Goal: Task Accomplishment & Management: Manage account settings

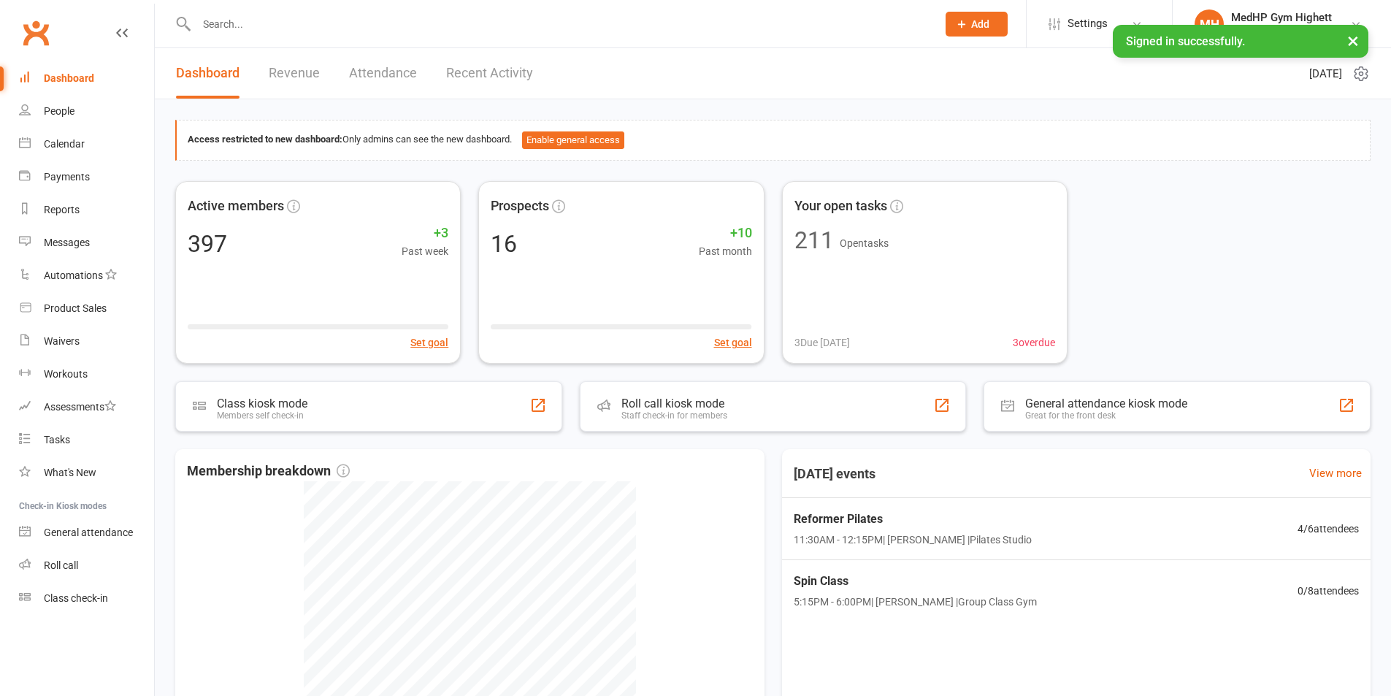
click at [368, 20] on input "text" at bounding box center [559, 24] width 735 height 20
paste input "[PERSON_NAME]"
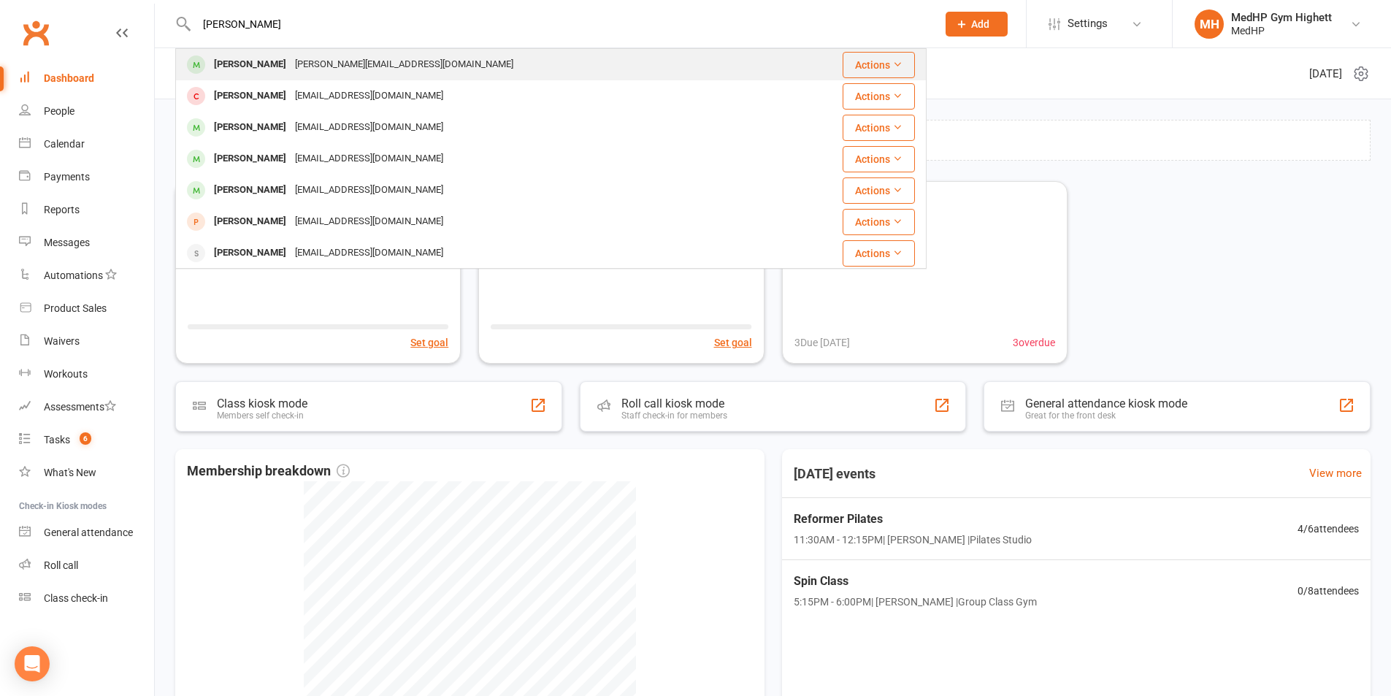
type input "[PERSON_NAME]"
click at [341, 69] on div "[PERSON_NAME][EMAIL_ADDRESS][DOMAIN_NAME]" at bounding box center [404, 64] width 227 height 21
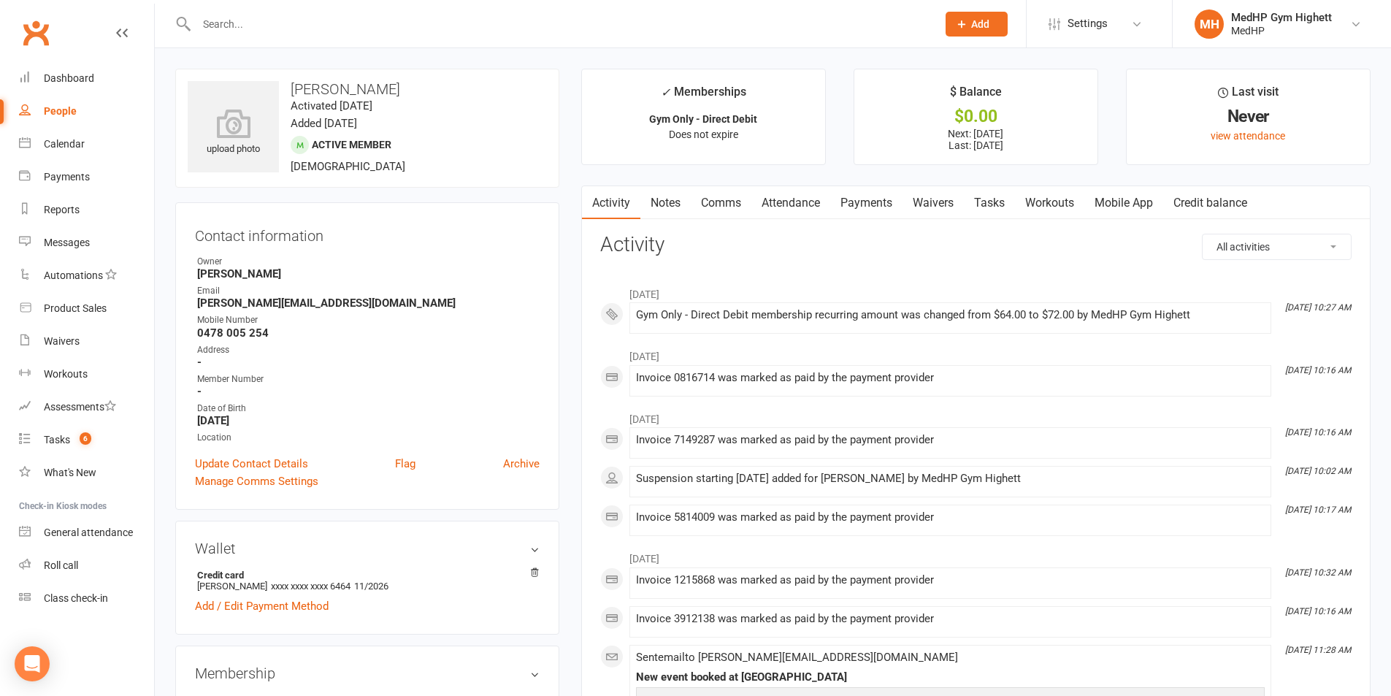
click at [850, 205] on link "Payments" at bounding box center [867, 203] width 72 height 34
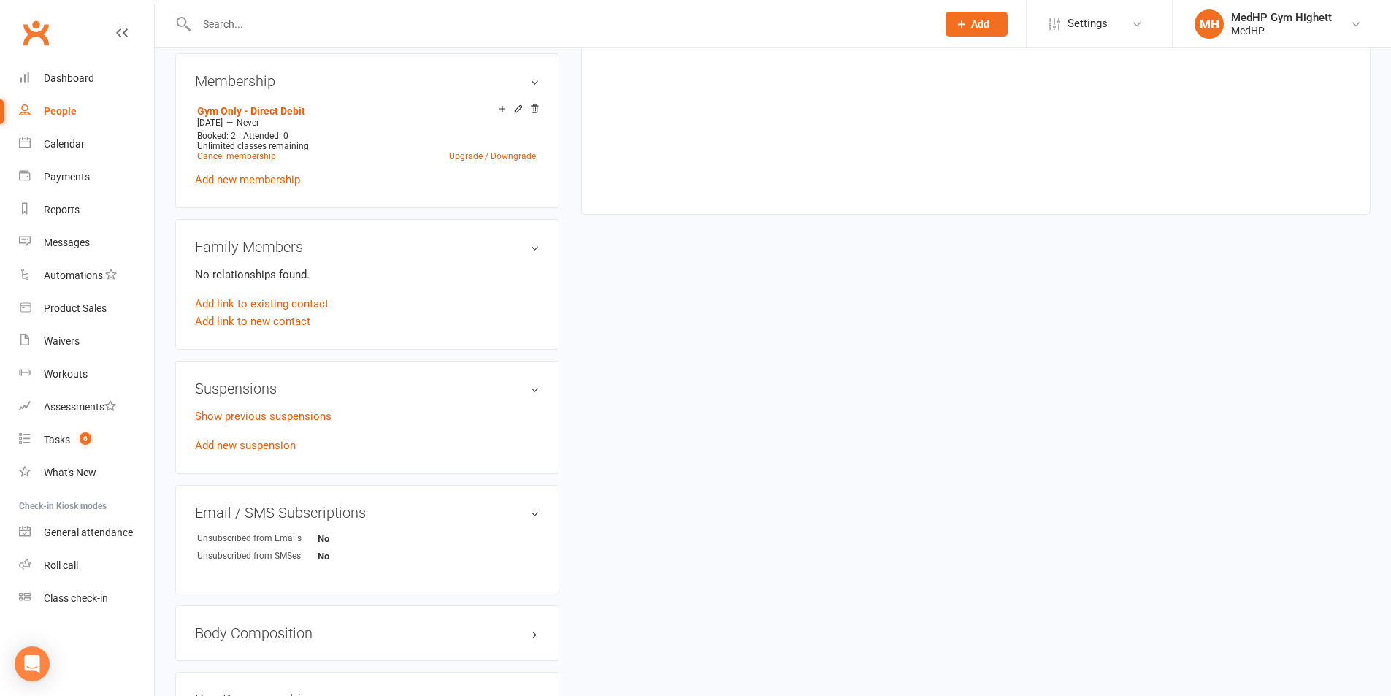
scroll to position [584, 0]
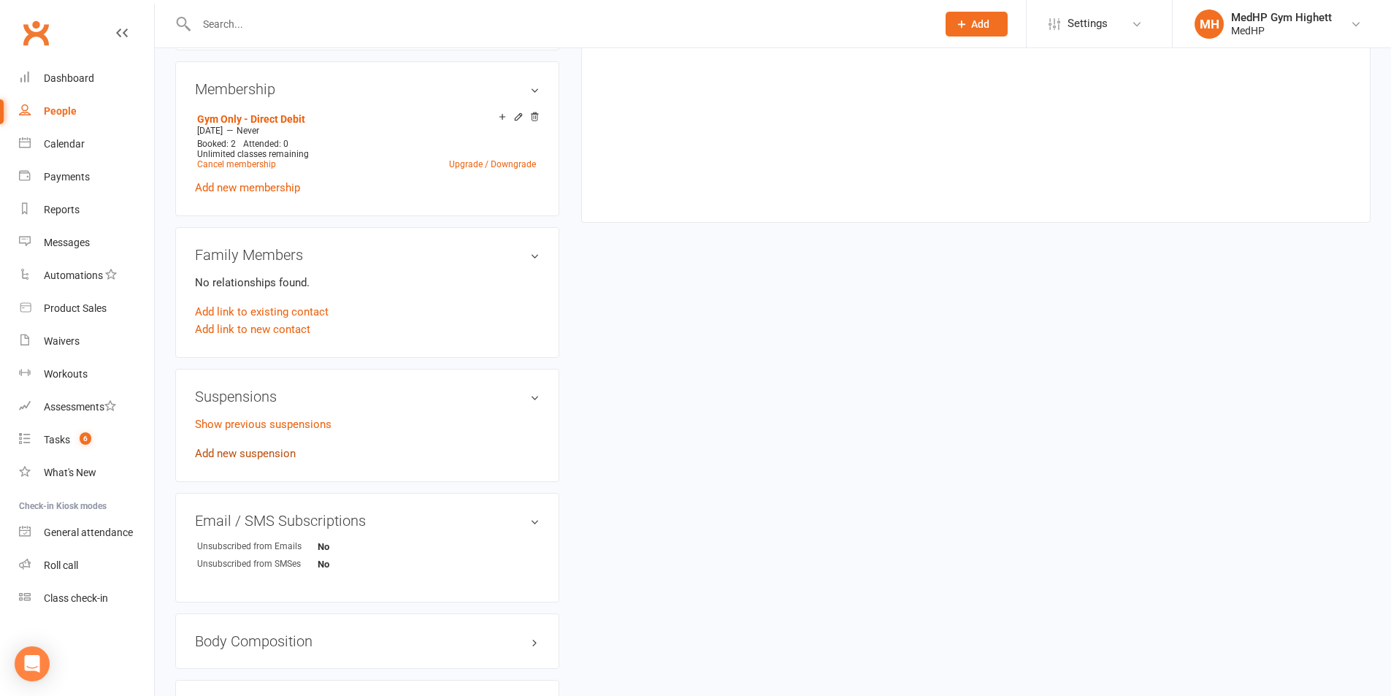
click at [240, 447] on link "Add new suspension" at bounding box center [245, 453] width 101 height 13
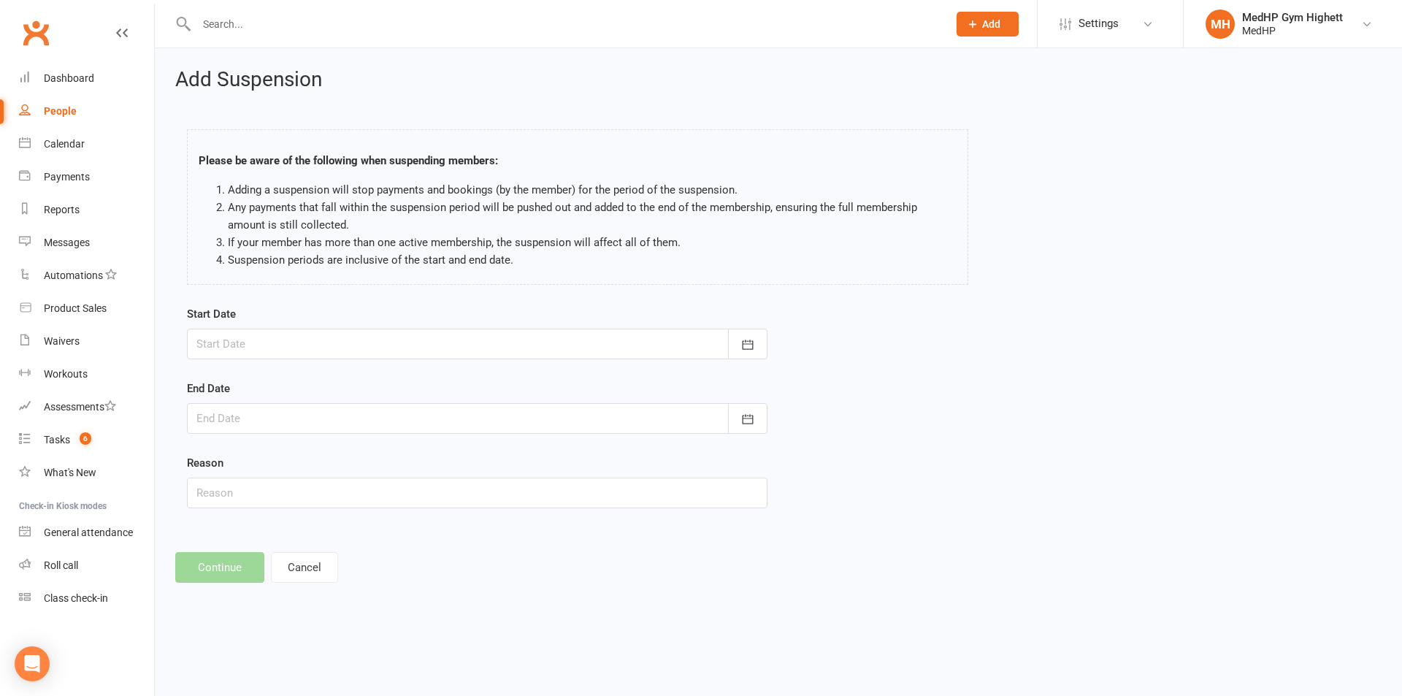
click at [247, 351] on div at bounding box center [477, 344] width 581 height 31
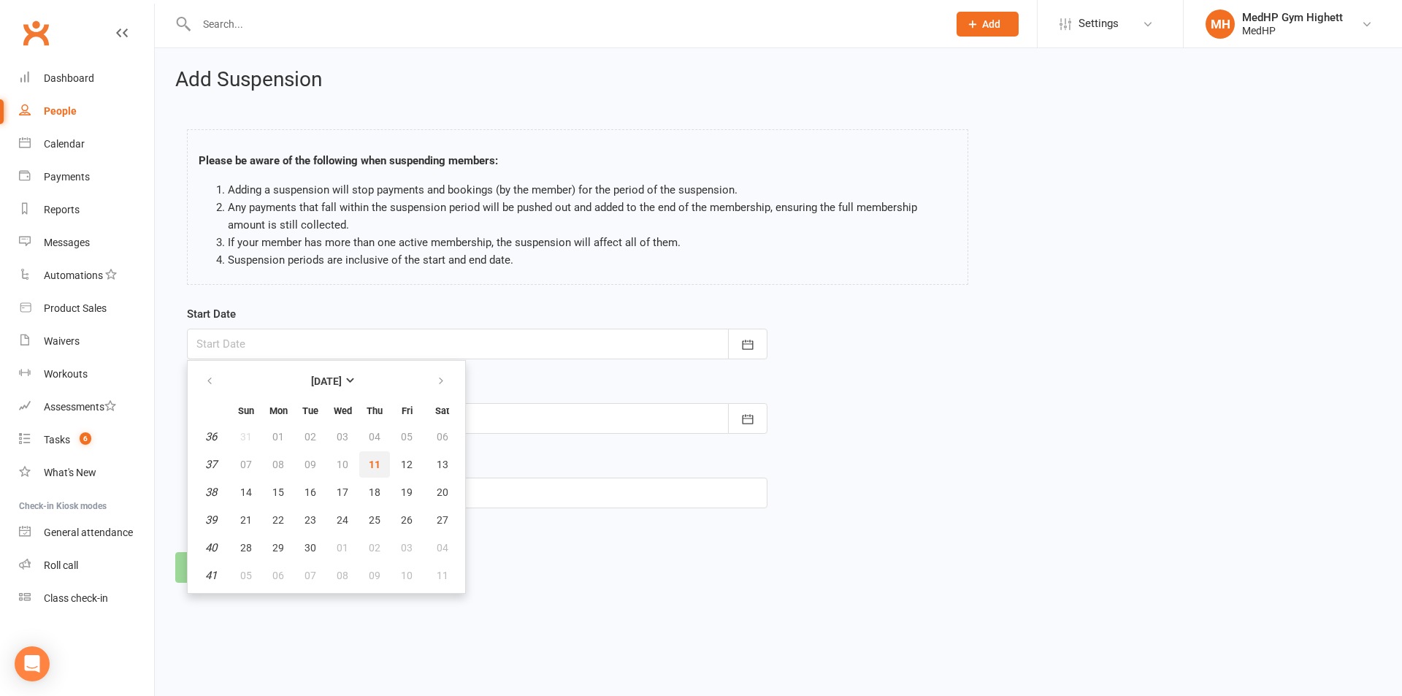
click at [369, 462] on span "11" at bounding box center [375, 465] width 12 height 12
type input "[DATE]"
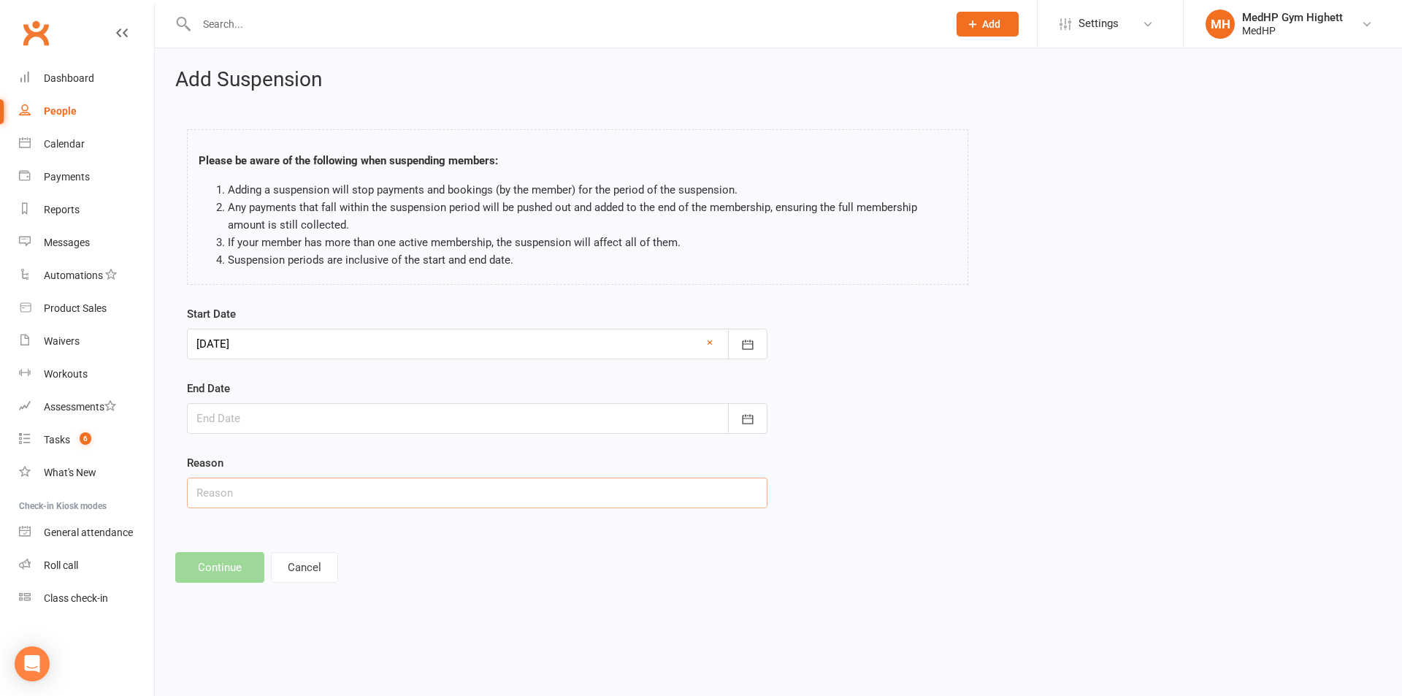
click at [364, 480] on input "text" at bounding box center [477, 493] width 581 height 31
click at [388, 423] on div at bounding box center [477, 418] width 581 height 31
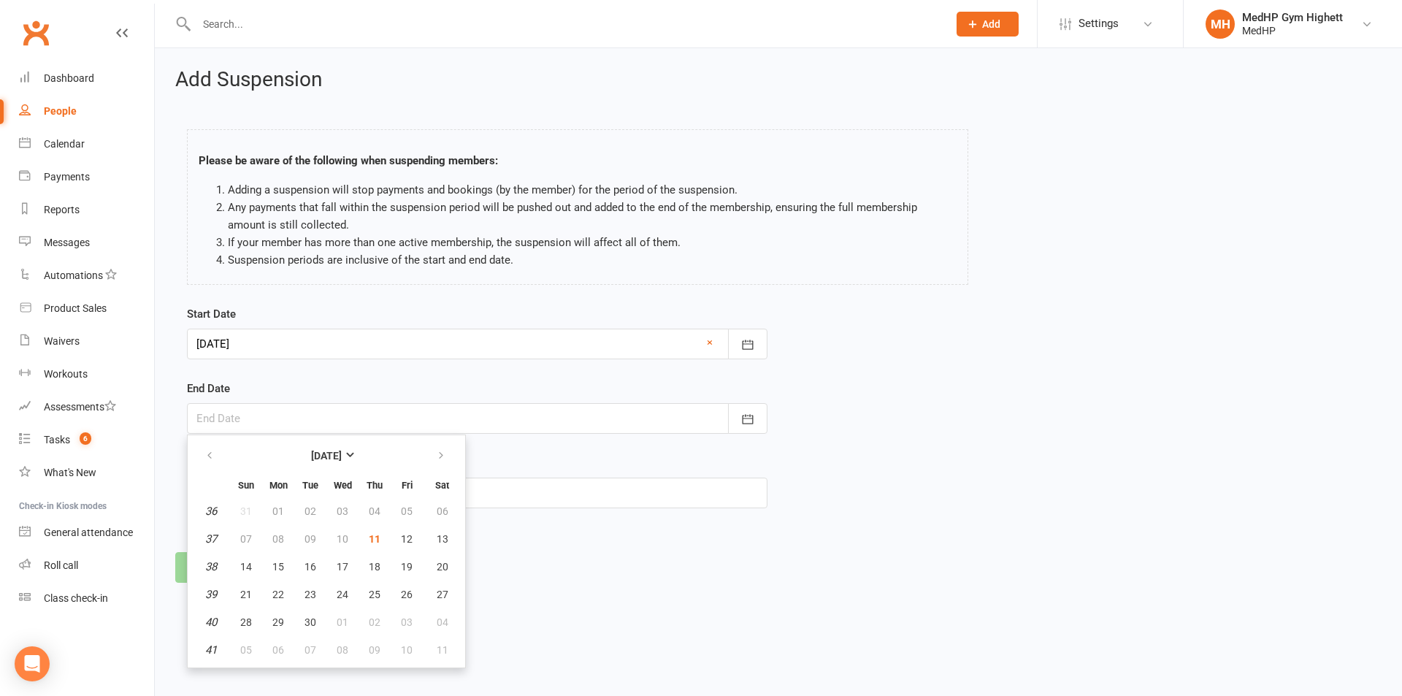
click at [543, 448] on form "Start Date [DATE] [DATE] Sun Mon Tue Wed Thu Fri Sat 36 31 01 02 03 04 05 06 37…" at bounding box center [477, 406] width 581 height 203
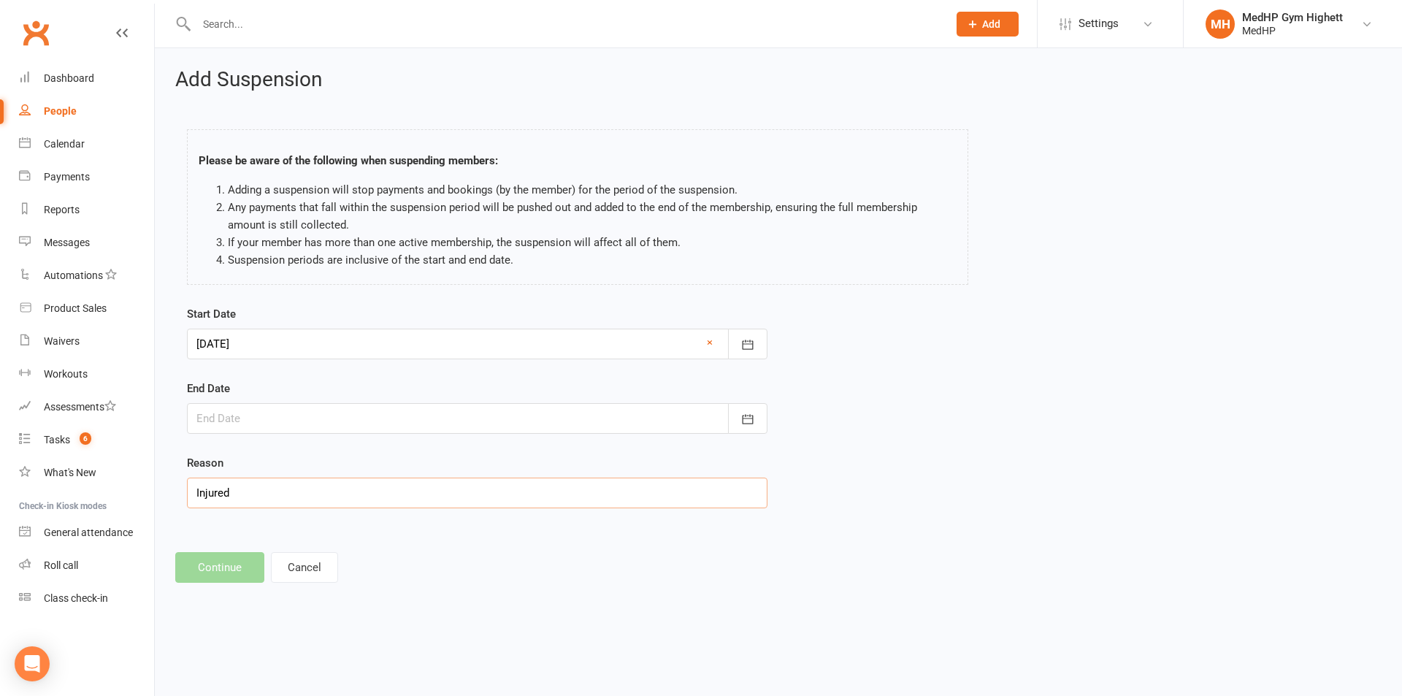
click at [332, 495] on input "Injured" at bounding box center [477, 493] width 581 height 31
type input "Injured - will call us when good"
click at [322, 415] on div at bounding box center [477, 418] width 581 height 31
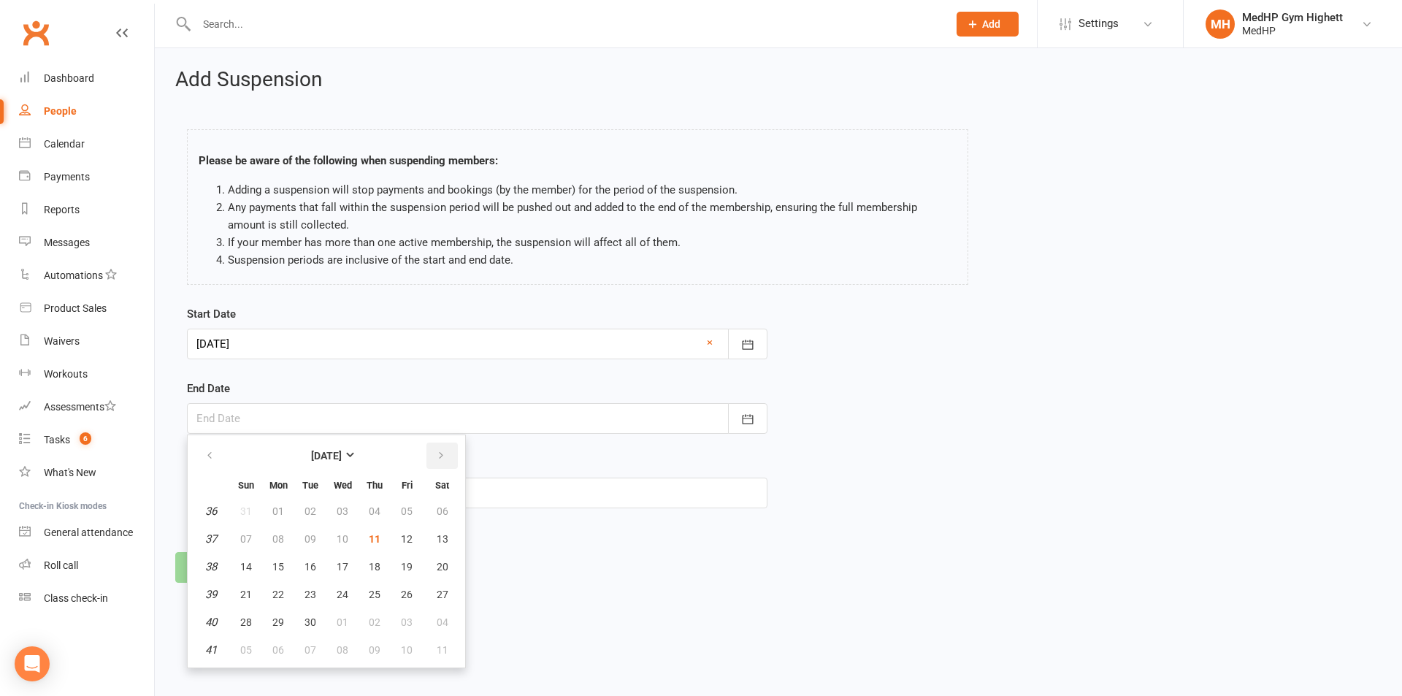
click at [448, 451] on button "button" at bounding box center [442, 456] width 31 height 26
drag, startPoint x: 448, startPoint y: 451, endPoint x: 469, endPoint y: 454, distance: 21.5
click at [460, 454] on table "[DATE] Sun Mon Tue Wed Thu Fri Sat 40 28 29 30 01 02 03 04 41 05 06 07 08 09 10…" at bounding box center [327, 551] width 272 height 226
click at [429, 455] on button "button" at bounding box center [442, 456] width 31 height 26
click at [308, 564] on span "11" at bounding box center [311, 567] width 12 height 12
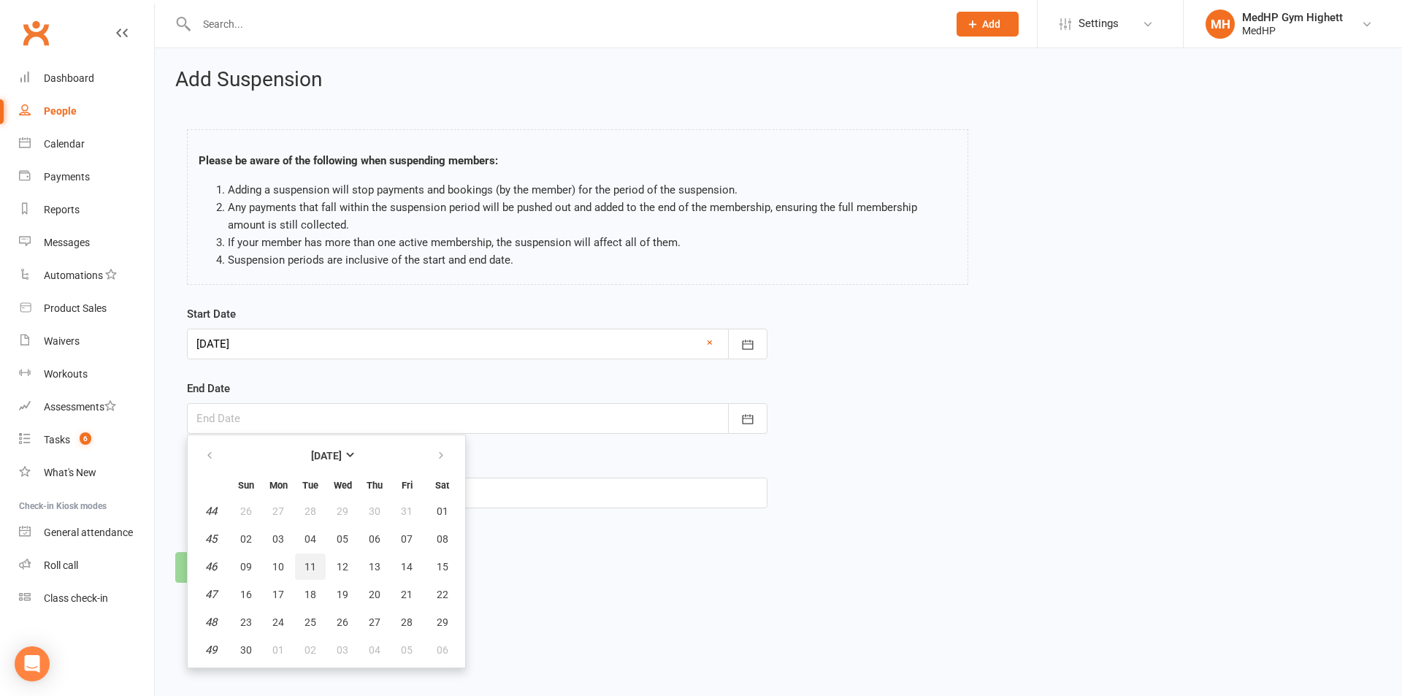
type input "[DATE]"
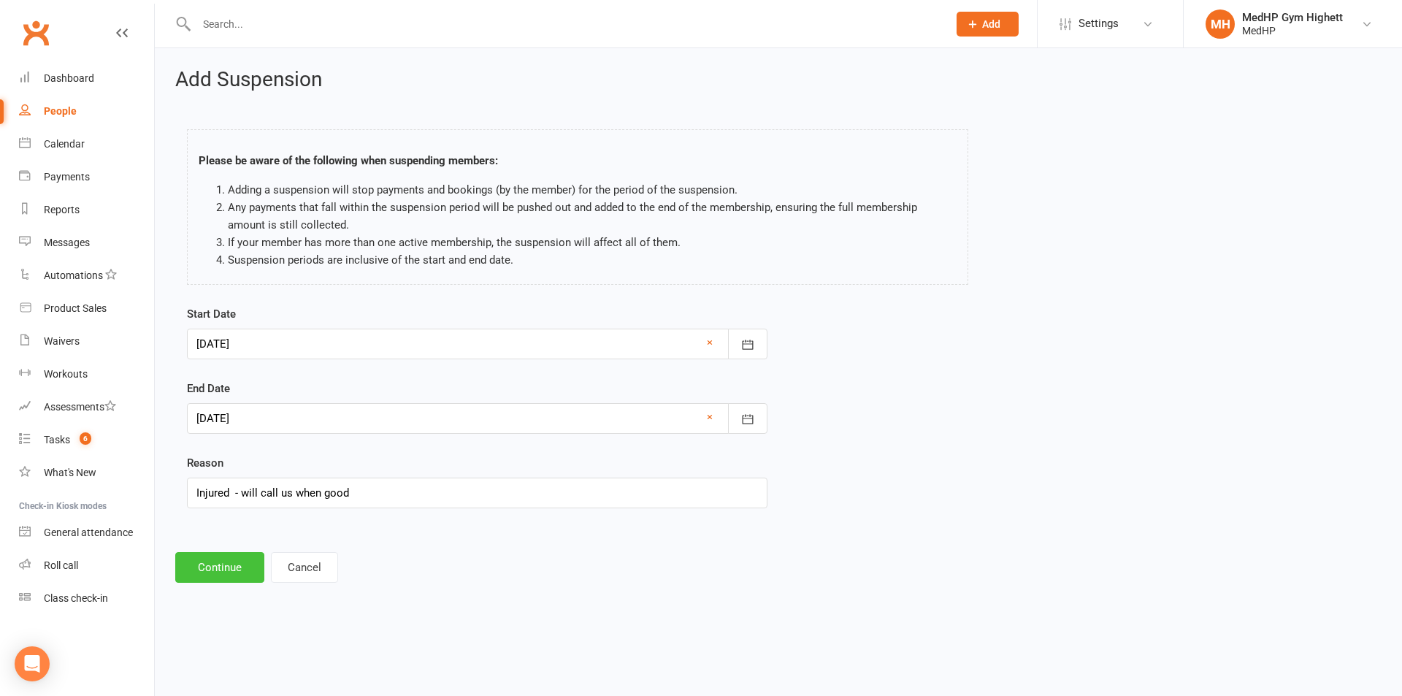
click at [202, 581] on button "Continue" at bounding box center [219, 567] width 89 height 31
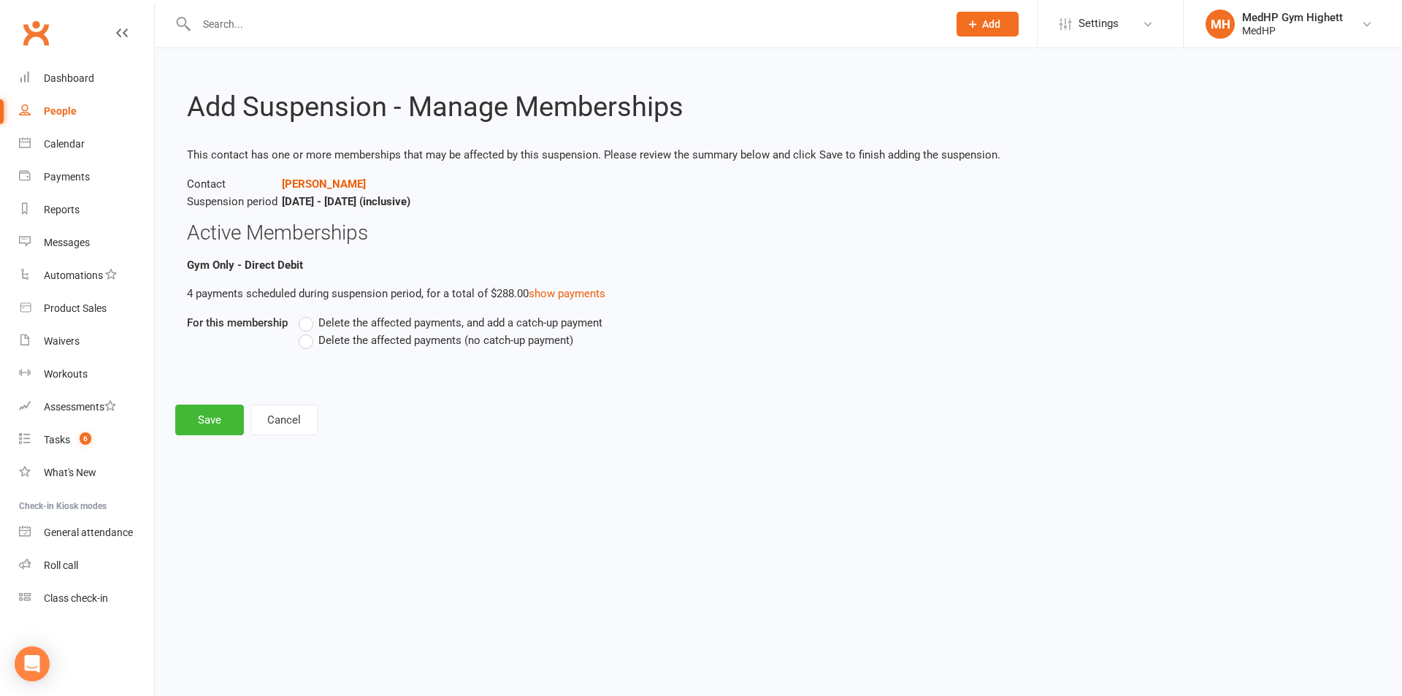
click at [364, 342] on span "Delete the affected payments (no catch-up payment)" at bounding box center [445, 339] width 255 height 15
click at [308, 332] on input "Delete the affected payments (no catch-up payment)" at bounding box center [303, 332] width 9 height 0
click at [213, 409] on button "Save" at bounding box center [209, 420] width 69 height 31
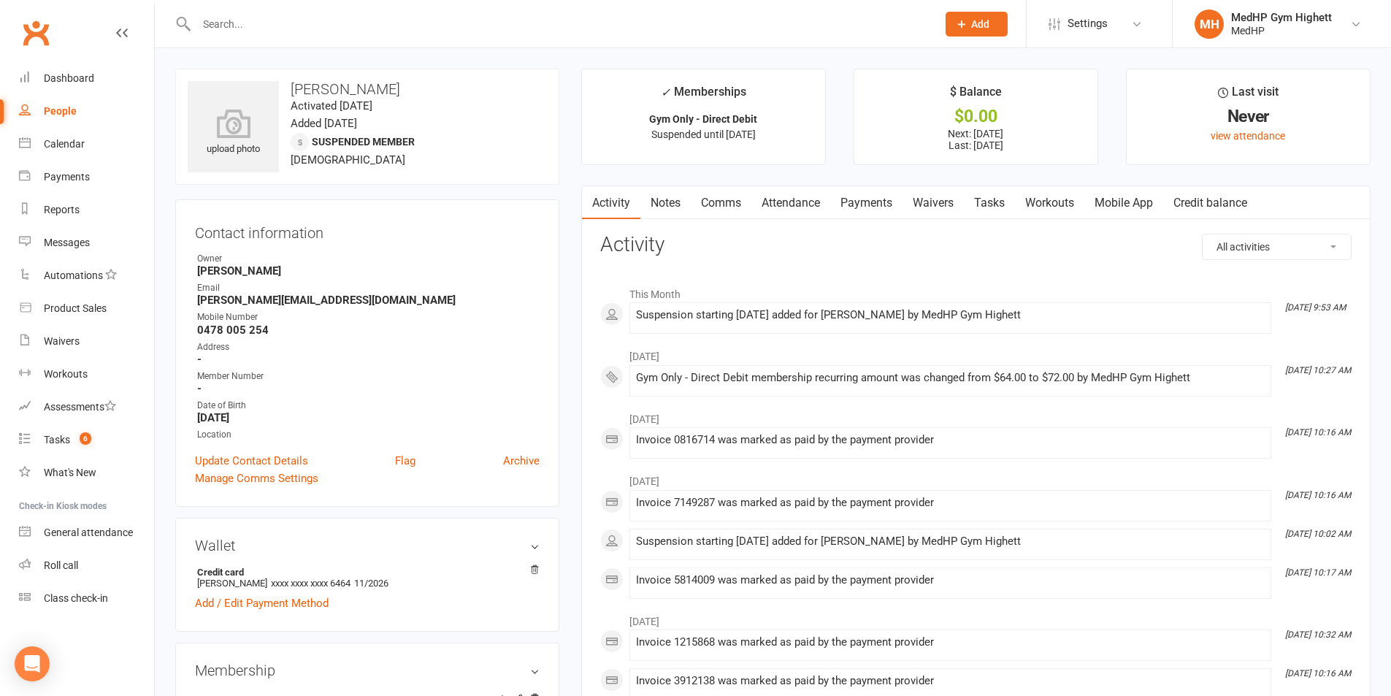
click at [999, 201] on link "Tasks" at bounding box center [989, 203] width 51 height 34
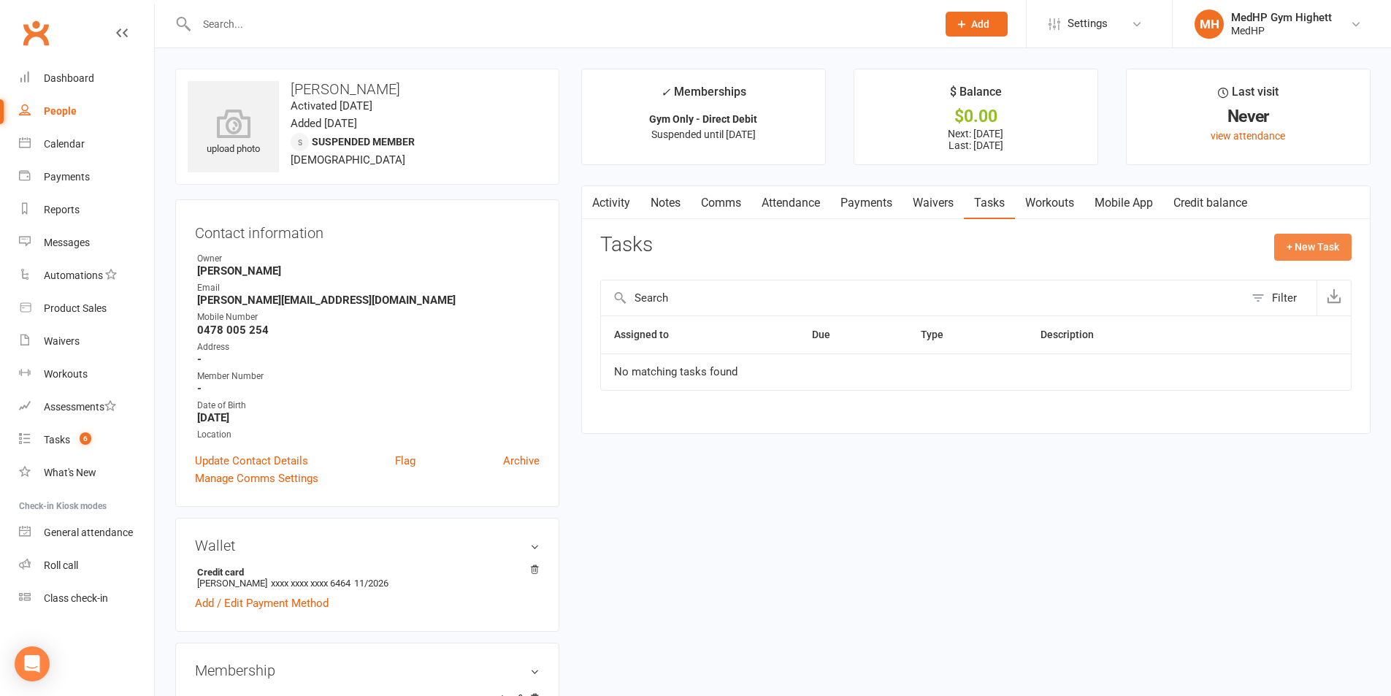
click at [1332, 253] on button "+ New Task" at bounding box center [1313, 247] width 77 height 26
select select "46188"
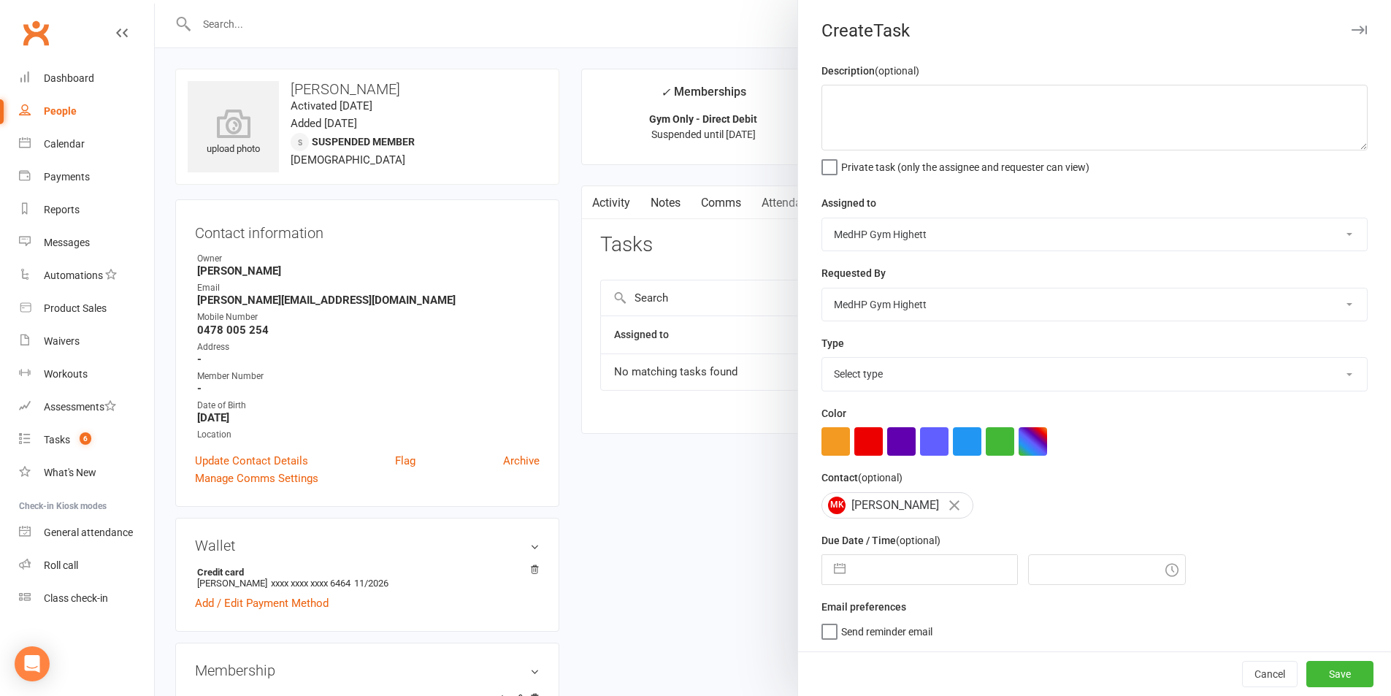
click at [904, 376] on select "Select type 10 class pack finished 6 week program review 6 week review 8 week c…" at bounding box center [1094, 374] width 545 height 32
select select "25832"
click at [822, 361] on select "Select type 10 class pack finished 6 week program review 6 week review 8 week c…" at bounding box center [1094, 374] width 545 height 32
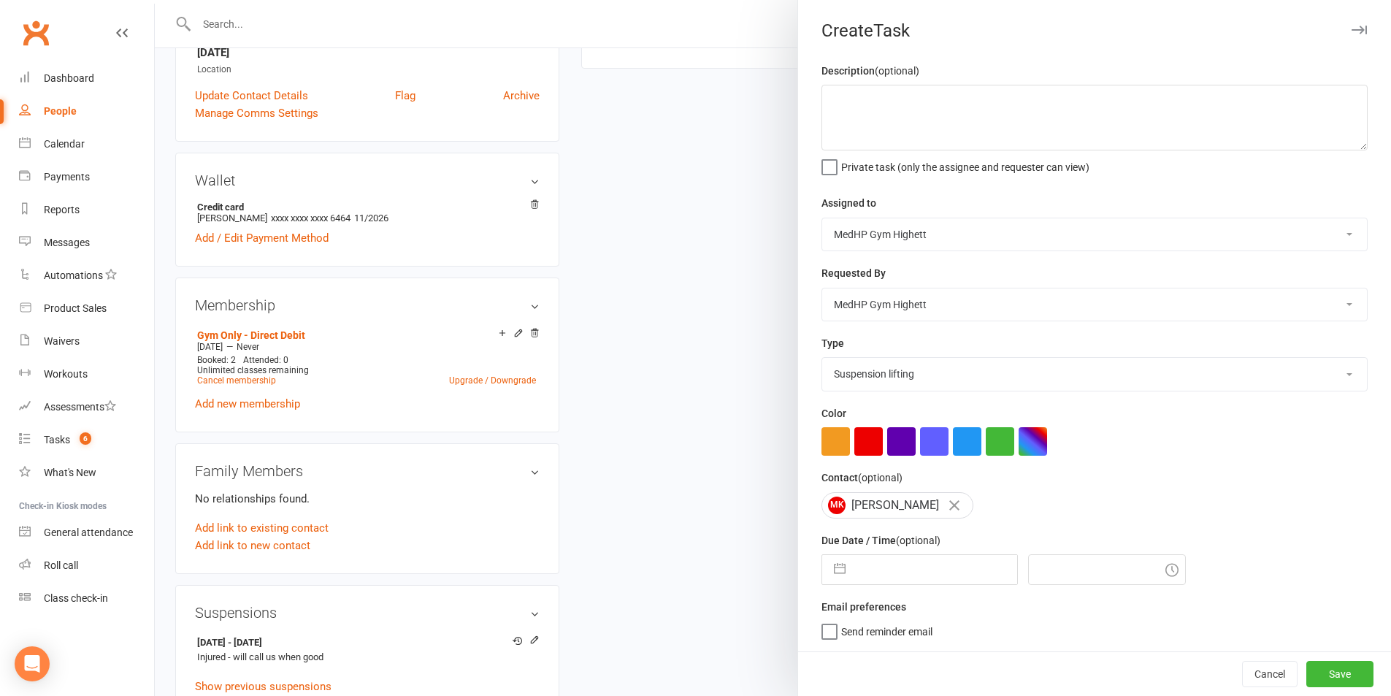
scroll to position [511, 0]
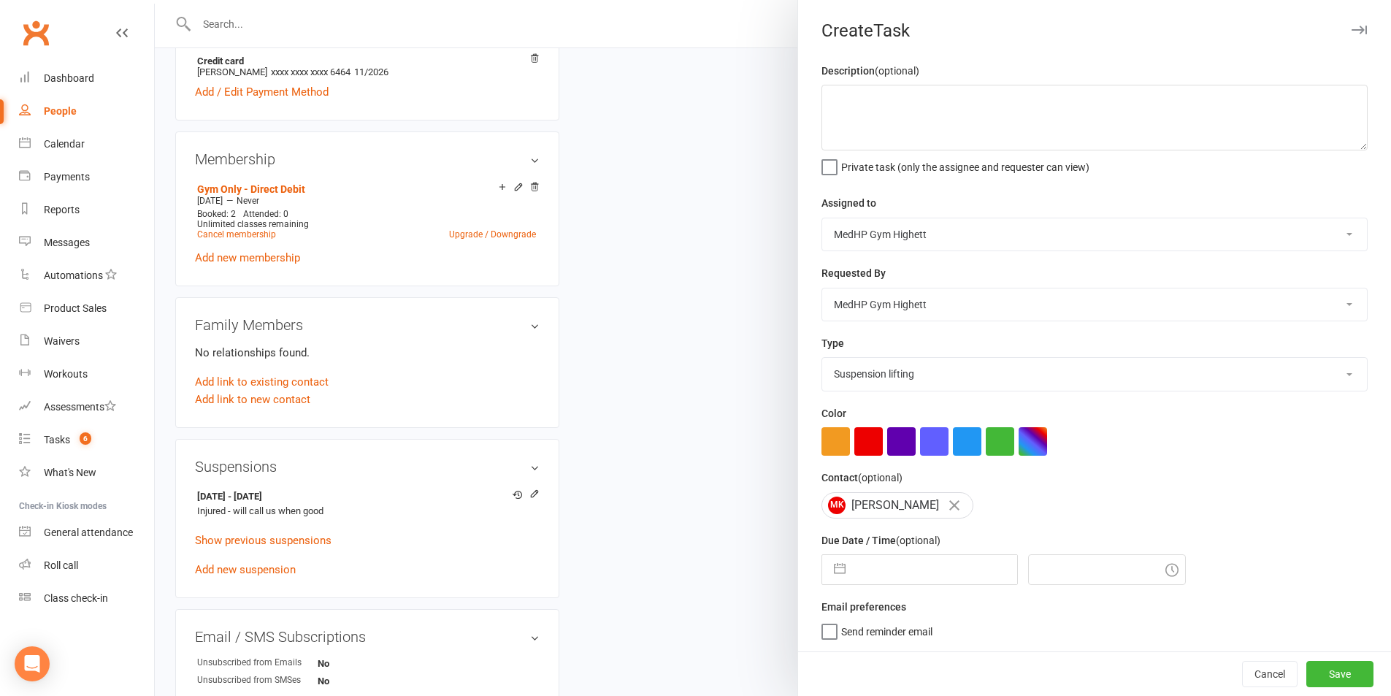
click at [923, 576] on input "text" at bounding box center [935, 569] width 164 height 29
select select "7"
select select "2025"
select select "8"
select select "2025"
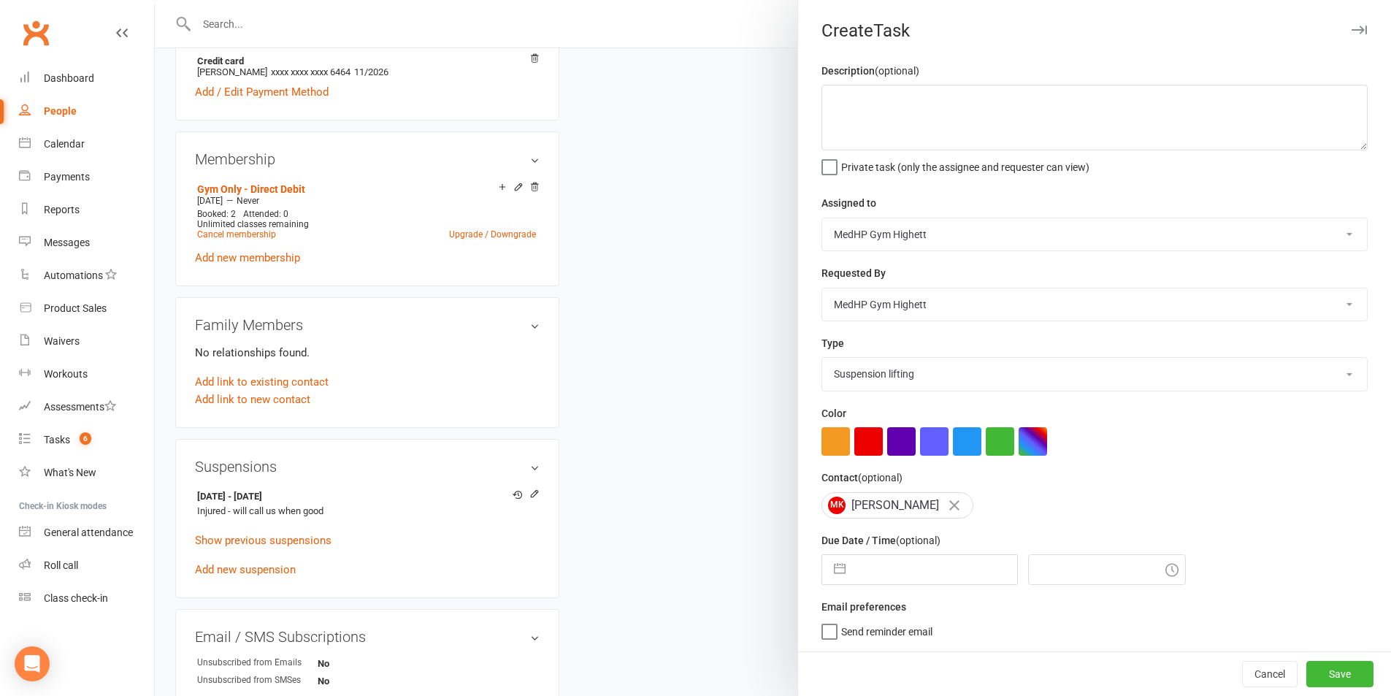
select select "9"
select select "2025"
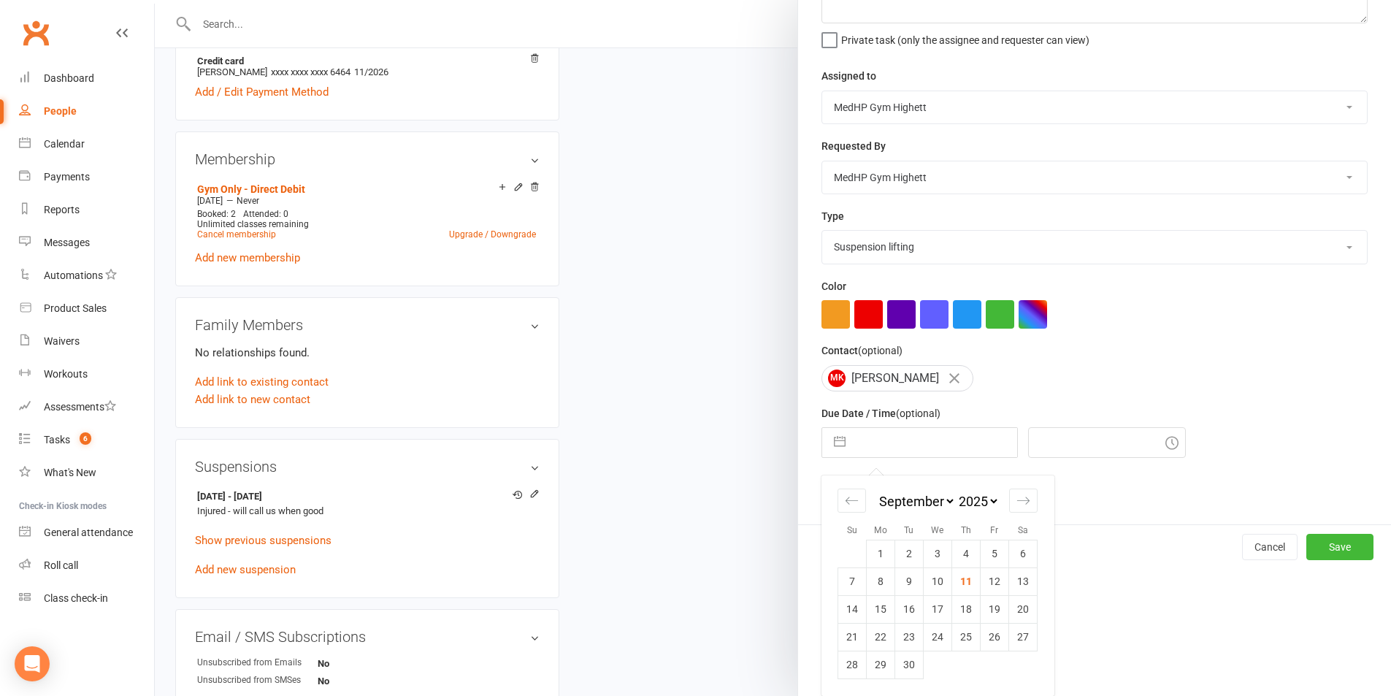
scroll to position [132, 0]
click at [1019, 503] on icon "Move forward to switch to the next month." at bounding box center [1024, 501] width 14 height 14
select select "10"
select select "2025"
click at [1019, 503] on icon "Move forward to switch to the next month." at bounding box center [1024, 501] width 14 height 14
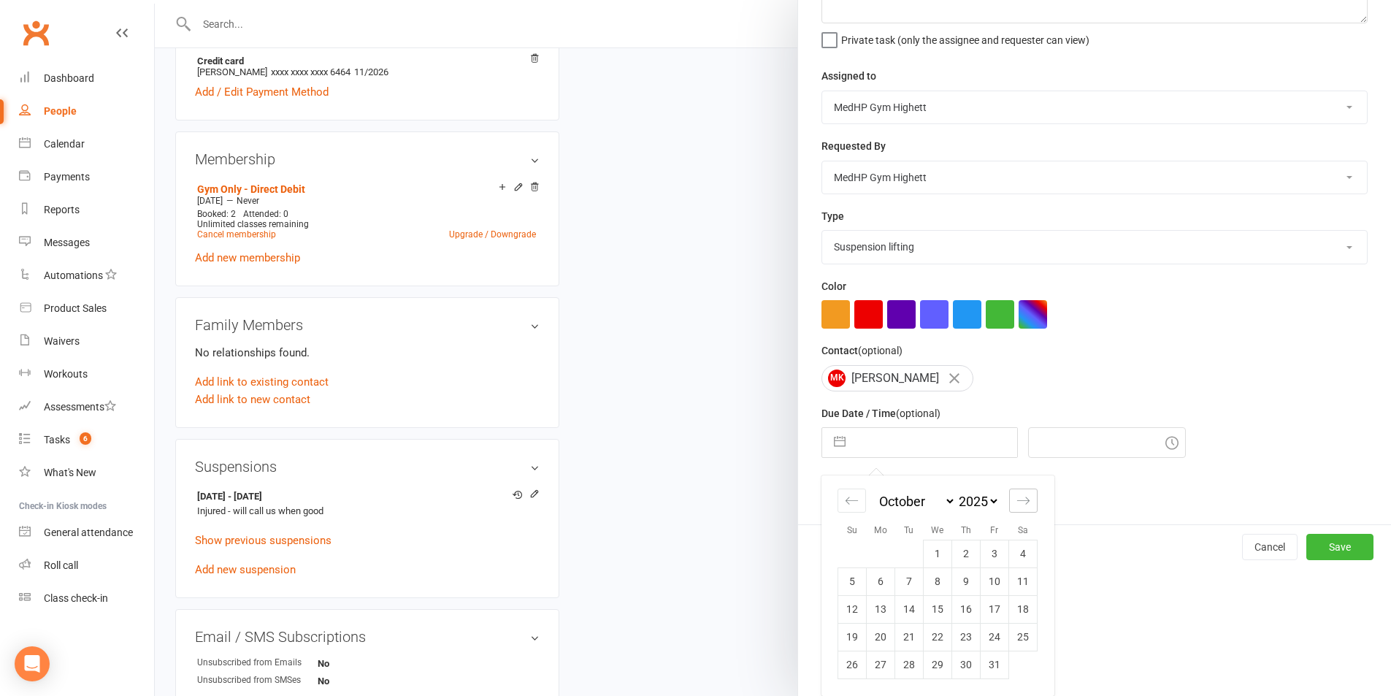
select select "11"
select select "2025"
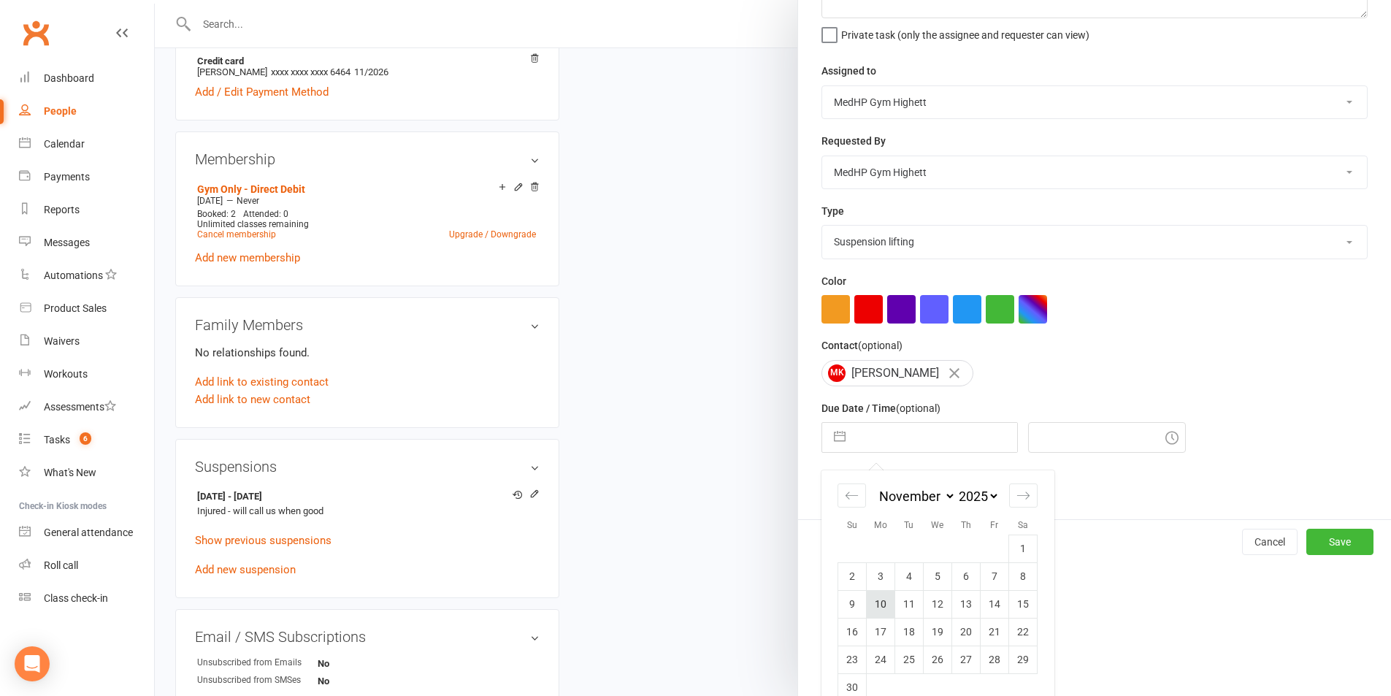
click at [874, 612] on td "10" at bounding box center [881, 604] width 28 height 28
type input "[DATE]"
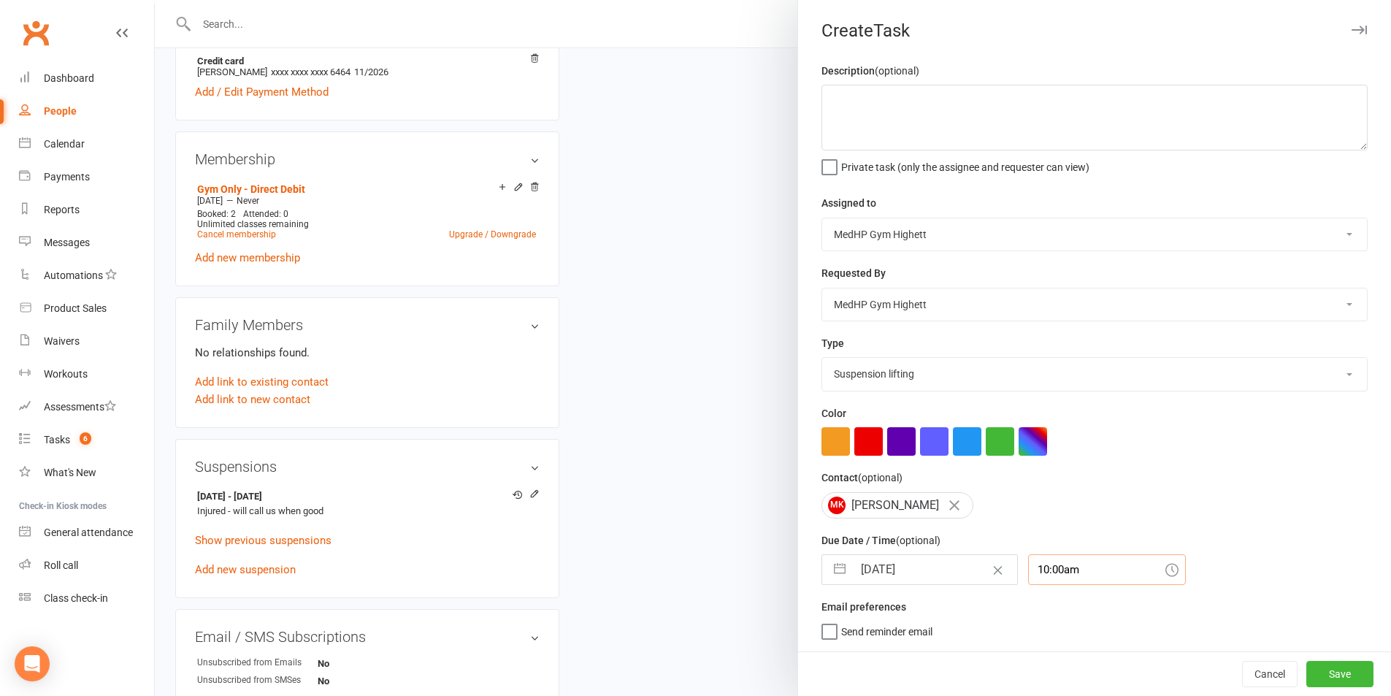
click at [1062, 573] on div "10:00am" at bounding box center [1107, 569] width 158 height 31
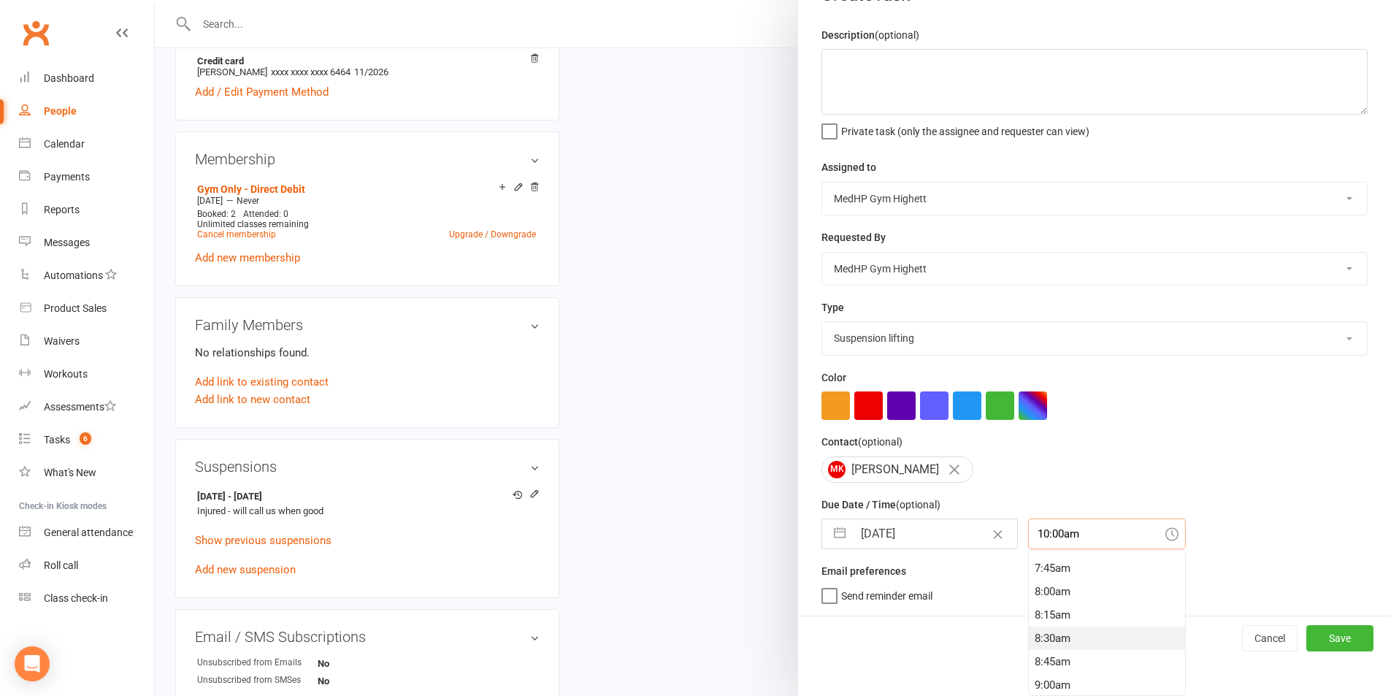
scroll to position [692, 0]
click at [1045, 612] on div "8:00am" at bounding box center [1107, 617] width 156 height 23
type input "8:00am"
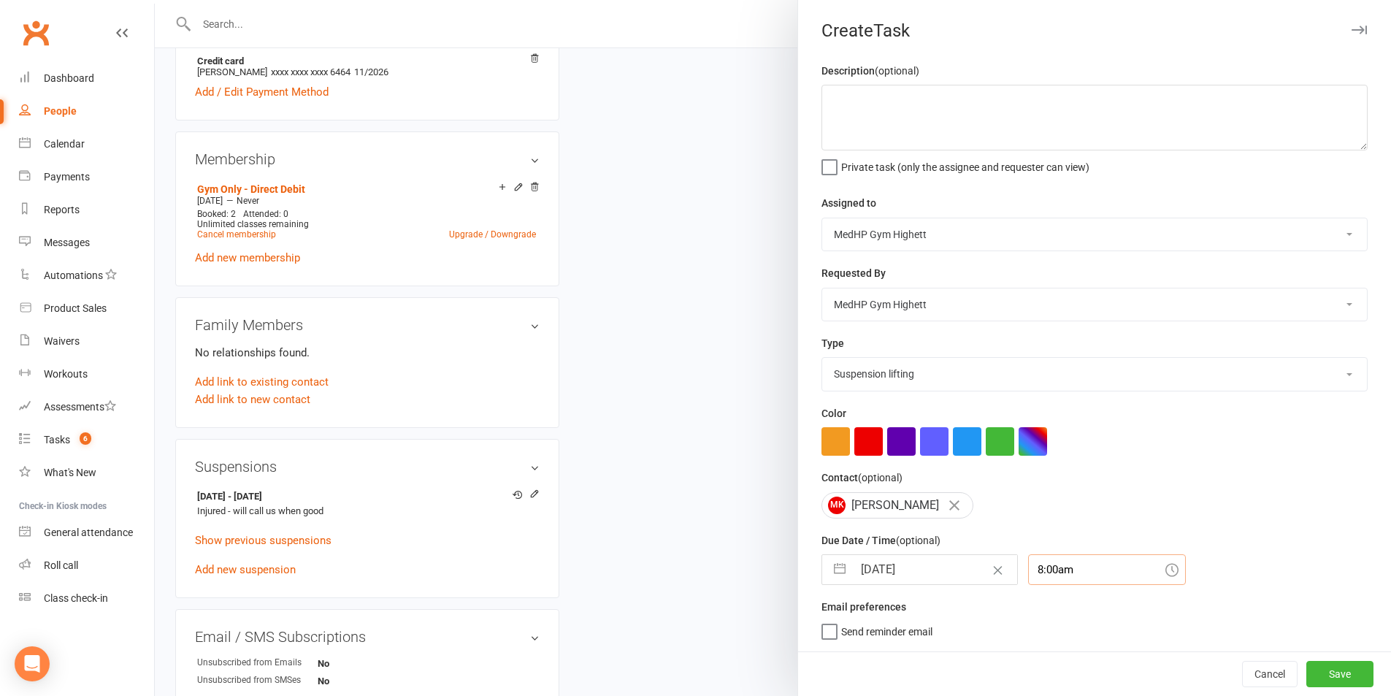
scroll to position [0, 0]
click at [958, 122] on textarea at bounding box center [1095, 118] width 546 height 66
type textarea "Call to confirm good to come back SJ 11/9"
click at [1323, 684] on button "Save" at bounding box center [1340, 674] width 67 height 26
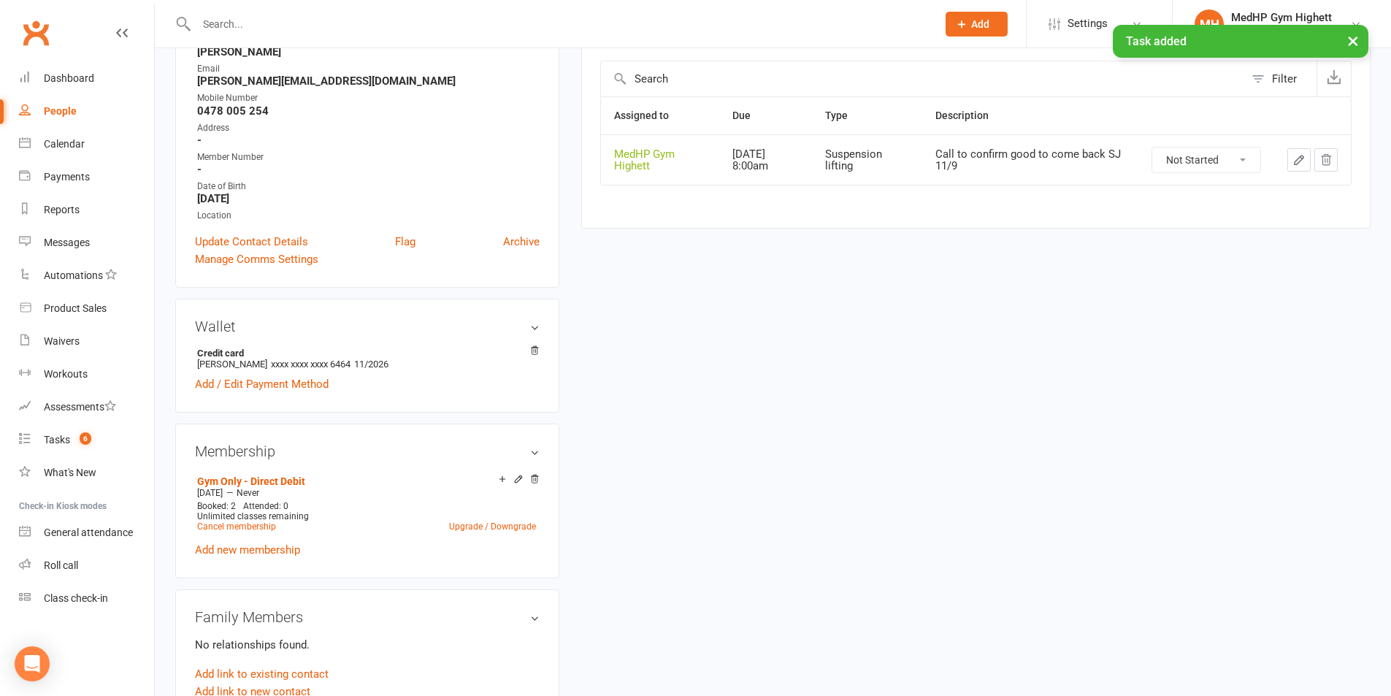
scroll to position [0, 0]
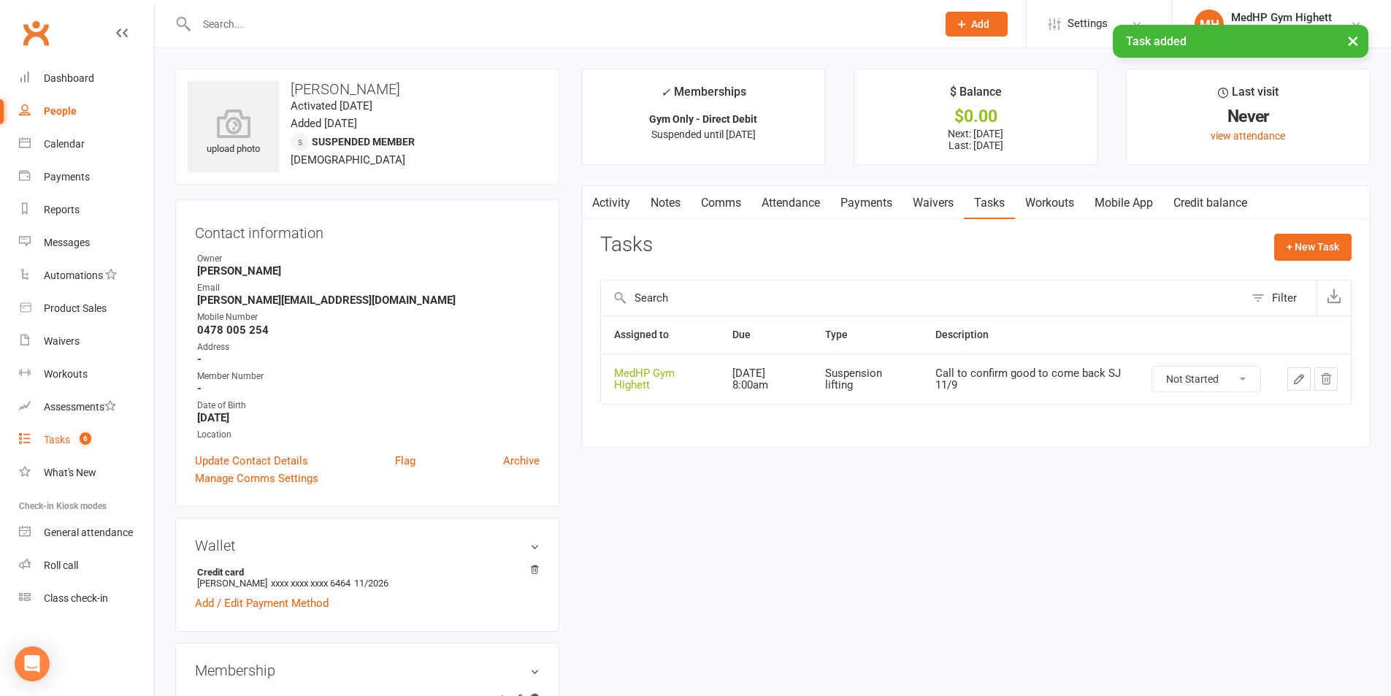
click at [96, 439] on link "Tasks 6" at bounding box center [86, 440] width 135 height 33
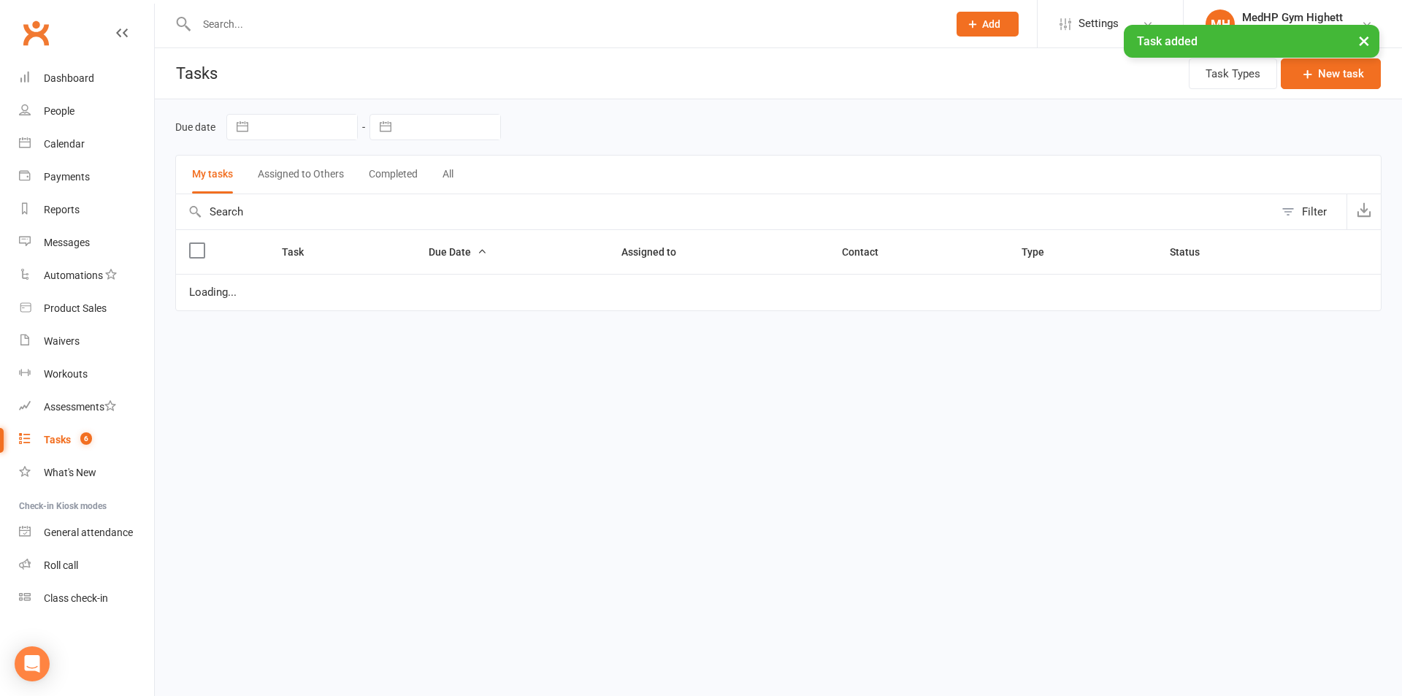
select select "started"
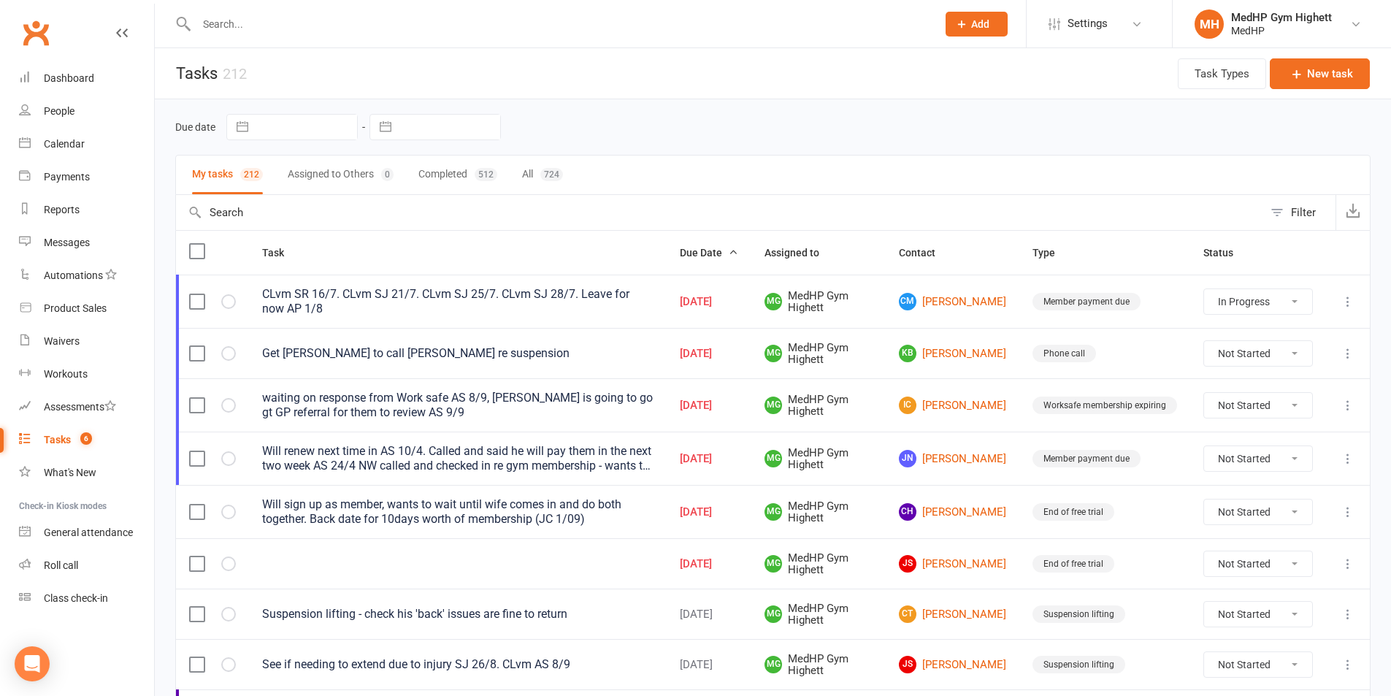
click at [276, 37] on div at bounding box center [551, 23] width 752 height 47
click at [275, 31] on input "text" at bounding box center [559, 24] width 735 height 20
paste input "[PERSON_NAME]"
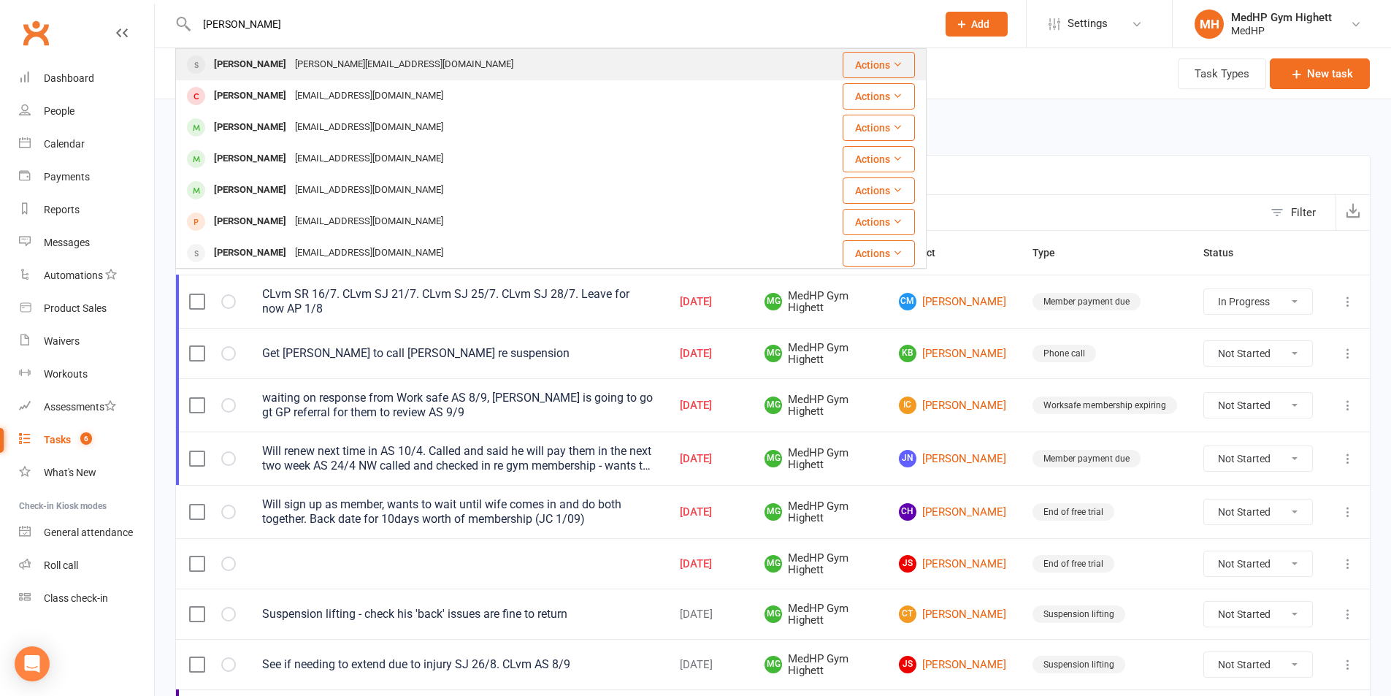
type input "[PERSON_NAME]"
click at [296, 63] on div "[PERSON_NAME][EMAIL_ADDRESS][DOMAIN_NAME]" at bounding box center [404, 64] width 227 height 21
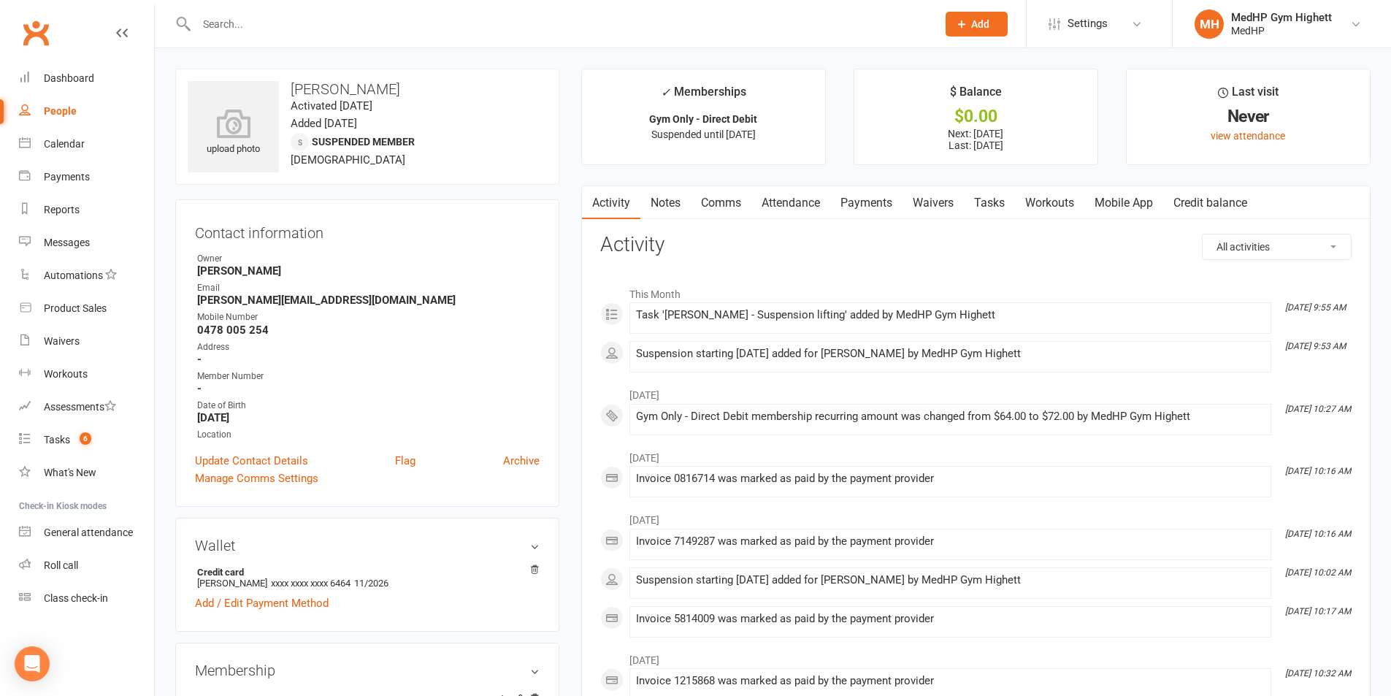
click at [993, 210] on link "Tasks" at bounding box center [989, 203] width 51 height 34
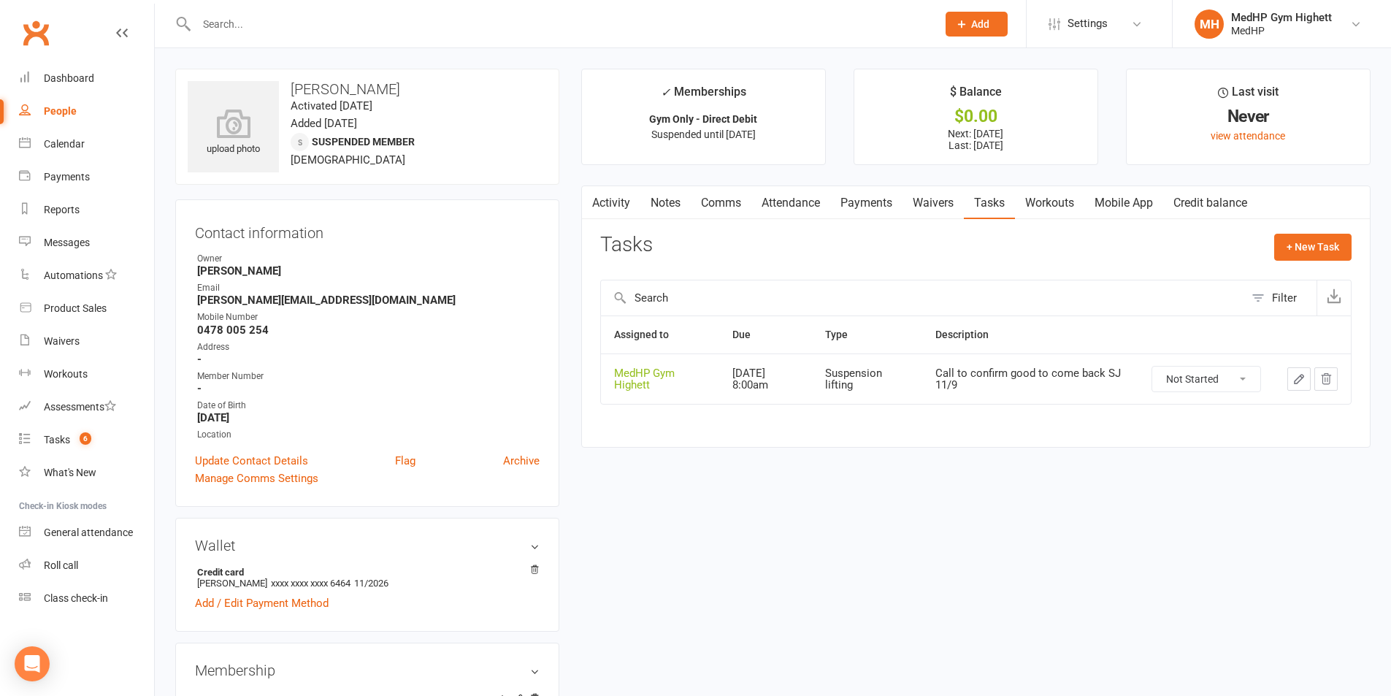
click at [1298, 381] on icon "button" at bounding box center [1299, 379] width 13 height 13
select select "46188"
select select "25832"
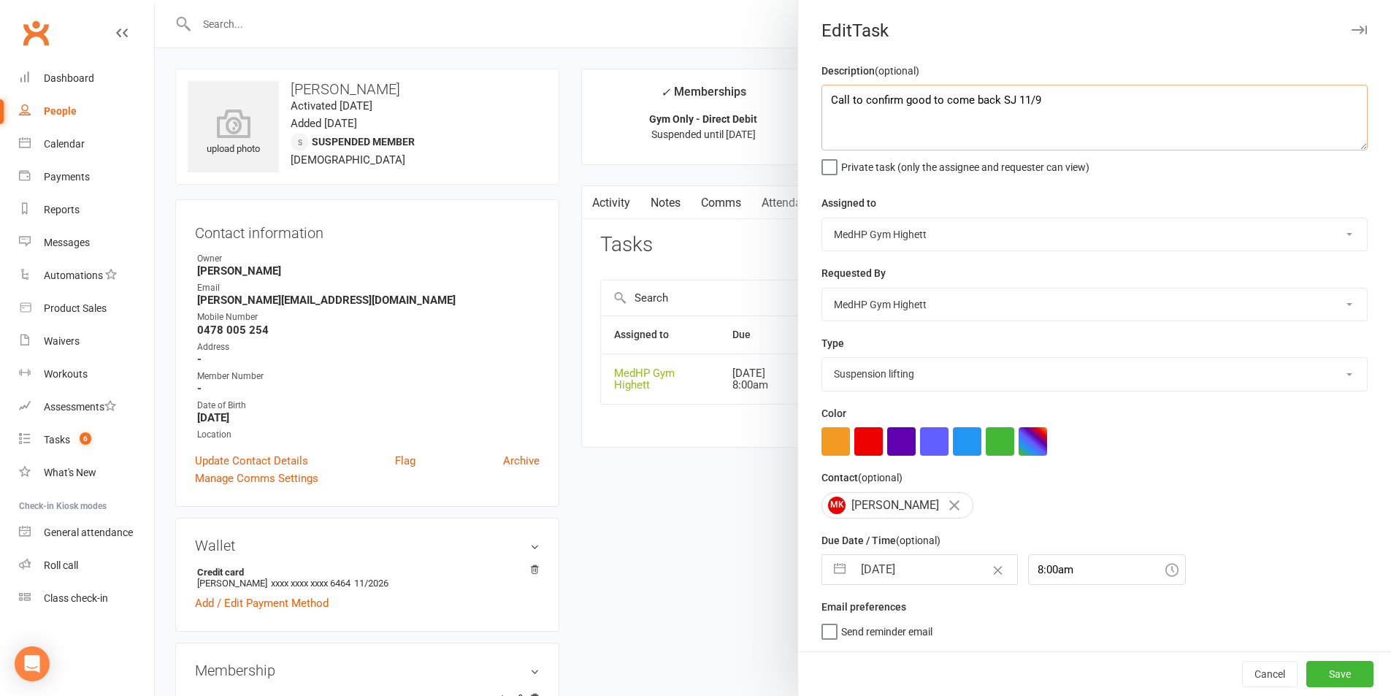
click at [995, 99] on textarea "Call to confirm good to come back SJ 11/9" at bounding box center [1095, 118] width 546 height 66
type textarea "Call to confirm good to come back - also when back skip first payment as paid b…"
click at [1323, 674] on button "Save" at bounding box center [1340, 674] width 67 height 26
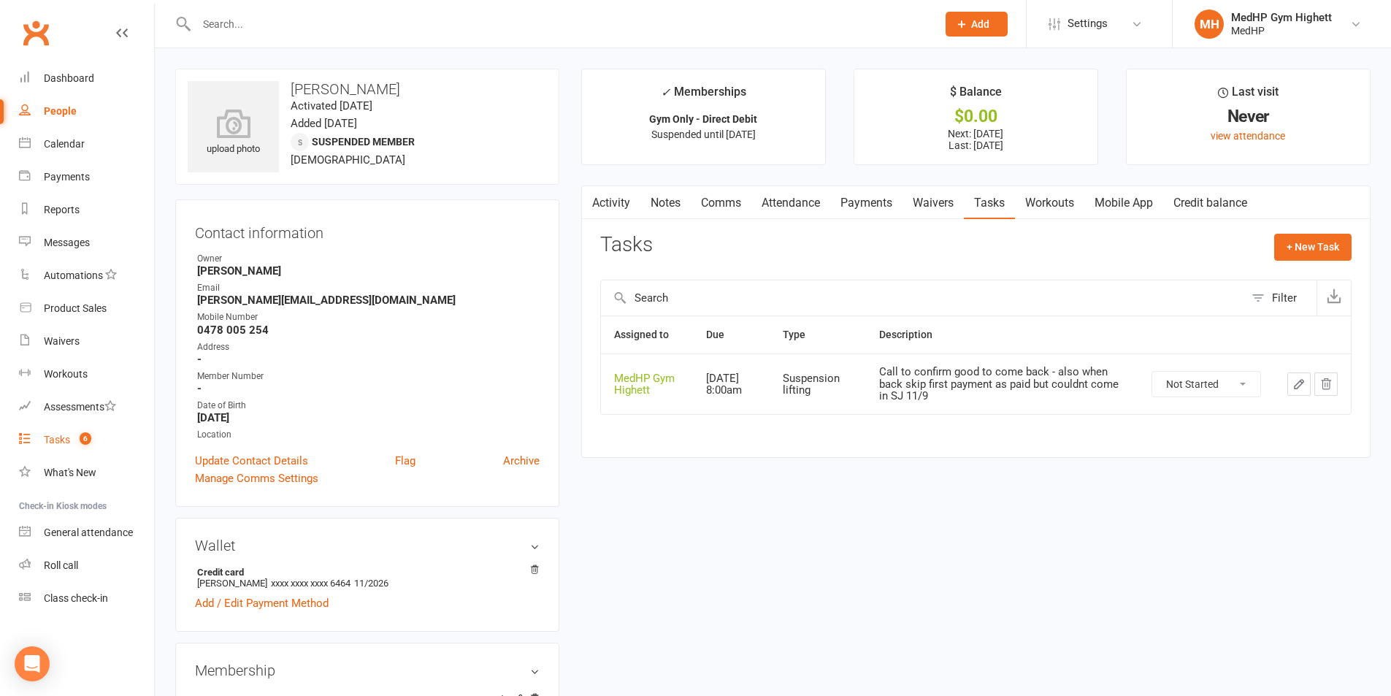
click at [65, 438] on div "Tasks" at bounding box center [57, 440] width 26 height 12
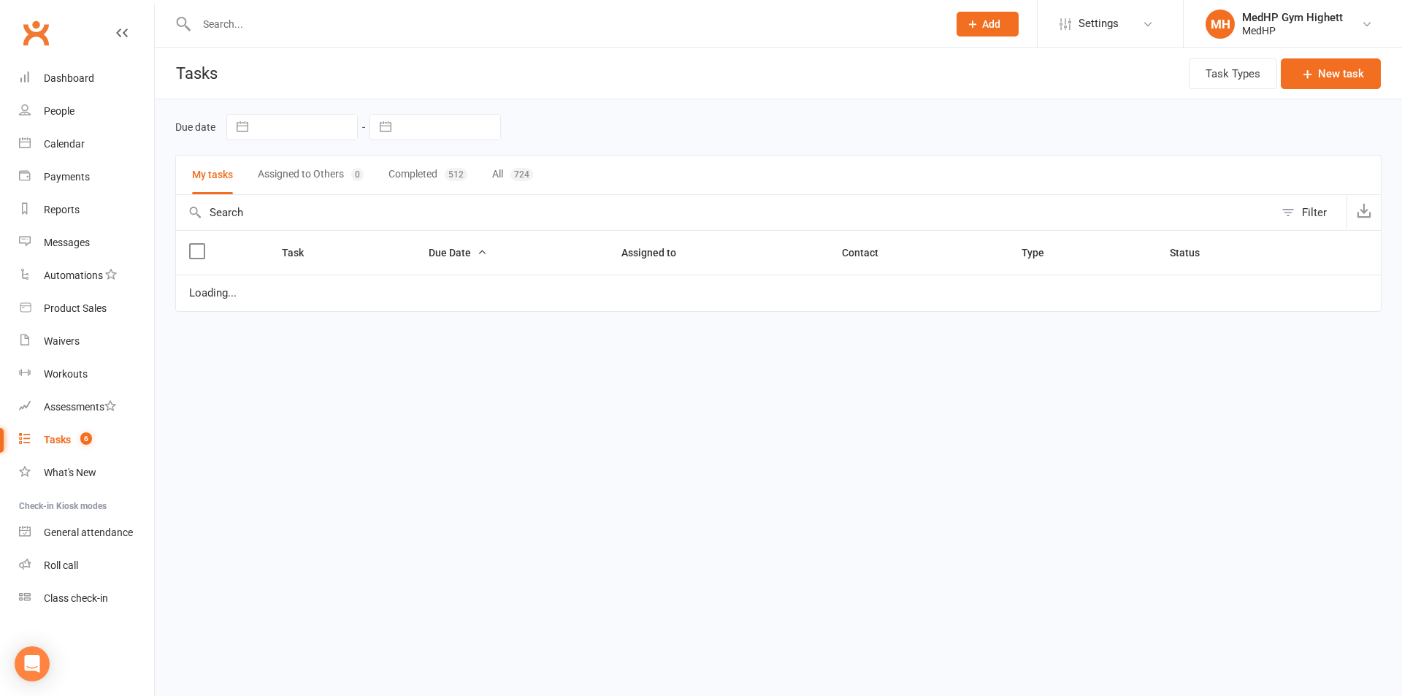
select select "started"
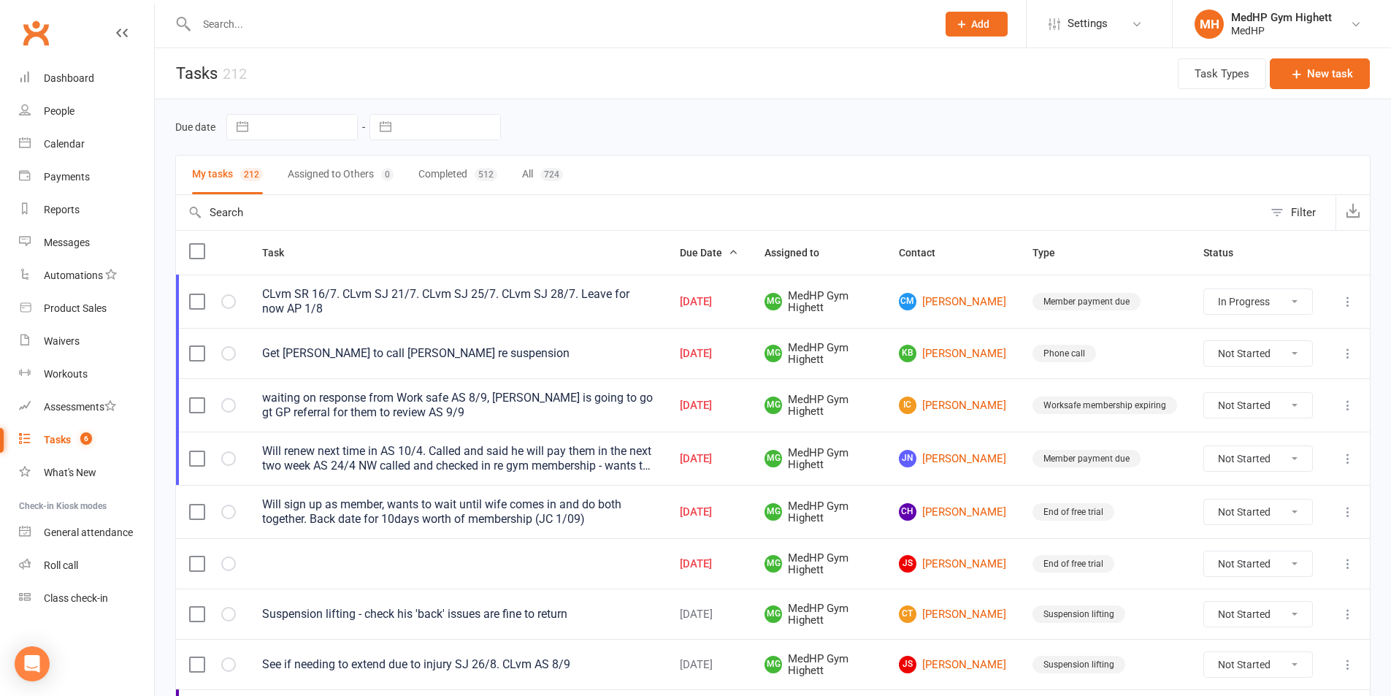
click at [403, 33] on input "text" at bounding box center [559, 24] width 735 height 20
paste input "[PERSON_NAME]"
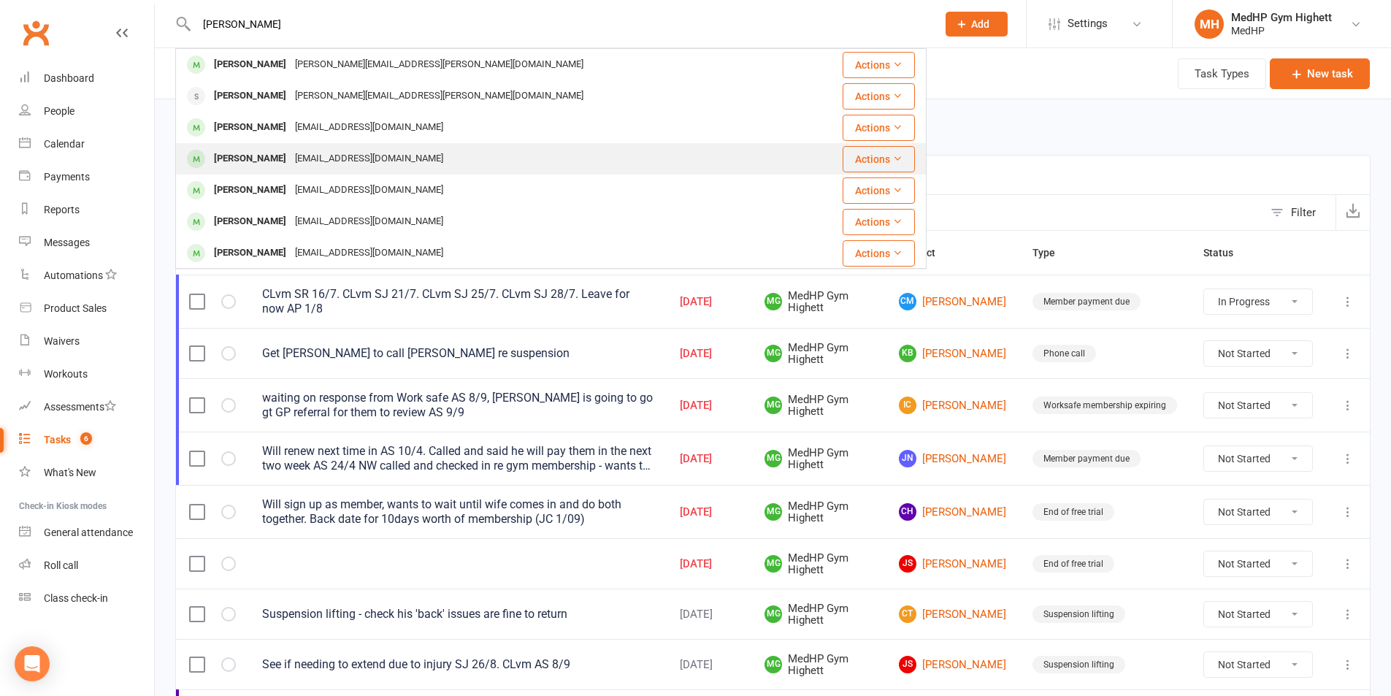
type input "[PERSON_NAME]"
click at [397, 167] on div "[EMAIL_ADDRESS][DOMAIN_NAME]" at bounding box center [369, 158] width 157 height 21
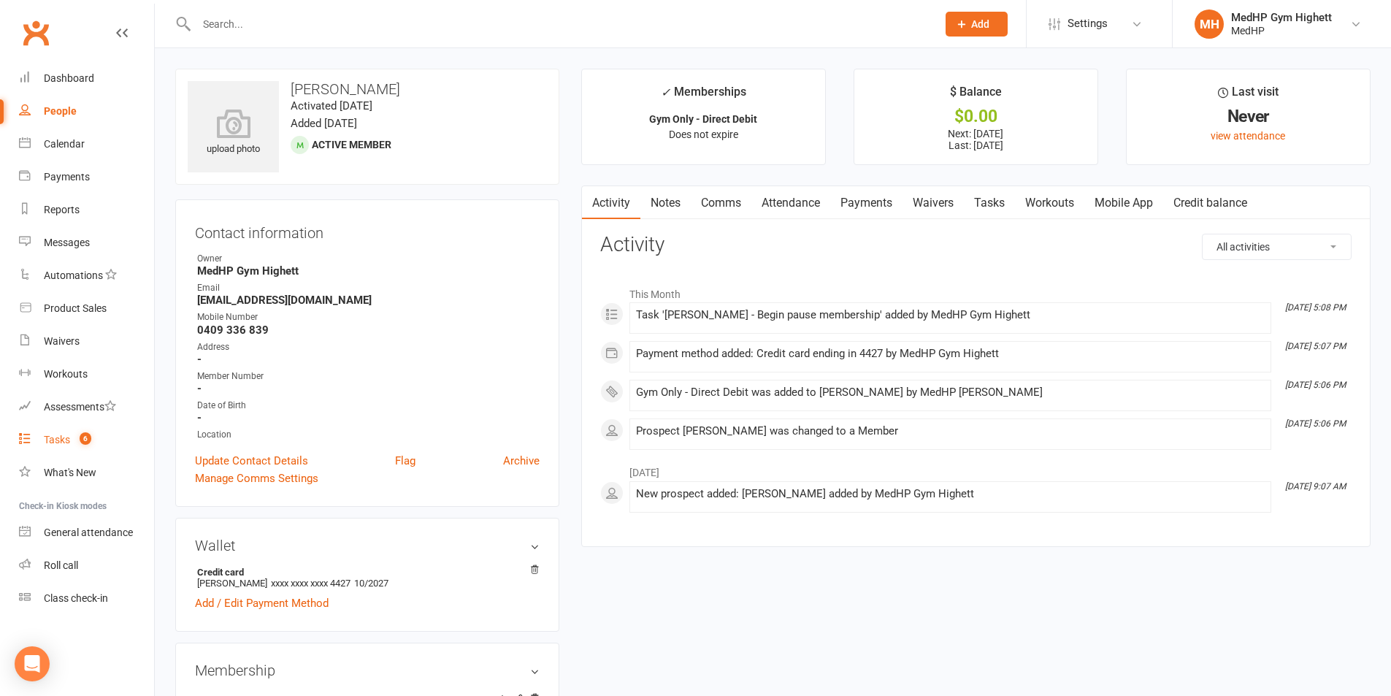
click at [90, 427] on link "Tasks 6" at bounding box center [86, 440] width 135 height 33
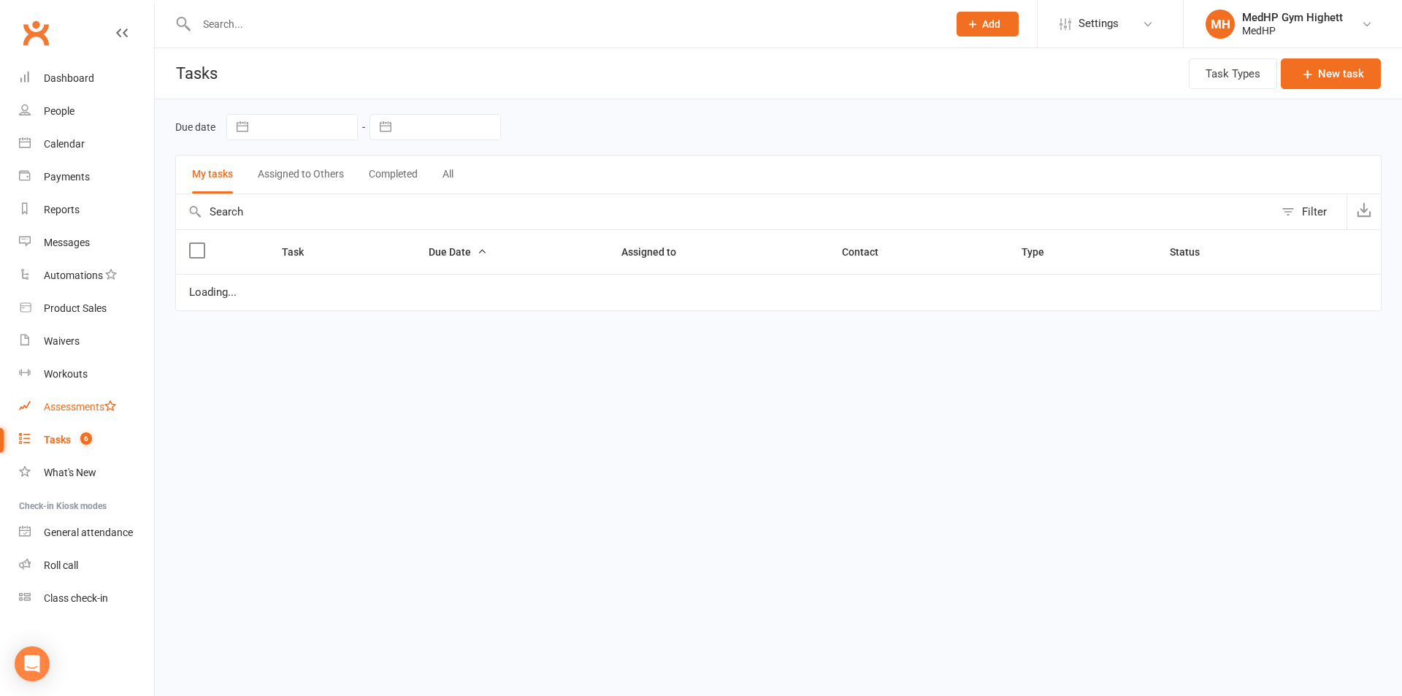
select select "started"
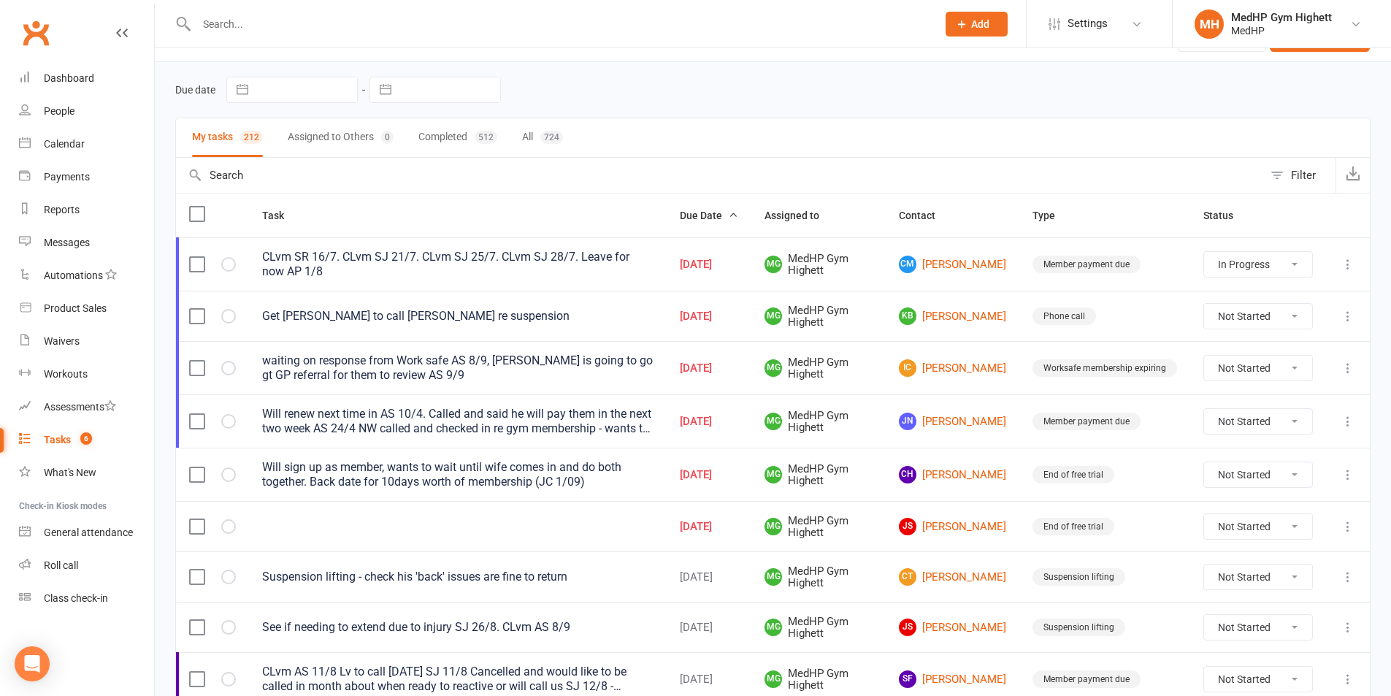
scroll to position [73, 0]
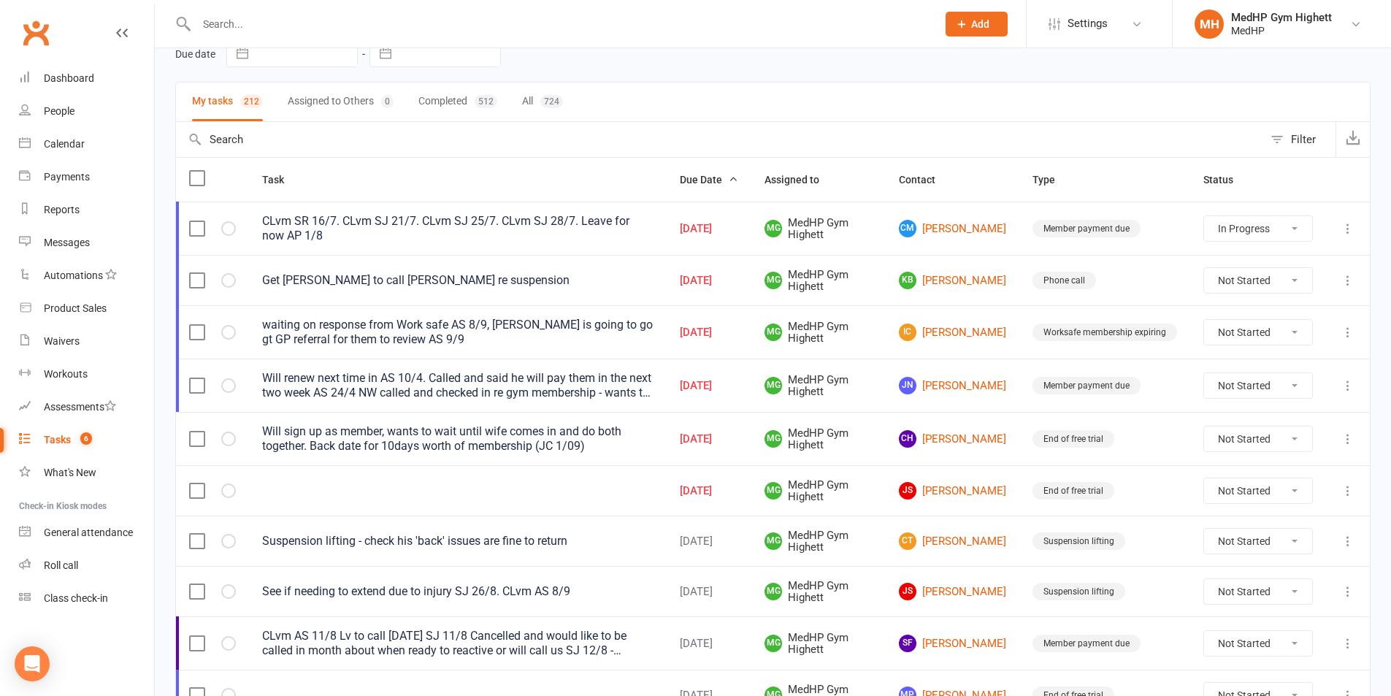
click at [485, 402] on td "Will renew next time in AS 10/4. Called and said he will pay them in the next t…" at bounding box center [458, 385] width 418 height 53
click at [507, 388] on div "Will renew next time in AS 10/4. Called and said he will pay them in the next t…" at bounding box center [458, 385] width 392 height 29
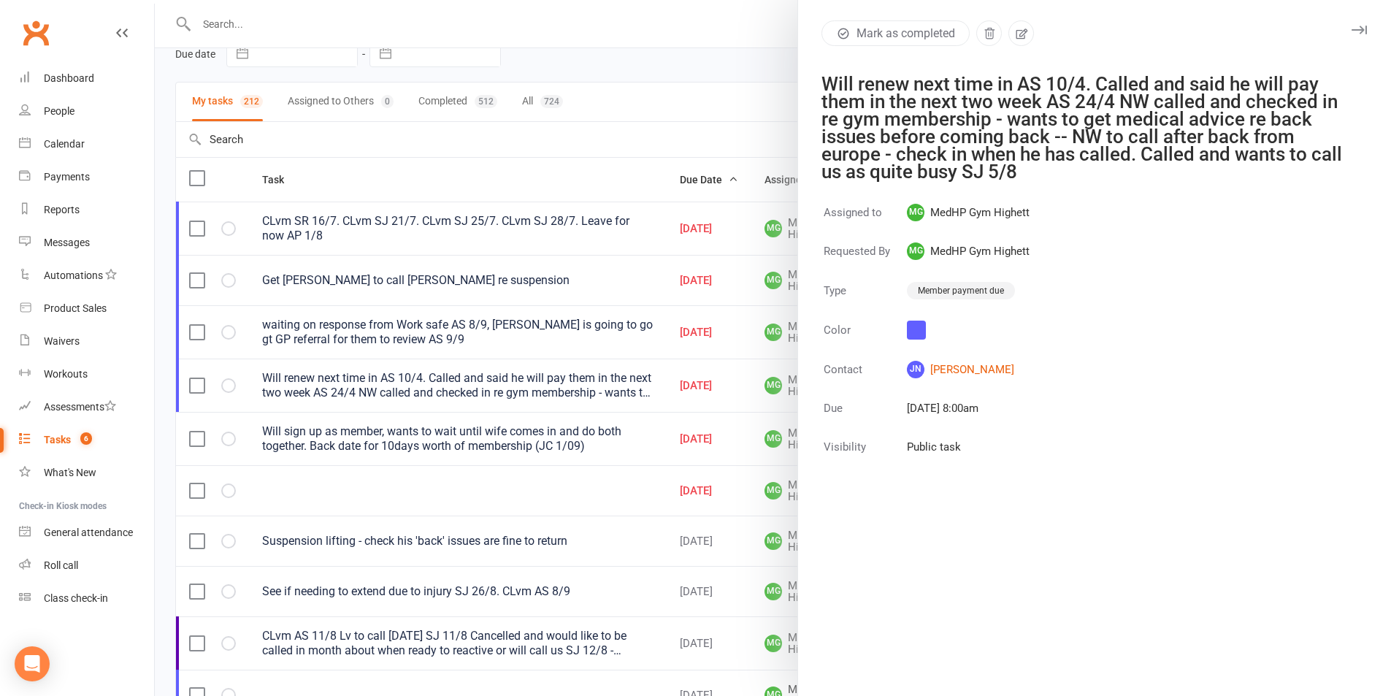
click at [695, 156] on div at bounding box center [773, 348] width 1237 height 696
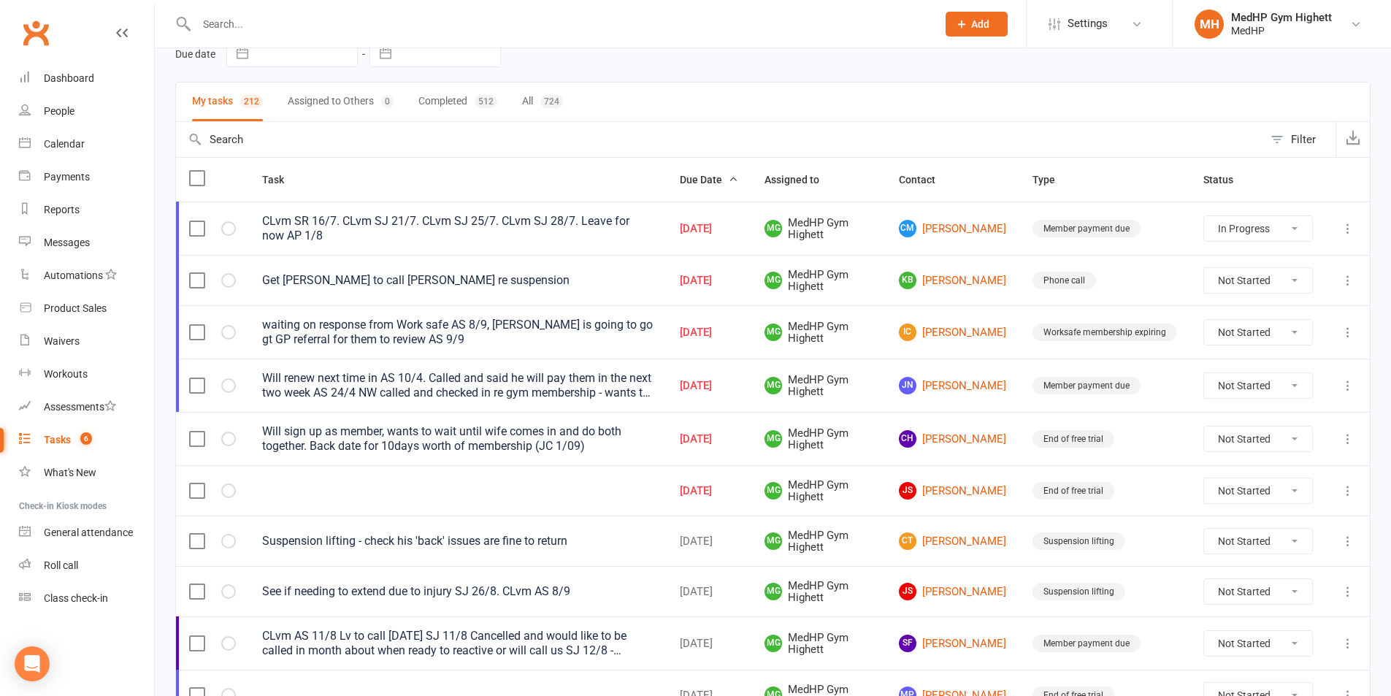
click at [513, 435] on div "Will sign up as member, wants to wait until wife comes in and do both together.…" at bounding box center [458, 438] width 392 height 29
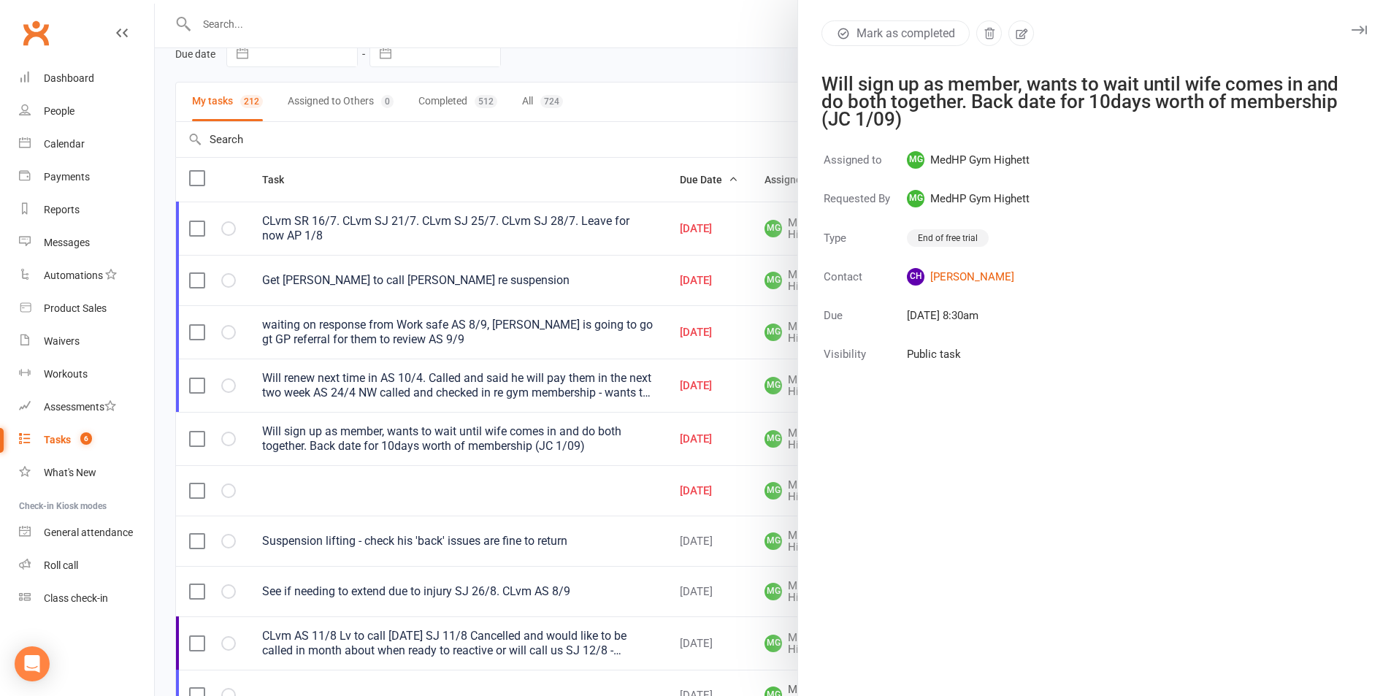
click at [596, 146] on div at bounding box center [773, 348] width 1237 height 696
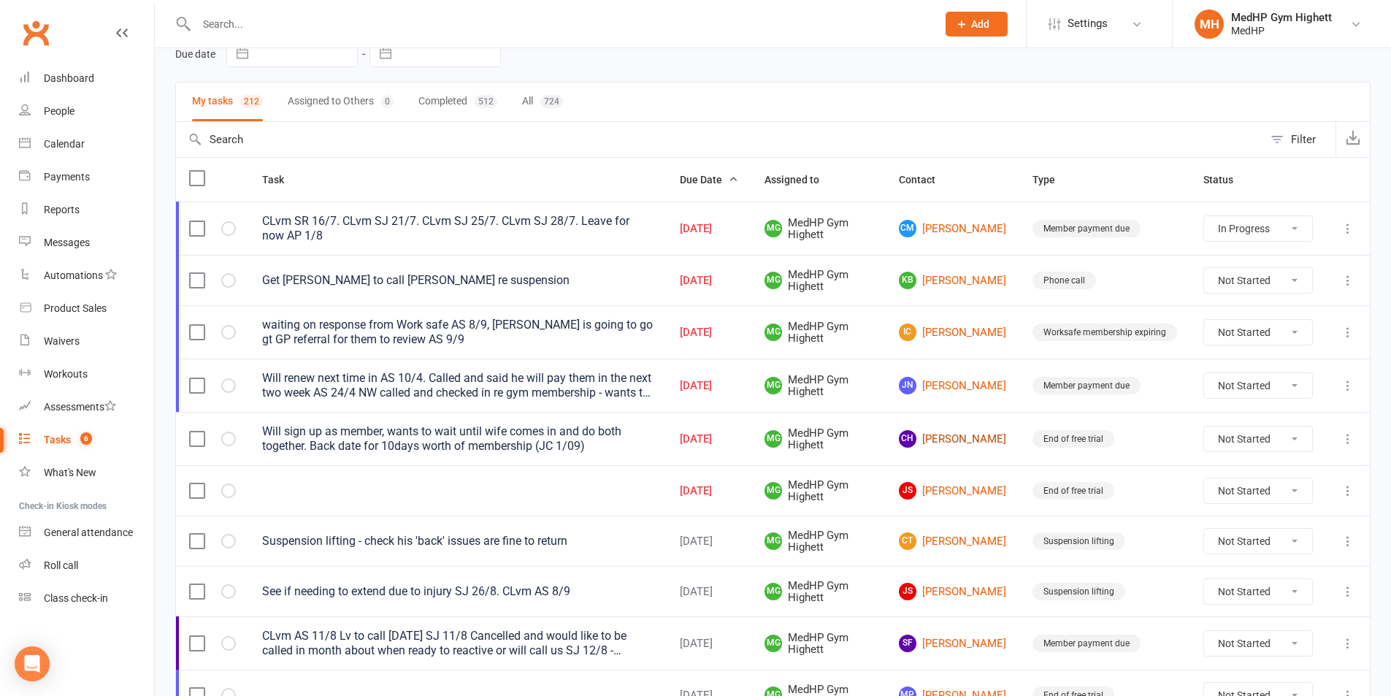
click at [951, 443] on link "CH [PERSON_NAME]" at bounding box center [952, 439] width 107 height 18
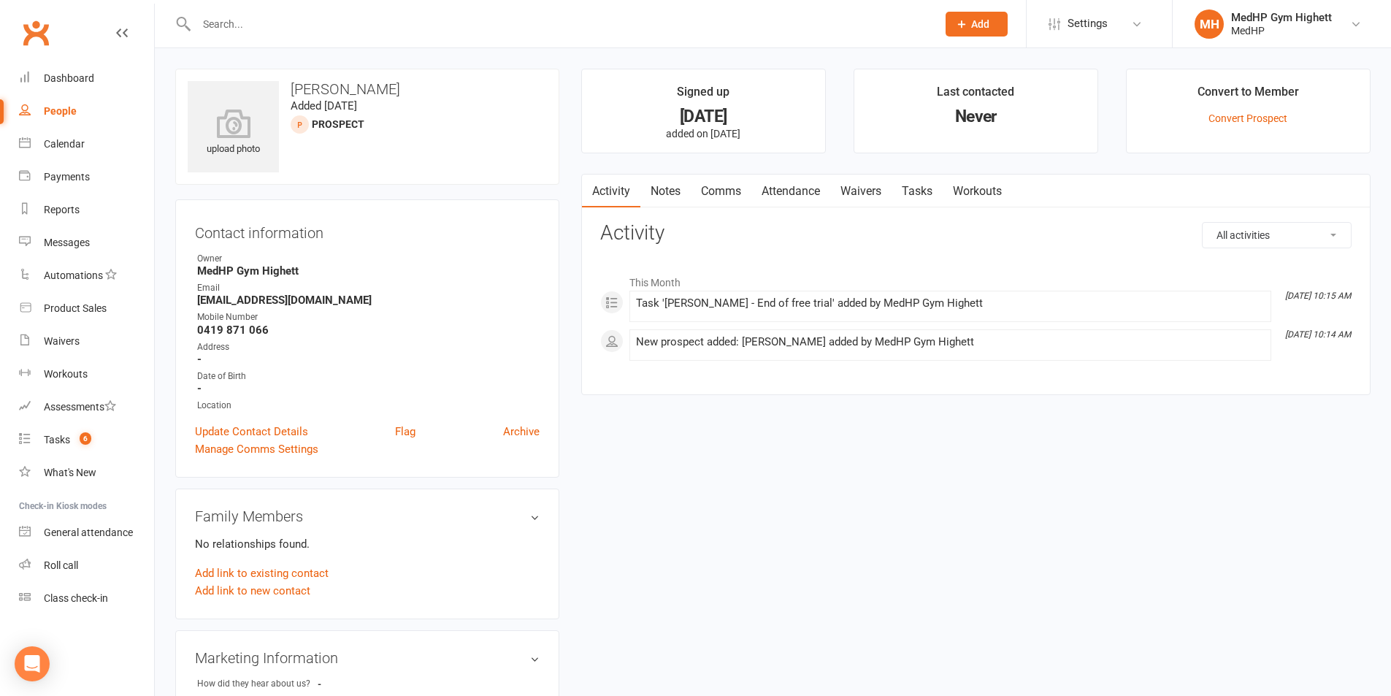
drag, startPoint x: 393, startPoint y: 84, endPoint x: 291, endPoint y: 88, distance: 102.3
click at [291, 88] on h3 "[PERSON_NAME]" at bounding box center [367, 89] width 359 height 16
copy h3 "[PERSON_NAME]"
click at [48, 448] on link "Tasks 6" at bounding box center [86, 440] width 135 height 33
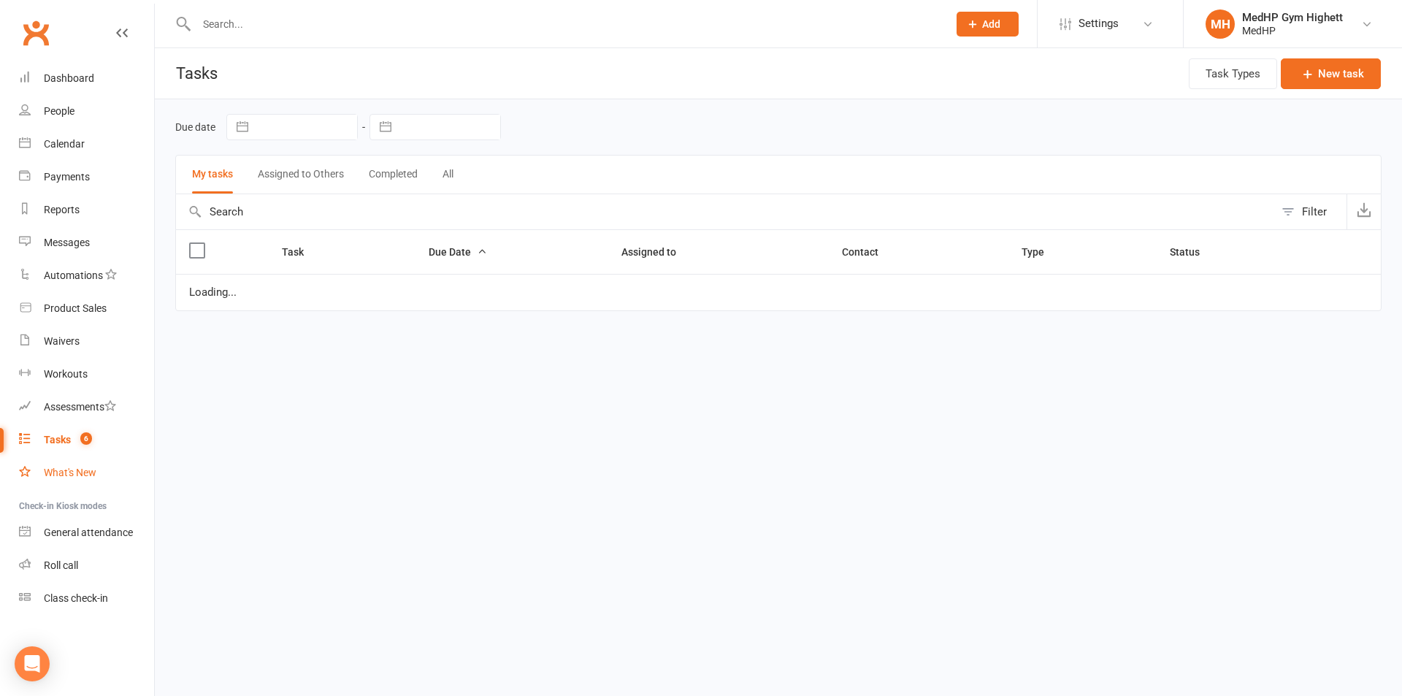
select select "started"
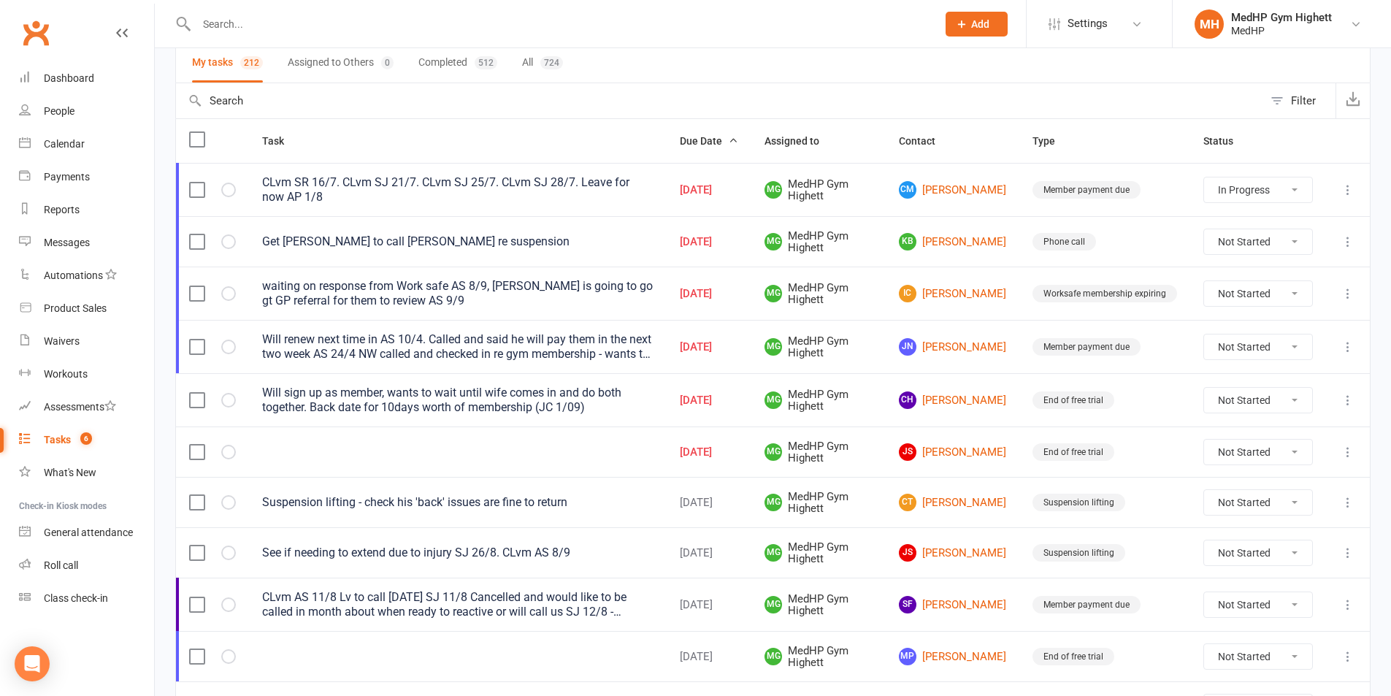
scroll to position [146, 0]
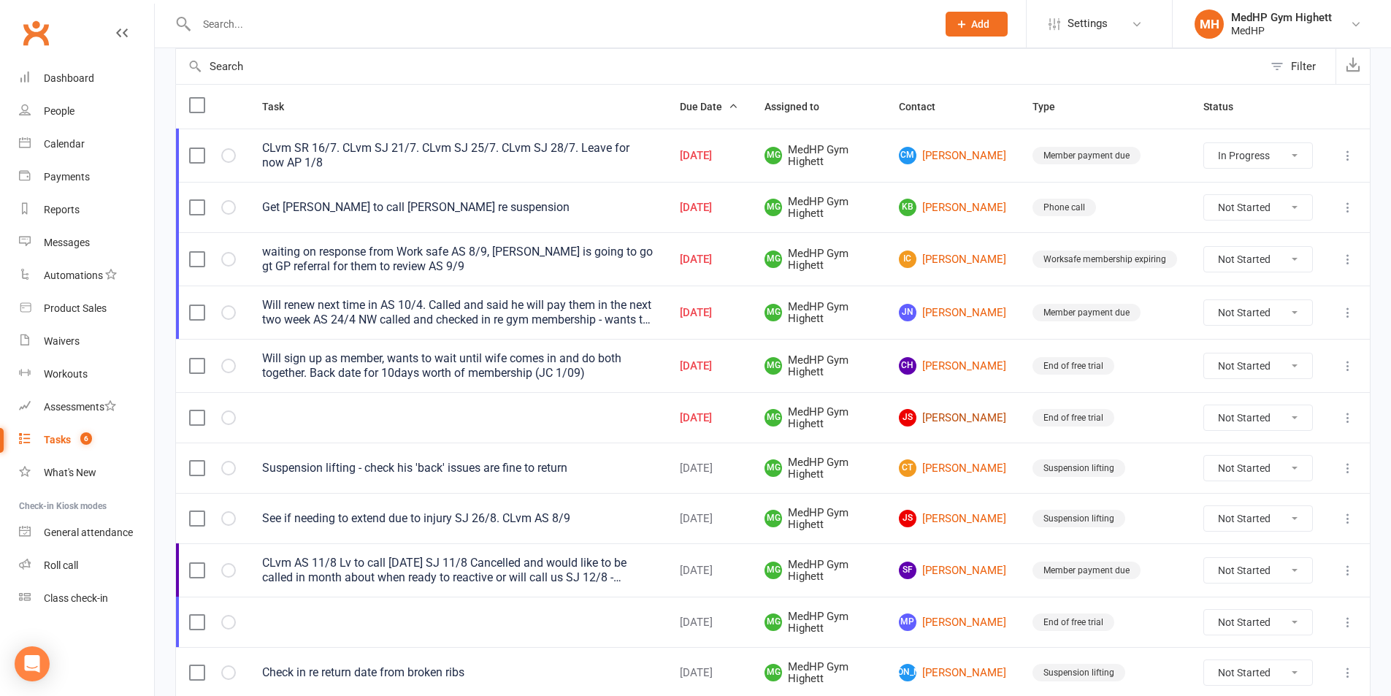
click at [951, 422] on link "JS [PERSON_NAME]" at bounding box center [952, 418] width 107 height 18
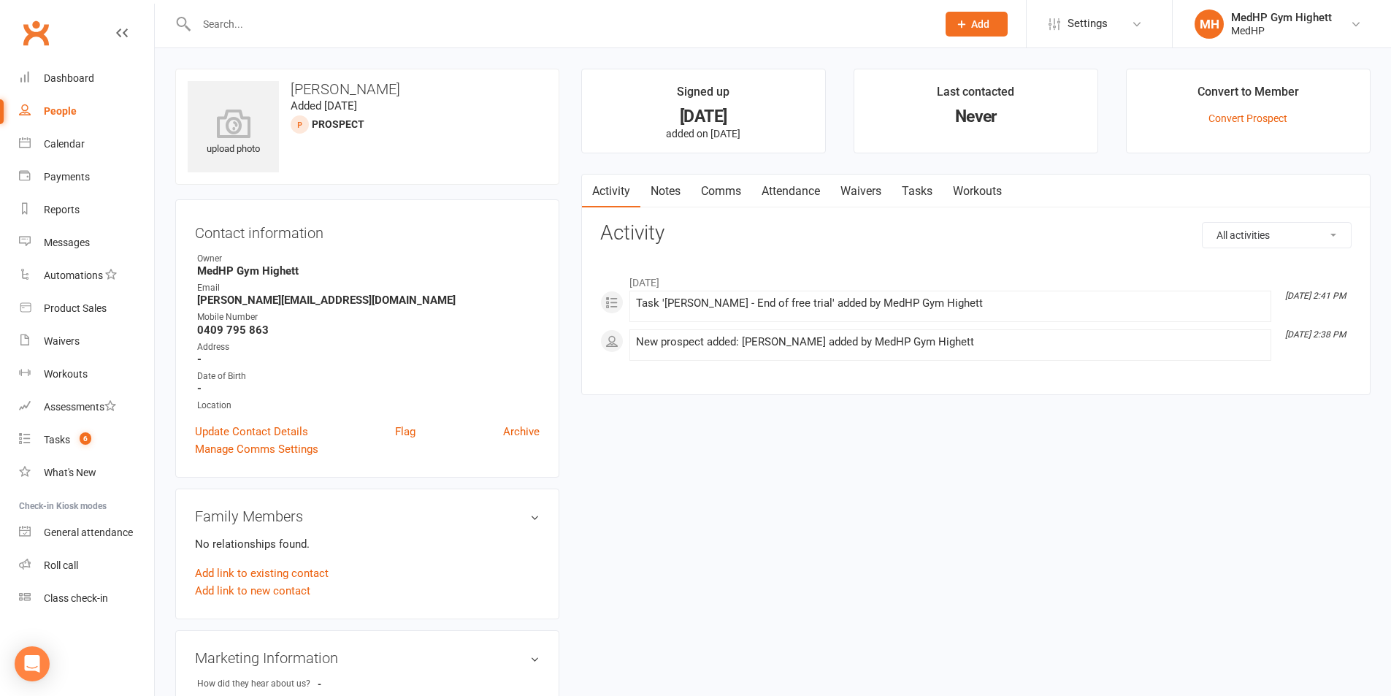
click at [121, 30] on icon at bounding box center [122, 33] width 12 height 12
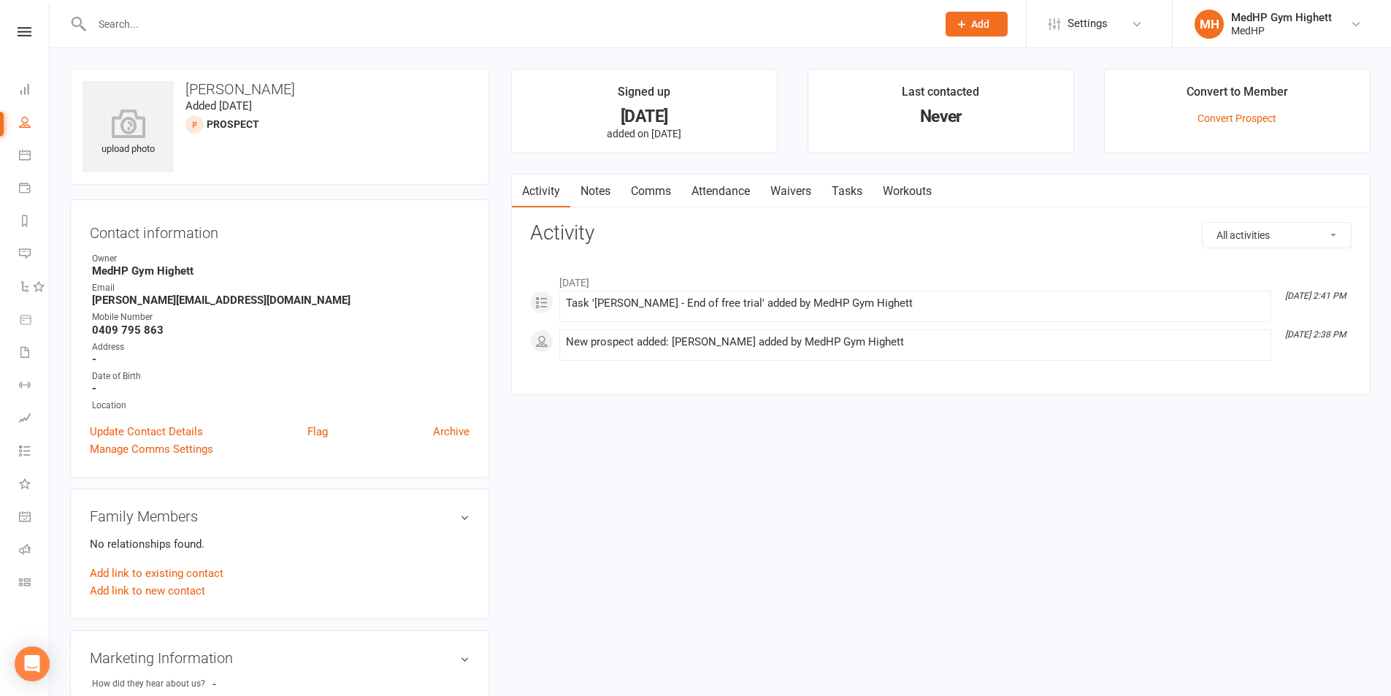
click at [13, 25] on nav "Clubworx Dashboard People Calendar Payments Reports Messages Automations Produc…" at bounding box center [25, 352] width 50 height 696
click at [31, 28] on icon at bounding box center [25, 31] width 14 height 9
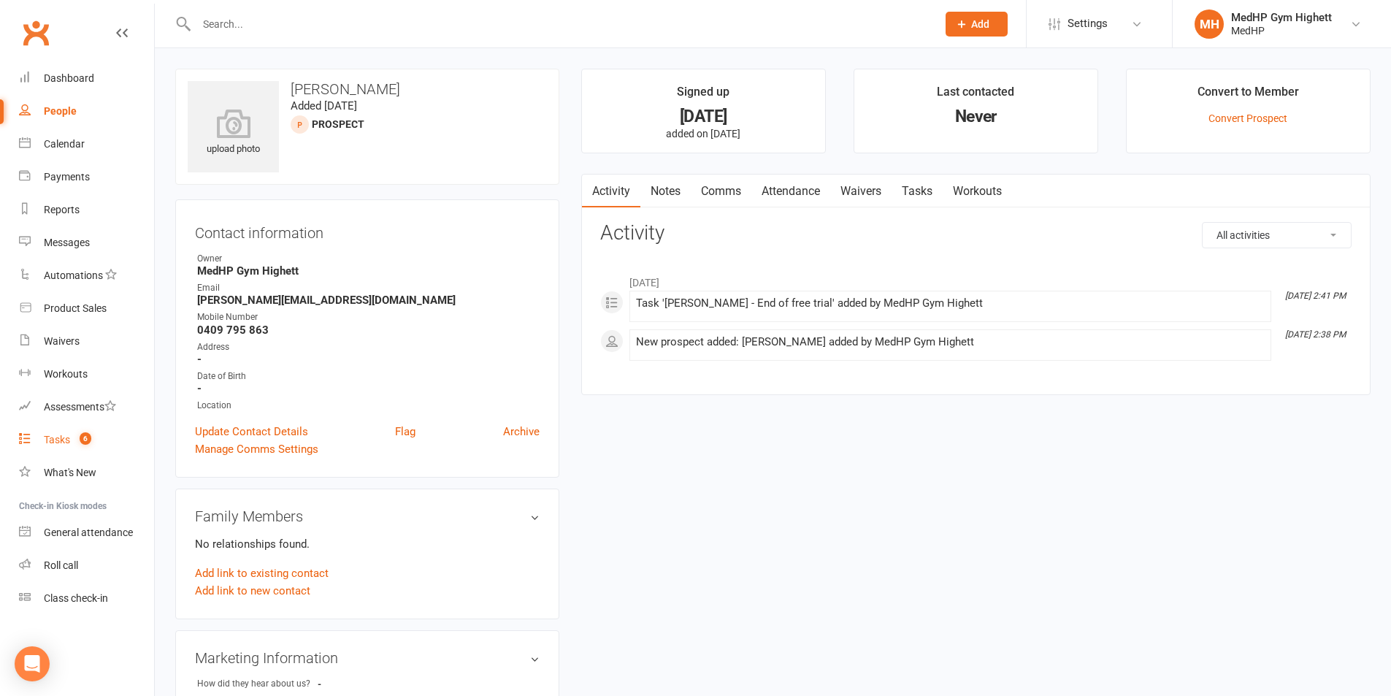
click at [80, 436] on count-badge "6" at bounding box center [81, 440] width 19 height 12
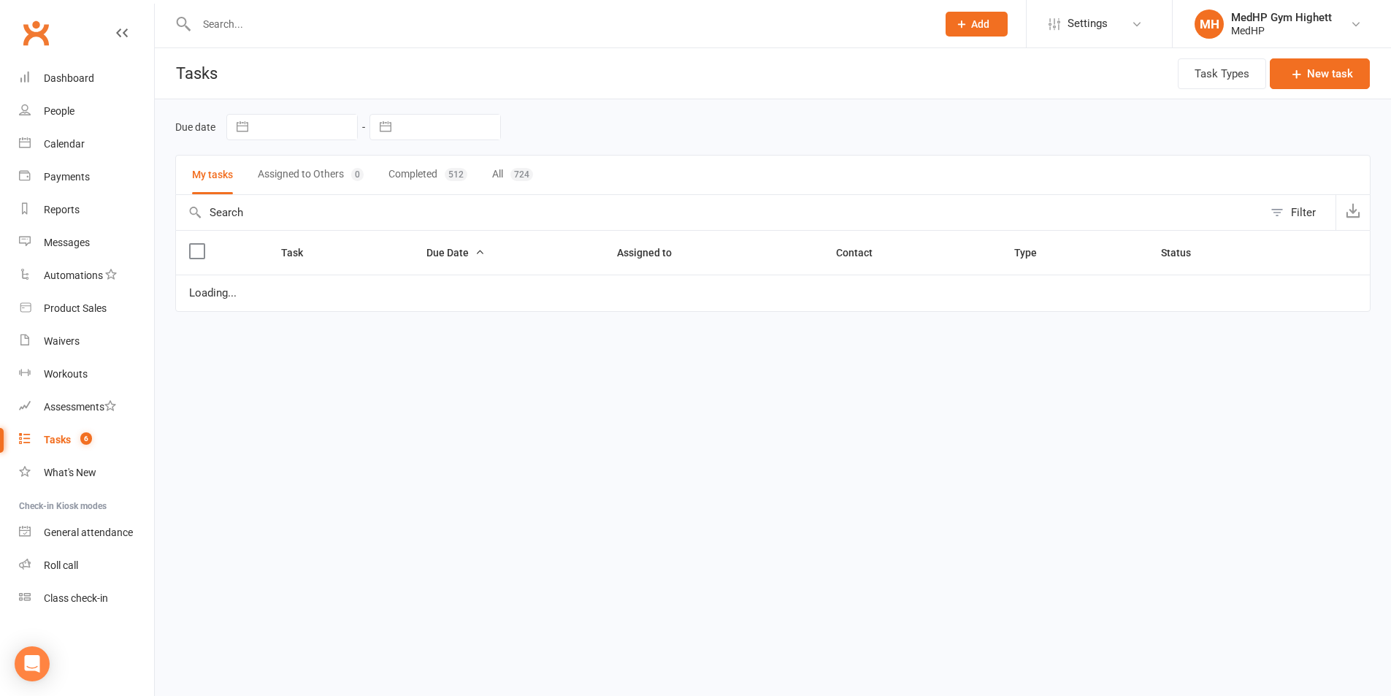
select select "started"
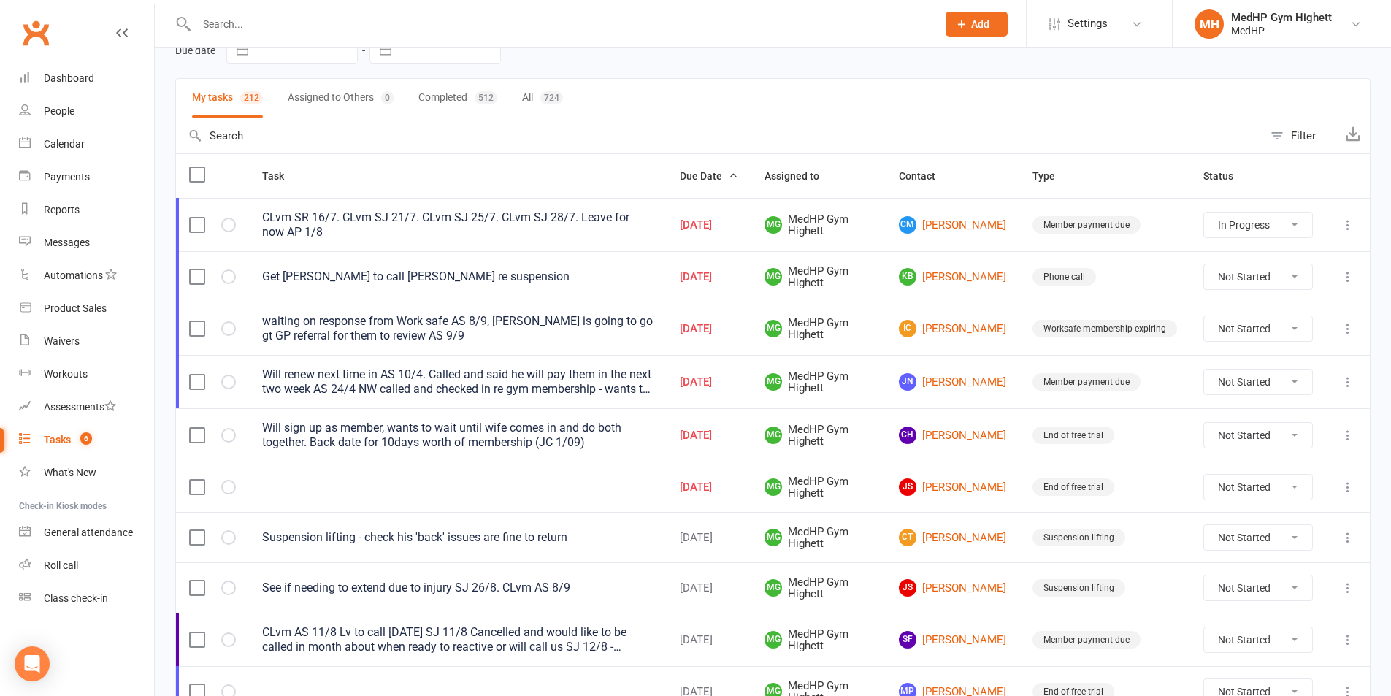
scroll to position [146, 0]
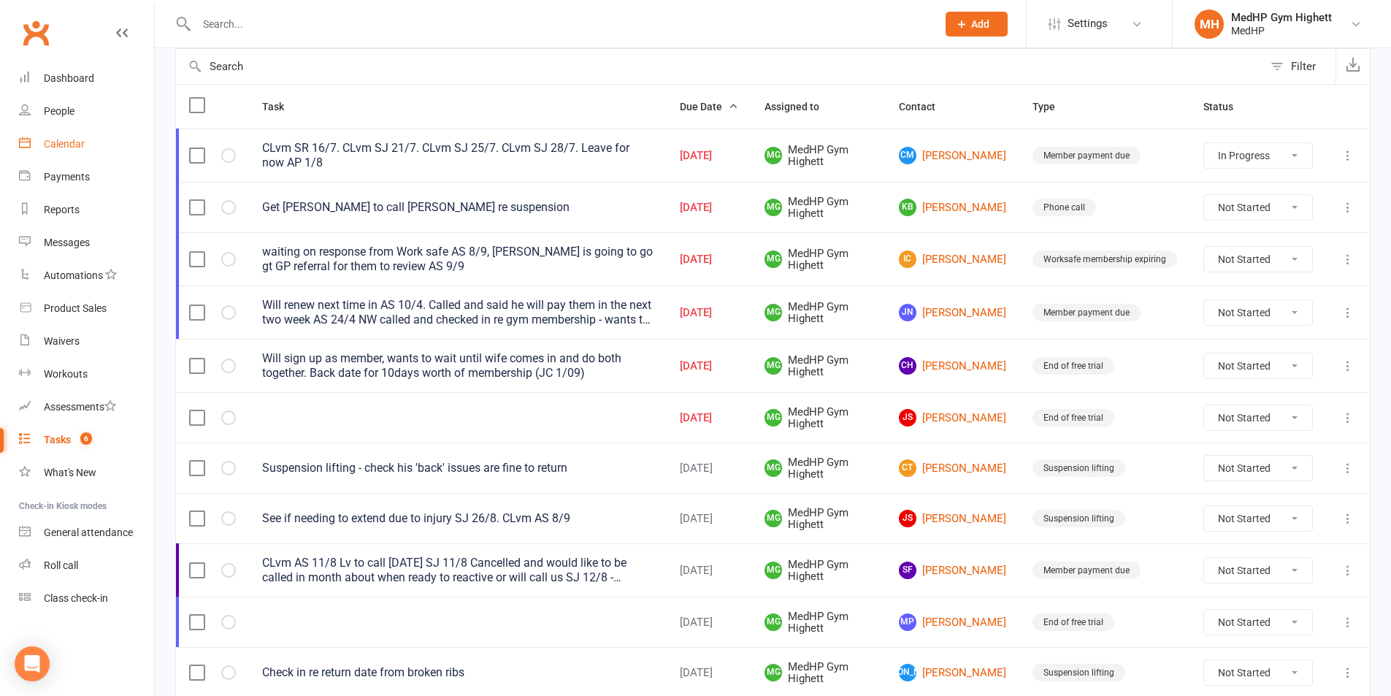
click at [112, 148] on link "Calendar" at bounding box center [86, 144] width 135 height 33
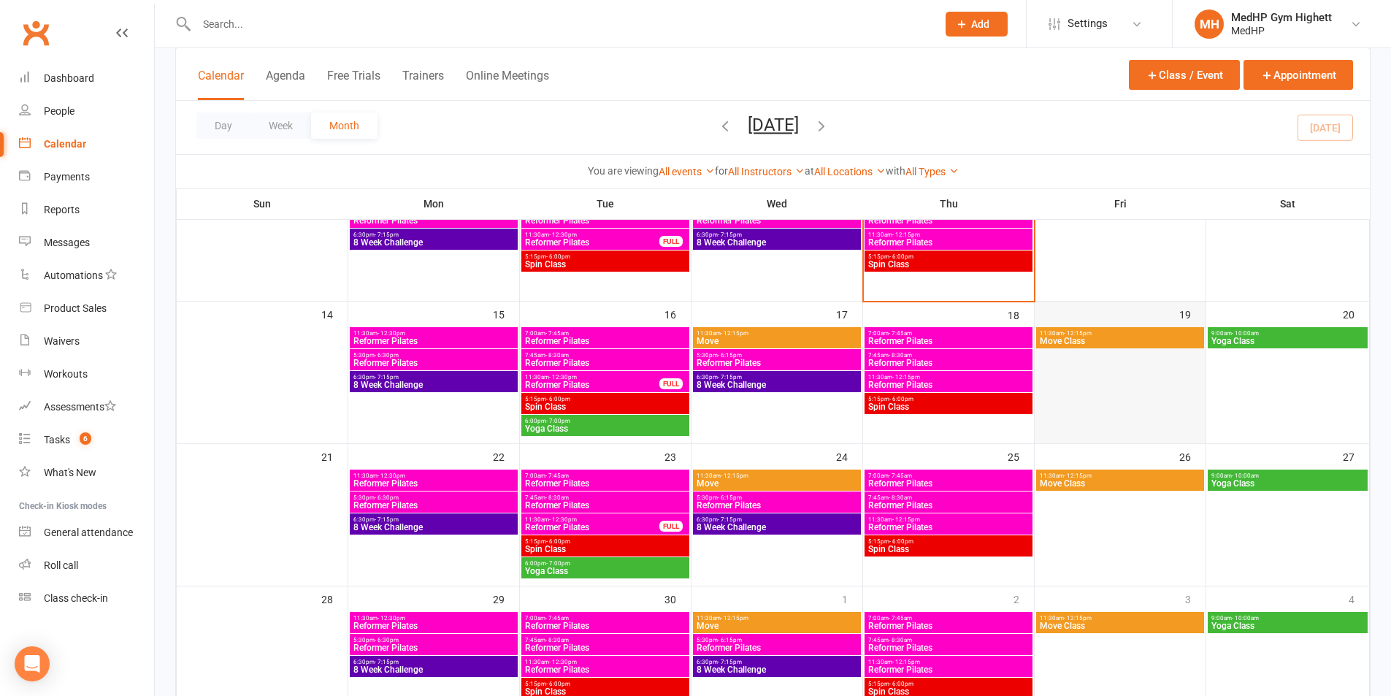
scroll to position [292, 0]
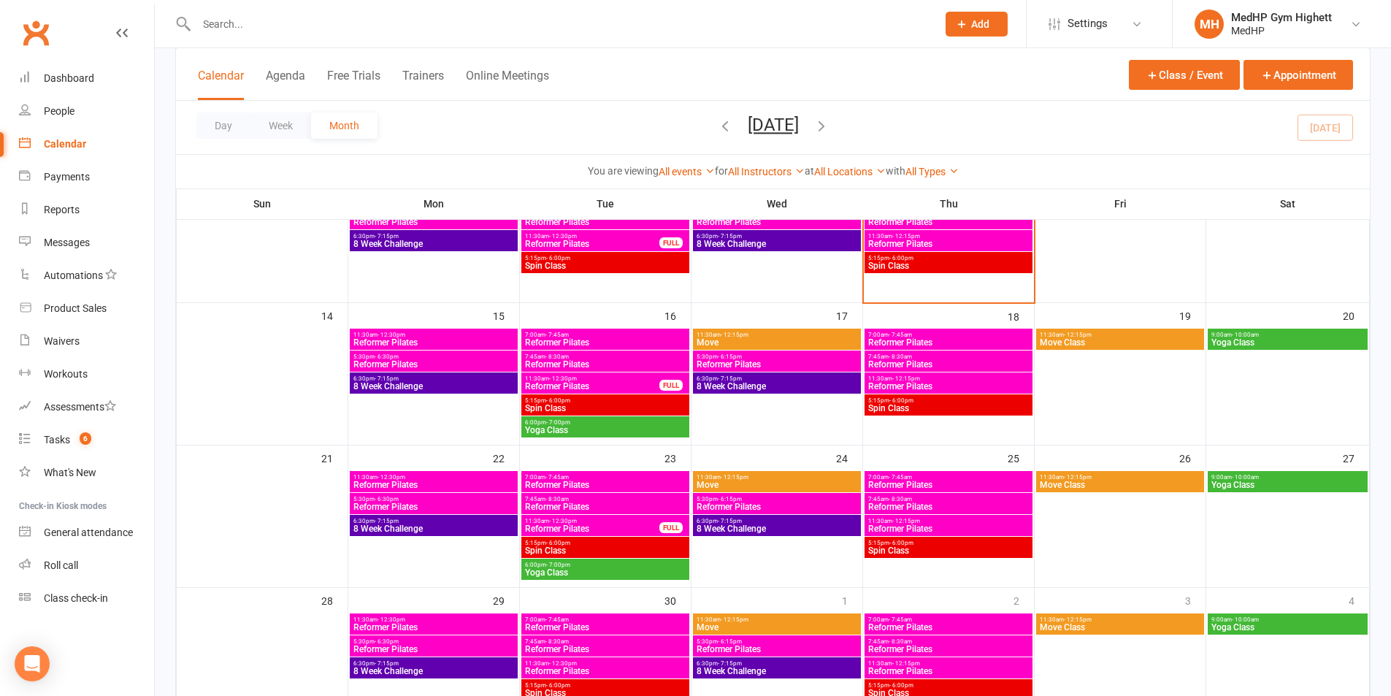
click at [1137, 477] on span "11:30am - 12:15pm" at bounding box center [1120, 477] width 162 height 7
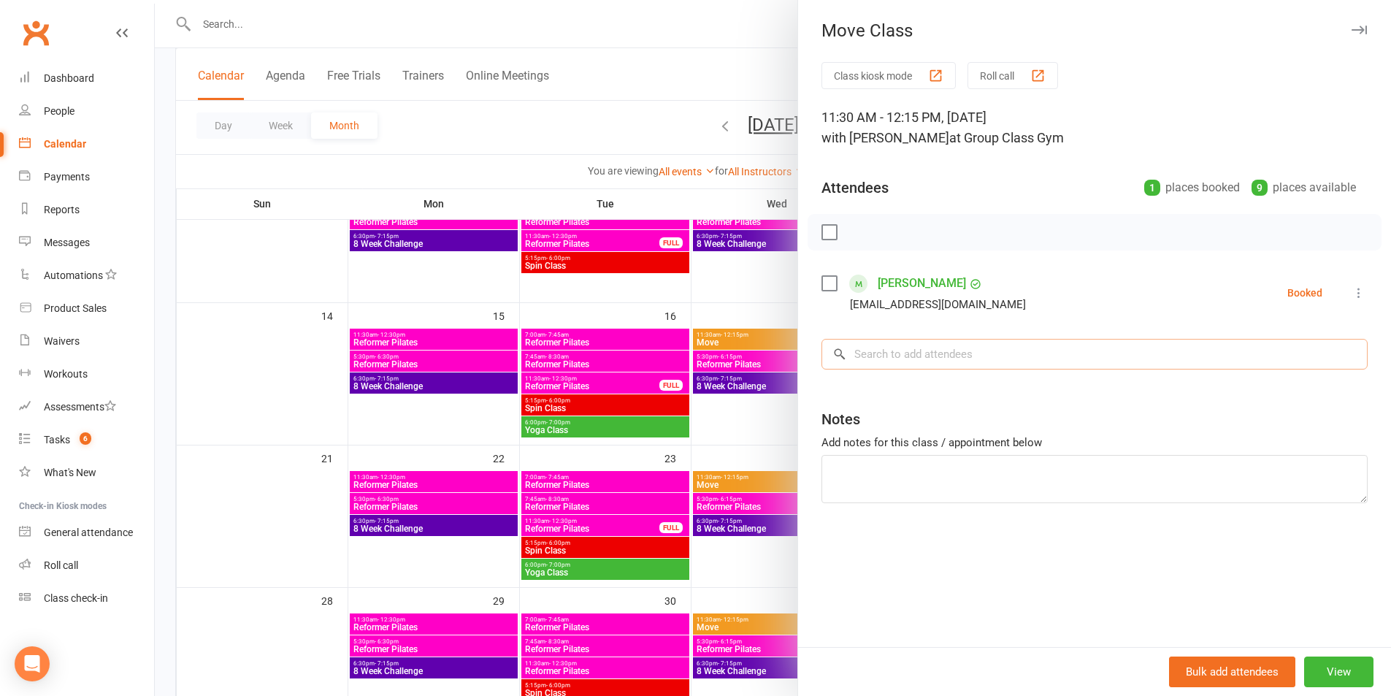
click at [939, 352] on input "search" at bounding box center [1095, 354] width 546 height 31
click at [766, 316] on div at bounding box center [773, 348] width 1237 height 696
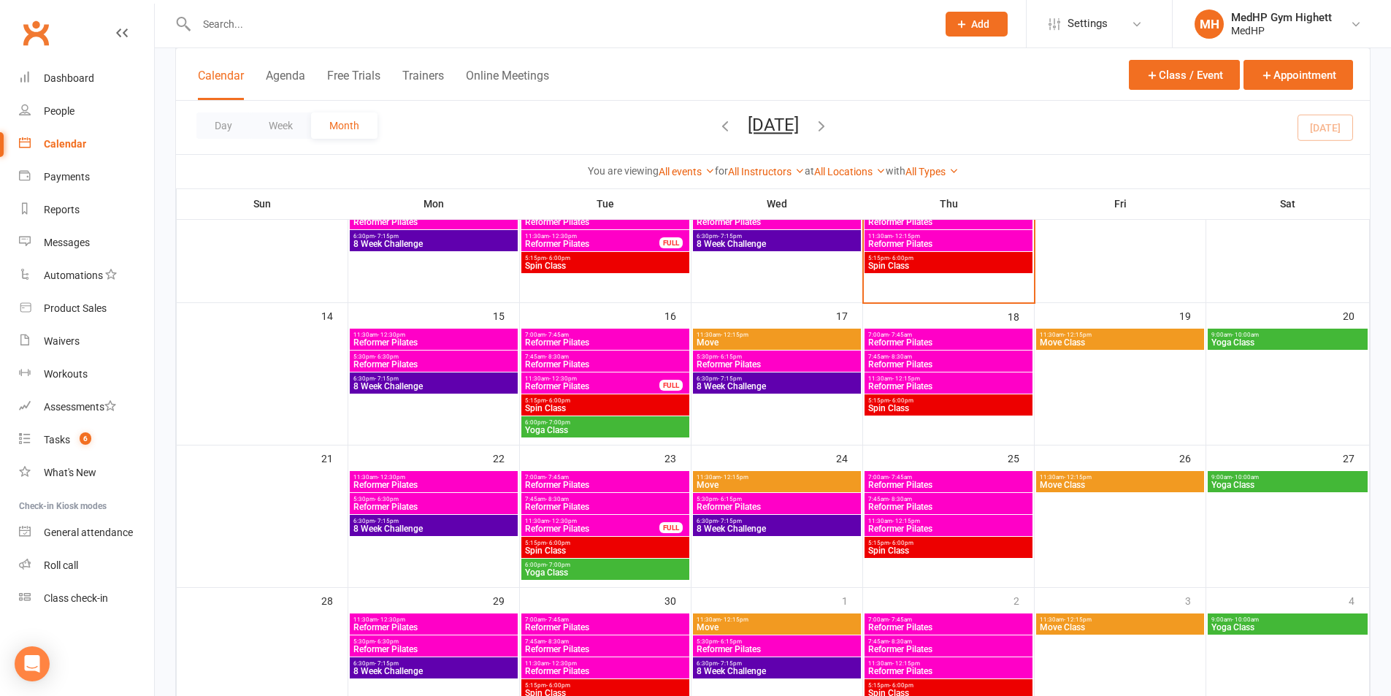
click at [1139, 484] on span "Move Class" at bounding box center [1120, 485] width 162 height 9
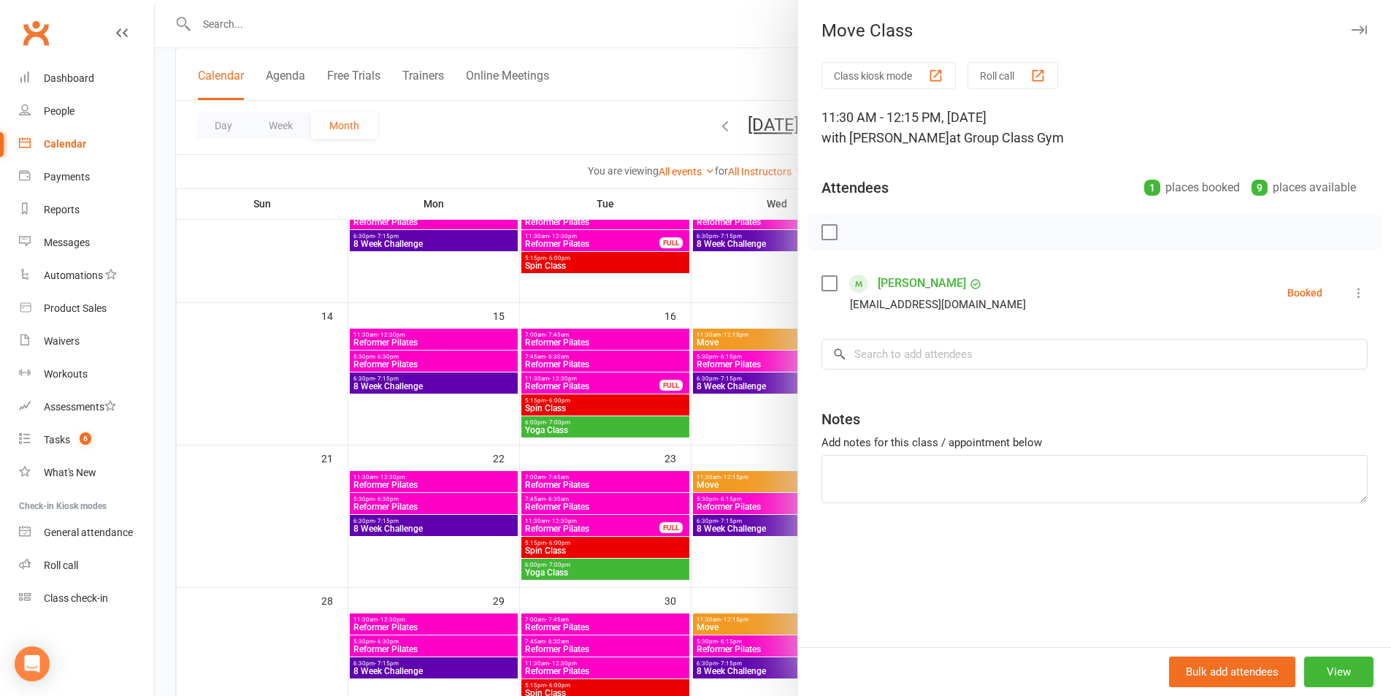
click at [554, 358] on div at bounding box center [773, 348] width 1237 height 696
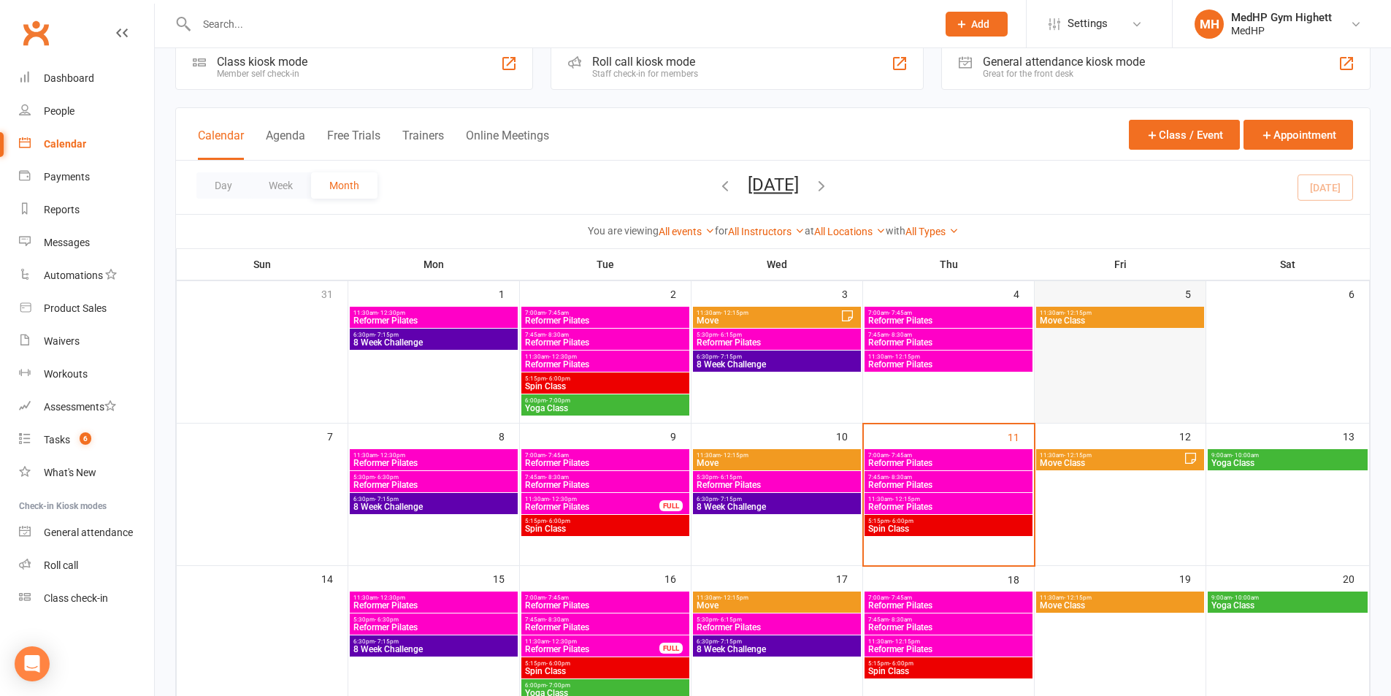
scroll to position [0, 0]
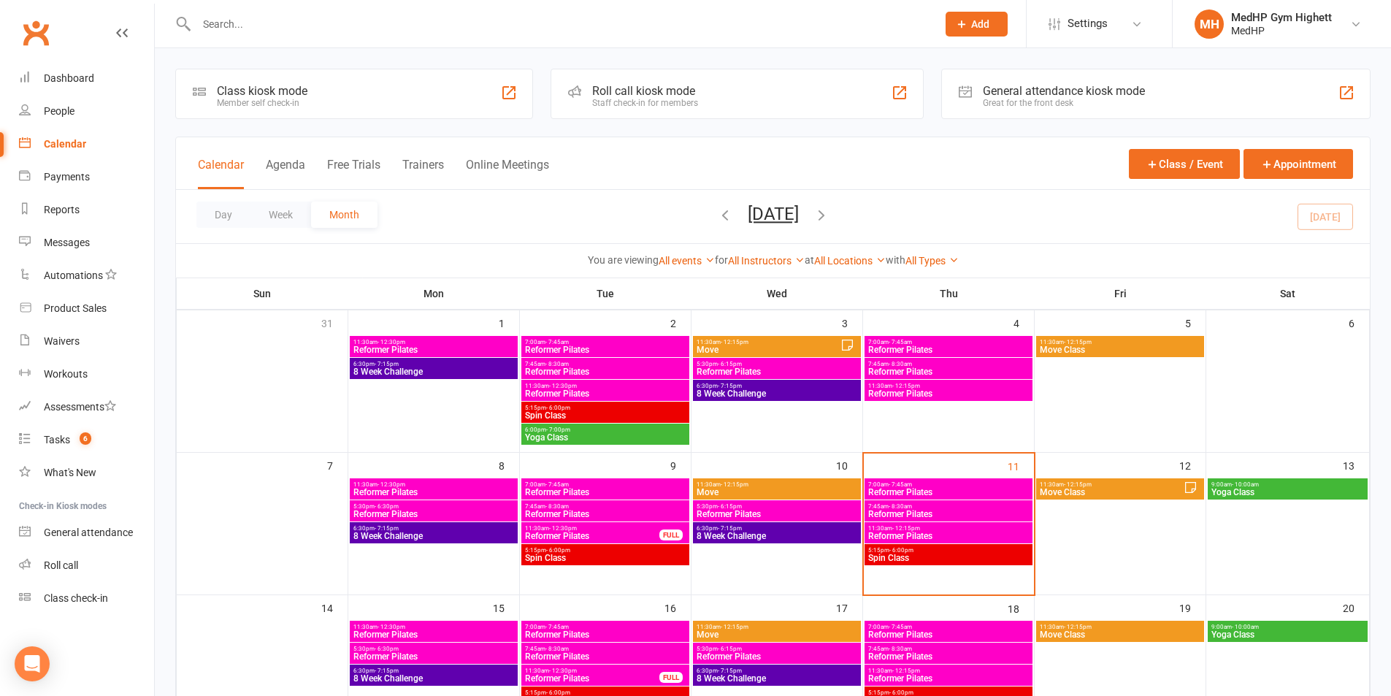
click at [1129, 483] on span "11:30am - 12:15pm" at bounding box center [1111, 484] width 145 height 7
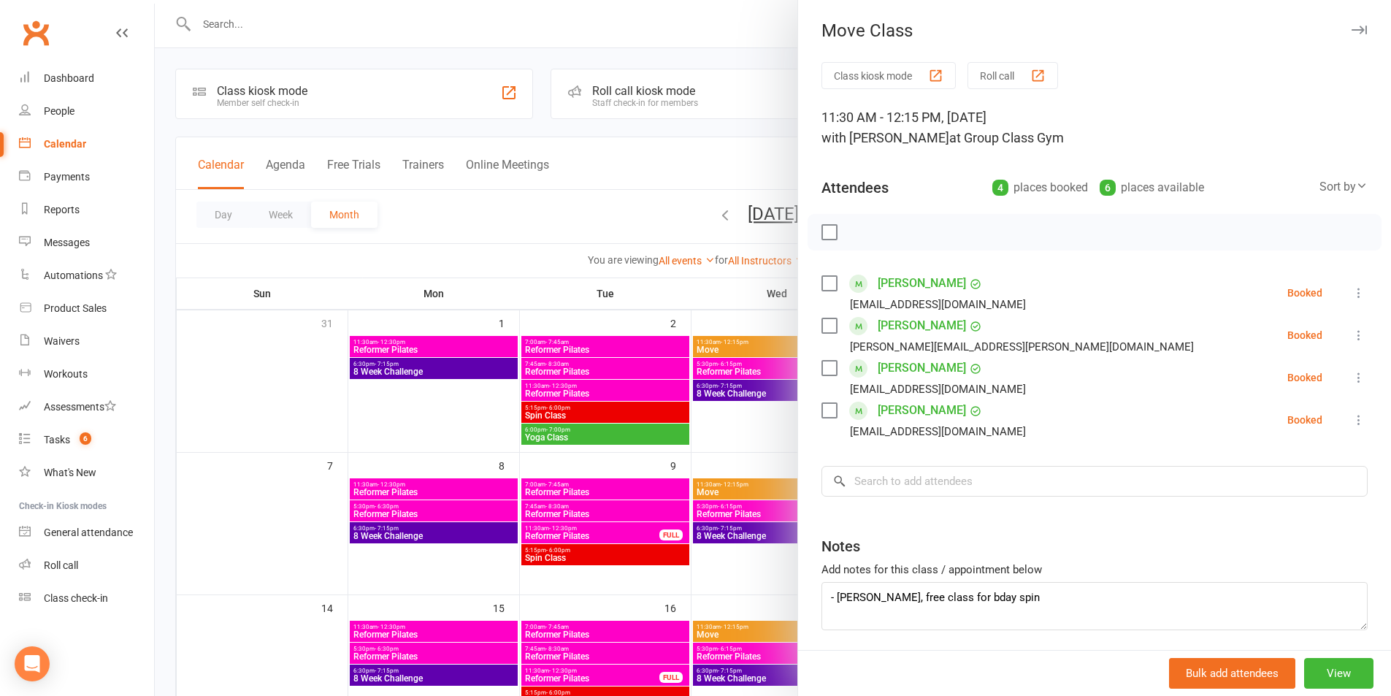
click at [723, 414] on div at bounding box center [773, 348] width 1237 height 696
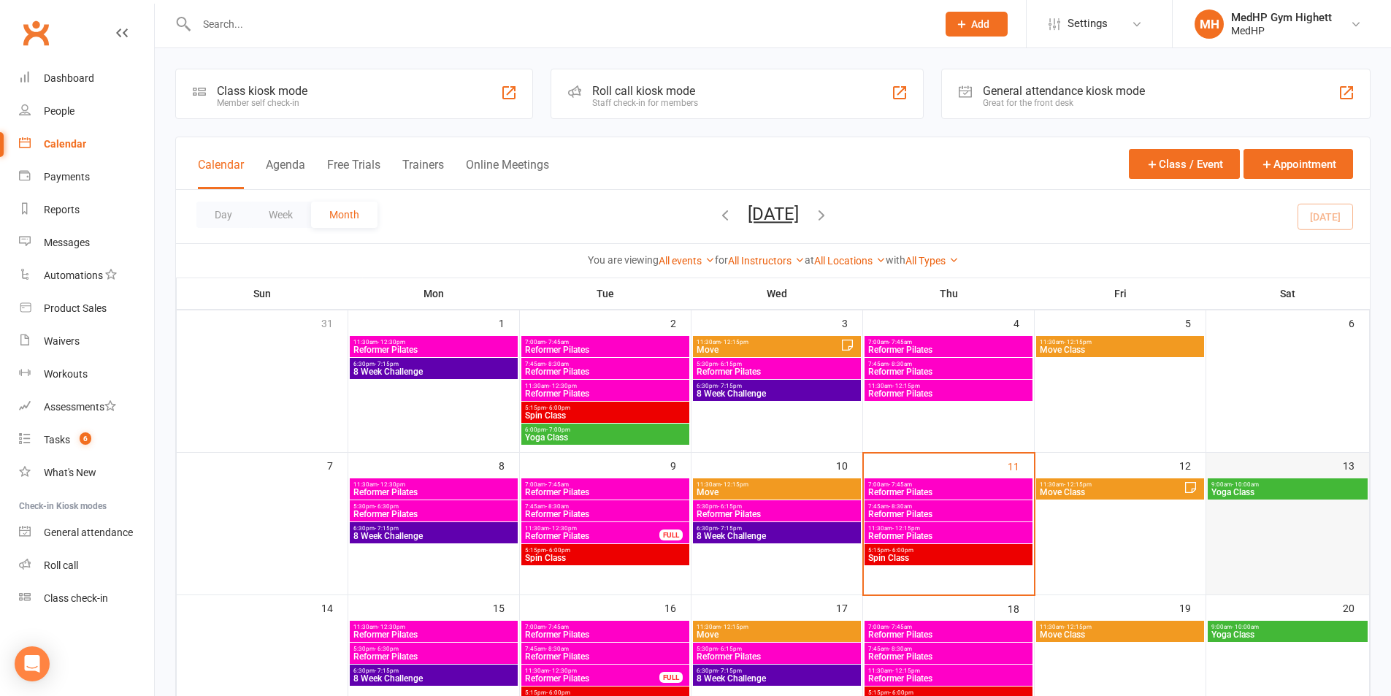
scroll to position [146, 0]
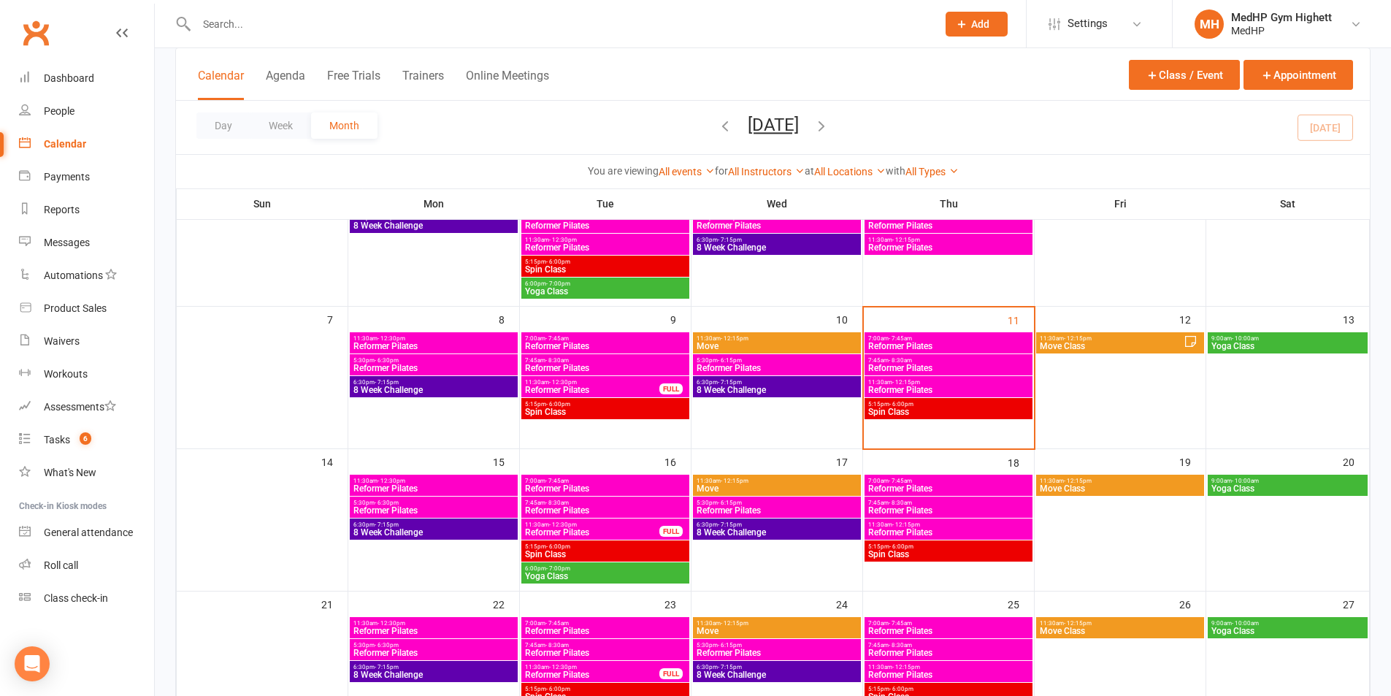
click at [1131, 478] on span "11:30am - 12:15pm" at bounding box center [1120, 481] width 162 height 7
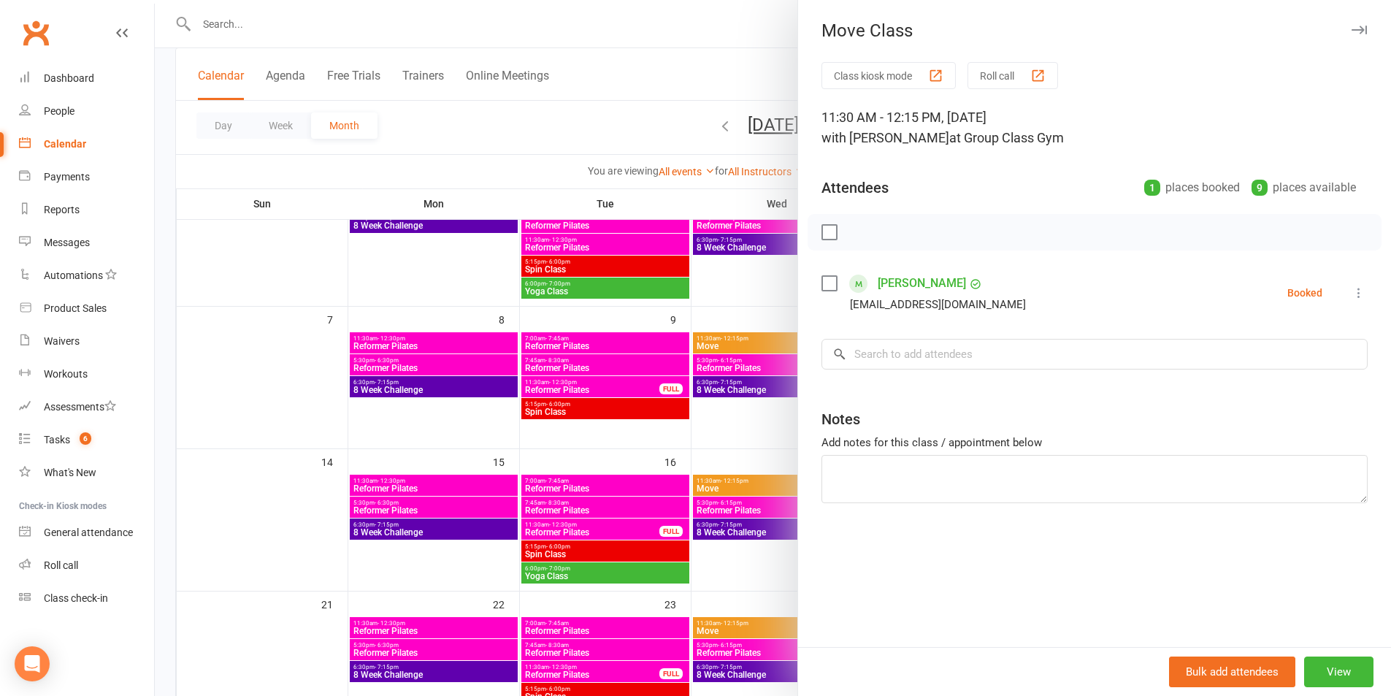
click at [1352, 29] on icon "button" at bounding box center [1359, 30] width 15 height 9
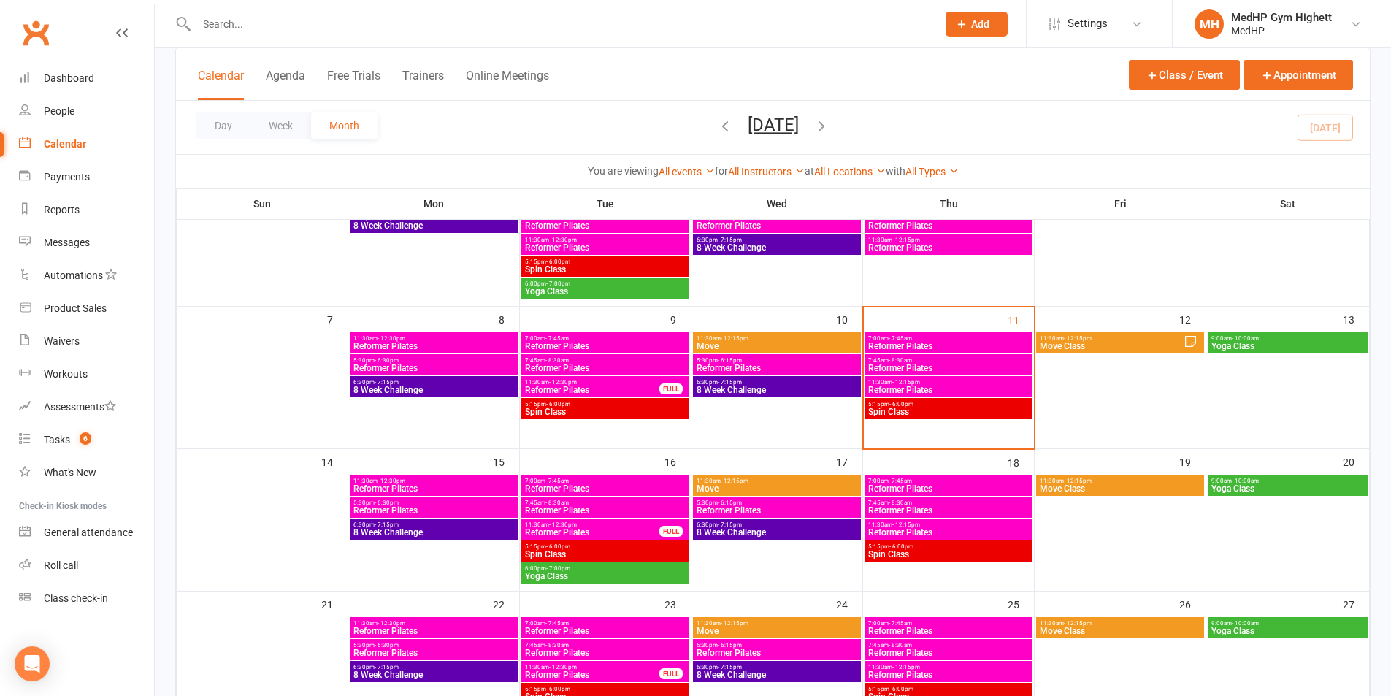
click at [1107, 478] on span "11:30am - 12:15pm" at bounding box center [1120, 481] width 162 height 7
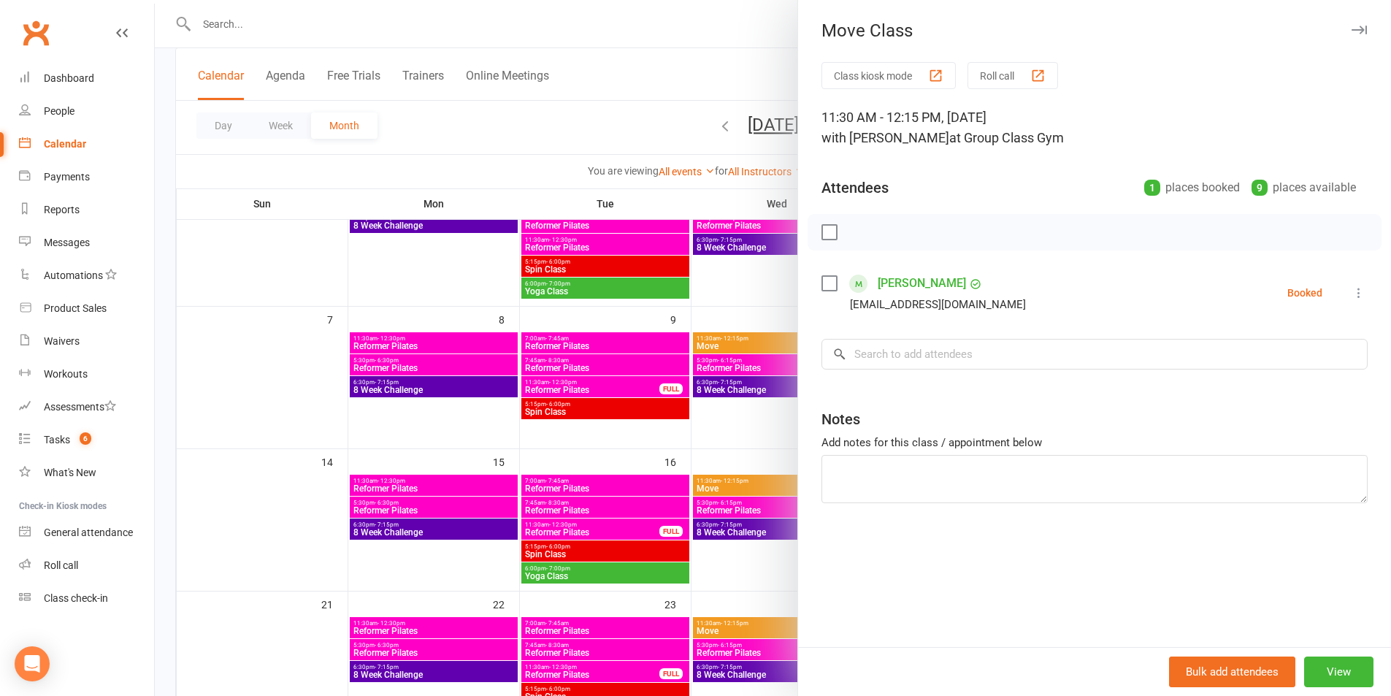
click at [1352, 292] on icon at bounding box center [1359, 293] width 15 height 15
click at [1352, 29] on icon "button" at bounding box center [1359, 30] width 15 height 9
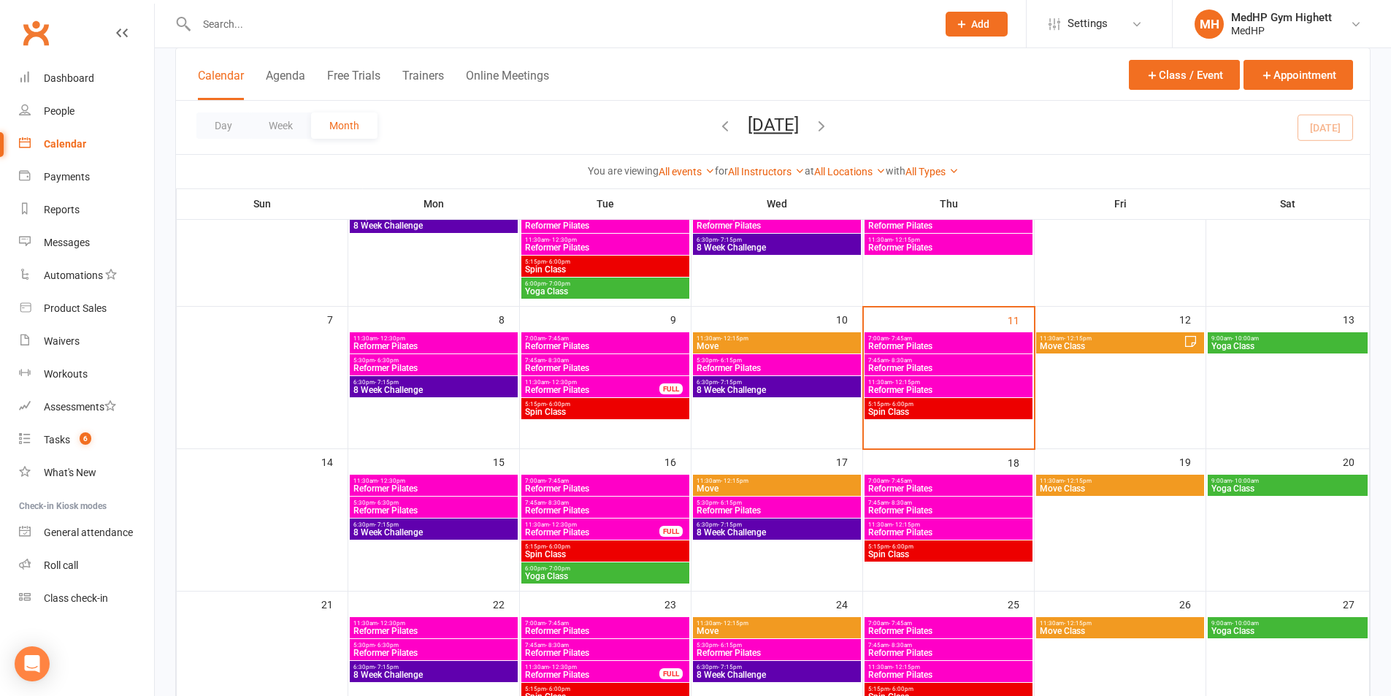
click at [1149, 336] on span "11:30am - 12:15pm" at bounding box center [1111, 338] width 145 height 7
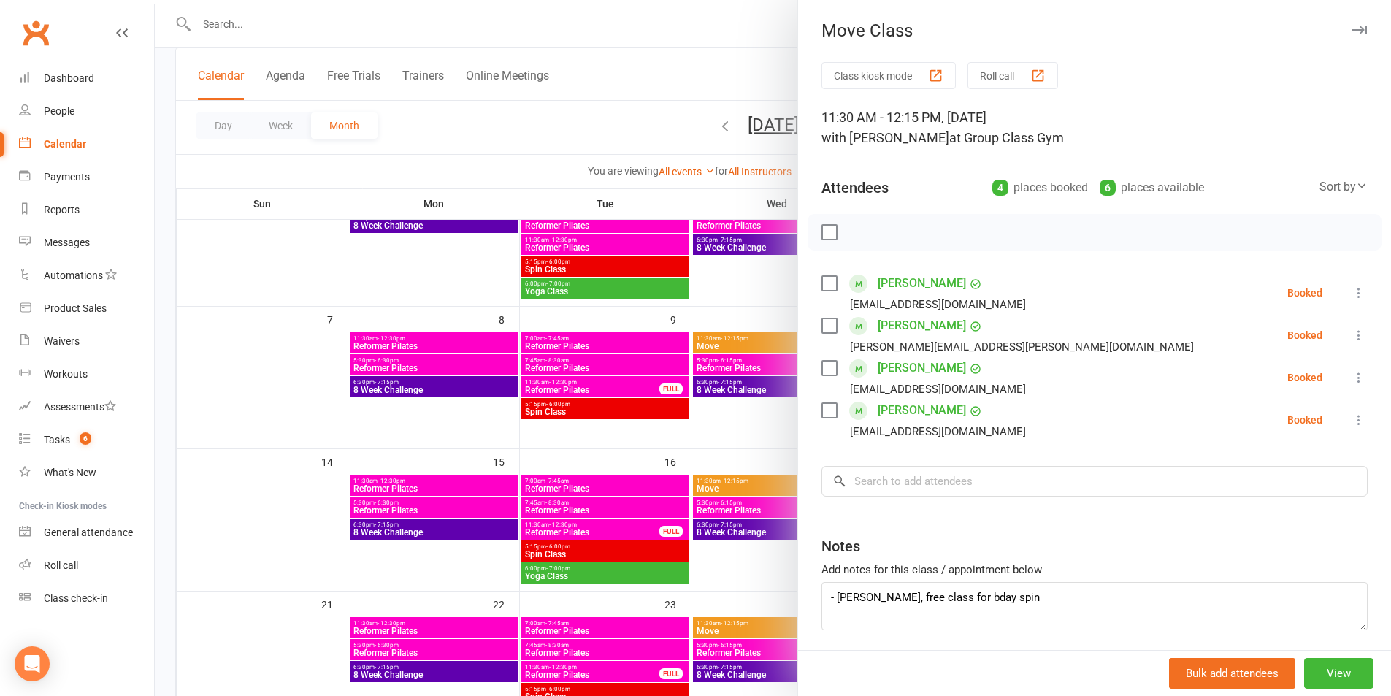
click at [747, 373] on div at bounding box center [773, 348] width 1237 height 696
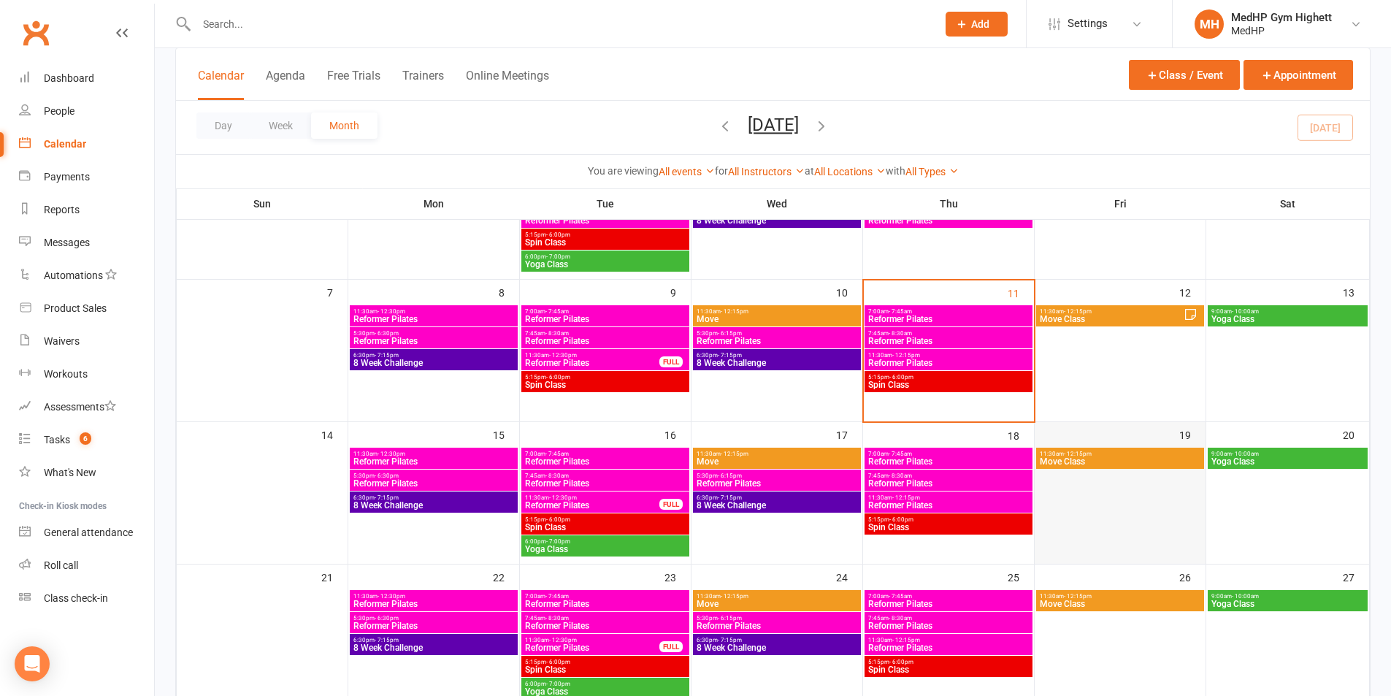
scroll to position [219, 0]
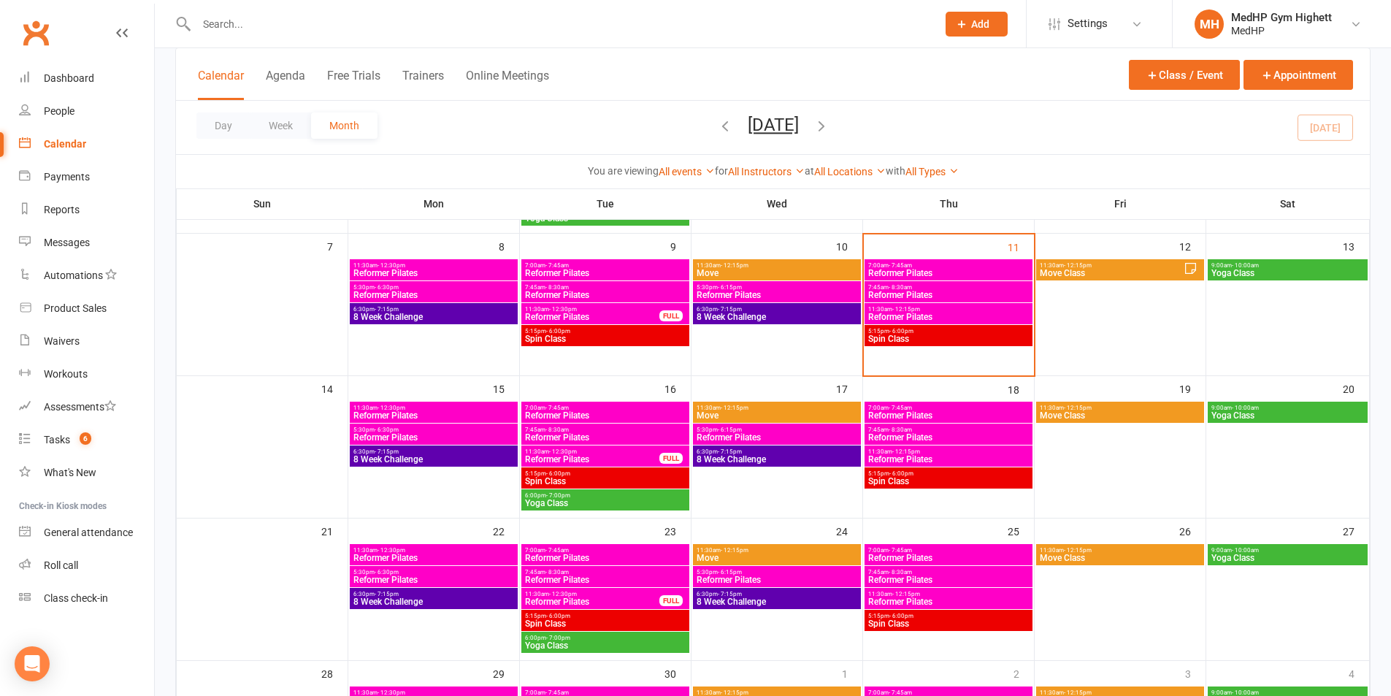
click at [1095, 565] on div "11:30am - 12:15pm Move Class" at bounding box center [1120, 554] width 168 height 21
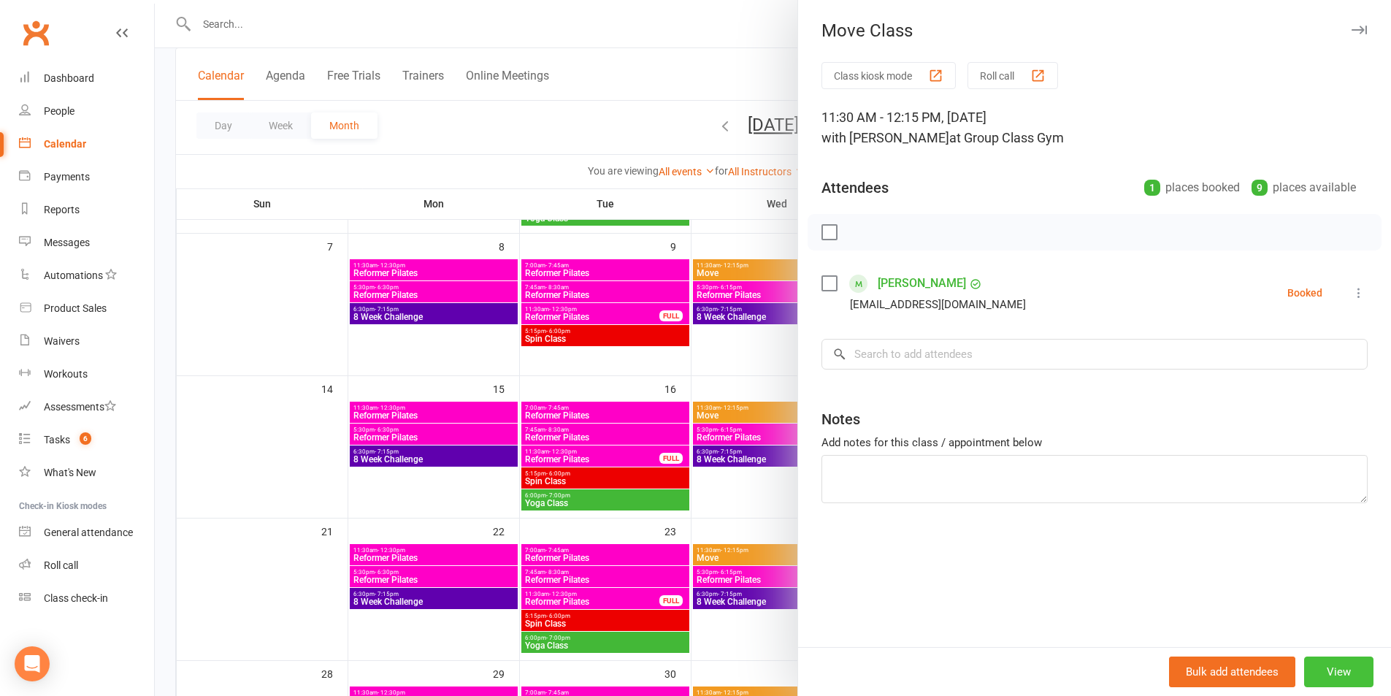
click at [1332, 660] on button "View" at bounding box center [1339, 672] width 69 height 31
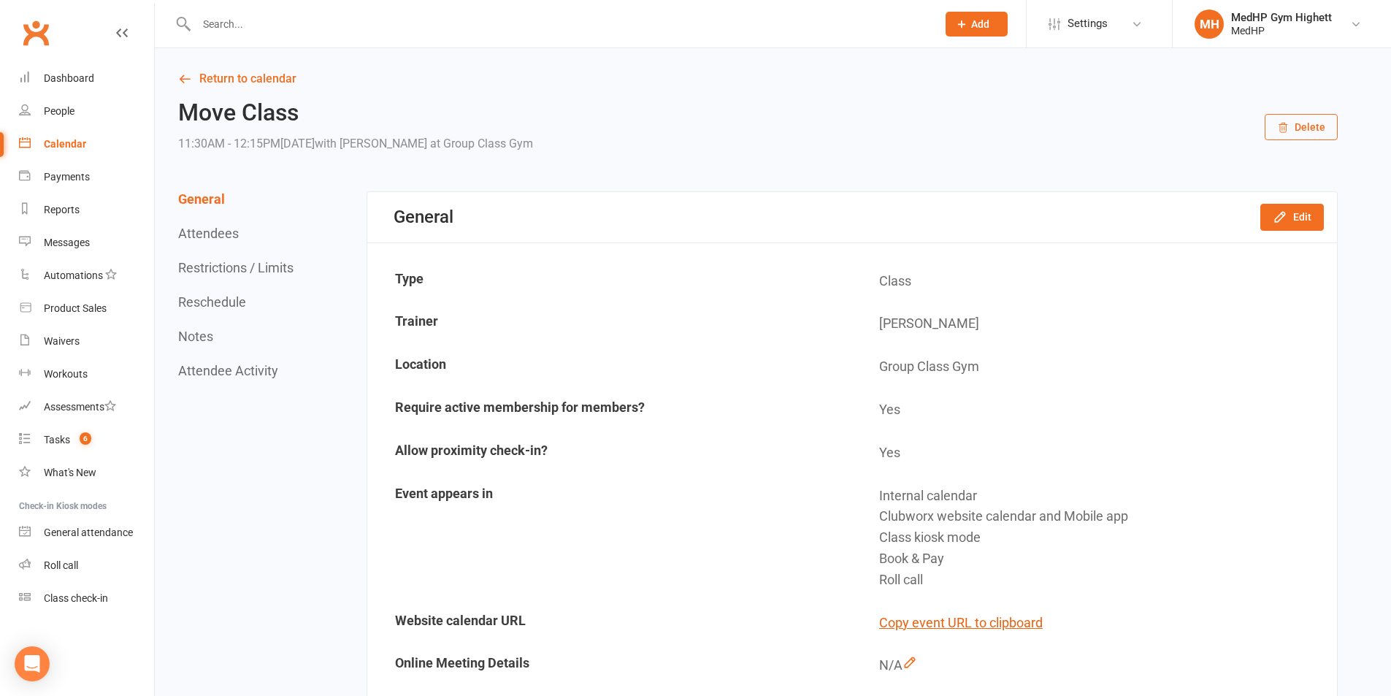
click at [1291, 141] on div "Move Class 11:30AM - 12:15PM[DATE] with [PERSON_NAME] at Group Class Gym Delete" at bounding box center [758, 127] width 1160 height 54
click at [1291, 121] on button "Delete" at bounding box center [1301, 127] width 73 height 26
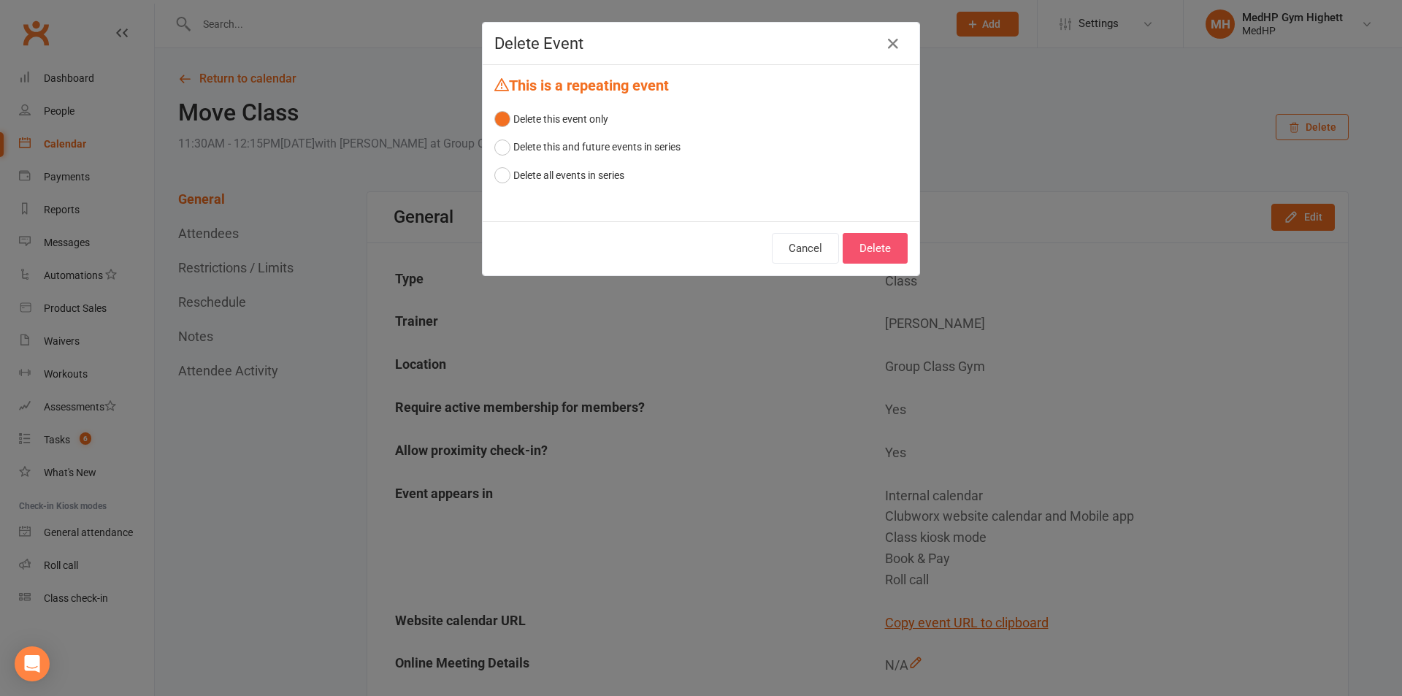
click at [868, 237] on button "Delete" at bounding box center [875, 248] width 65 height 31
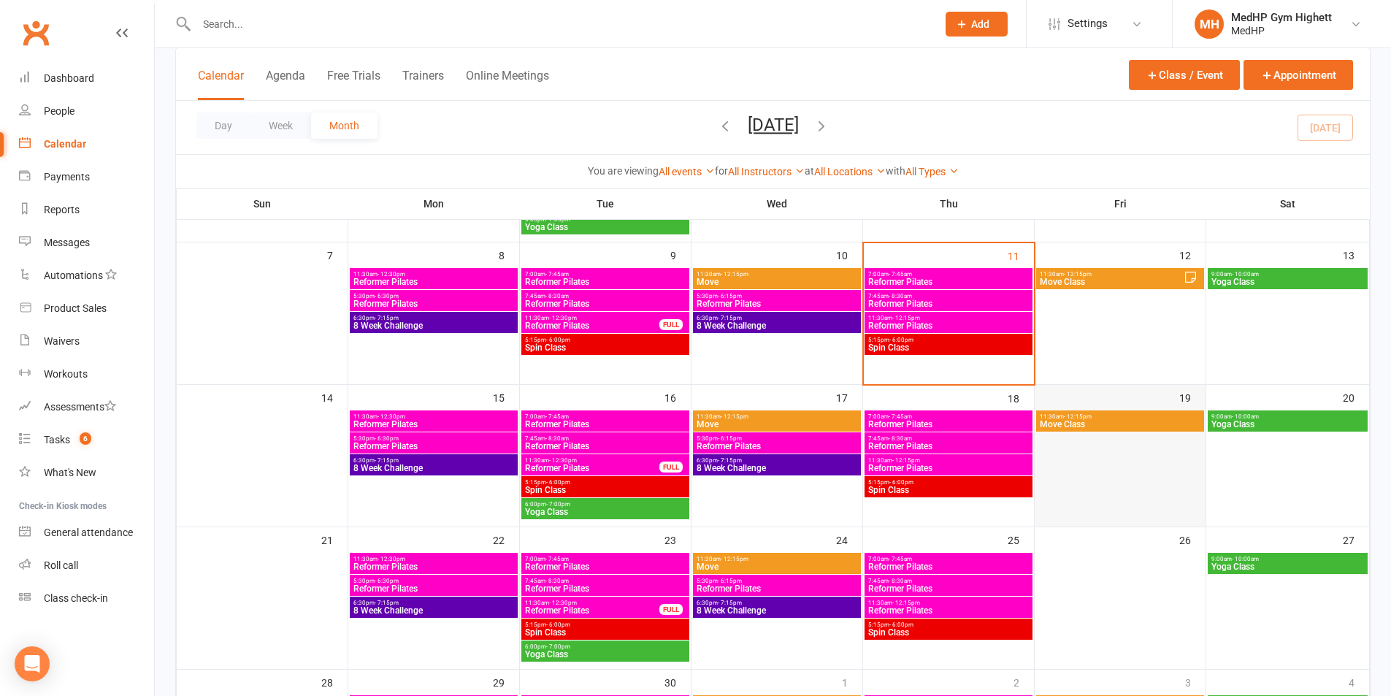
scroll to position [219, 0]
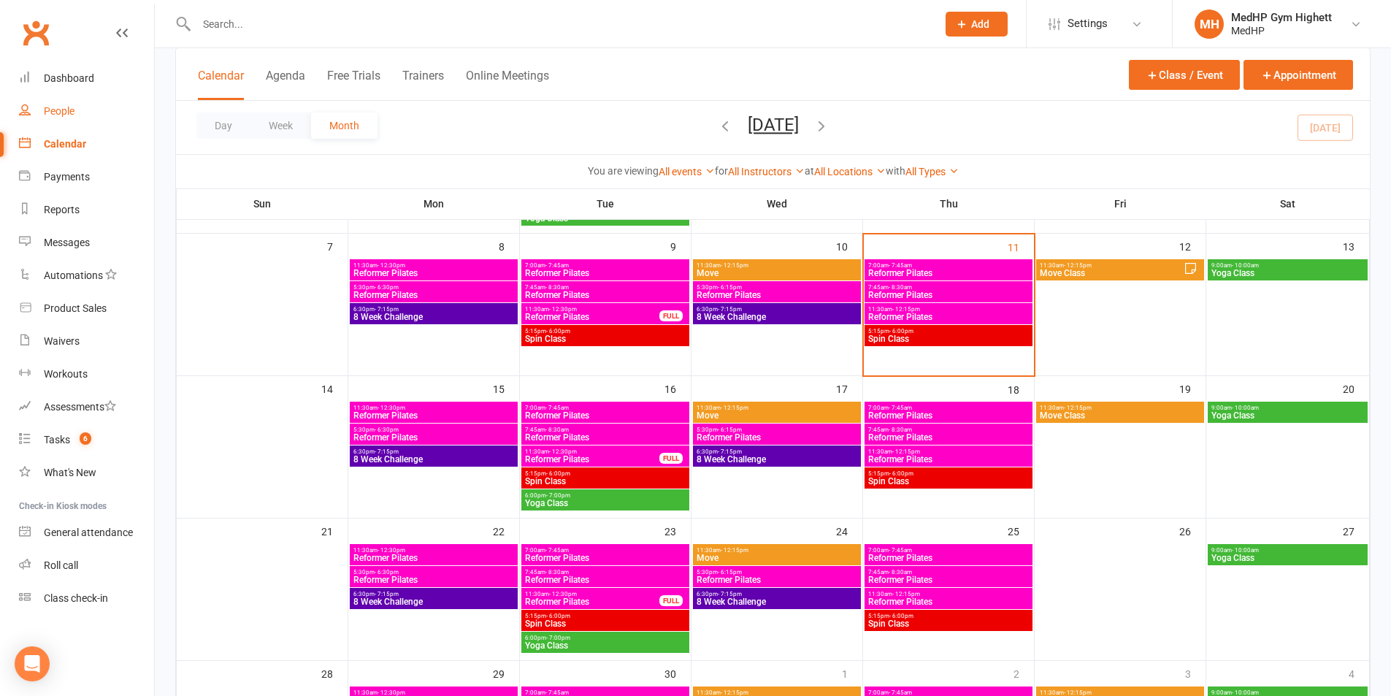
click at [57, 112] on div "People" at bounding box center [59, 111] width 31 height 12
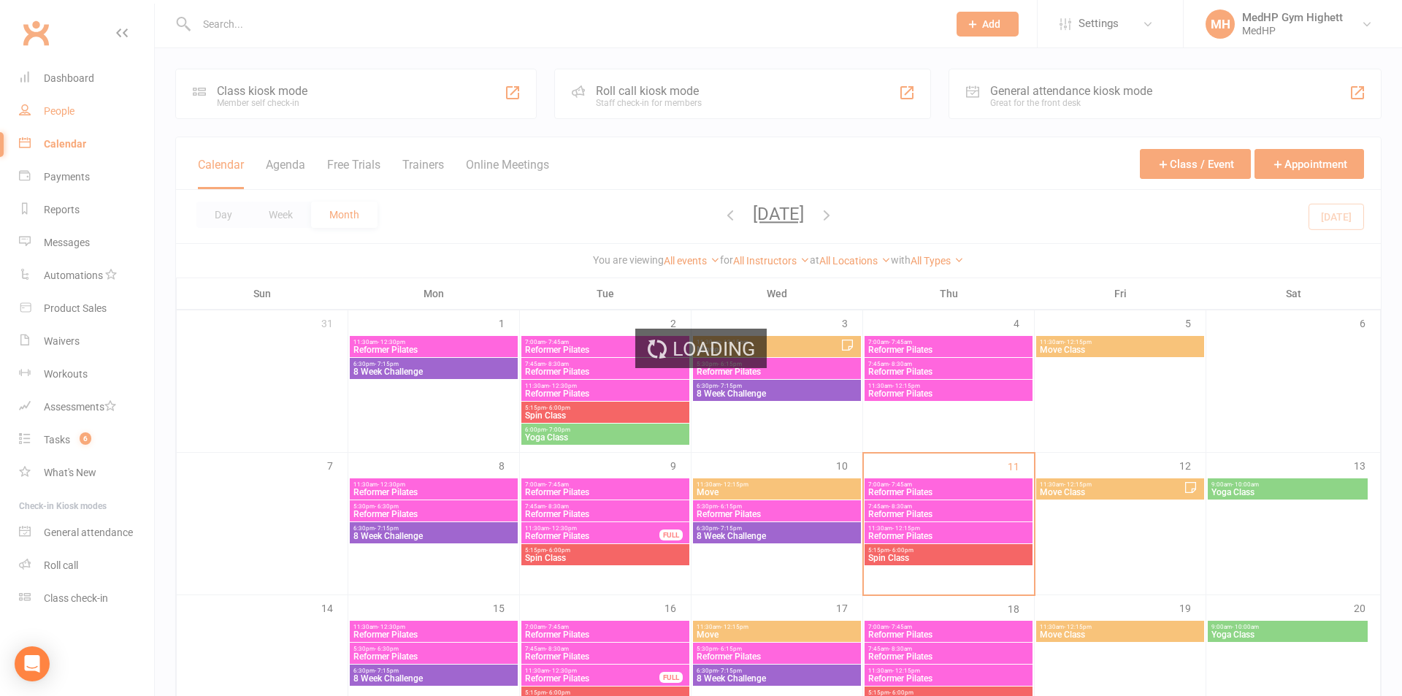
select select "100"
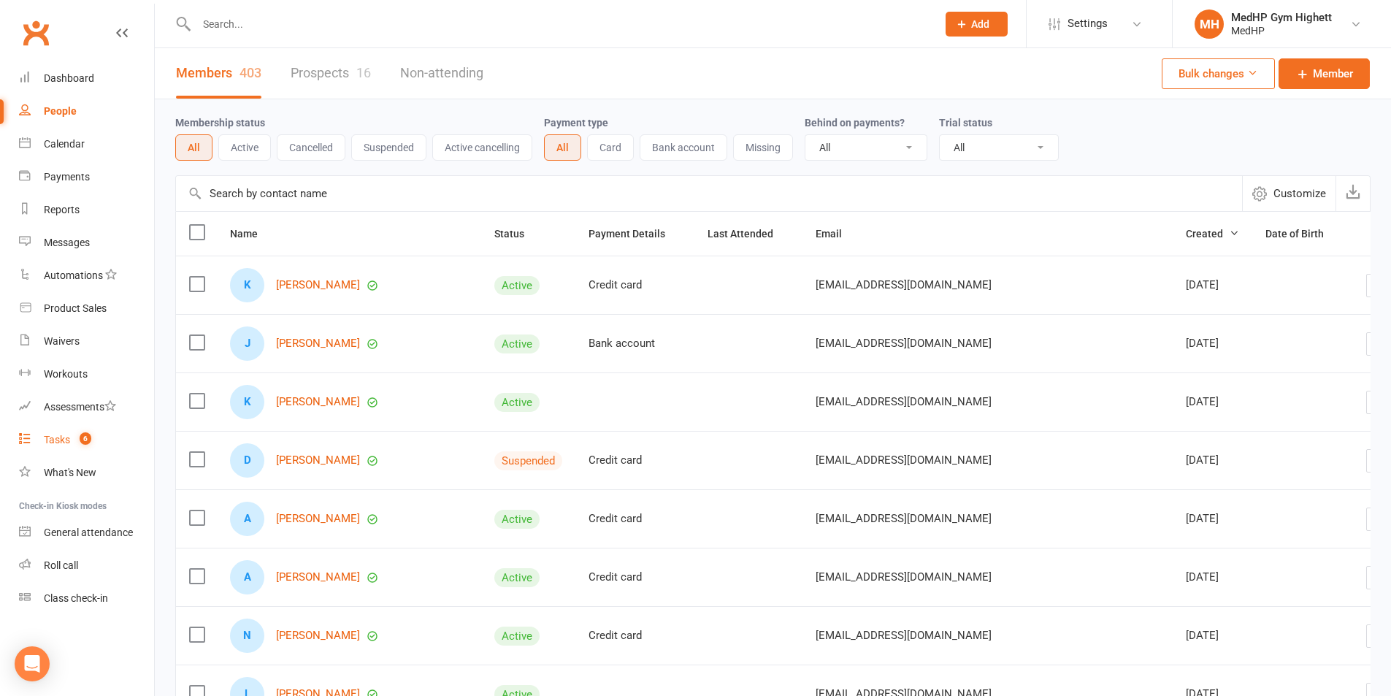
click at [94, 441] on link "Tasks 6" at bounding box center [86, 440] width 135 height 33
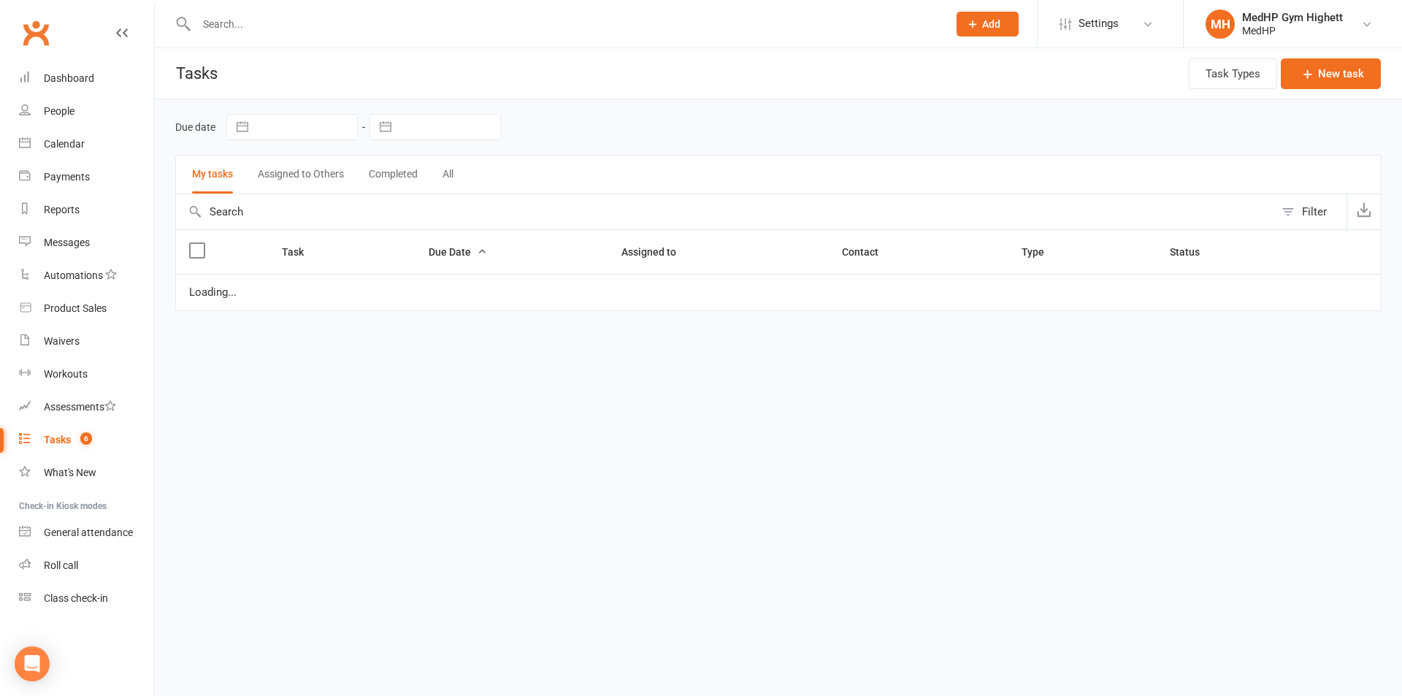
select select "started"
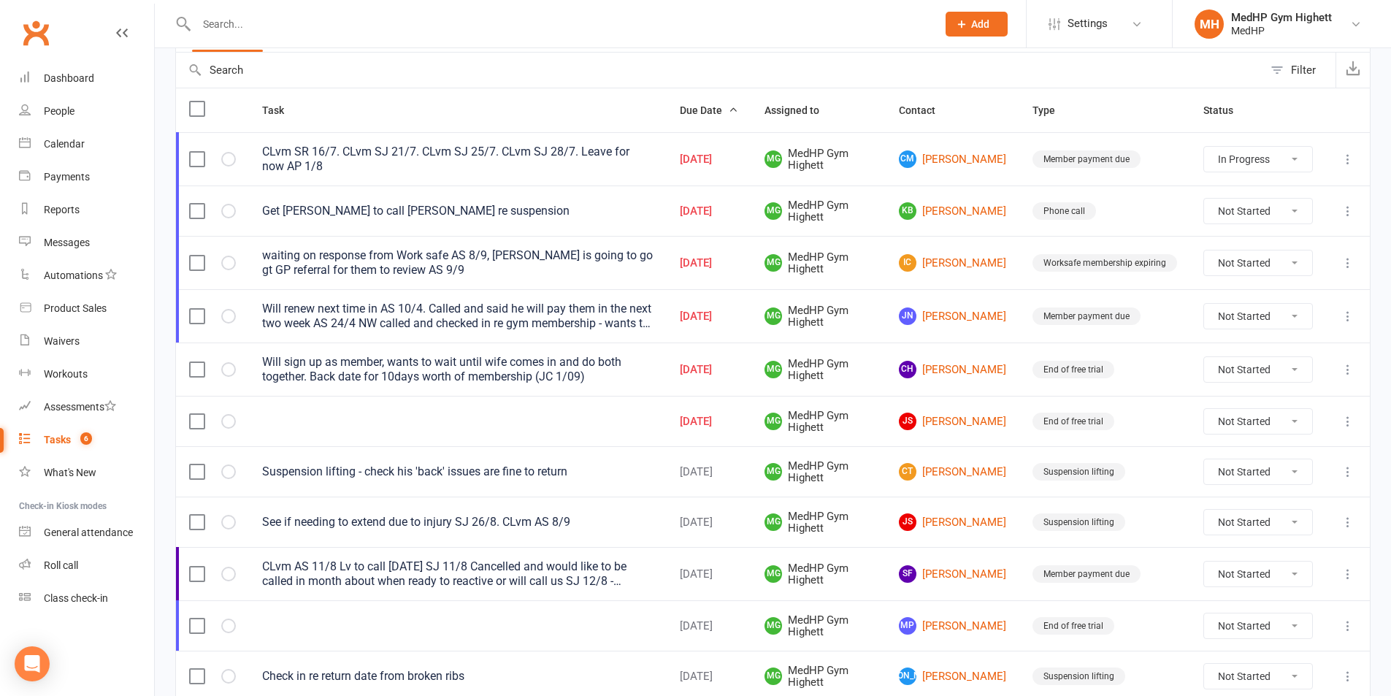
scroll to position [146, 0]
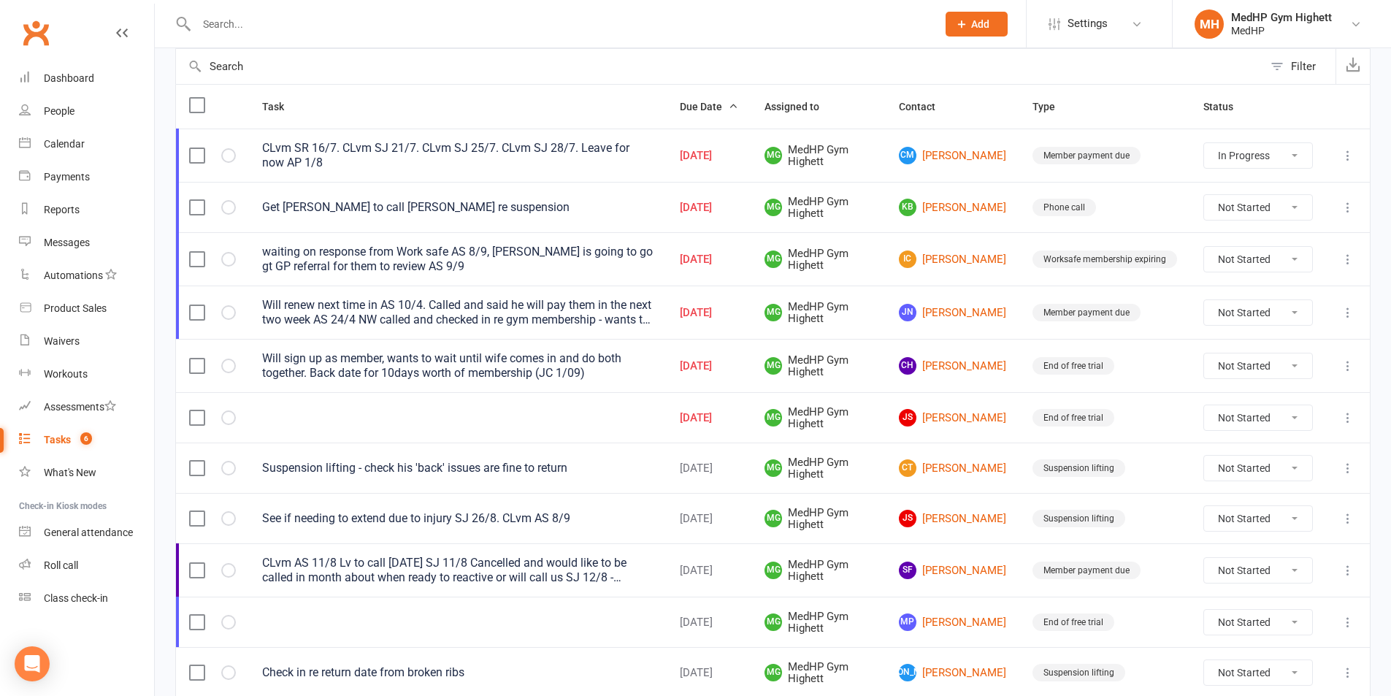
click at [1346, 257] on icon at bounding box center [1348, 259] width 15 height 15
click at [1270, 310] on link "Edit" at bounding box center [1273, 316] width 145 height 29
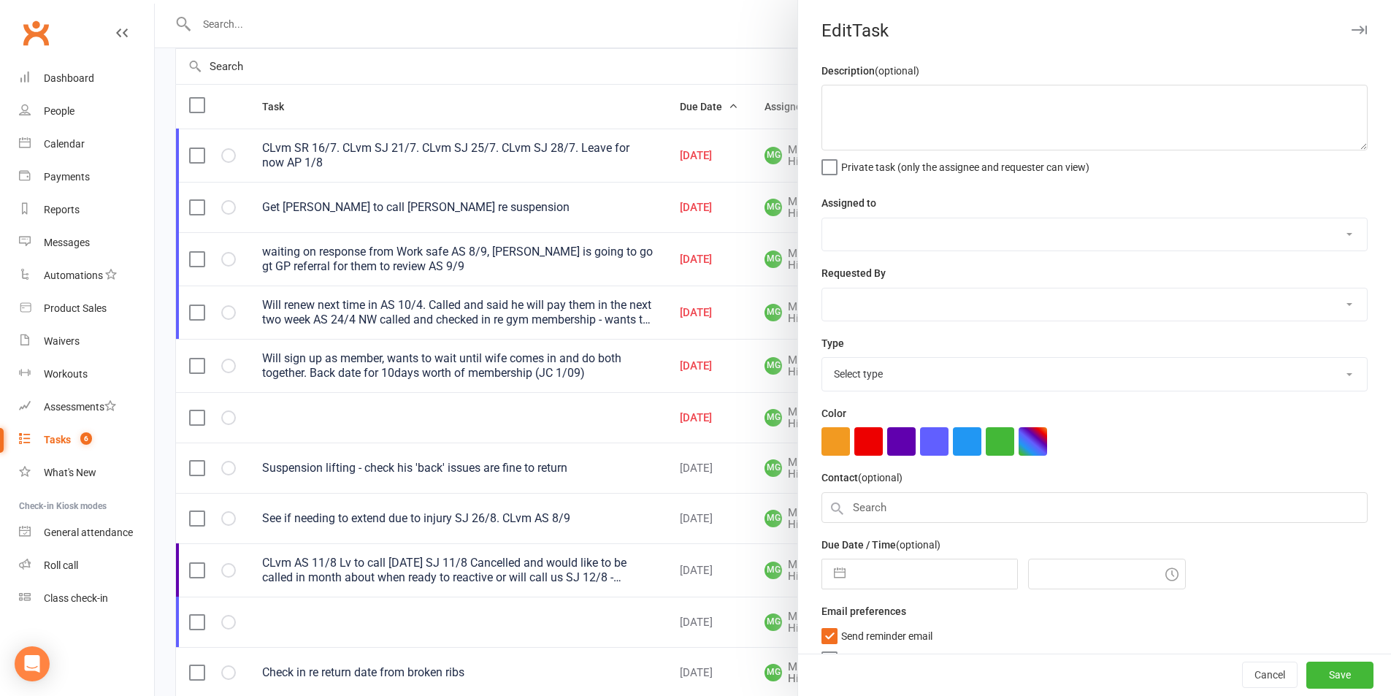
type textarea "waiting on response from Work safe AS 8/9, [PERSON_NAME] is going to go gt GP r…"
select select "46188"
type input "[DATE]"
type input "8:00am"
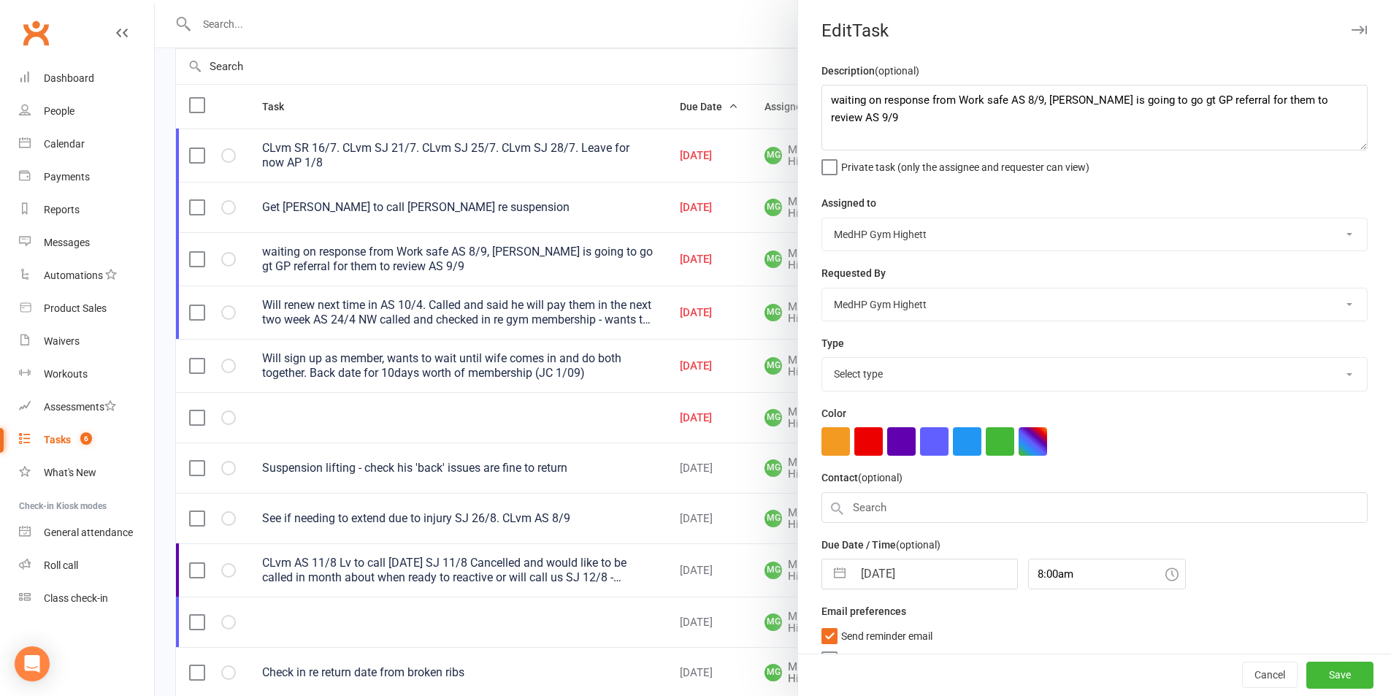
select select "31239"
click at [1317, 102] on textarea "waiting on response from Work safe AS 8/9, [PERSON_NAME] is going to go gt GP r…" at bounding box center [1095, 118] width 546 height 66
click at [921, 121] on textarea "waiting on response from Work safe AS 8/9, [PERSON_NAME] is going to go gt GP r…" at bounding box center [1095, 118] width 546 height 66
drag, startPoint x: 931, startPoint y: 118, endPoint x: 911, endPoint y: 121, distance: 20.6
click at [911, 121] on textarea "waiting on response from Work safe AS 8/9, [PERSON_NAME] is going to go gt GP r…" at bounding box center [1095, 118] width 546 height 66
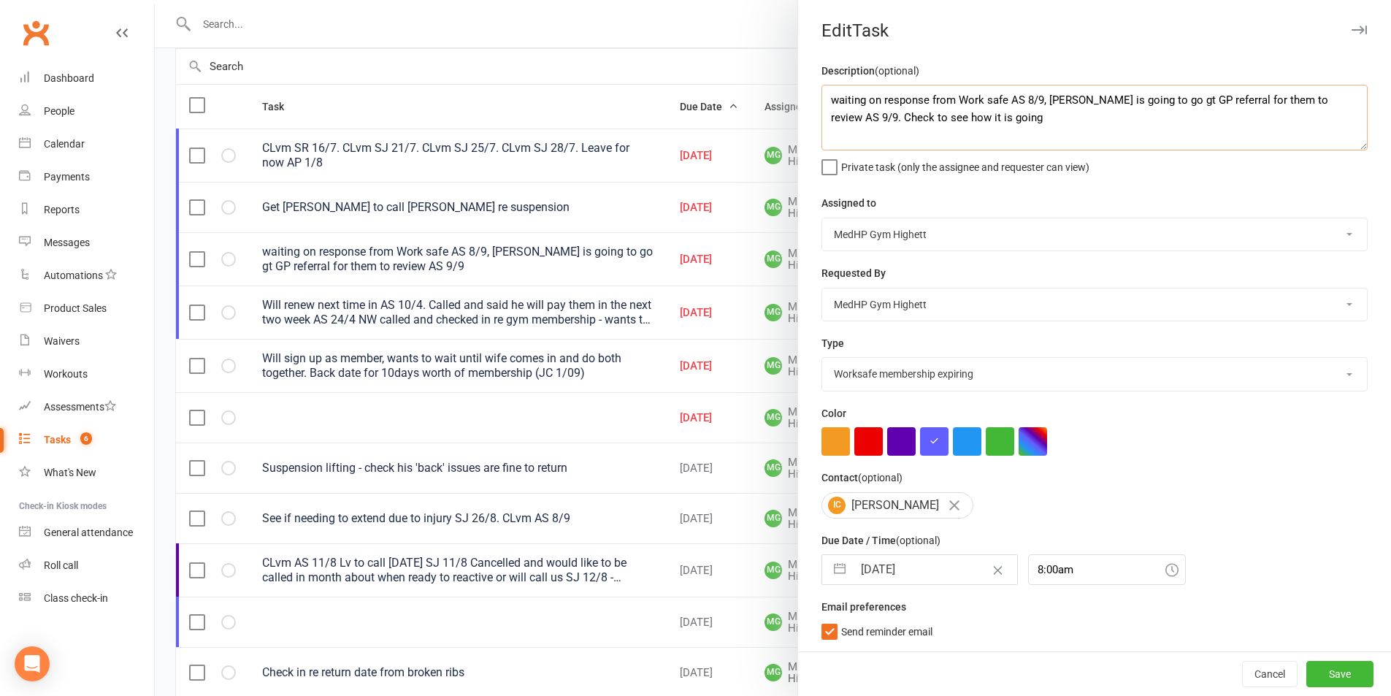
click at [915, 121] on textarea "waiting on response from Work safe AS 8/9, [PERSON_NAME] is going to go gt GP r…" at bounding box center [1095, 118] width 546 height 66
drag, startPoint x: 931, startPoint y: 119, endPoint x: 915, endPoint y: 121, distance: 16.2
click at [915, 121] on textarea "waiting on response from Work safe AS 8/9, [PERSON_NAME] is going to go gt GP r…" at bounding box center [1095, 118] width 546 height 66
type textarea "waiting on response from Work safe AS 8/9, [PERSON_NAME] is going to go gt GP r…"
click at [926, 568] on input "[DATE]" at bounding box center [935, 569] width 164 height 29
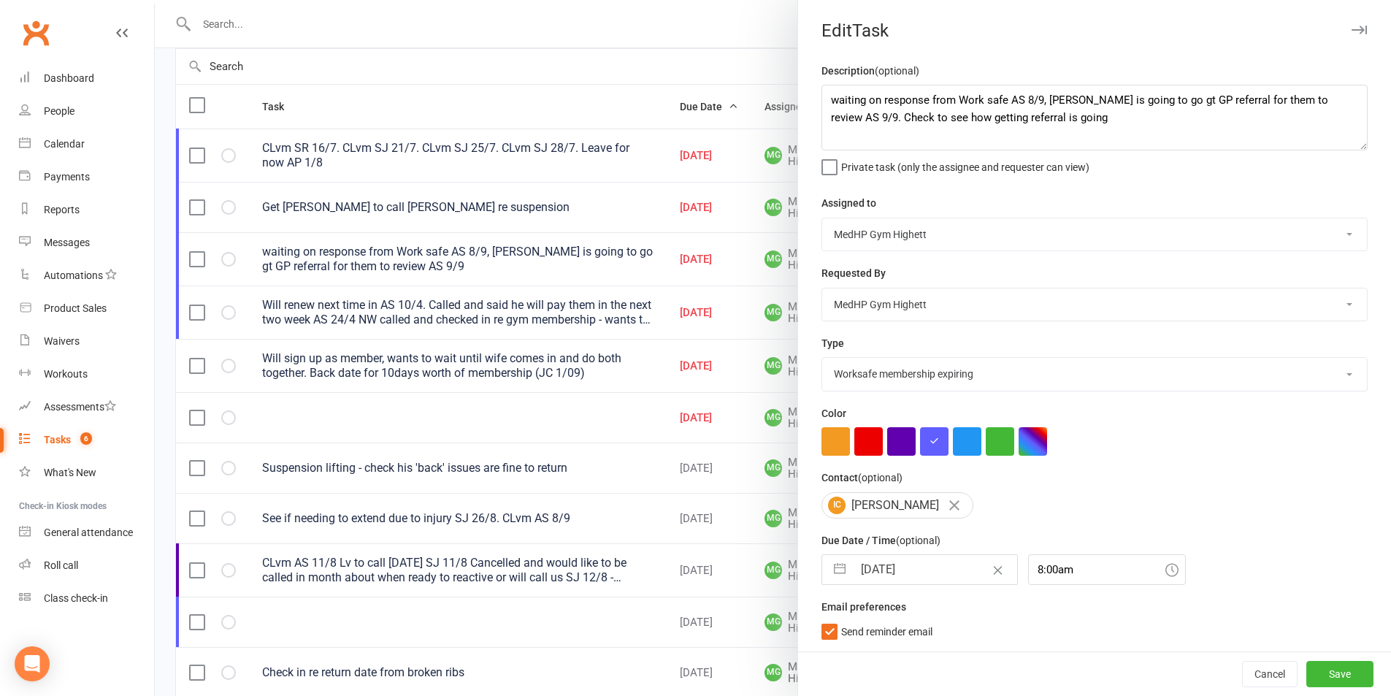
select select "7"
select select "2025"
select select "8"
select select "2025"
select select "9"
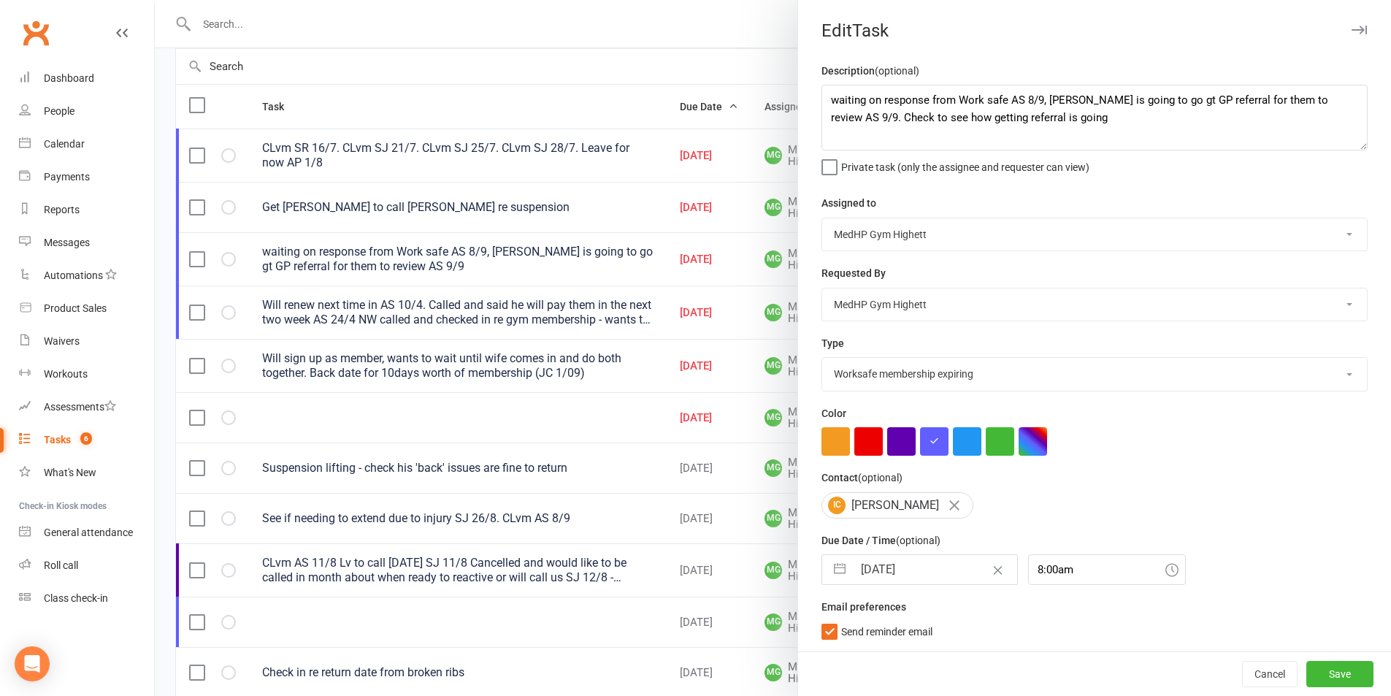
select select "2025"
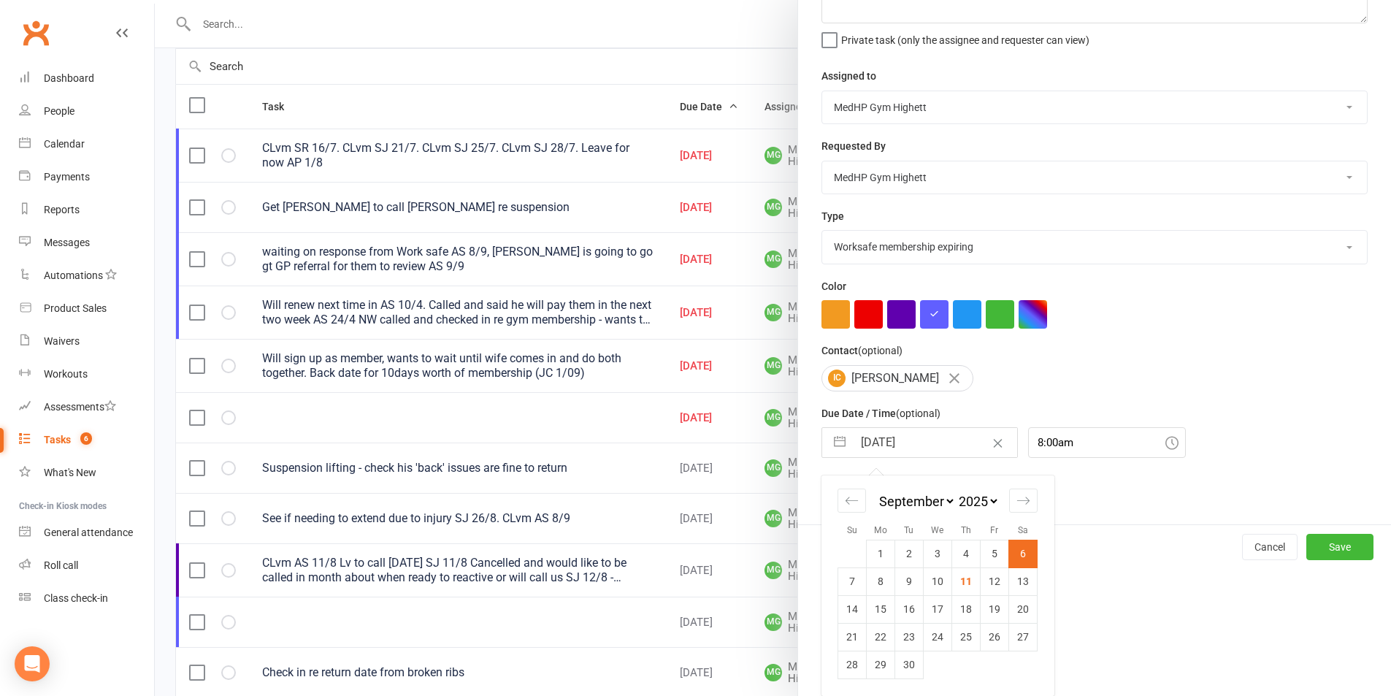
click at [1015, 607] on td "20" at bounding box center [1023, 609] width 28 height 28
type input "[DATE]"
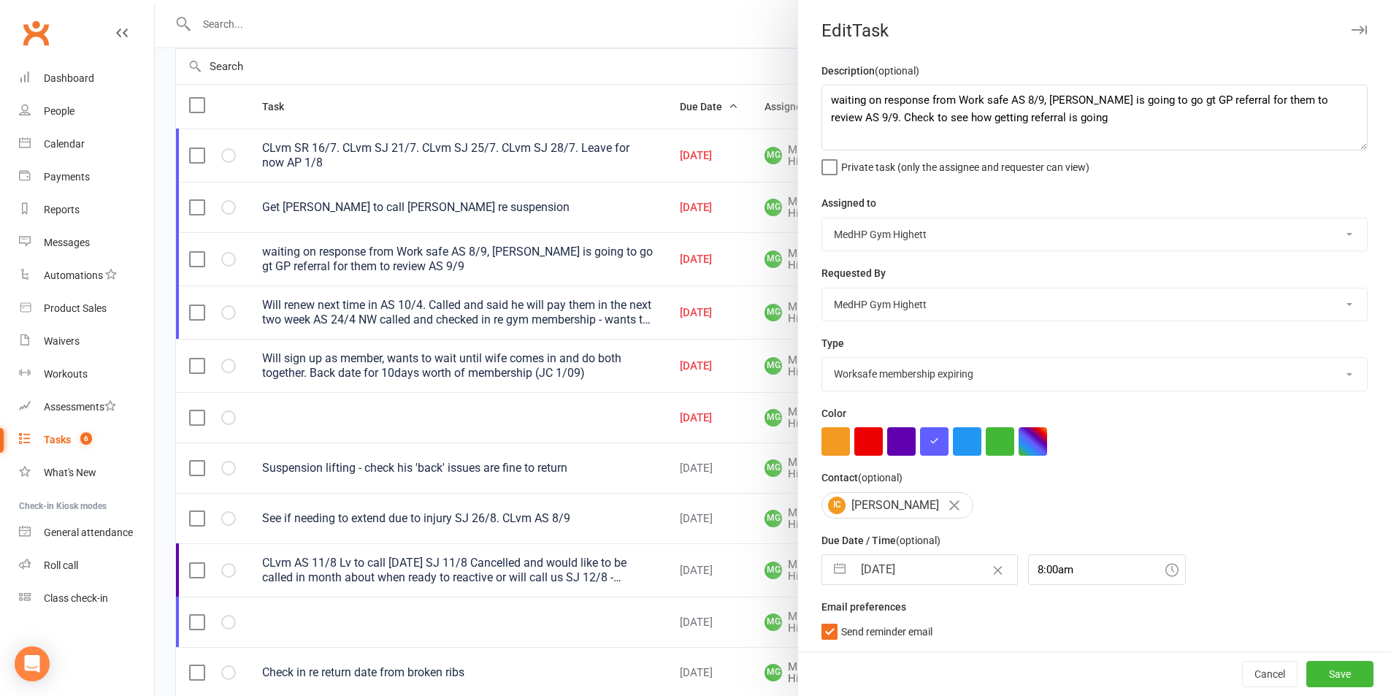
scroll to position [4, 0]
click at [1337, 671] on button "Save" at bounding box center [1340, 674] width 67 height 26
select select "started"
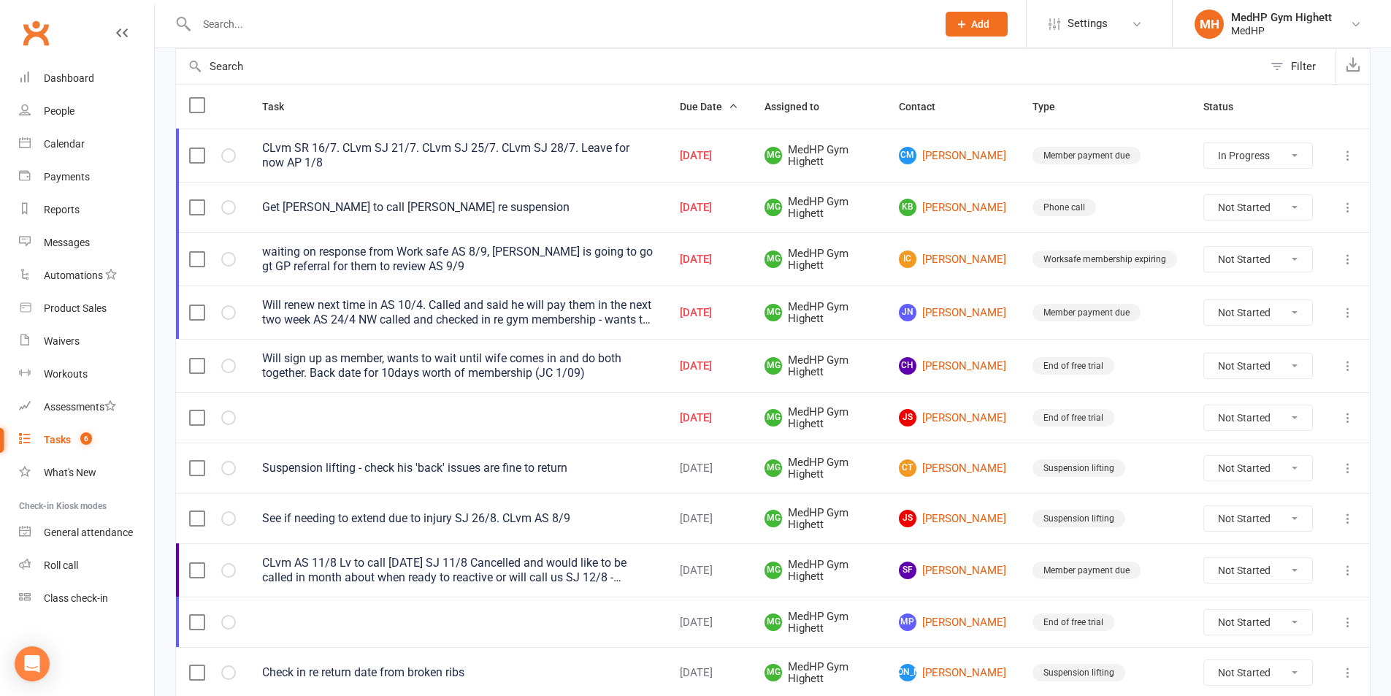
select select "started"
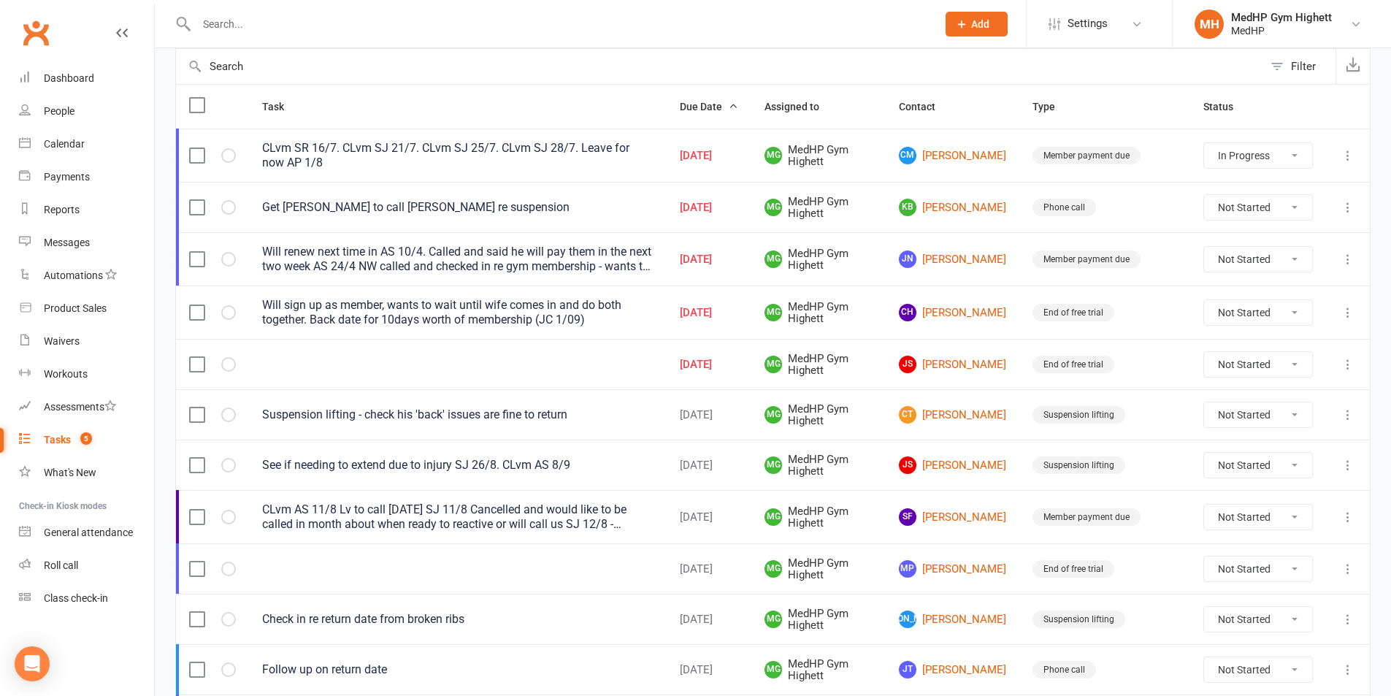
click at [284, 28] on input "text" at bounding box center [559, 24] width 735 height 20
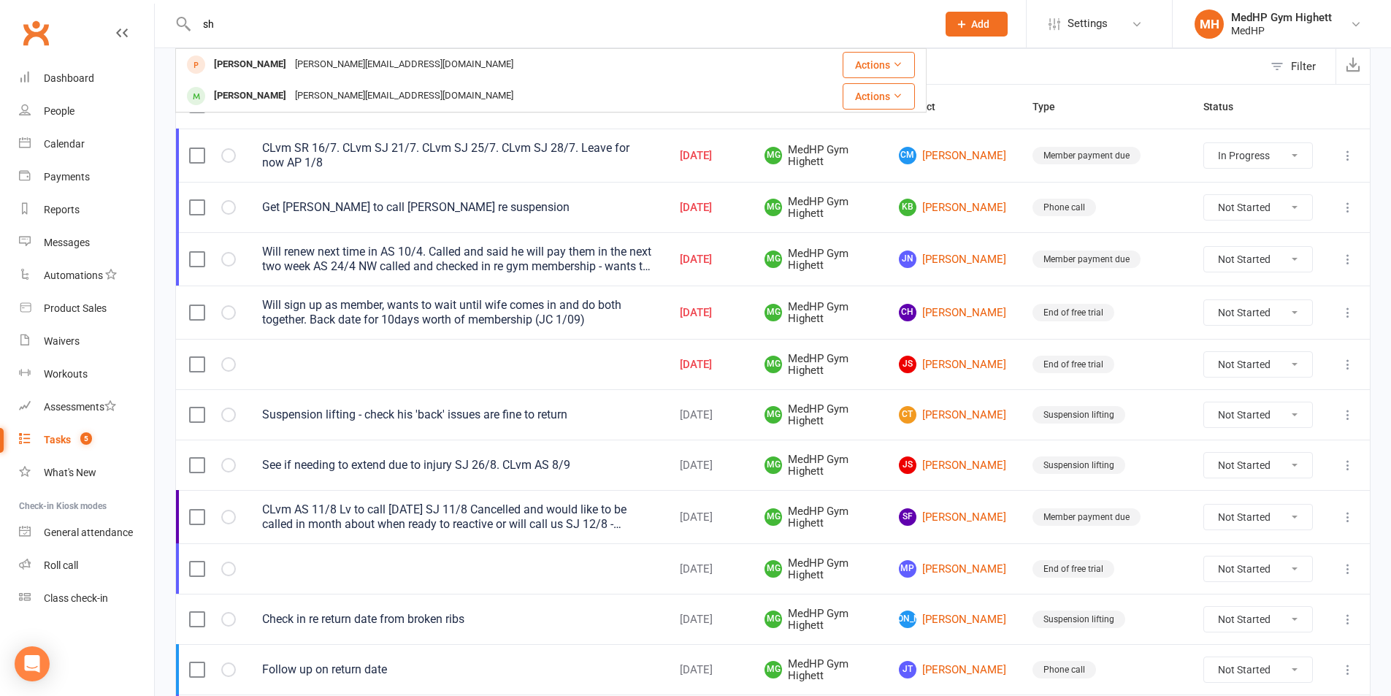
type input "s"
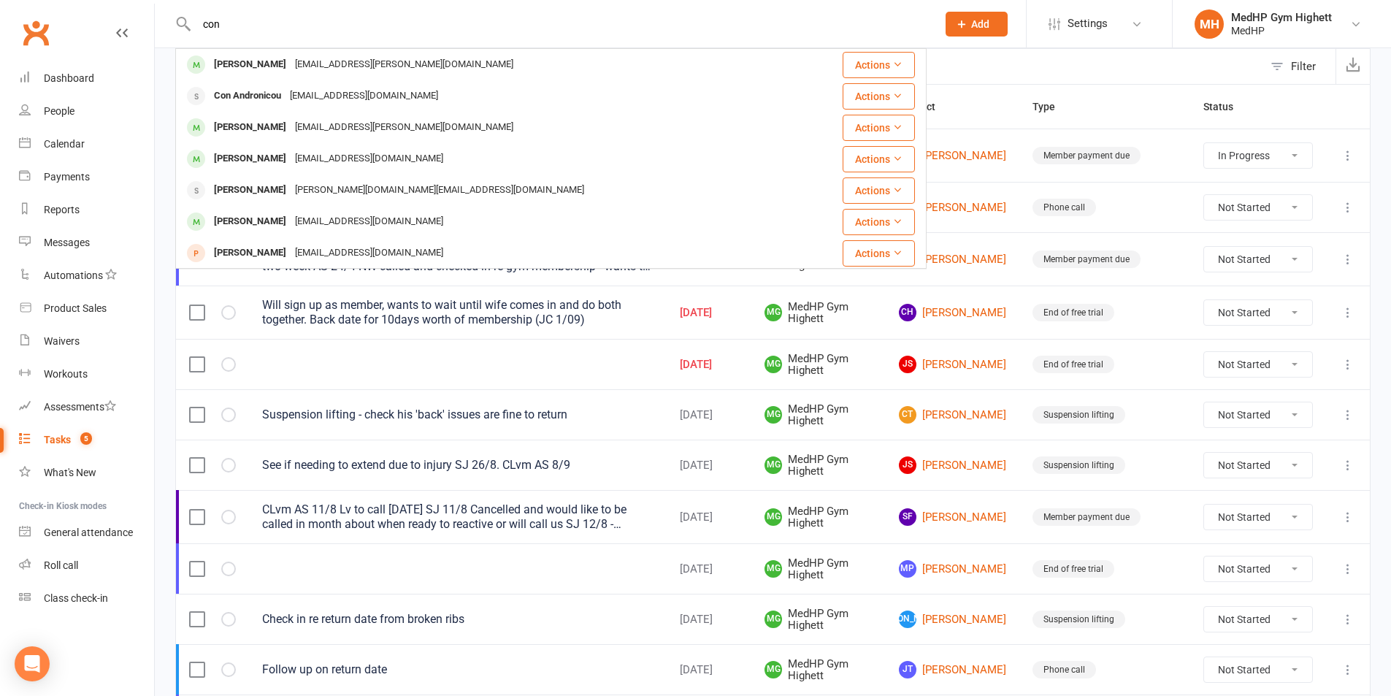
type input "con"
click at [66, 142] on div "Calendar" at bounding box center [64, 144] width 41 height 12
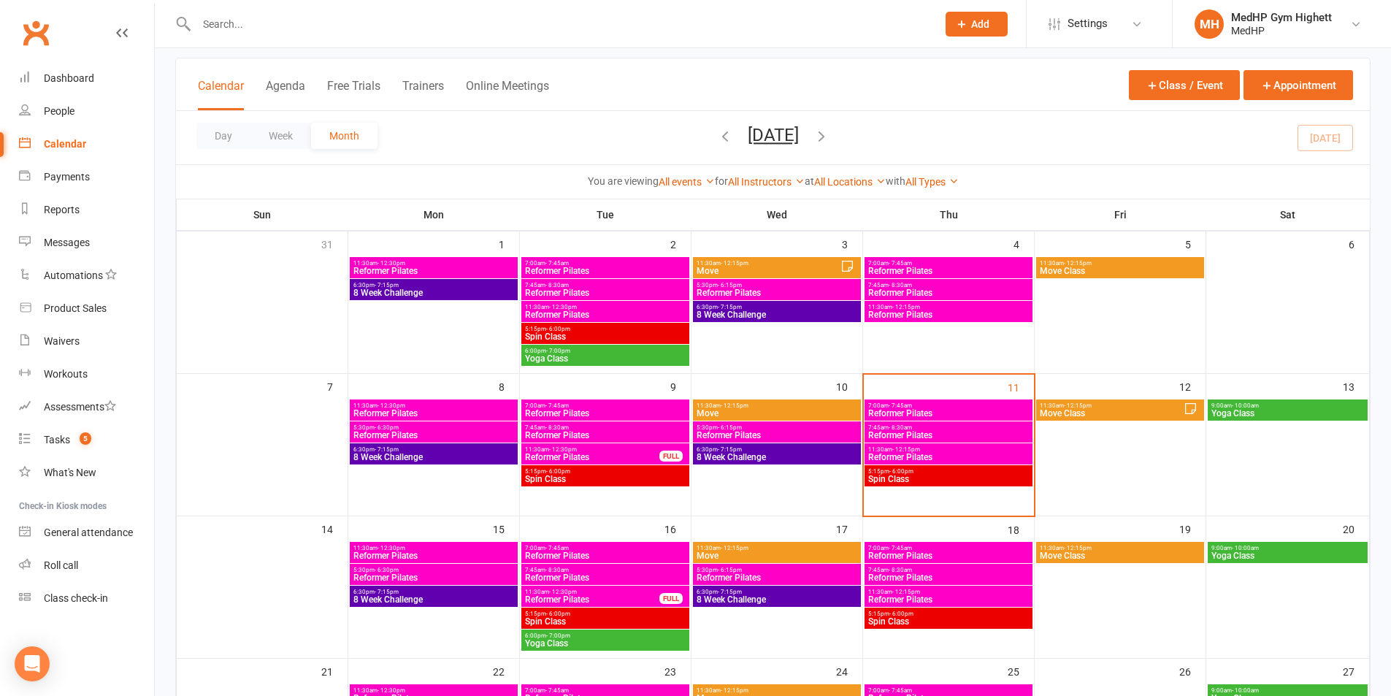
scroll to position [146, 0]
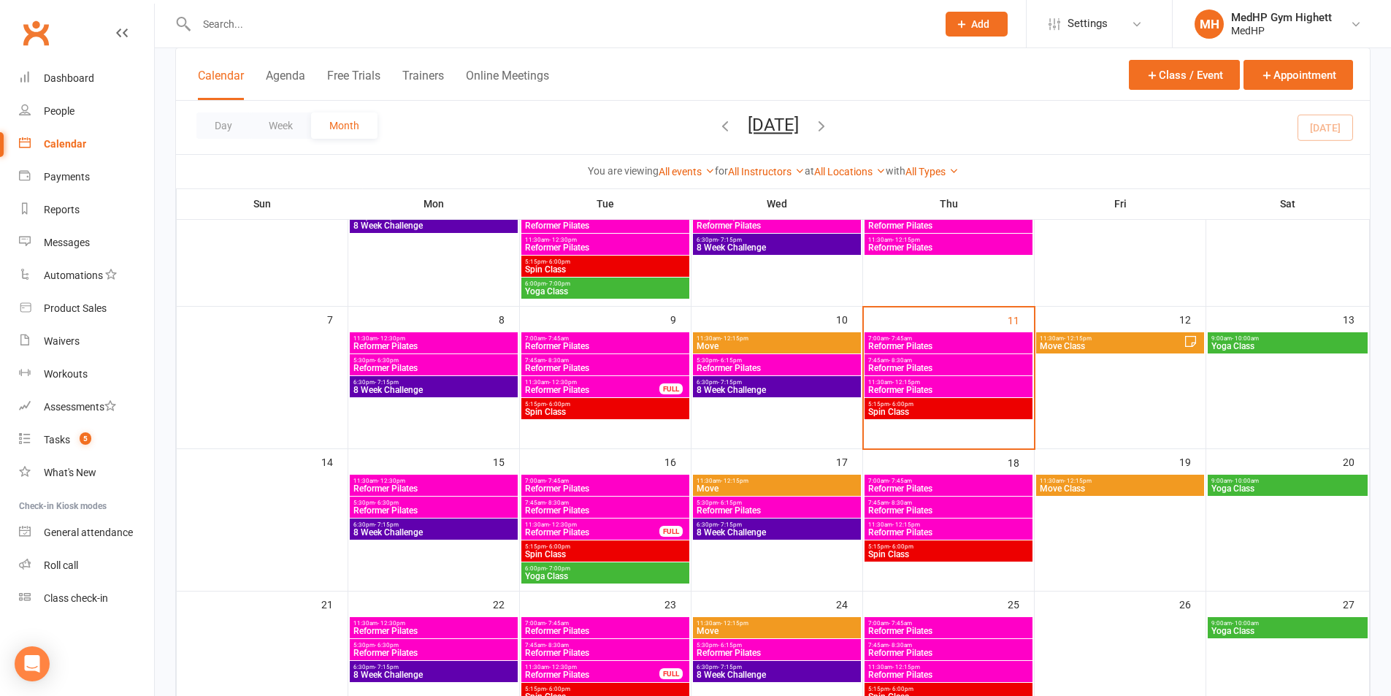
click at [1070, 344] on span "Move Class" at bounding box center [1111, 346] width 145 height 9
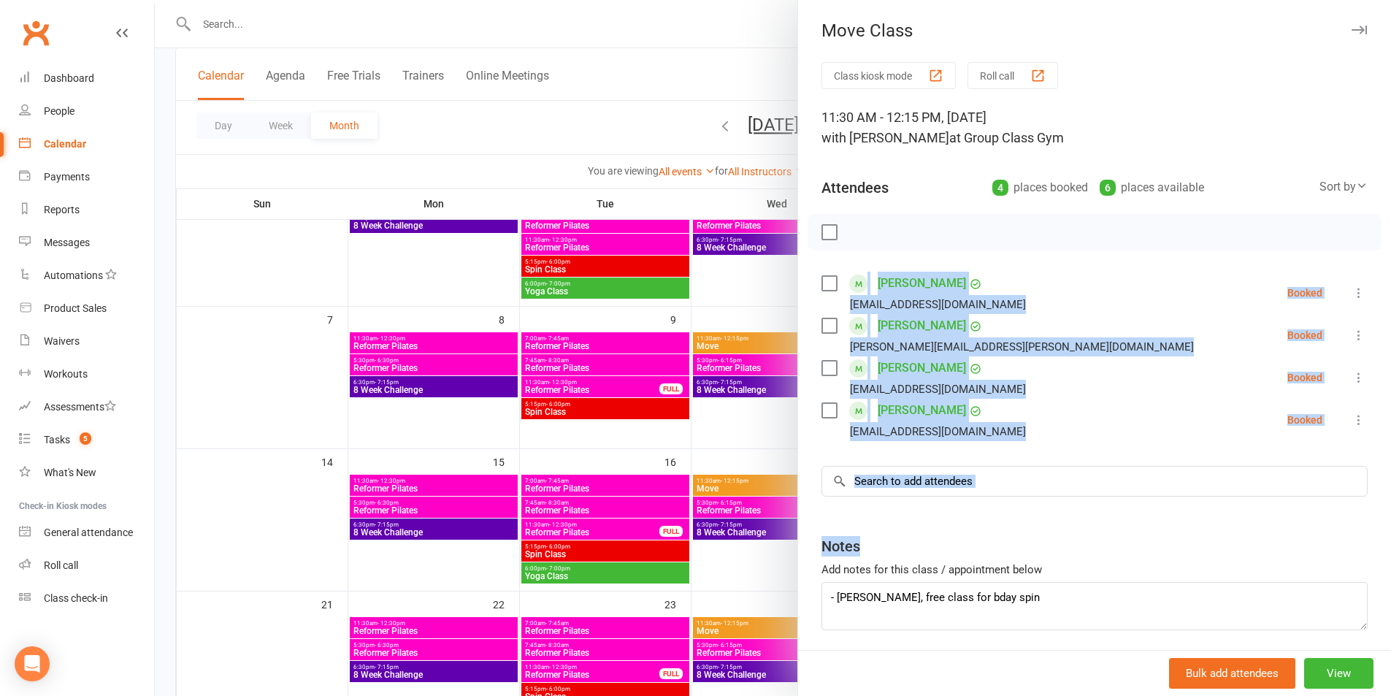
drag, startPoint x: 804, startPoint y: 251, endPoint x: 1068, endPoint y: 638, distance: 467.8
click at [1068, 638] on div "Class kiosk mode Roll call 11:30 AM - 12:15 PM, [DATE] with [PERSON_NAME] at Gr…" at bounding box center [1094, 382] width 593 height 641
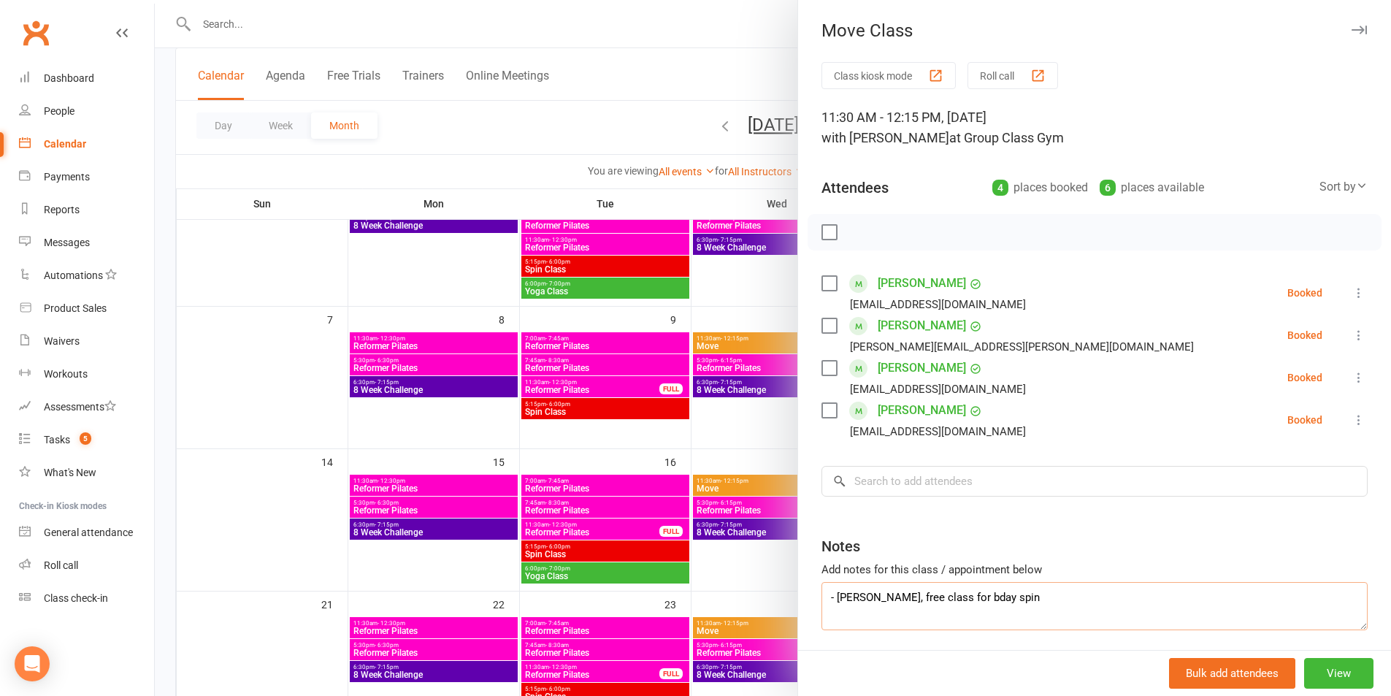
drag, startPoint x: 1048, startPoint y: 618, endPoint x: 859, endPoint y: 375, distance: 308.1
click at [817, 336] on div "Class kiosk mode Roll call 11:30 AM - 12:15 PM, [DATE] with [PERSON_NAME] at Gr…" at bounding box center [1094, 382] width 593 height 641
click at [1074, 551] on div "Notes" at bounding box center [1095, 543] width 546 height 36
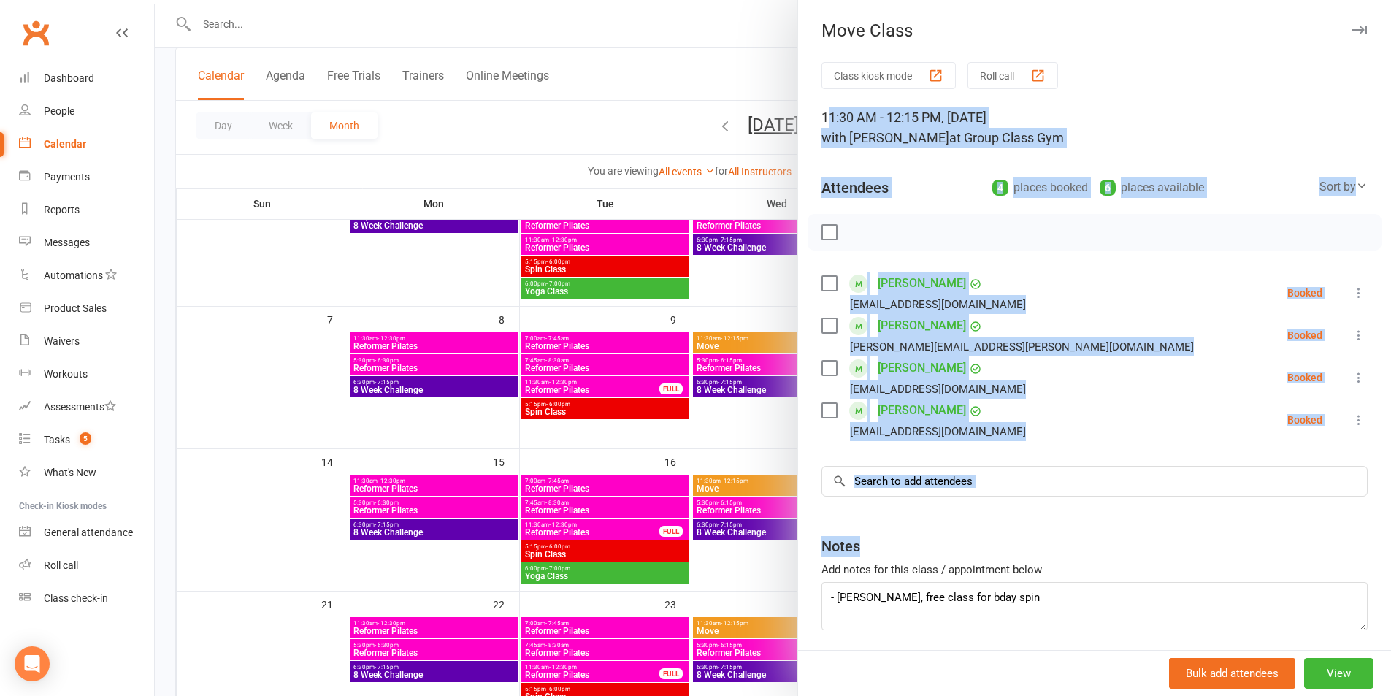
drag, startPoint x: 822, startPoint y: 119, endPoint x: 980, endPoint y: 600, distance: 506.3
click at [980, 600] on div "Class kiosk mode Roll call 11:30 AM - 12:15 PM, [DATE] with [PERSON_NAME] at Gr…" at bounding box center [1094, 382] width 593 height 641
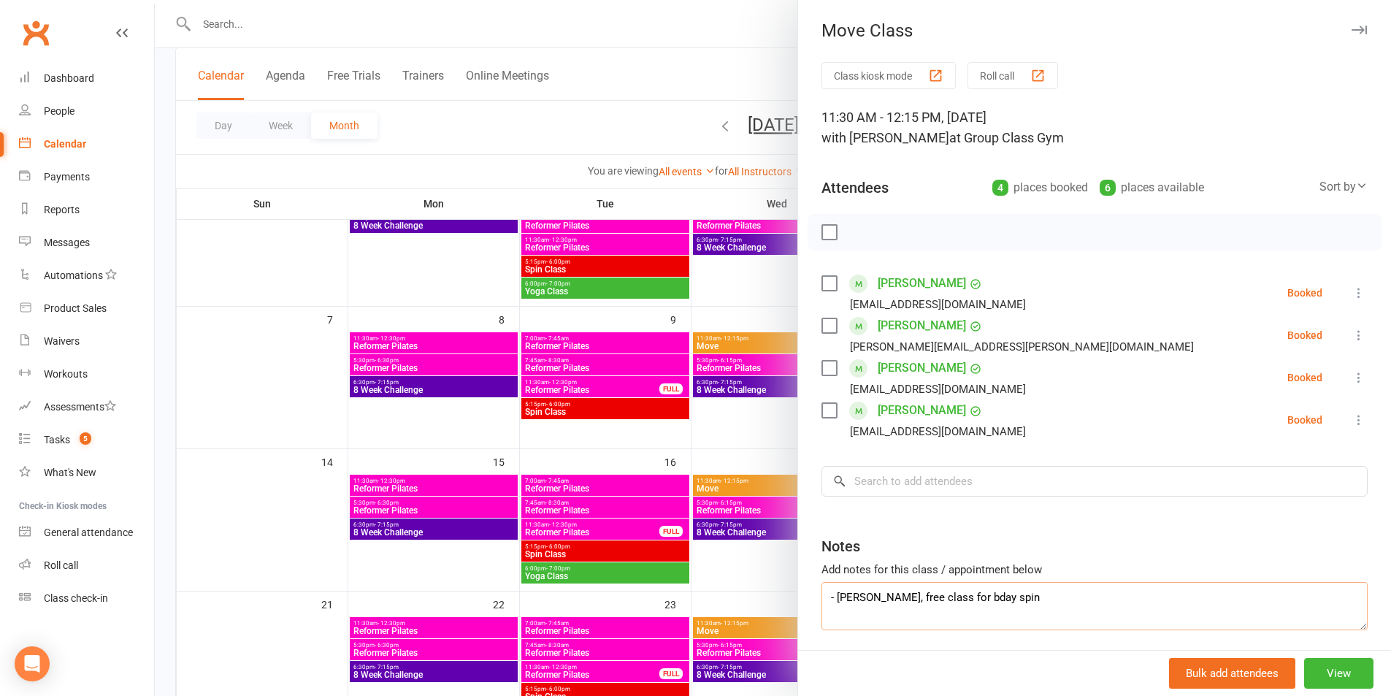
drag, startPoint x: 988, startPoint y: 601, endPoint x: 847, endPoint y: 261, distance: 367.7
click at [852, 257] on div "Class kiosk mode Roll call 11:30 AM - 12:15 PM, [DATE] with [PERSON_NAME] at Gr…" at bounding box center [1094, 382] width 593 height 641
click at [825, 293] on div "Class kiosk mode Roll call 11:30 AM - 12:15 PM, [DATE] with [PERSON_NAME] at Gr…" at bounding box center [1094, 382] width 593 height 641
click at [741, 73] on div at bounding box center [773, 348] width 1237 height 696
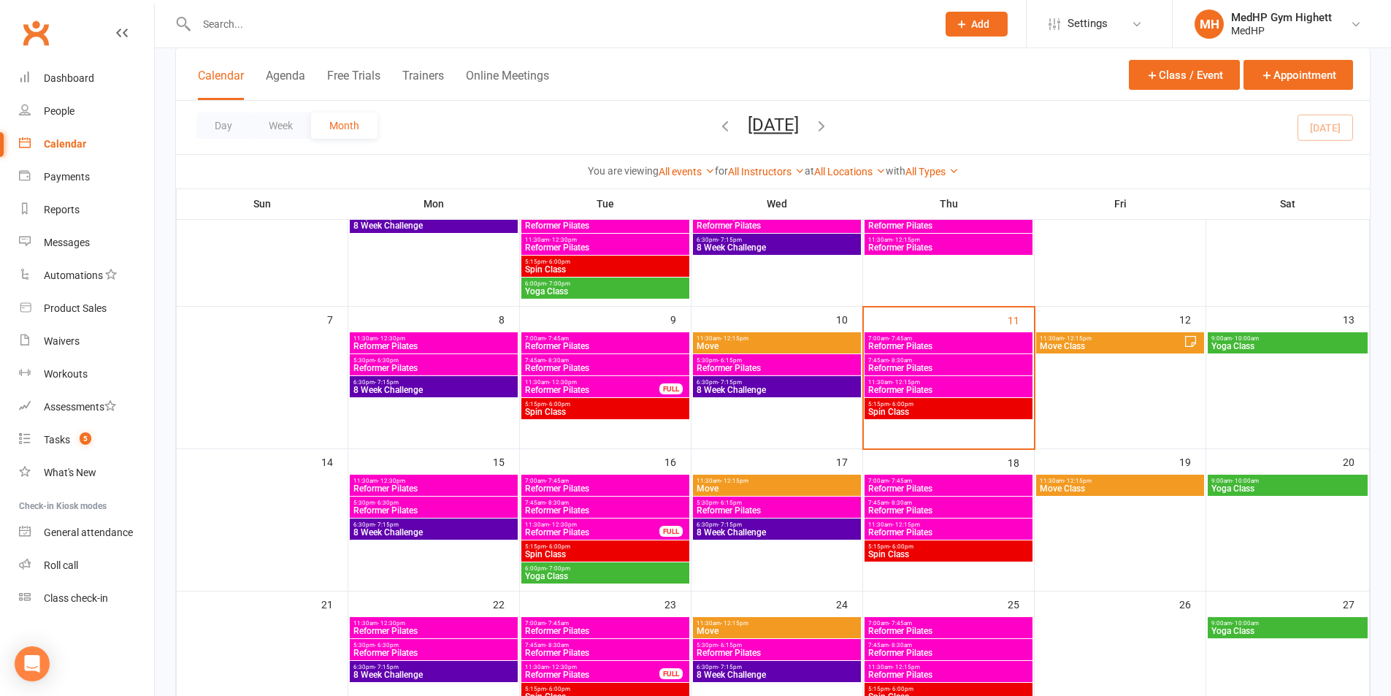
click at [1290, 348] on span "Yoga Class" at bounding box center [1288, 346] width 154 height 9
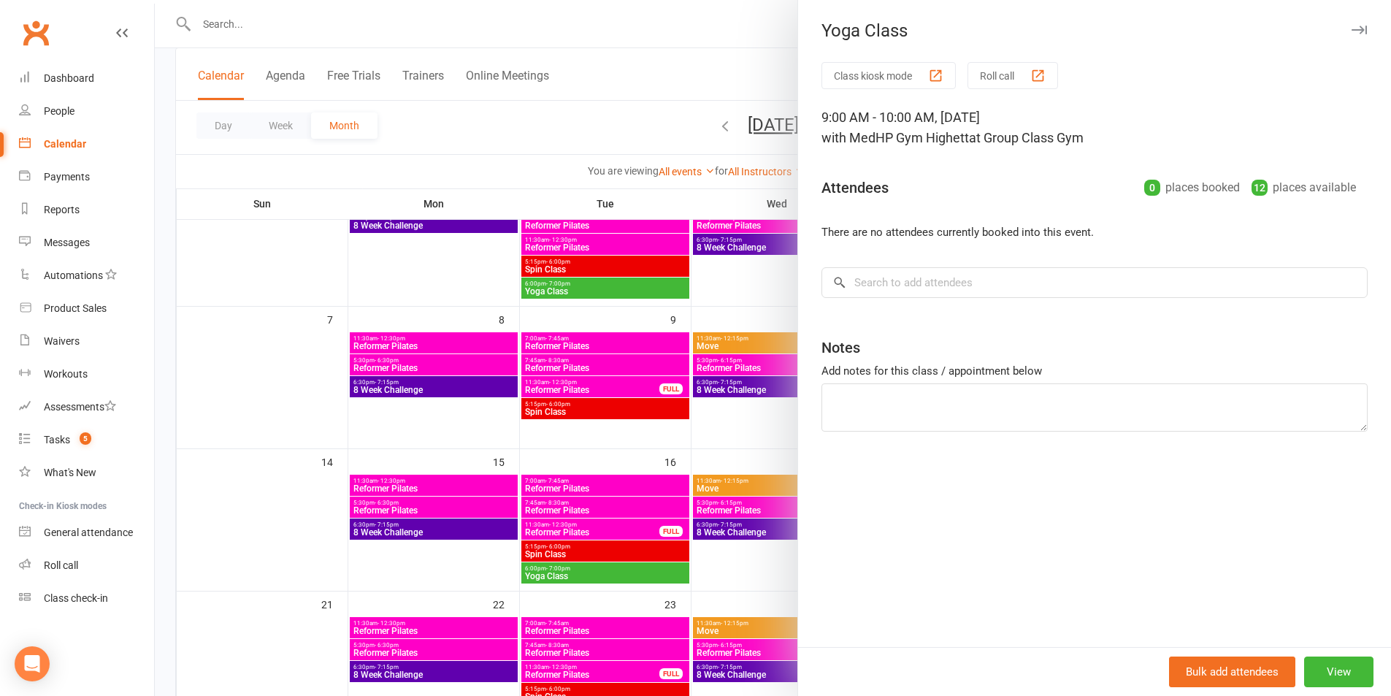
click at [538, 167] on div at bounding box center [773, 348] width 1237 height 696
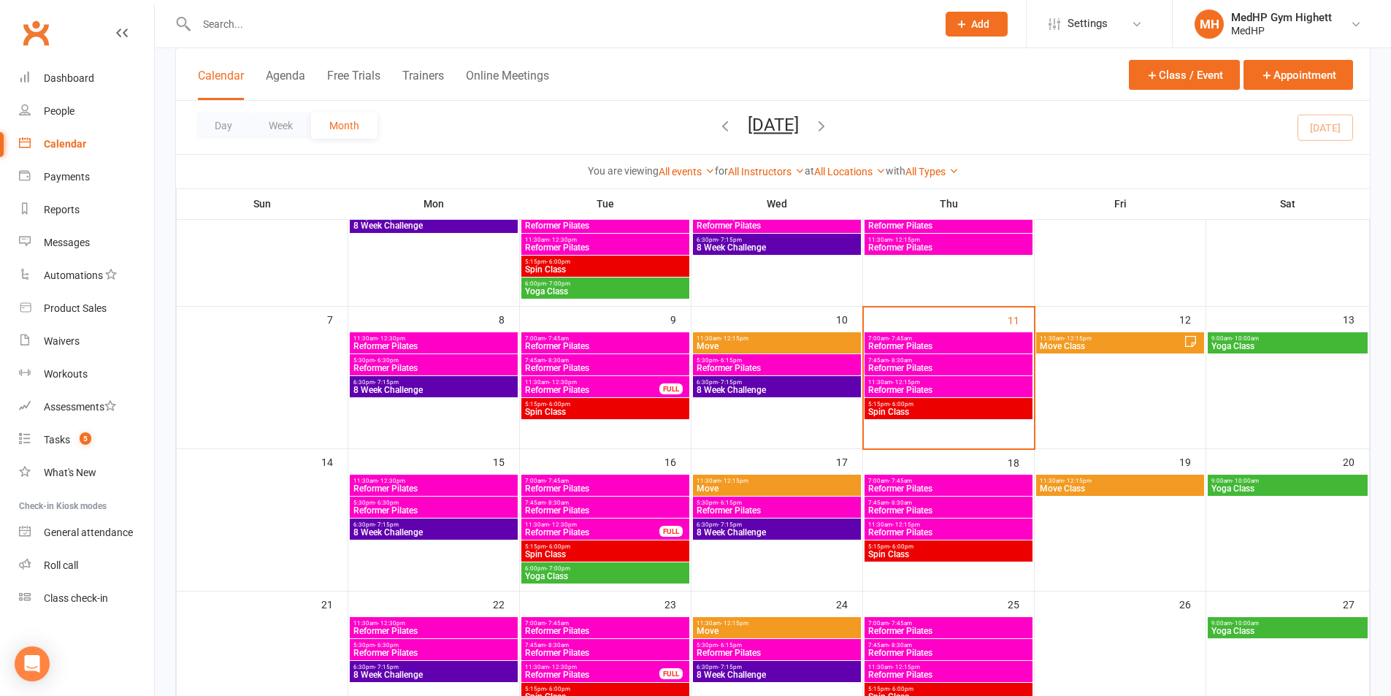
click at [573, 579] on span "Yoga Class" at bounding box center [605, 576] width 162 height 9
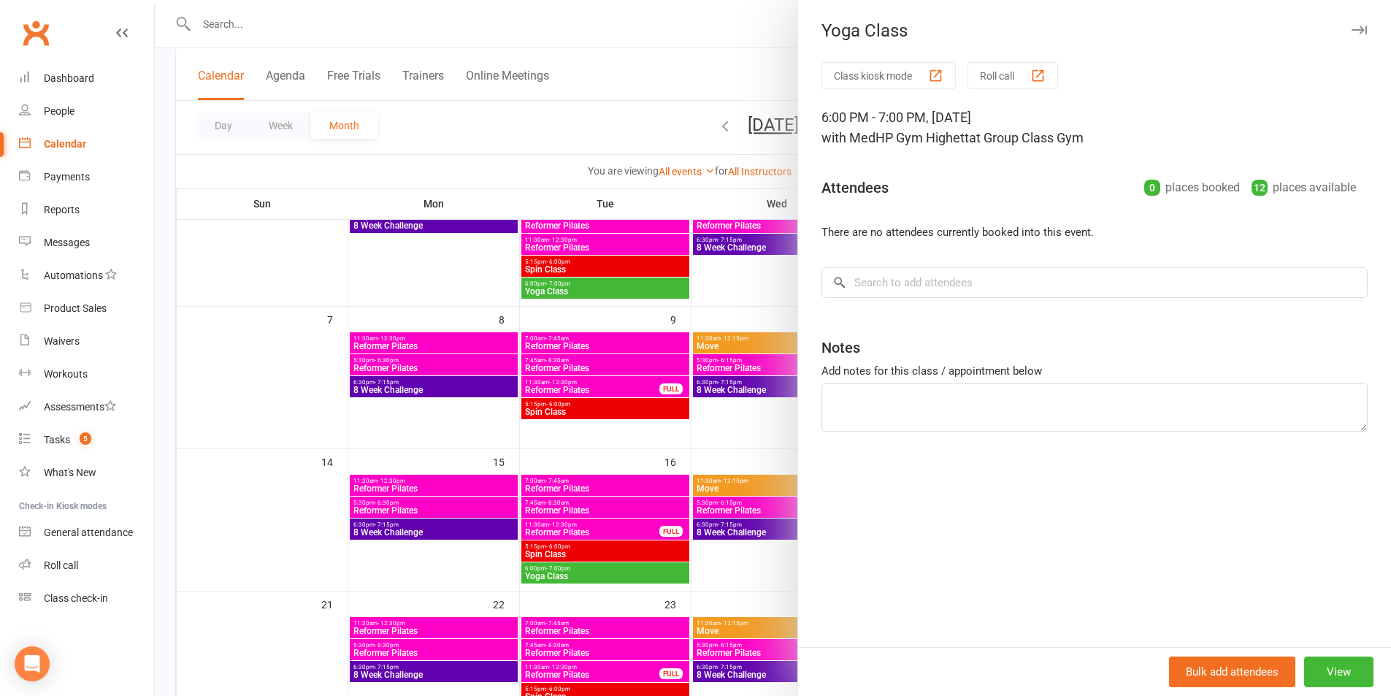
click at [573, 579] on div at bounding box center [773, 348] width 1237 height 696
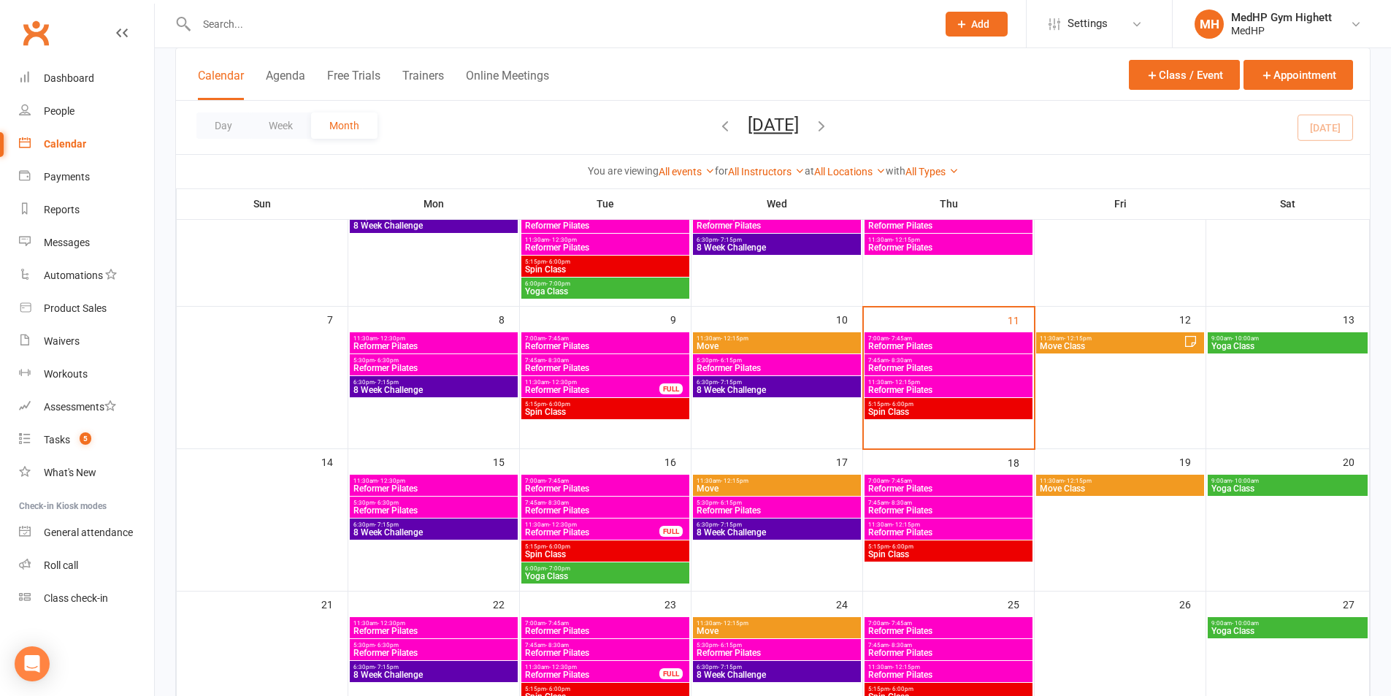
click at [1288, 484] on span "9:00am - 10:00am" at bounding box center [1288, 481] width 154 height 7
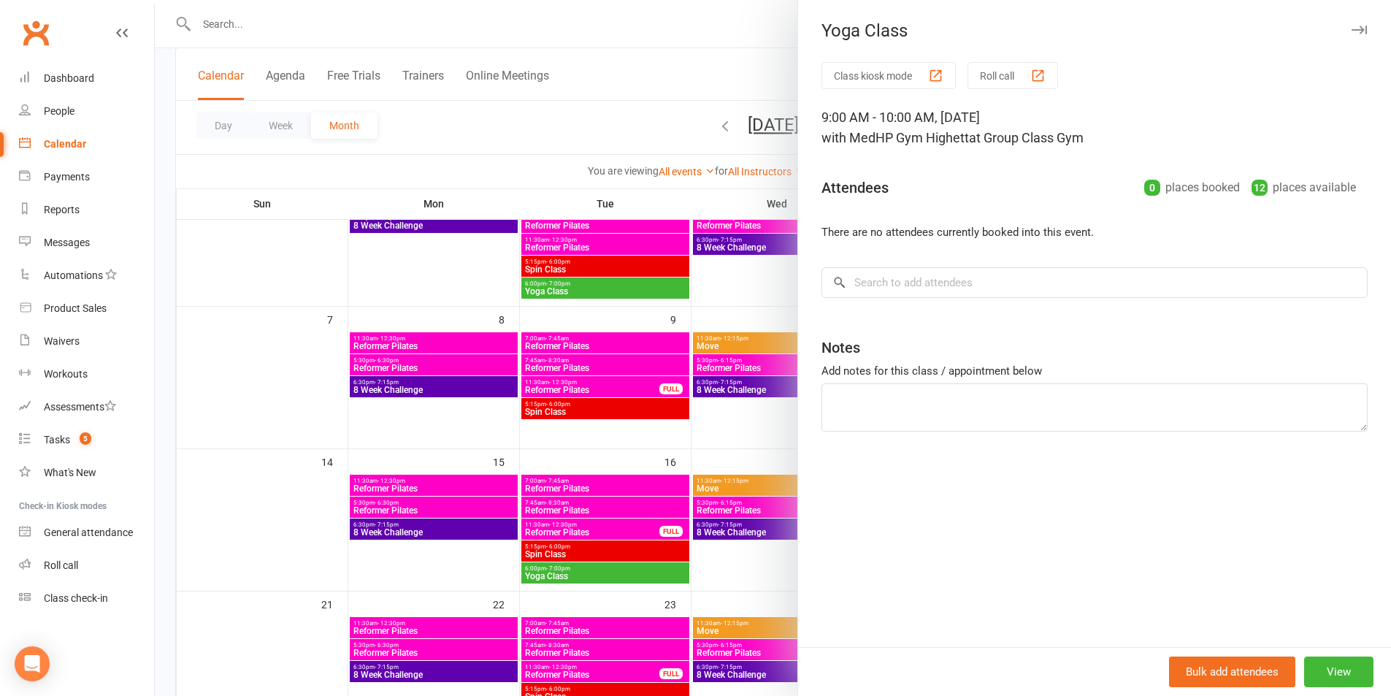
click at [690, 475] on div at bounding box center [773, 348] width 1237 height 696
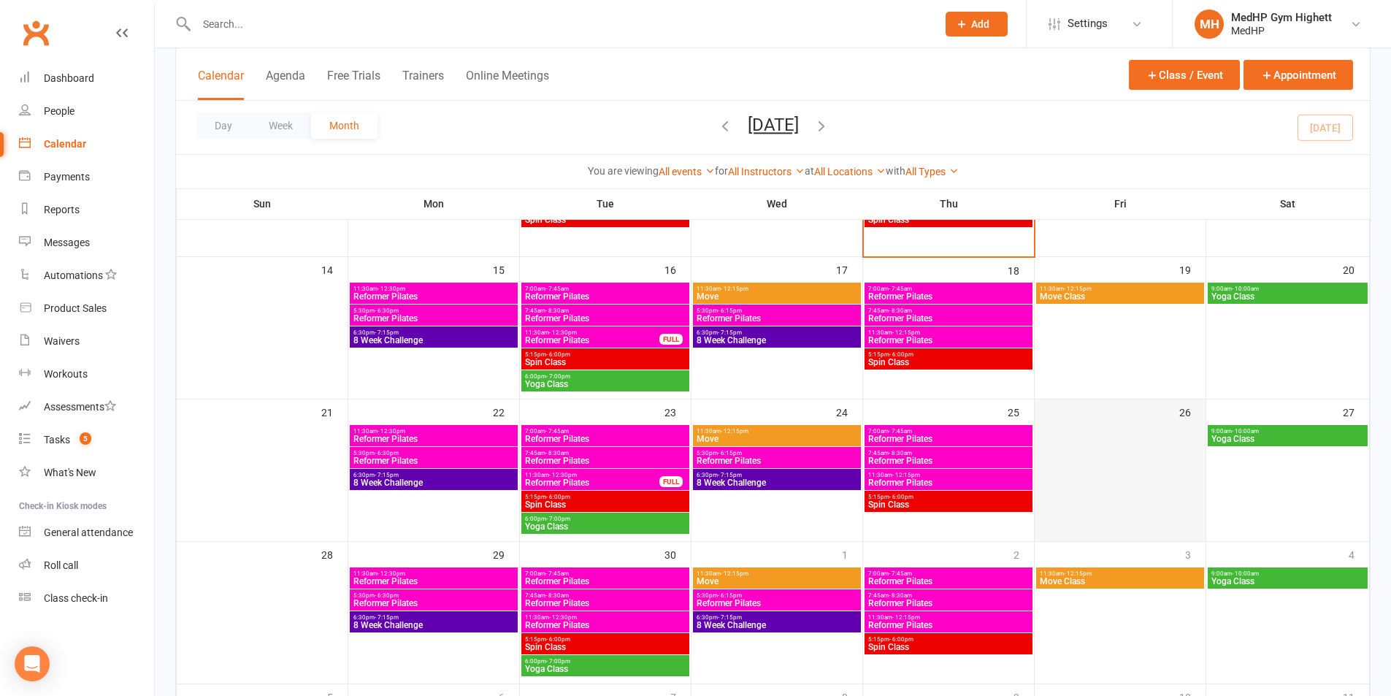
scroll to position [365, 0]
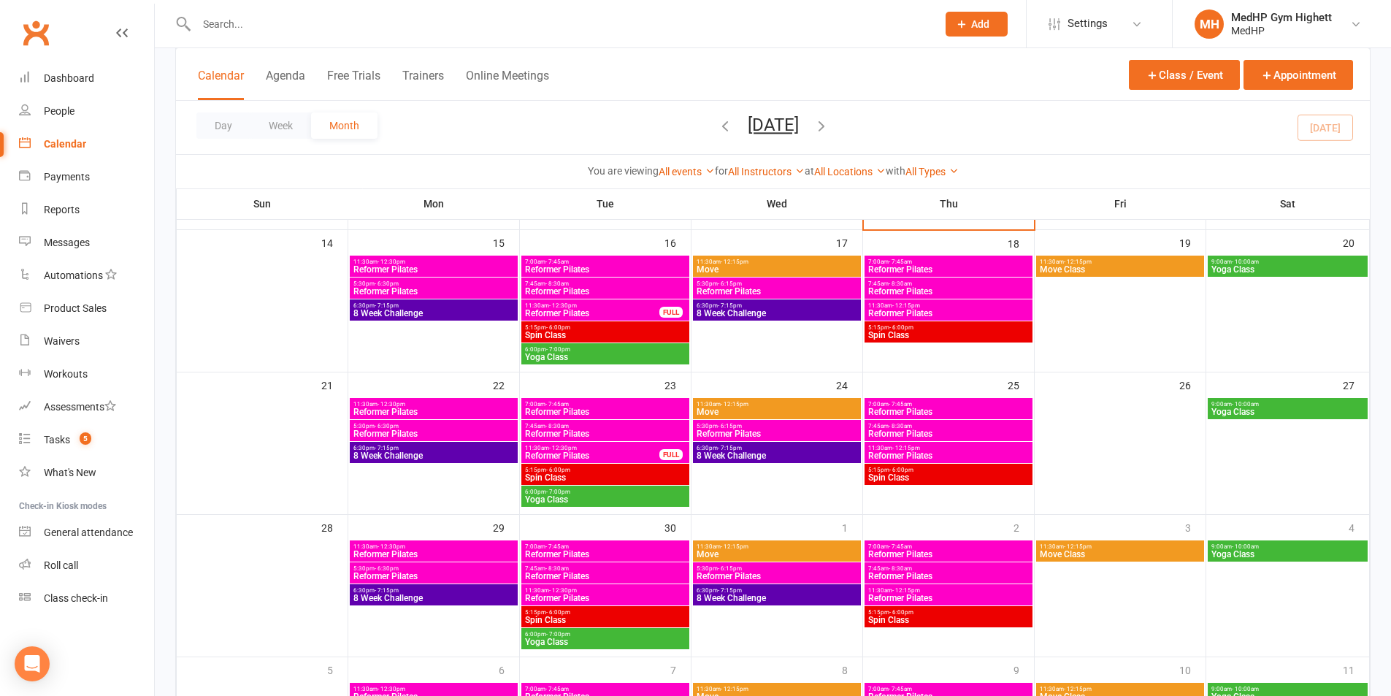
click at [599, 500] on span "Yoga Class" at bounding box center [605, 499] width 162 height 9
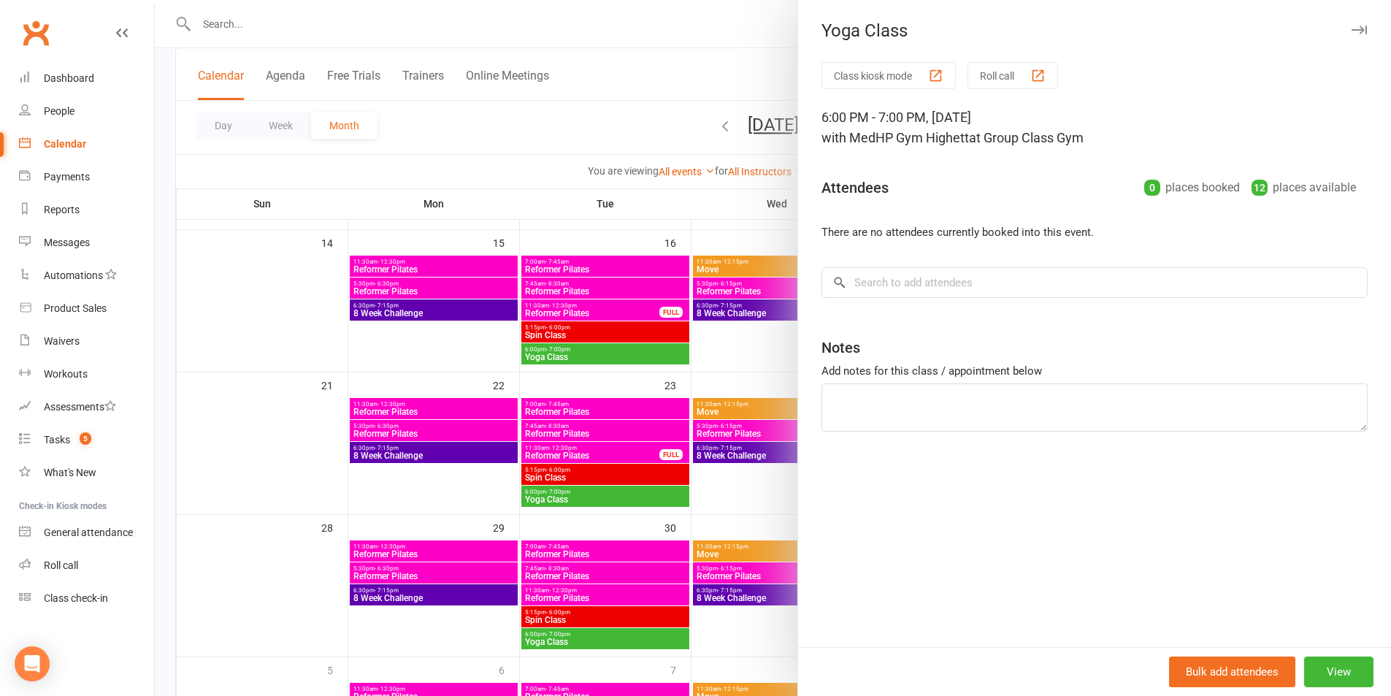
click at [599, 500] on div at bounding box center [773, 348] width 1237 height 696
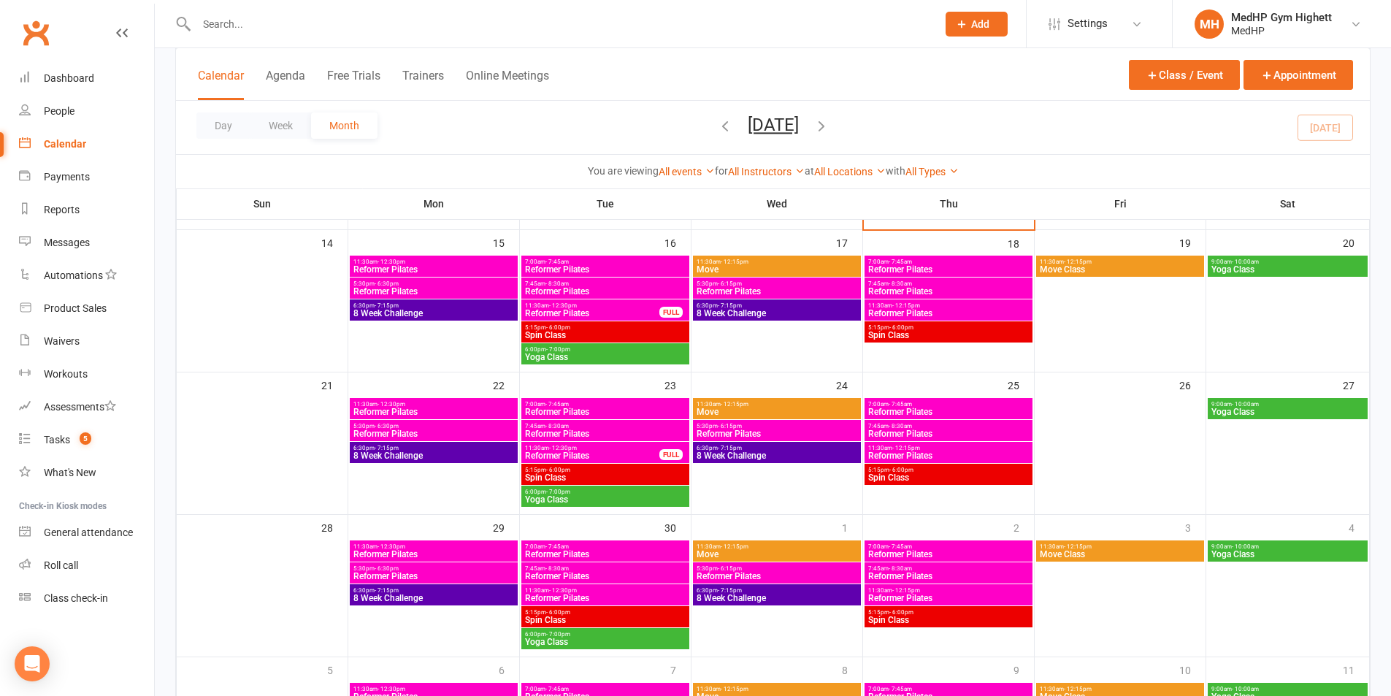
click at [1316, 408] on span "Yoga Class" at bounding box center [1288, 412] width 154 height 9
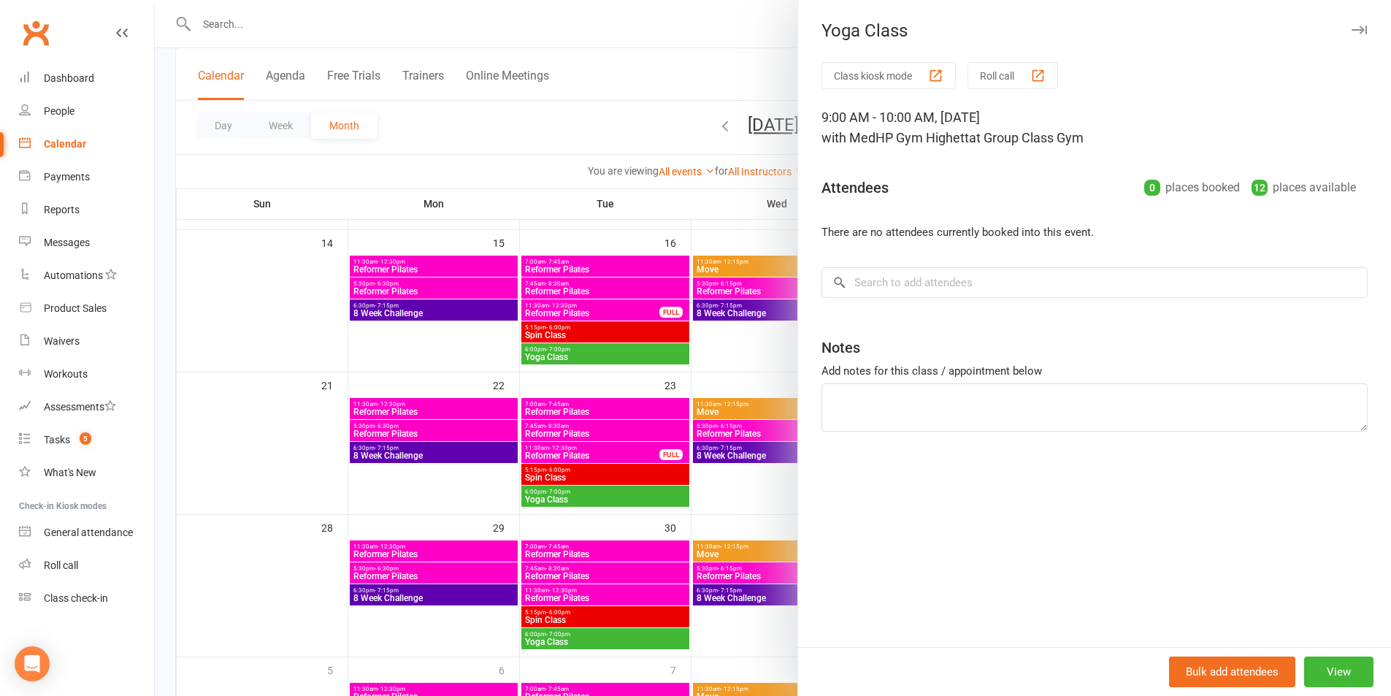
click at [800, 453] on div "Class kiosk mode Roll call 9:00 AM - 10:00 AM, [DATE] with MedHP Gym Highett at…" at bounding box center [1094, 354] width 593 height 585
click at [447, 193] on div at bounding box center [773, 348] width 1237 height 696
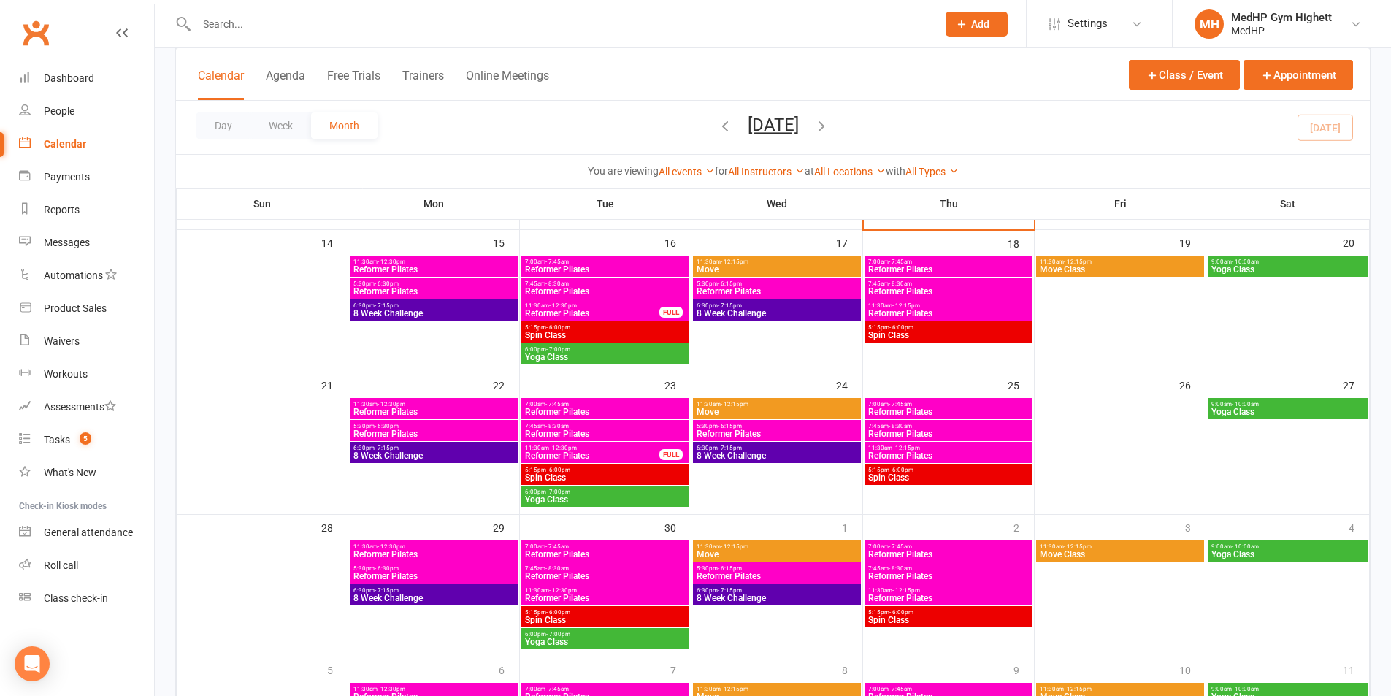
click at [470, 28] on input "text" at bounding box center [559, 24] width 735 height 20
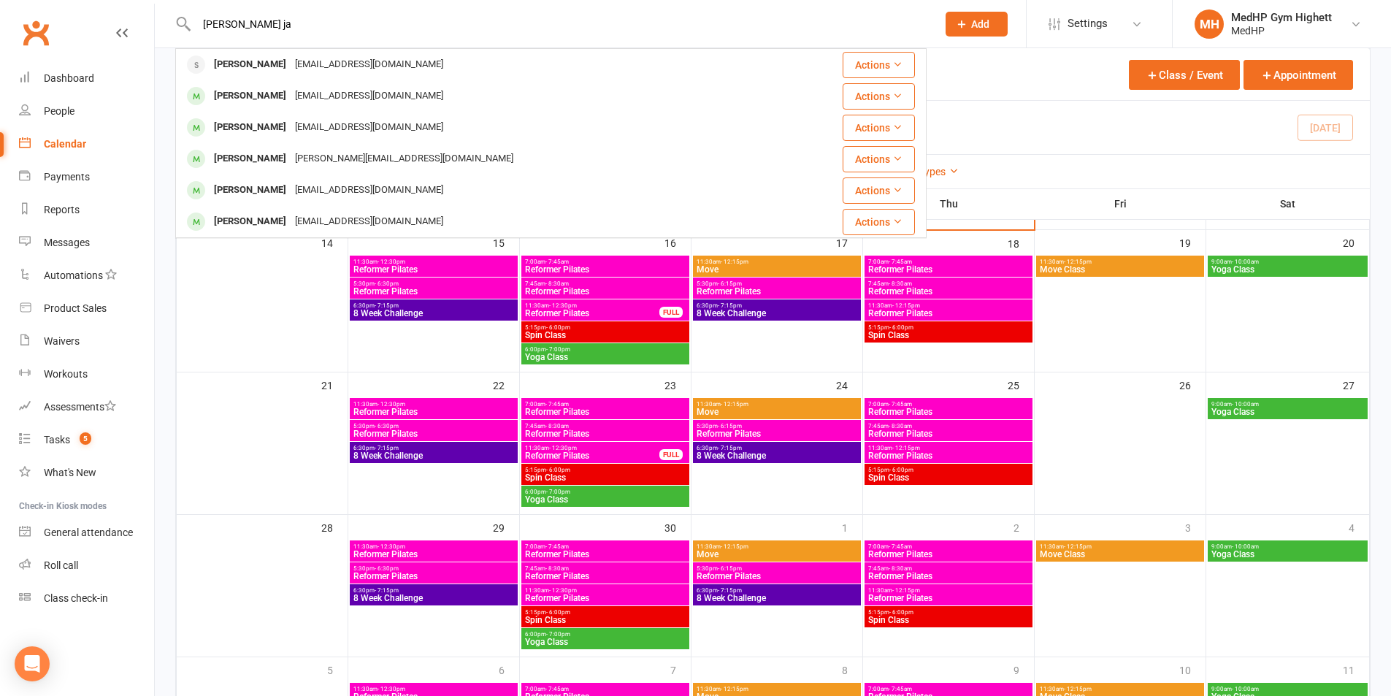
type input "[PERSON_NAME] ja"
click at [1023, 96] on div "Calendar Agenda Free Trials Trainers Online Meetings Class / Event Appointment" at bounding box center [773, 74] width 1194 height 53
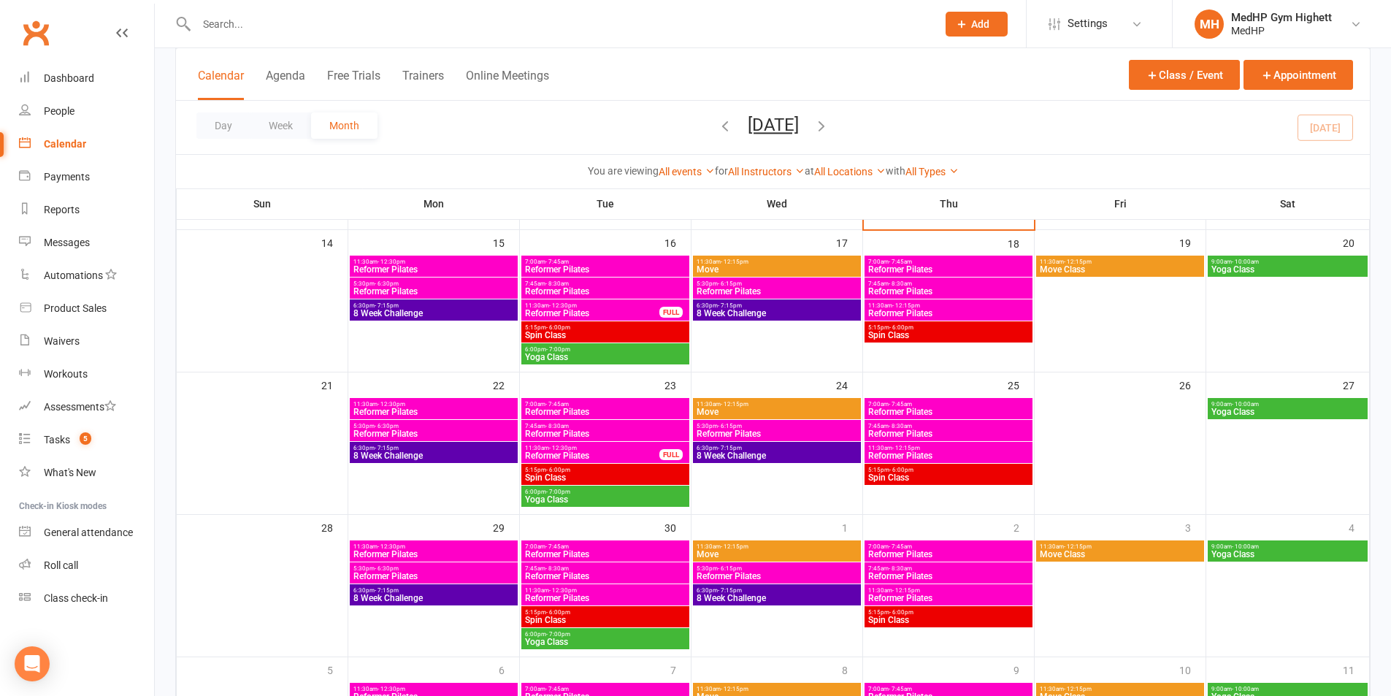
click at [984, 18] on span "Add" at bounding box center [980, 24] width 18 height 12
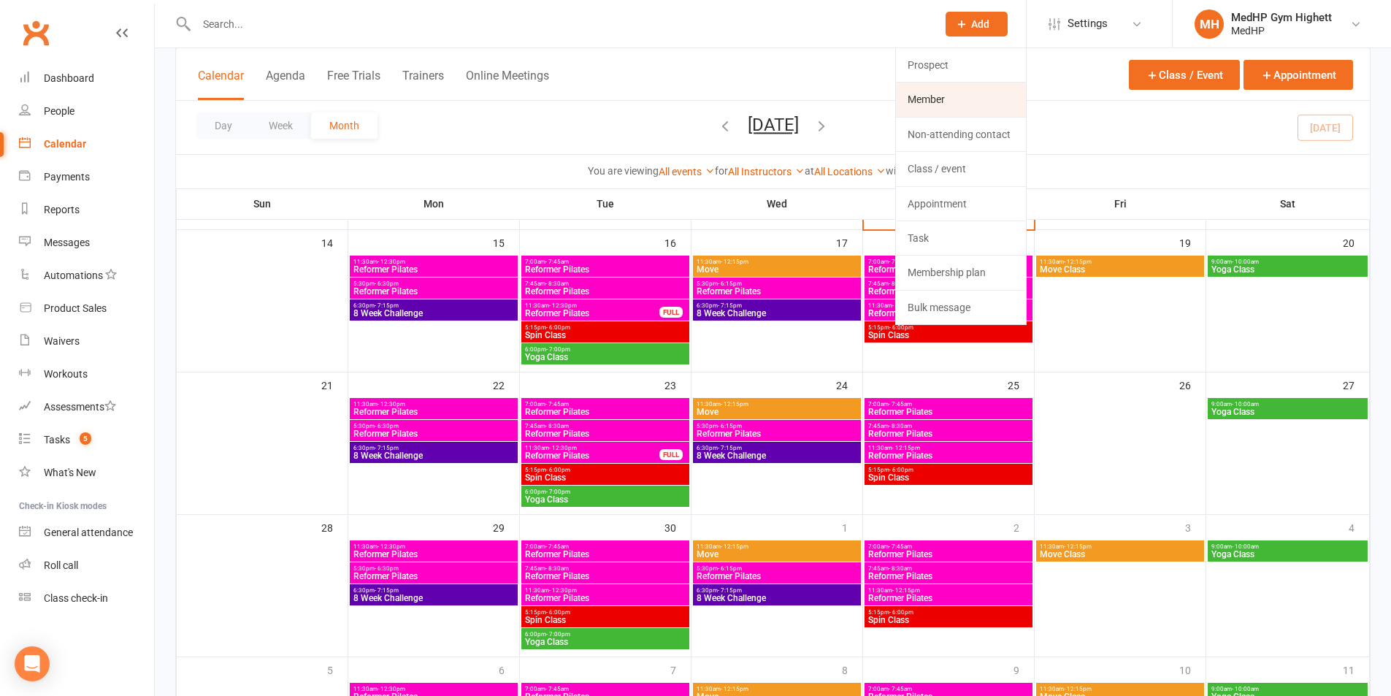
click at [958, 88] on link "Member" at bounding box center [961, 100] width 130 height 34
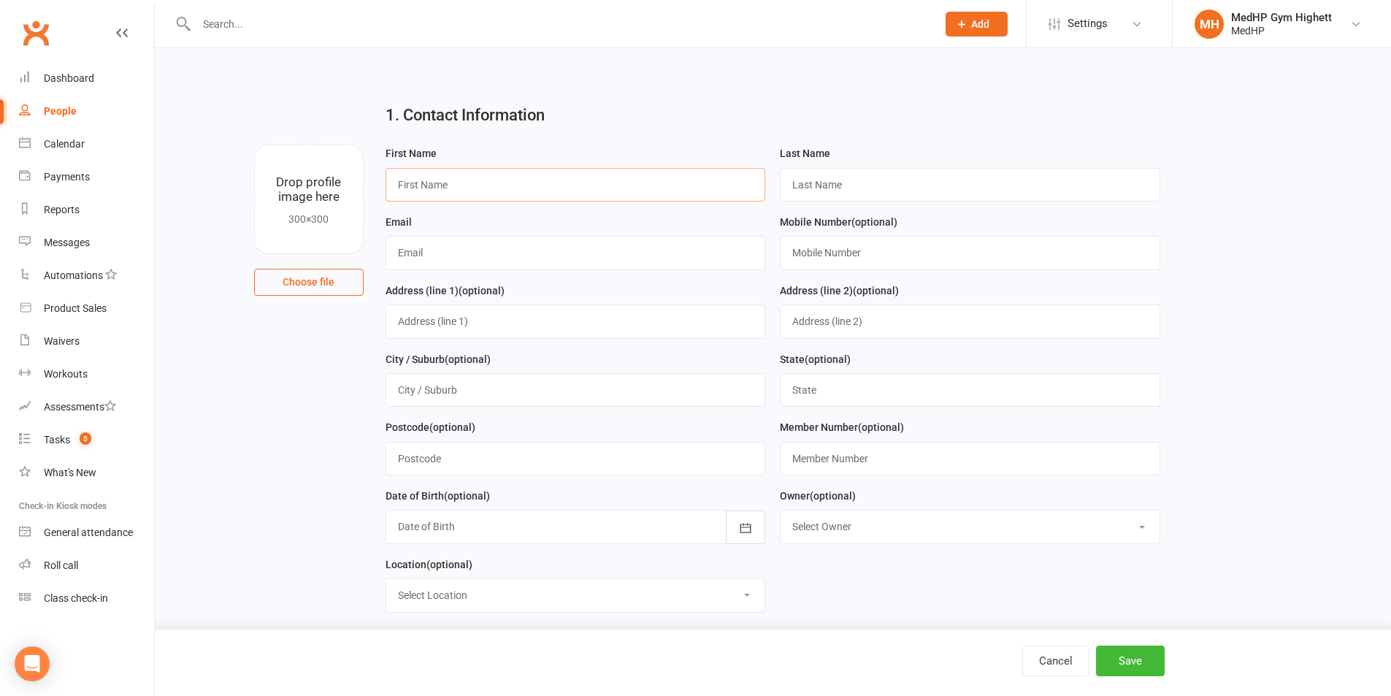
click at [453, 197] on input "text" at bounding box center [576, 185] width 381 height 34
type input "[PERSON_NAME]"
drag, startPoint x: 812, startPoint y: 183, endPoint x: 799, endPoint y: 179, distance: 13.9
click at [813, 183] on input "text" at bounding box center [970, 185] width 381 height 34
type input "[PERSON_NAME]"
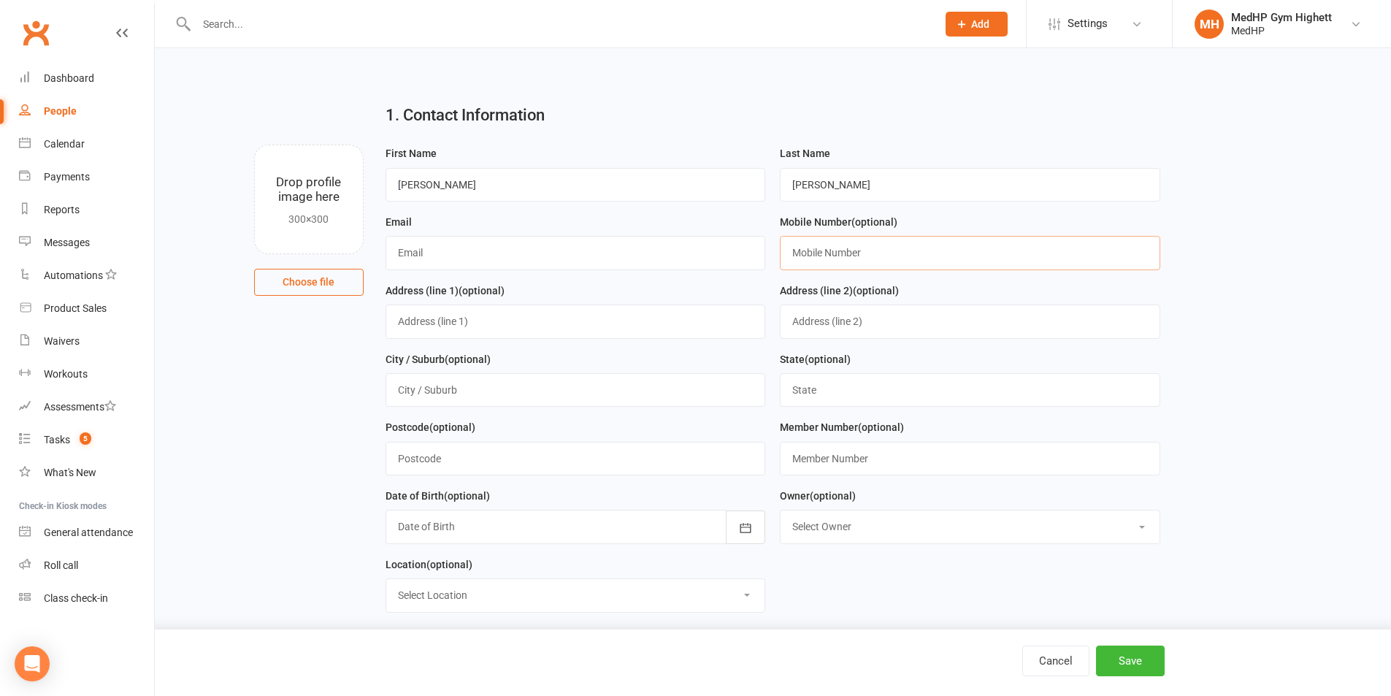
click at [867, 248] on input "text" at bounding box center [970, 253] width 381 height 34
paste input "0418103427"
type input "0418103427"
click at [422, 270] on input "text" at bounding box center [576, 253] width 381 height 34
paste input "[EMAIL_ADDRESS][DOMAIN_NAME]"
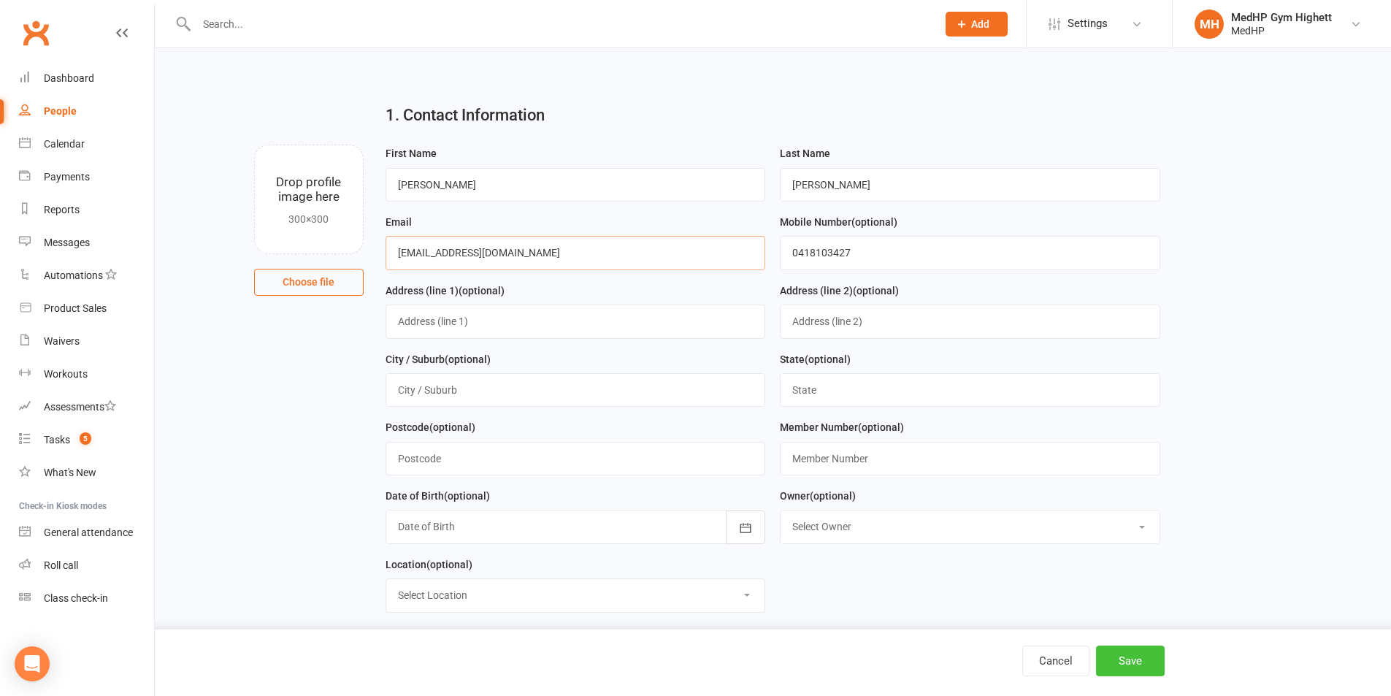
type input "[EMAIL_ADDRESS][DOMAIN_NAME]"
drag, startPoint x: 1118, startPoint y: 652, endPoint x: 1107, endPoint y: 677, distance: 28.1
click at [1118, 652] on button "Save" at bounding box center [1130, 661] width 69 height 31
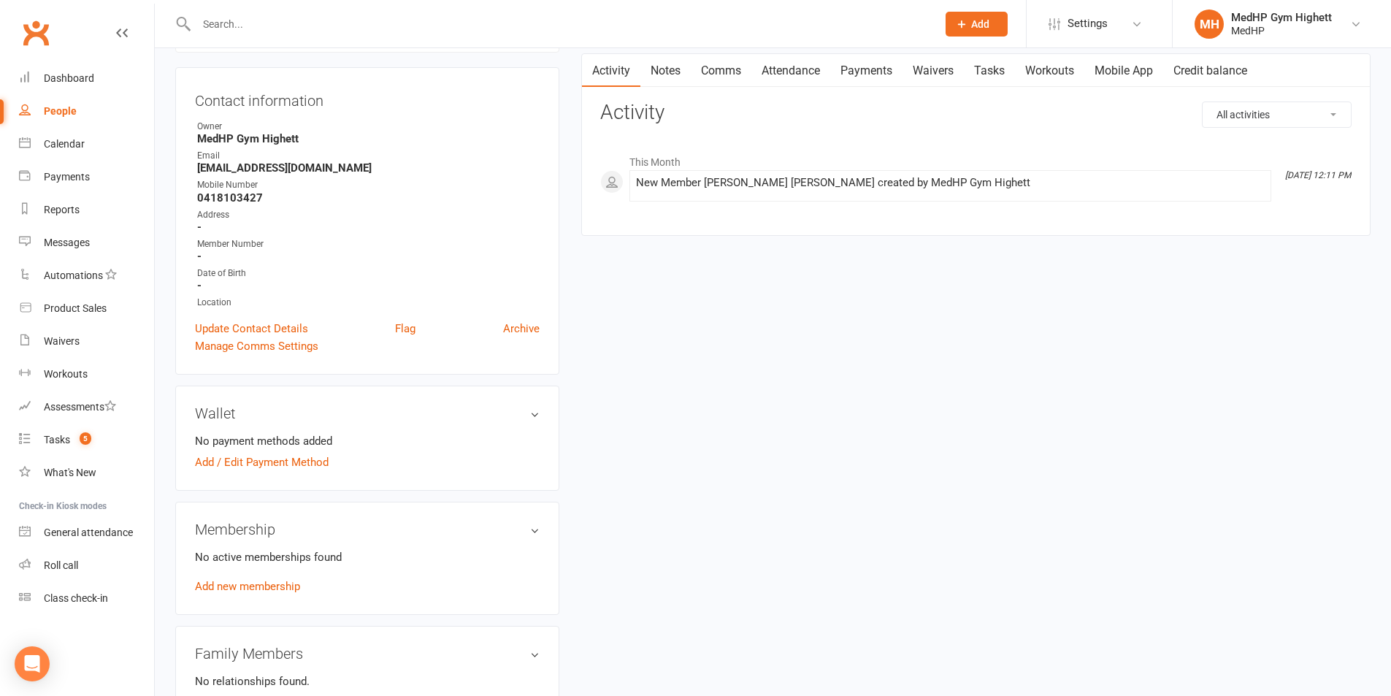
scroll to position [146, 0]
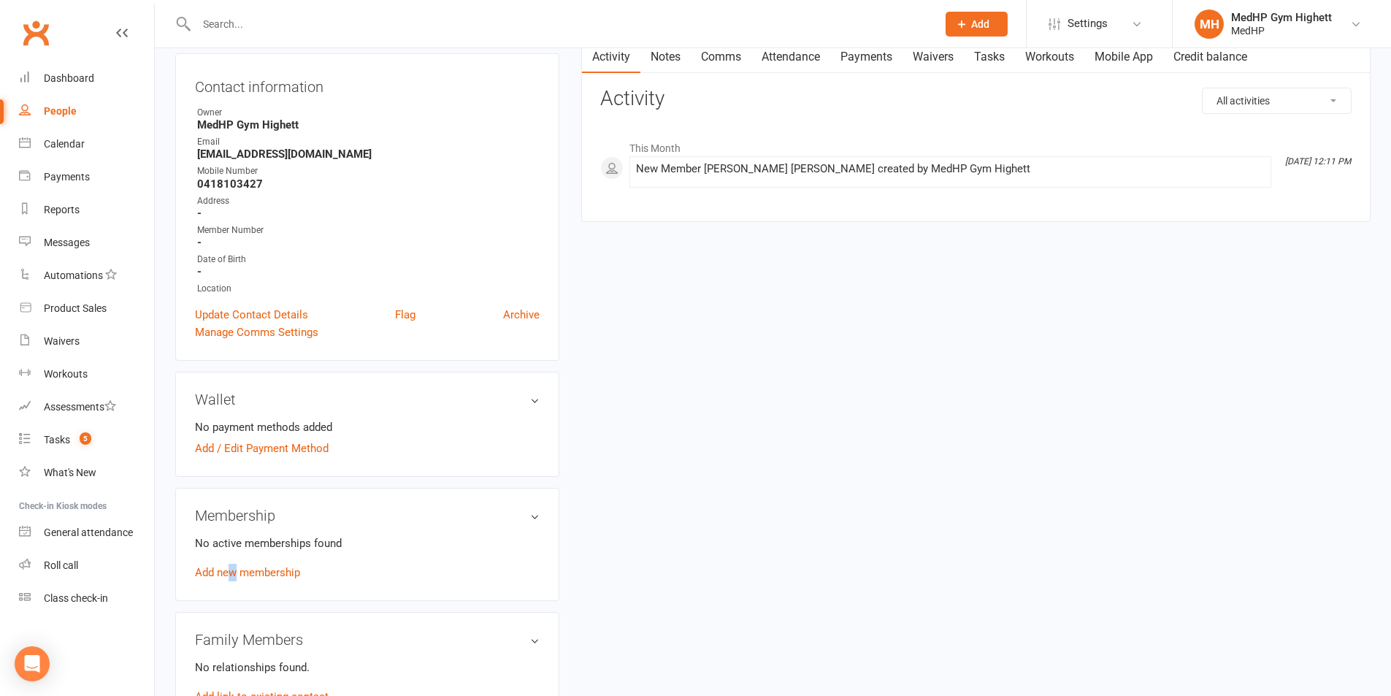
click at [234, 576] on link "Add new membership" at bounding box center [247, 572] width 105 height 13
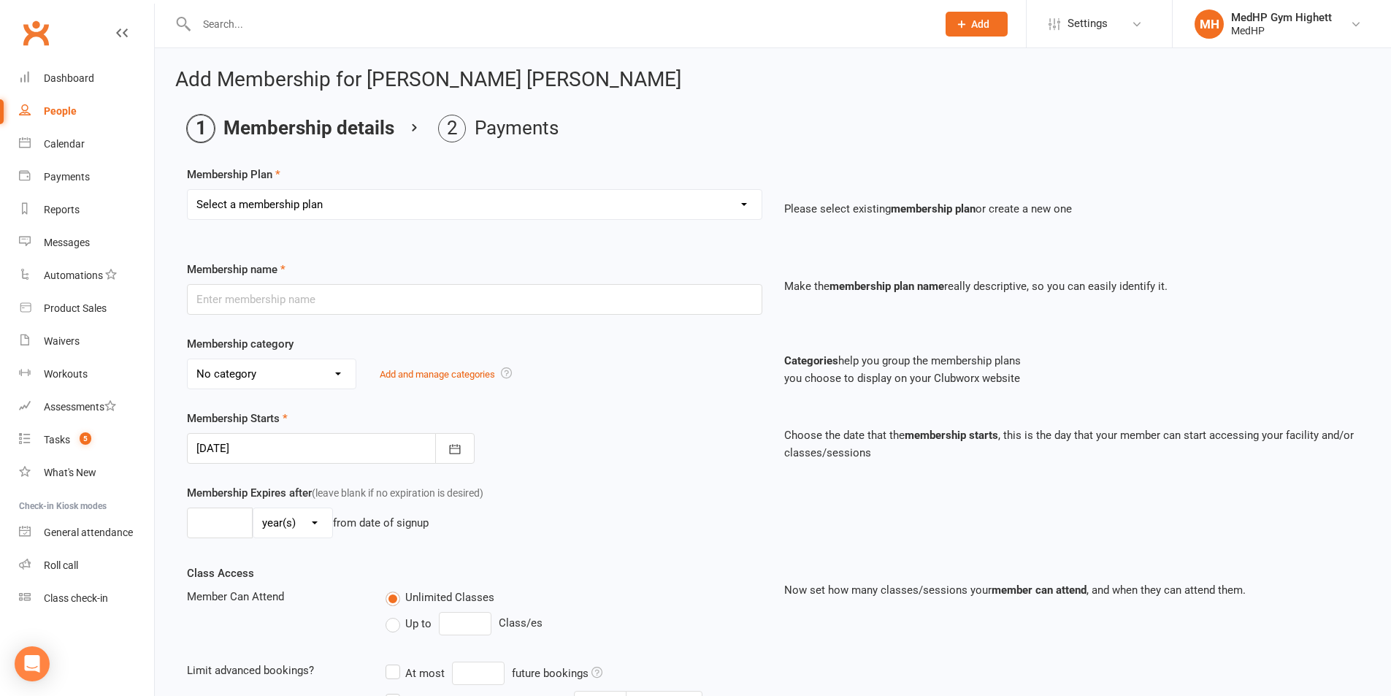
click at [278, 215] on select "Select a membership plan Create new Membership Plan Gym Only - Direct Debit Gym…" at bounding box center [475, 204] width 574 height 29
select select "4"
click at [188, 190] on select "Select a membership plan Create new Membership Plan Gym Only - Direct Debit Gym…" at bounding box center [475, 204] width 574 height 29
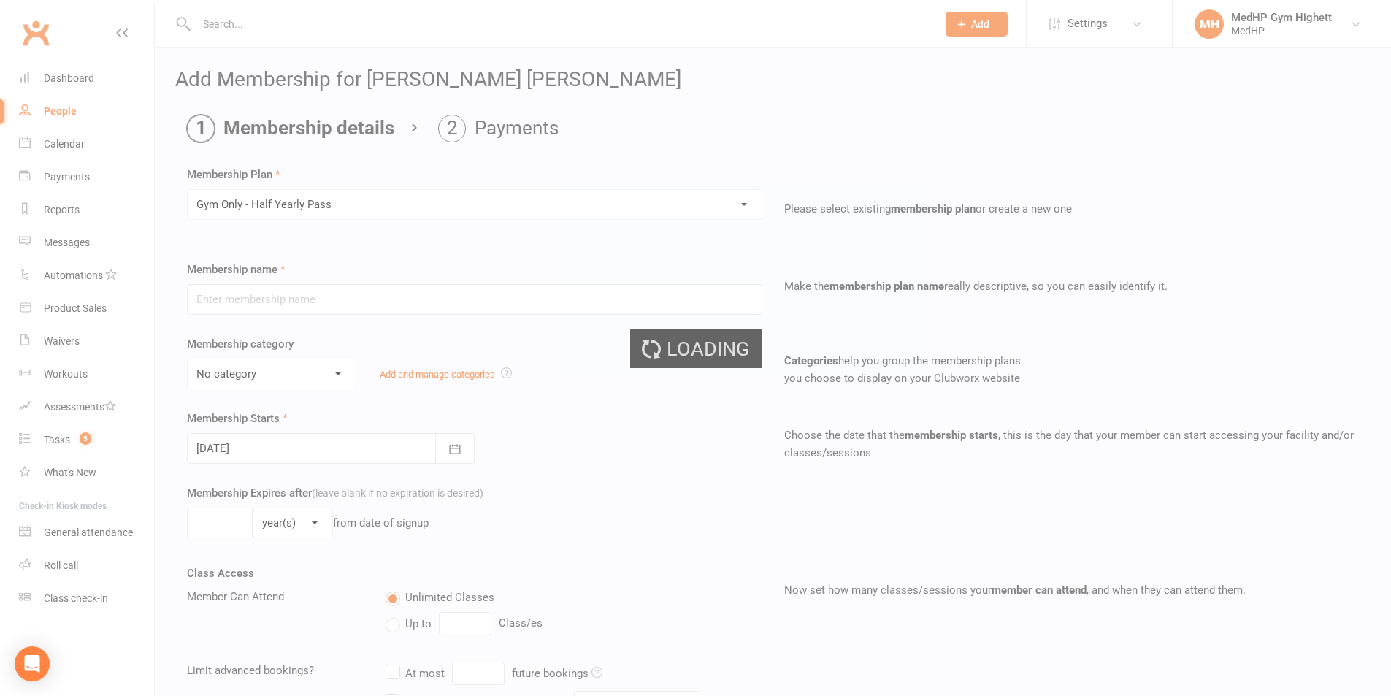
type input "Gym Only - Half Yearly Pass"
select select "7"
type input "0"
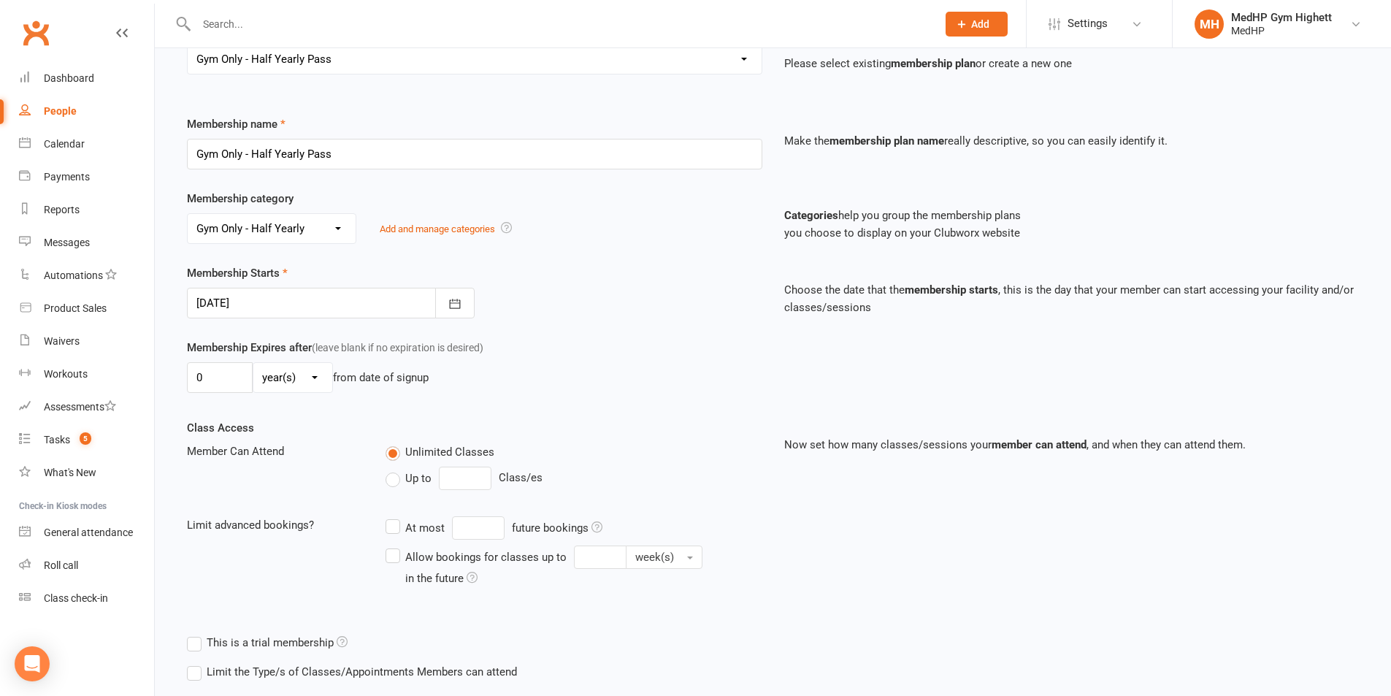
scroll to position [146, 0]
click at [299, 291] on div at bounding box center [331, 302] width 288 height 31
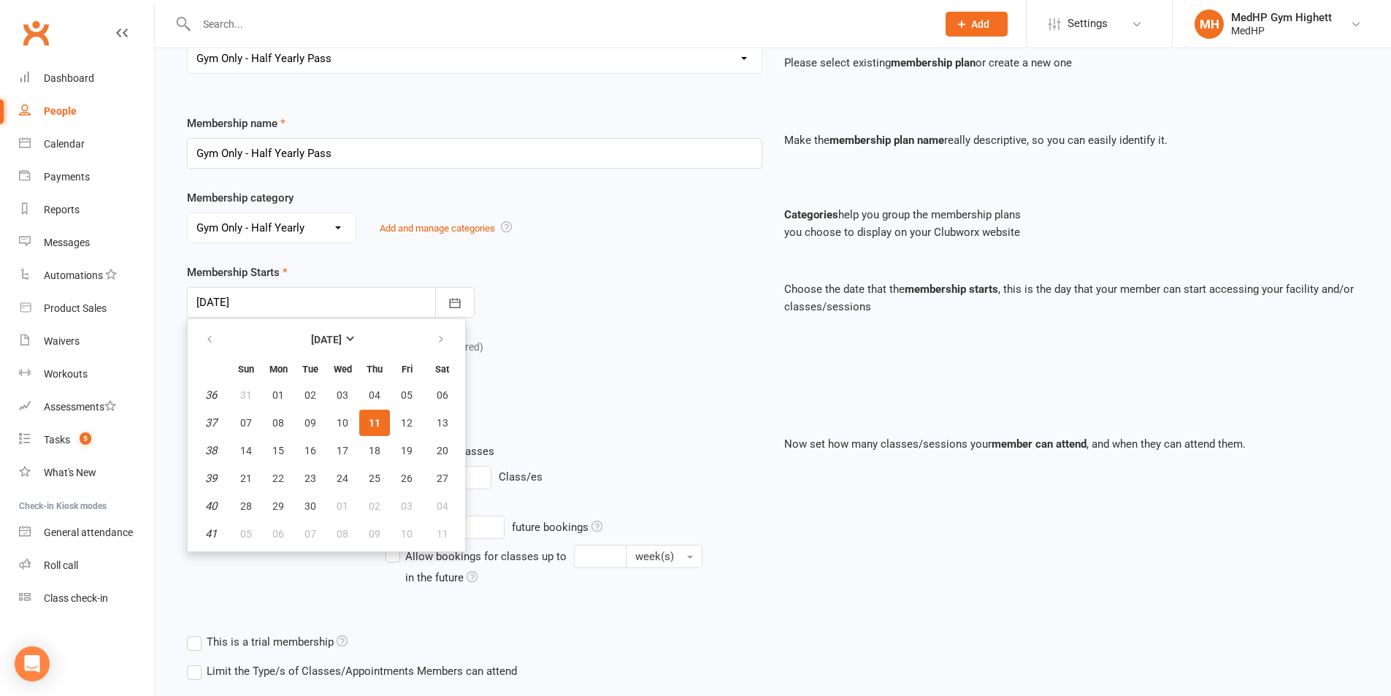
click at [370, 424] on span "11" at bounding box center [375, 423] width 12 height 12
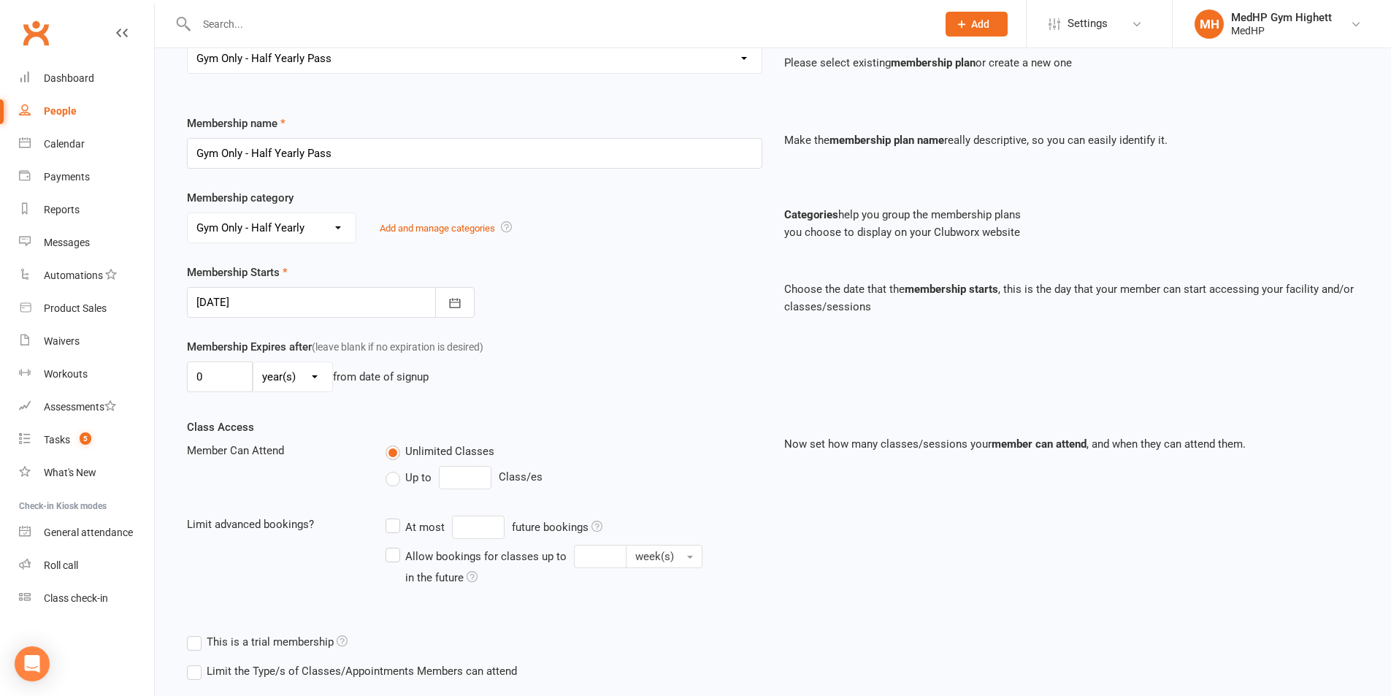
drag, startPoint x: 277, startPoint y: 376, endPoint x: 297, endPoint y: 383, distance: 21.5
click at [277, 376] on select "day(s) week(s) month(s) year(s)" at bounding box center [292, 376] width 79 height 29
select select "2"
click at [253, 362] on select "day(s) week(s) month(s) year(s)" at bounding box center [292, 376] width 79 height 29
click at [236, 386] on input "0" at bounding box center [220, 377] width 66 height 31
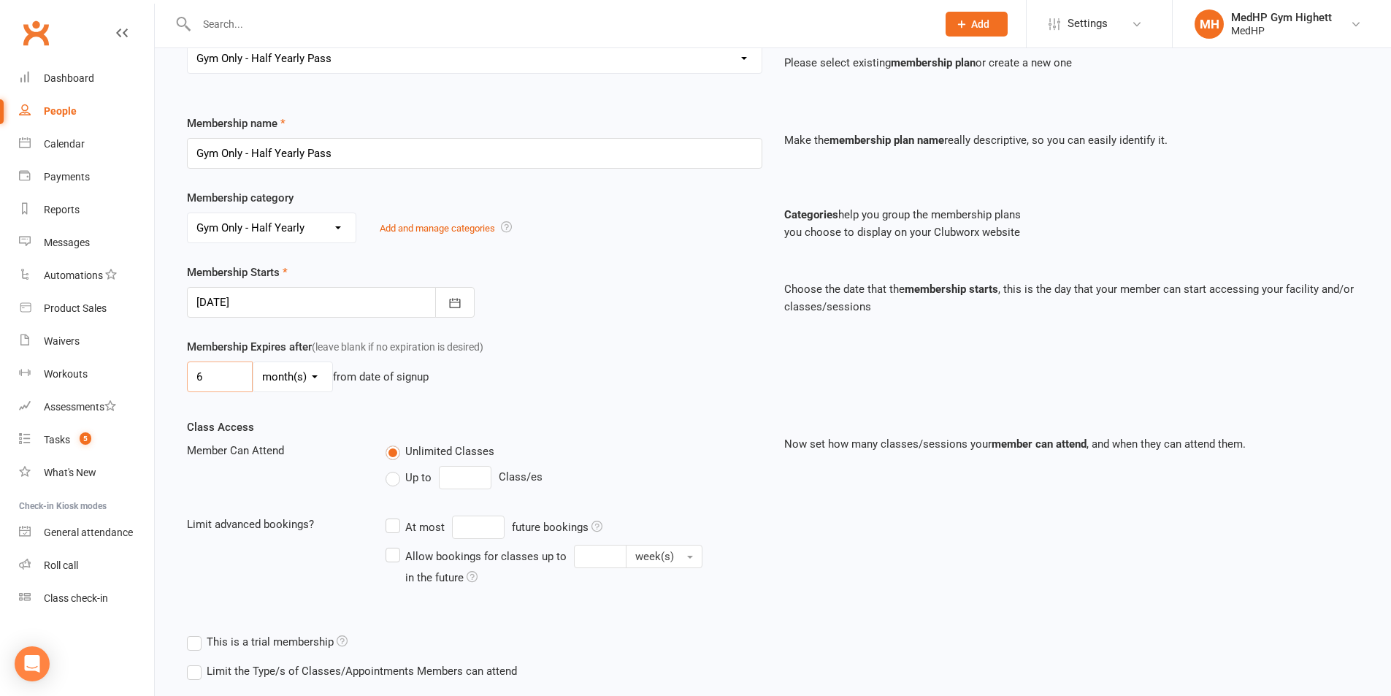
type input "6"
click at [778, 402] on div "Membership Expires after (leave blank if no expiration is desired) 6 day(s) wee…" at bounding box center [773, 378] width 1194 height 80
click at [382, 477] on div "Unlimited Classes Up to Class/es" at bounding box center [574, 468] width 398 height 53
click at [397, 477] on label "Up to" at bounding box center [409, 478] width 46 height 18
click at [395, 469] on input "Up to" at bounding box center [390, 469] width 9 height 0
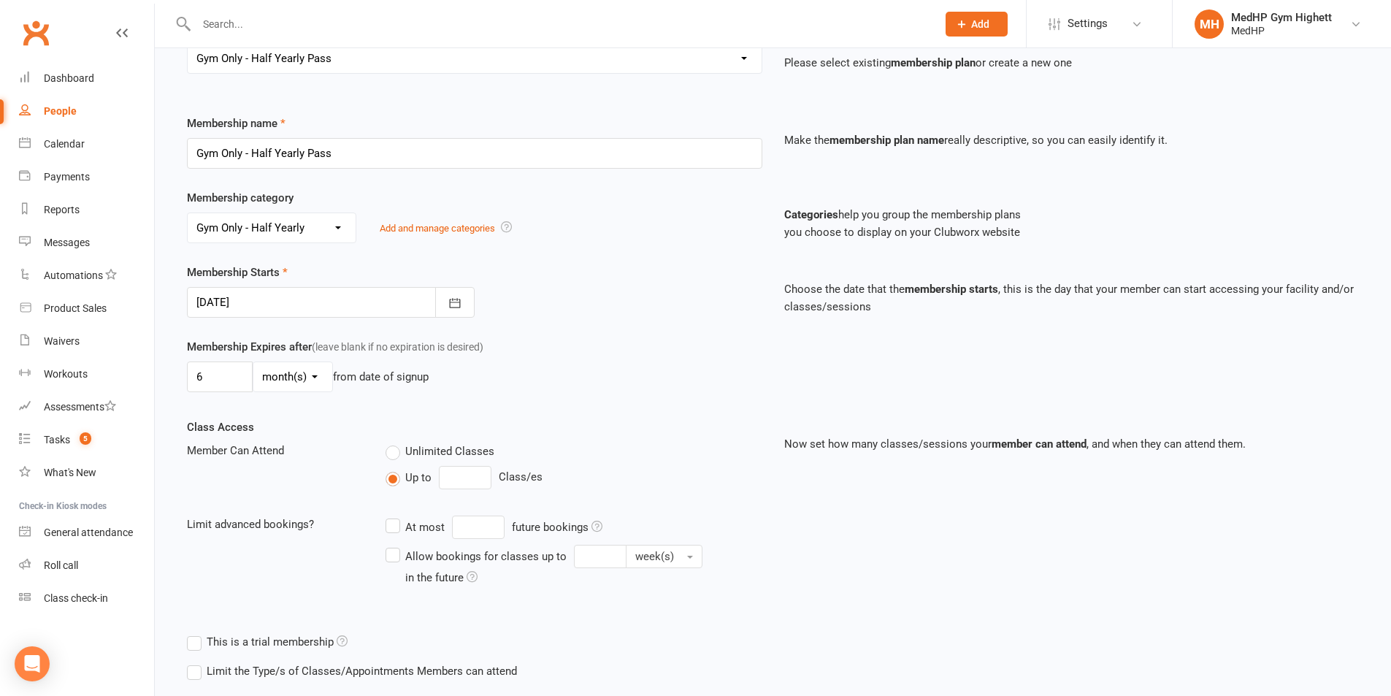
type input "0"
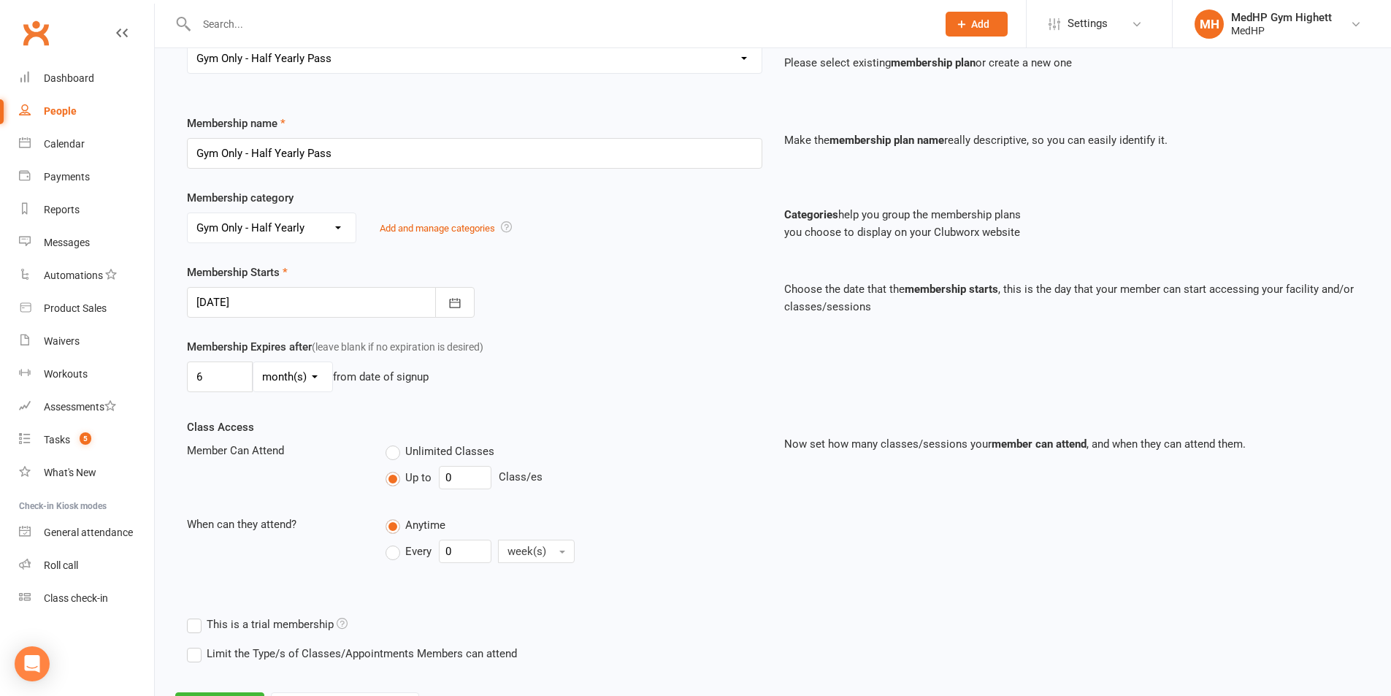
click at [392, 287] on div at bounding box center [331, 302] width 288 height 31
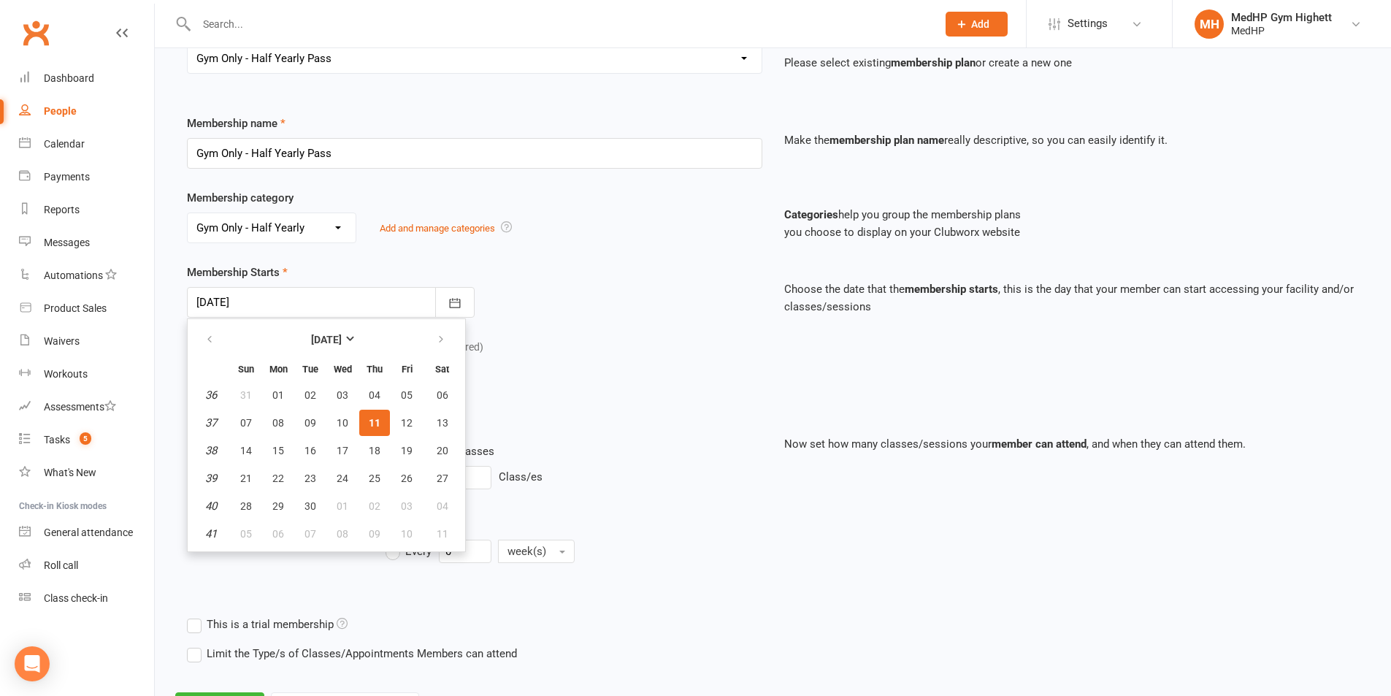
click at [510, 344] on div "Membership Expires after (leave blank if no expiration is desired) 6 day(s) wee…" at bounding box center [474, 368] width 597 height 60
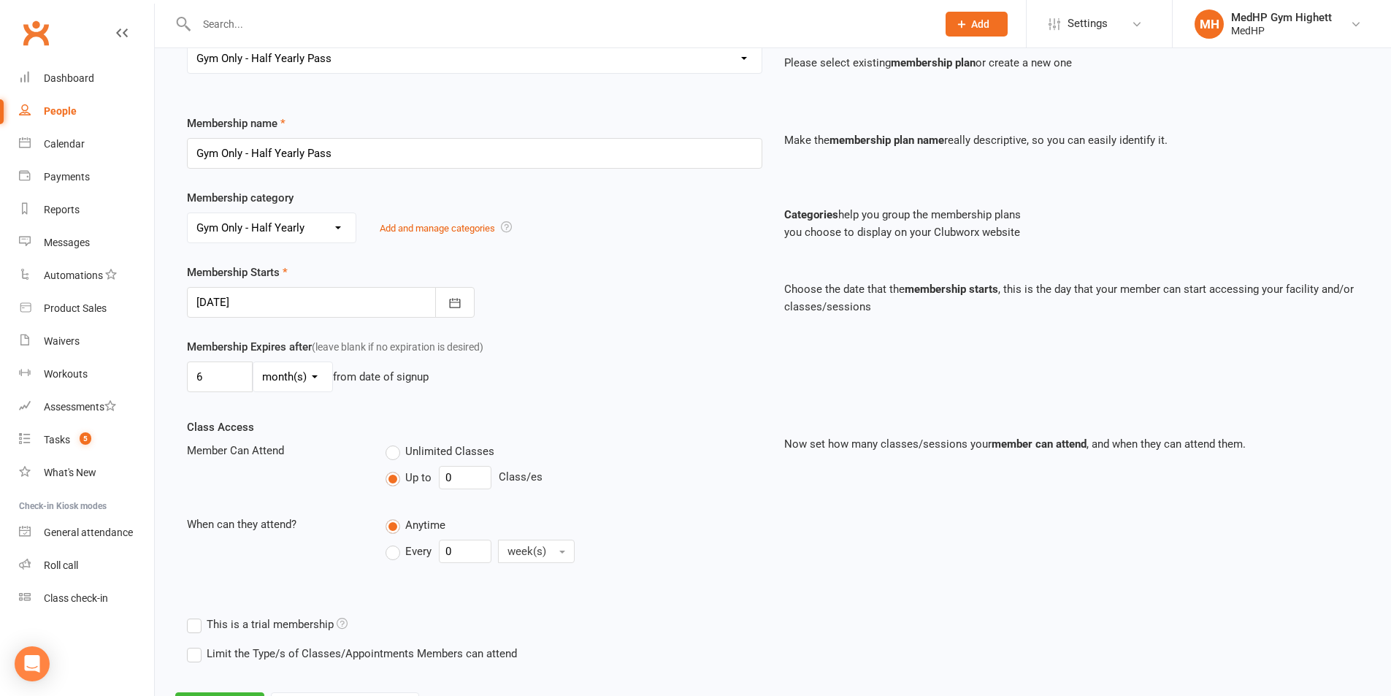
scroll to position [215, 0]
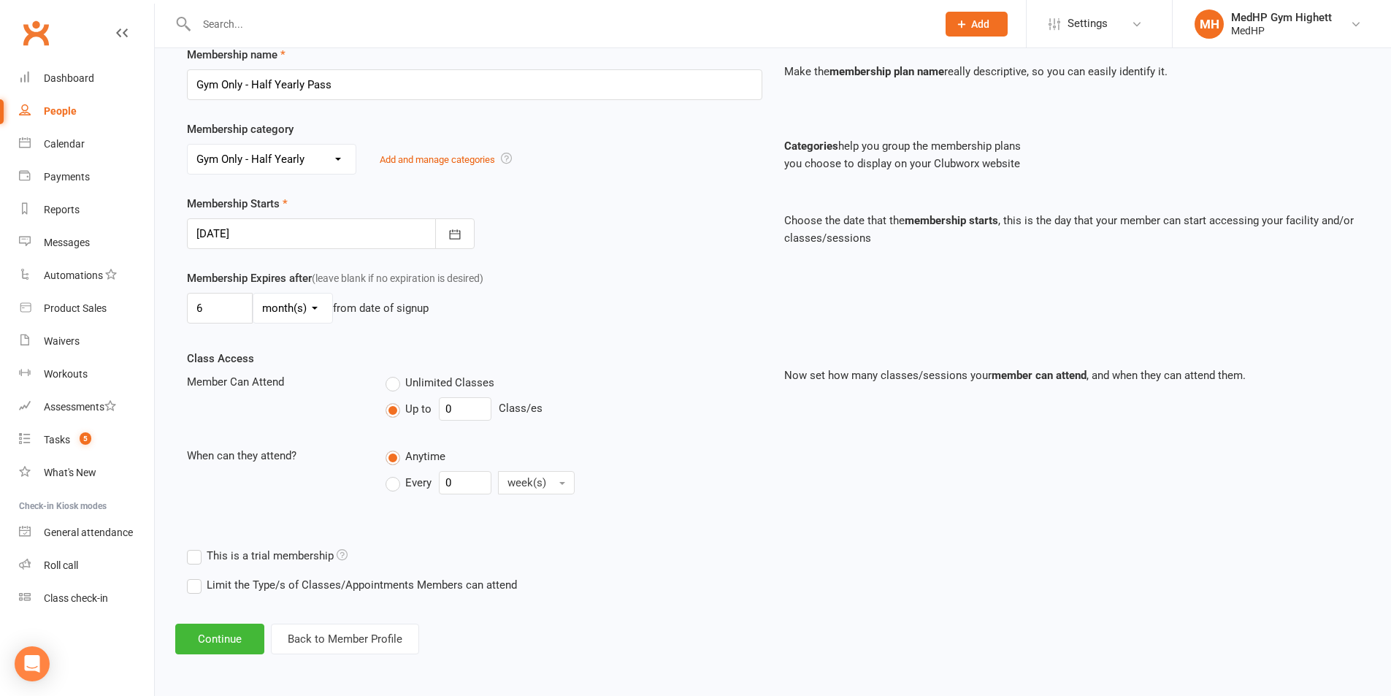
click at [336, 224] on div at bounding box center [331, 233] width 288 height 31
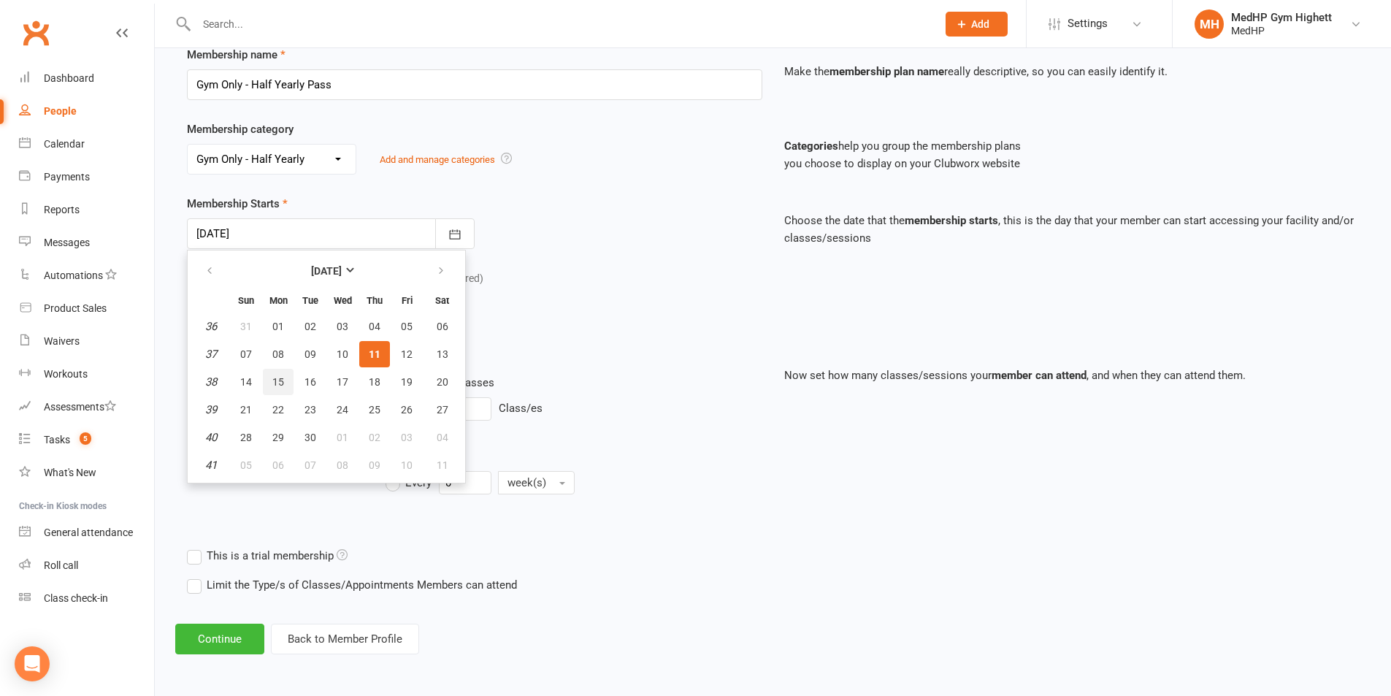
click at [269, 382] on button "15" at bounding box center [278, 382] width 31 height 26
type input "[DATE]"
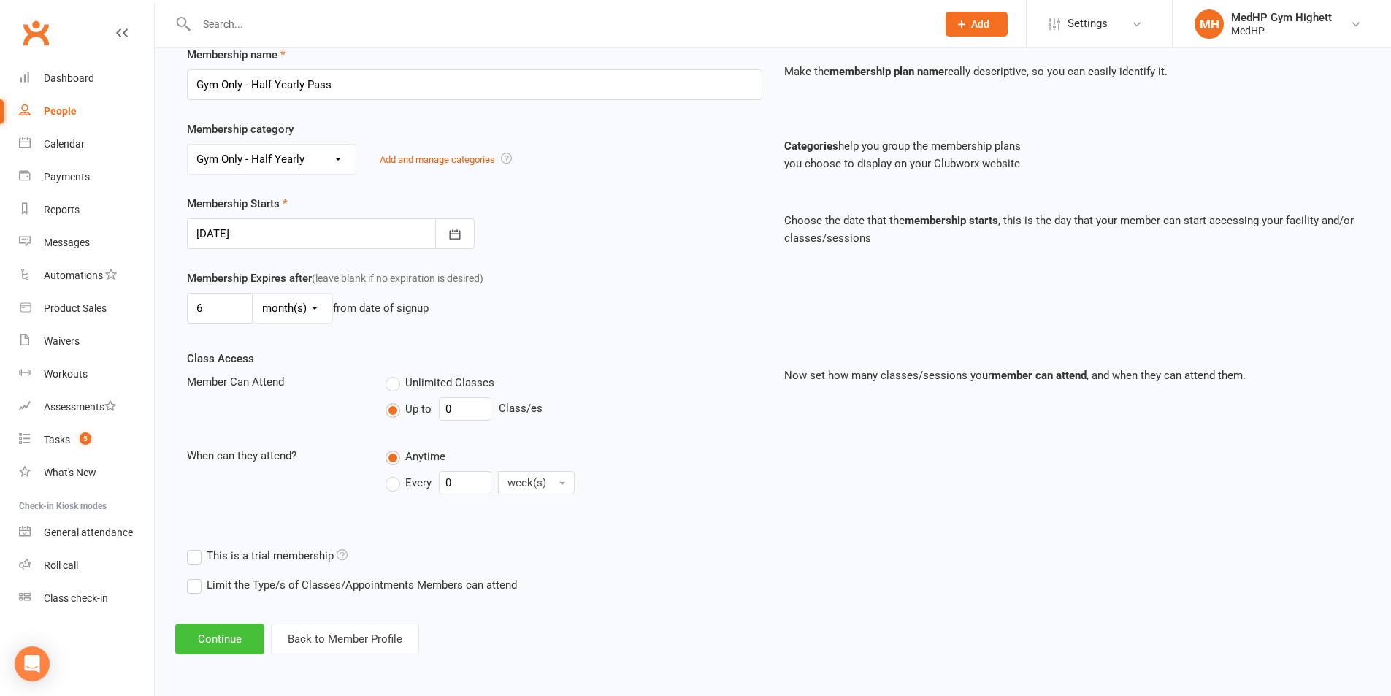
click at [245, 639] on button "Continue" at bounding box center [219, 639] width 89 height 31
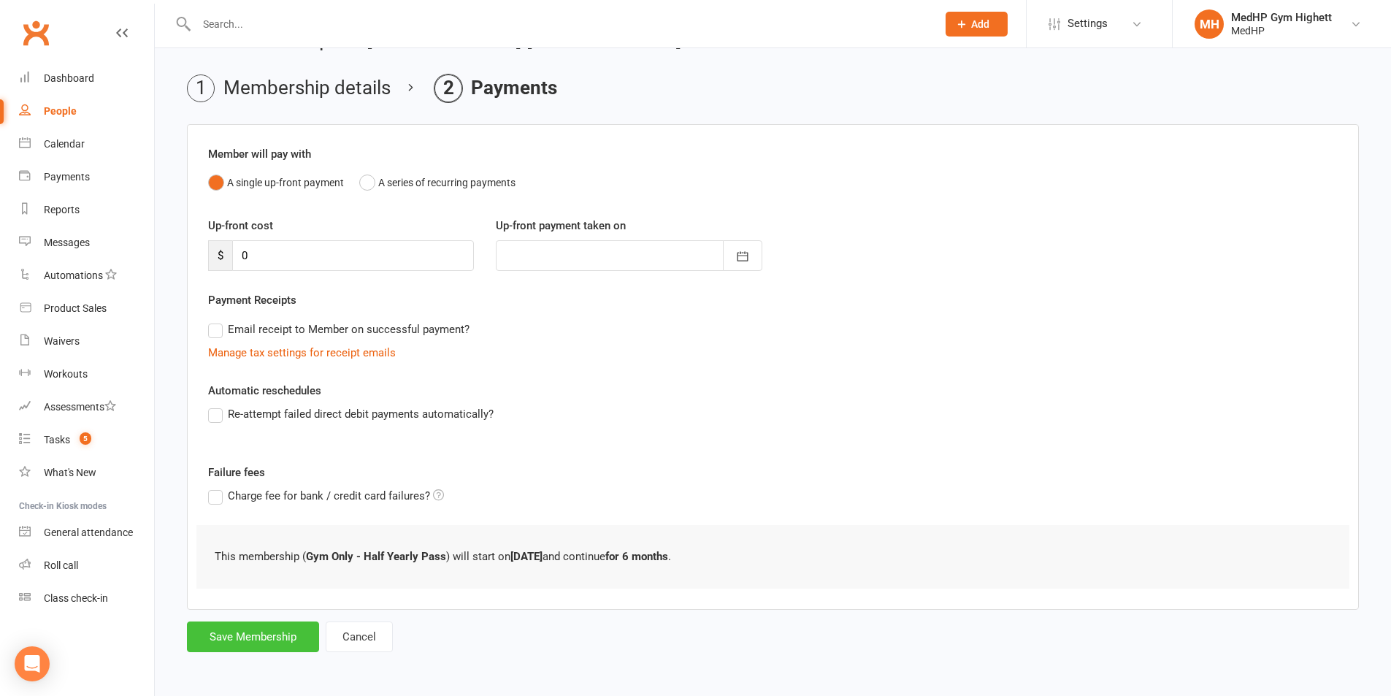
scroll to position [41, 0]
click at [267, 635] on button "Save Membership" at bounding box center [253, 636] width 132 height 31
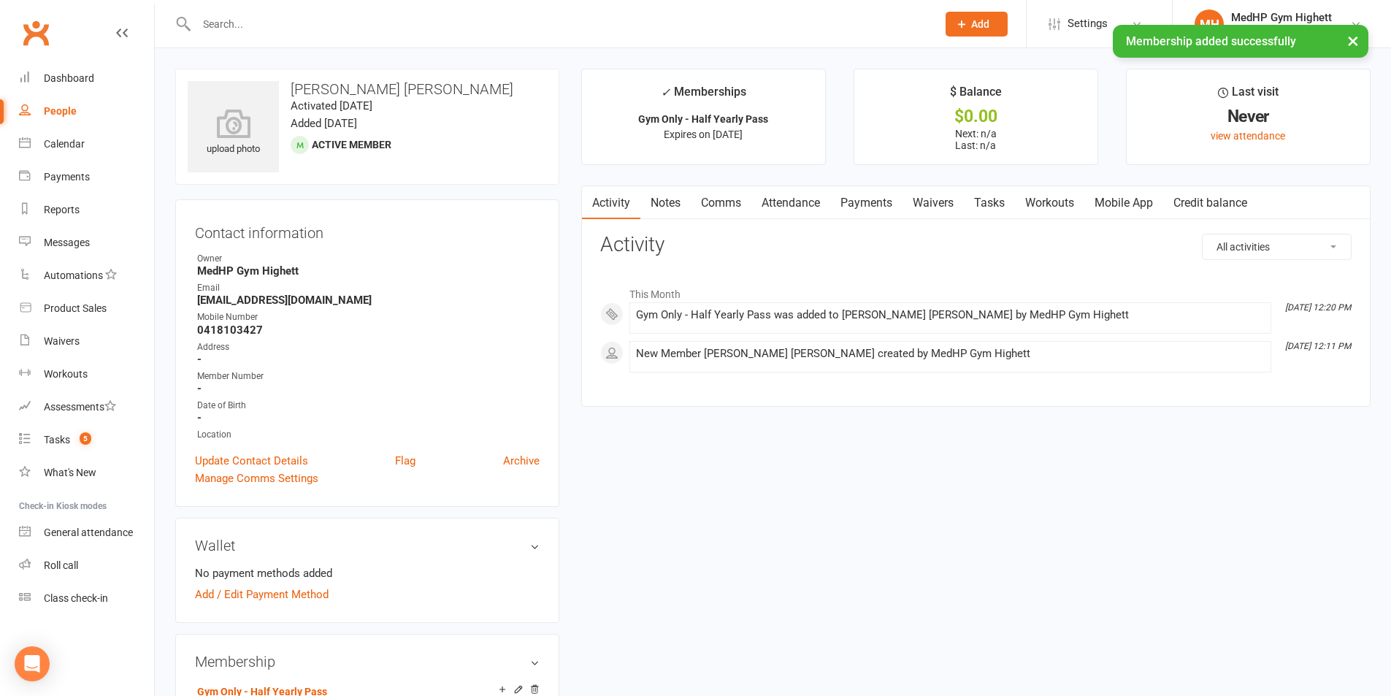
click at [975, 196] on link "Tasks" at bounding box center [989, 203] width 51 height 34
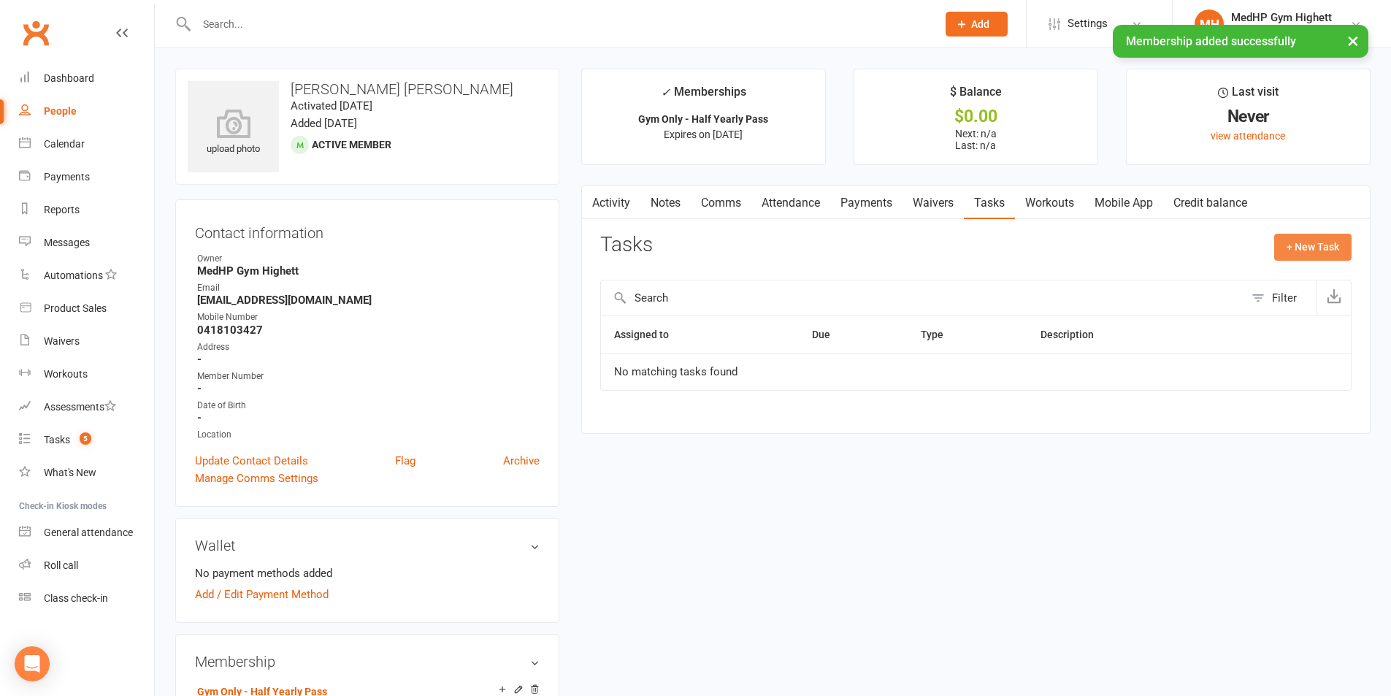
click at [1326, 253] on button "+ New Task" at bounding box center [1313, 247] width 77 height 26
select select "46188"
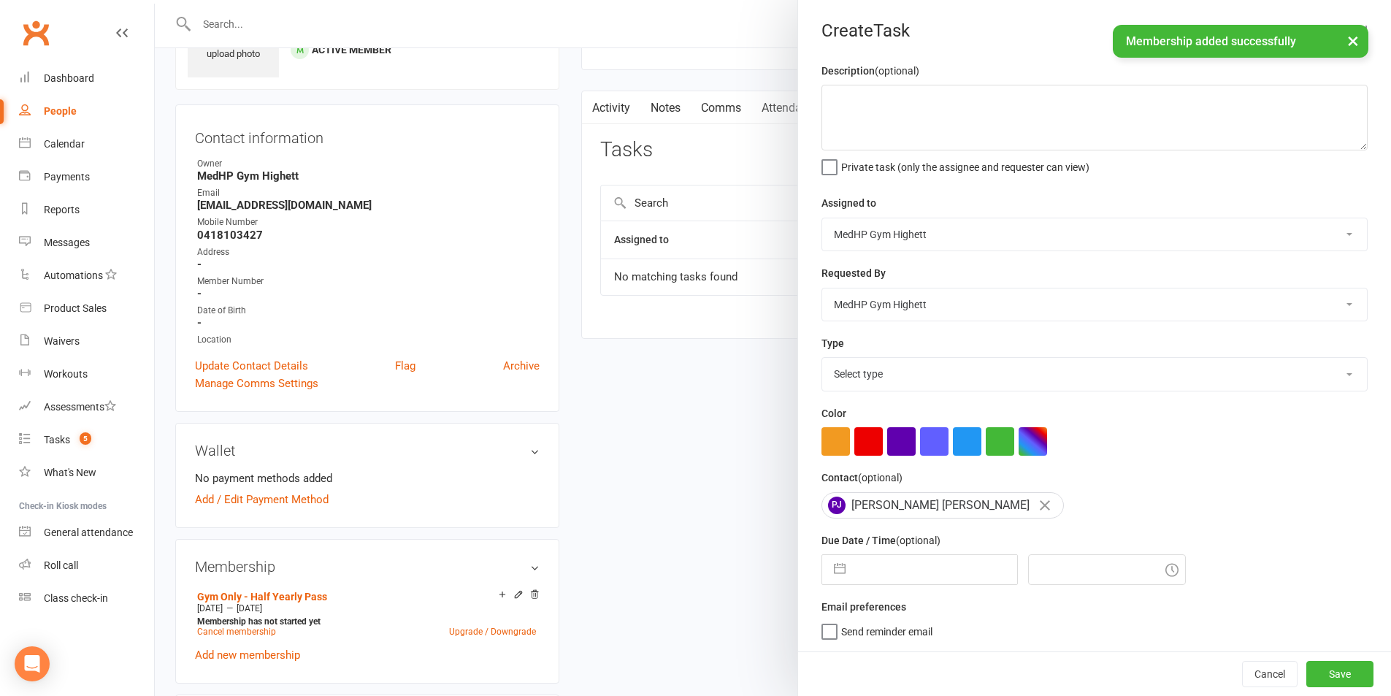
scroll to position [219, 0]
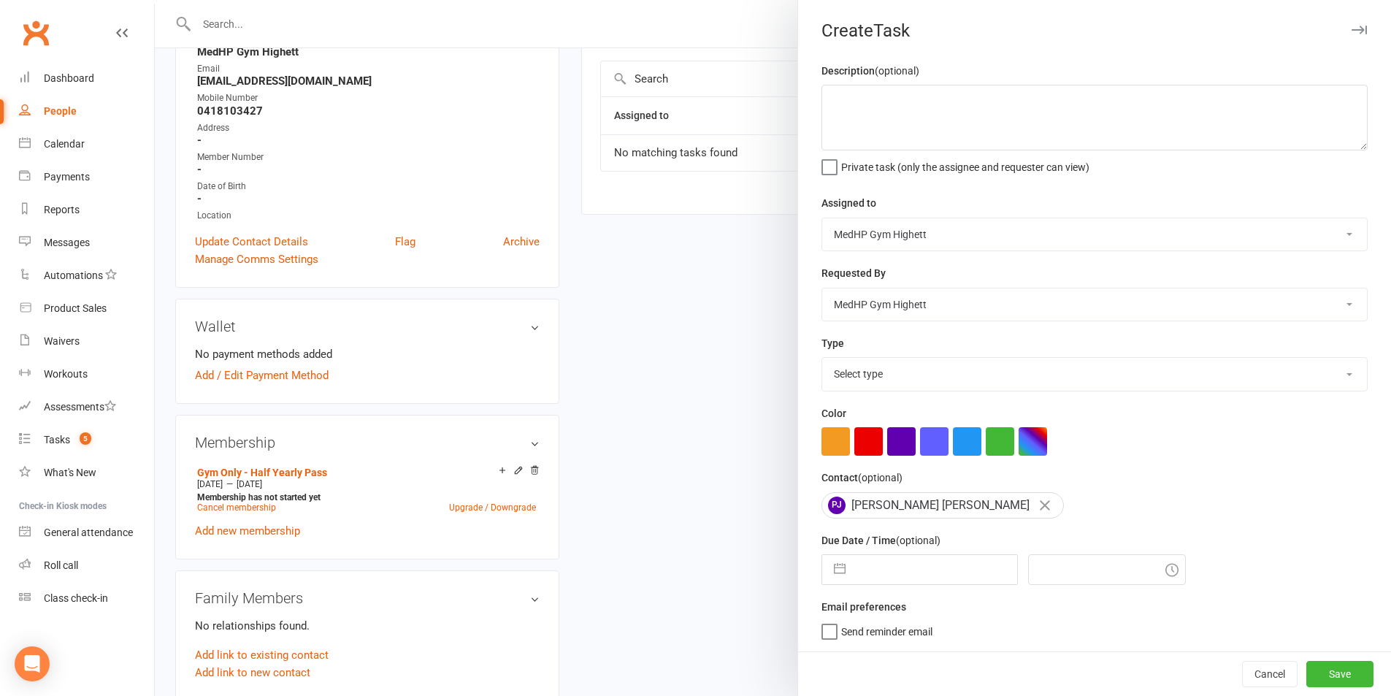
click at [943, 371] on select "Select type 10 class pack finished 6 week program review 6 week review 8 week c…" at bounding box center [1094, 374] width 545 height 32
select select "23040"
click at [822, 361] on select "Select type 10 class pack finished 6 week program review 6 week review 8 week c…" at bounding box center [1094, 374] width 545 height 32
click at [929, 584] on input "text" at bounding box center [935, 569] width 164 height 29
select select "7"
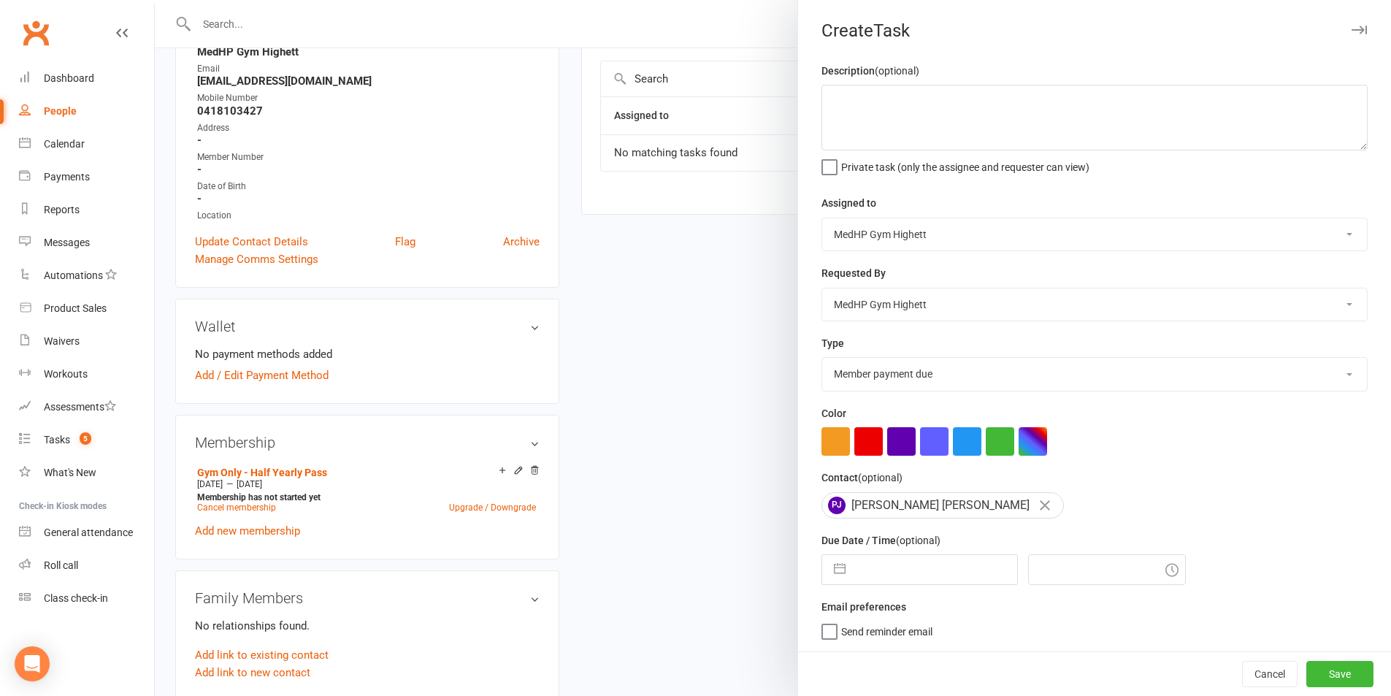
select select "2025"
select select "8"
select select "2025"
select select "9"
select select "2025"
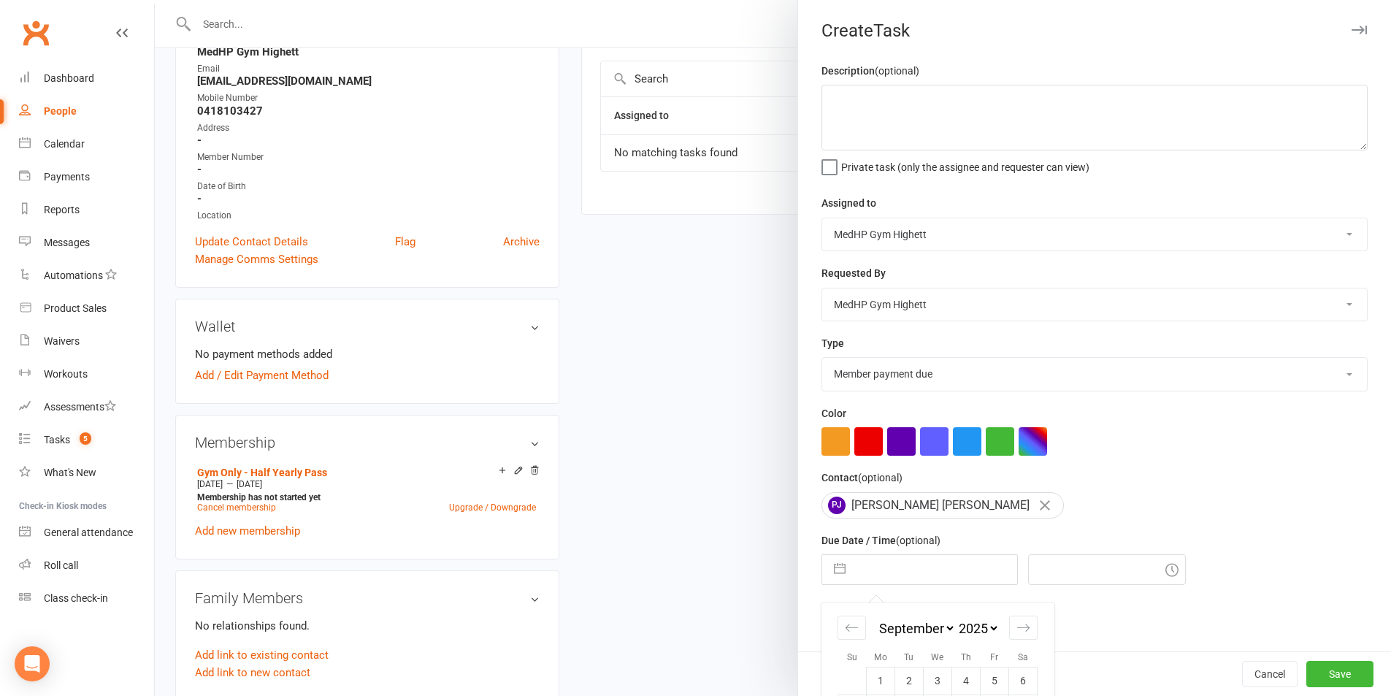
scroll to position [132, 0]
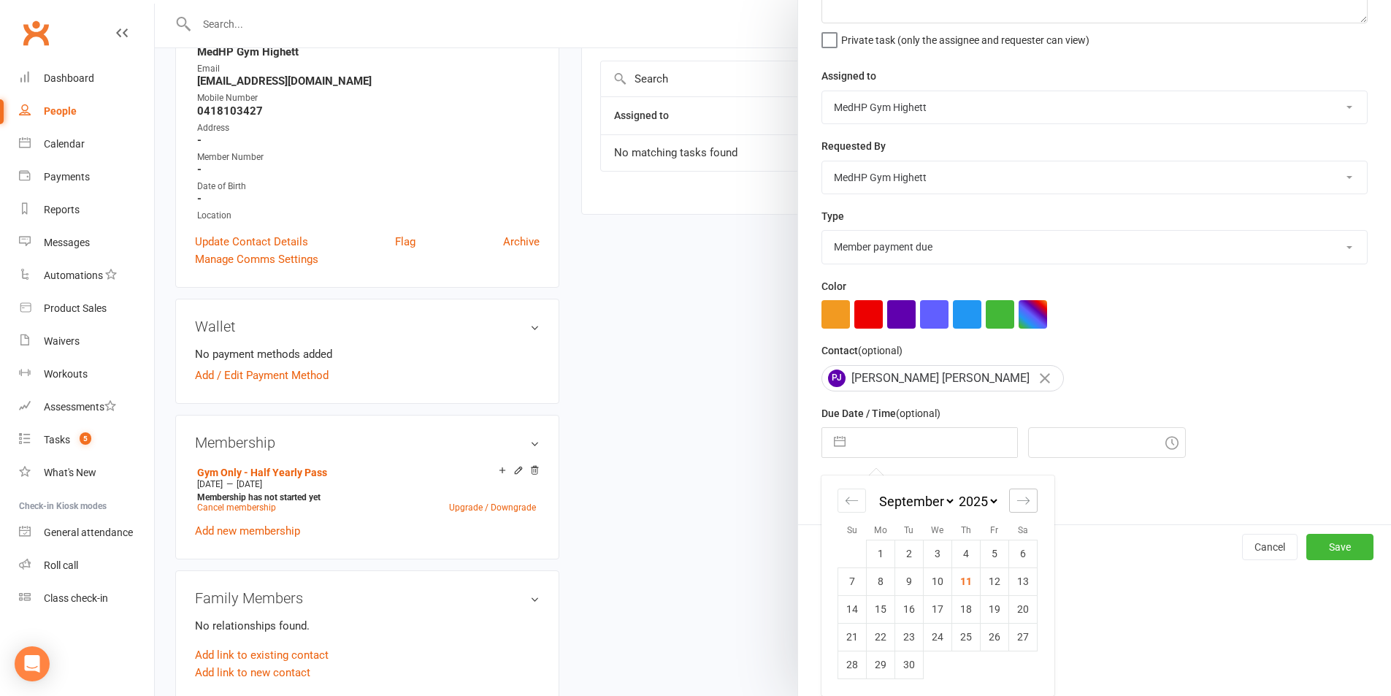
click at [1011, 492] on div "Move forward to switch to the next month." at bounding box center [1023, 501] width 28 height 24
click at [1017, 499] on icon "Move forward to switch to the next month." at bounding box center [1024, 501] width 14 height 14
select select "10"
select select "2025"
select select "11"
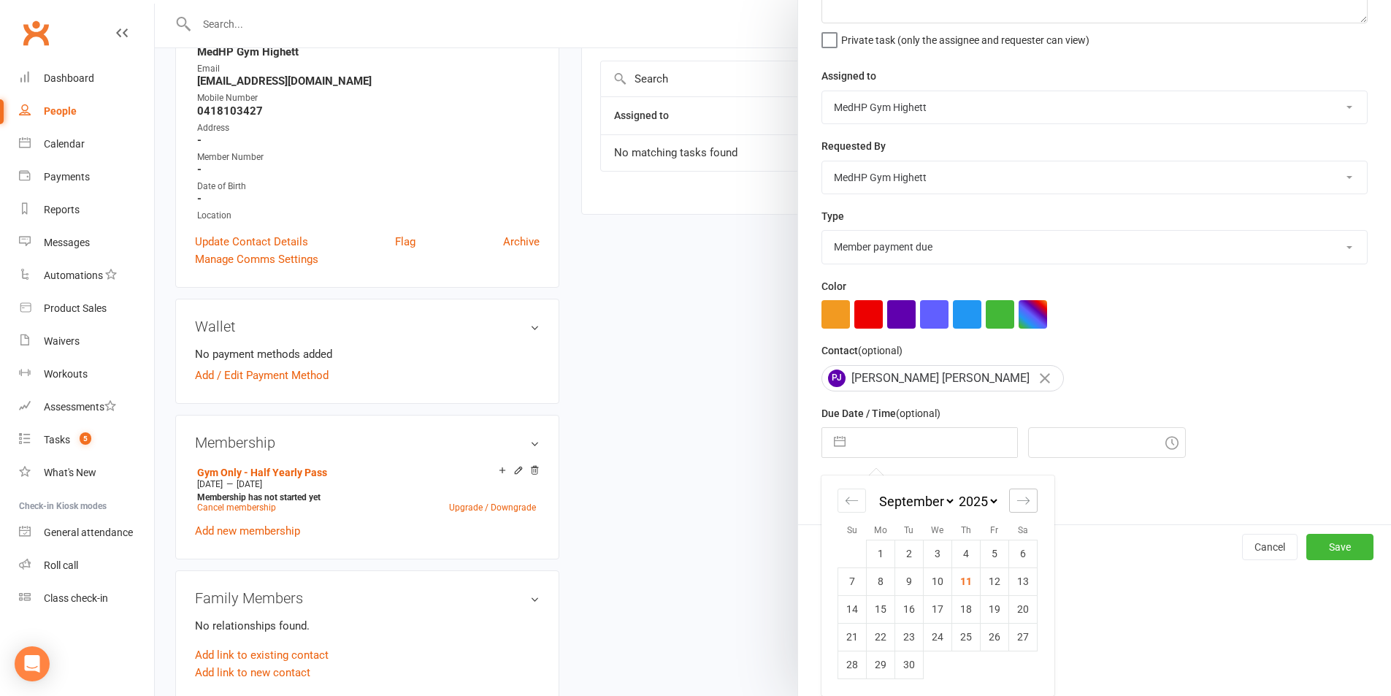
select select "2025"
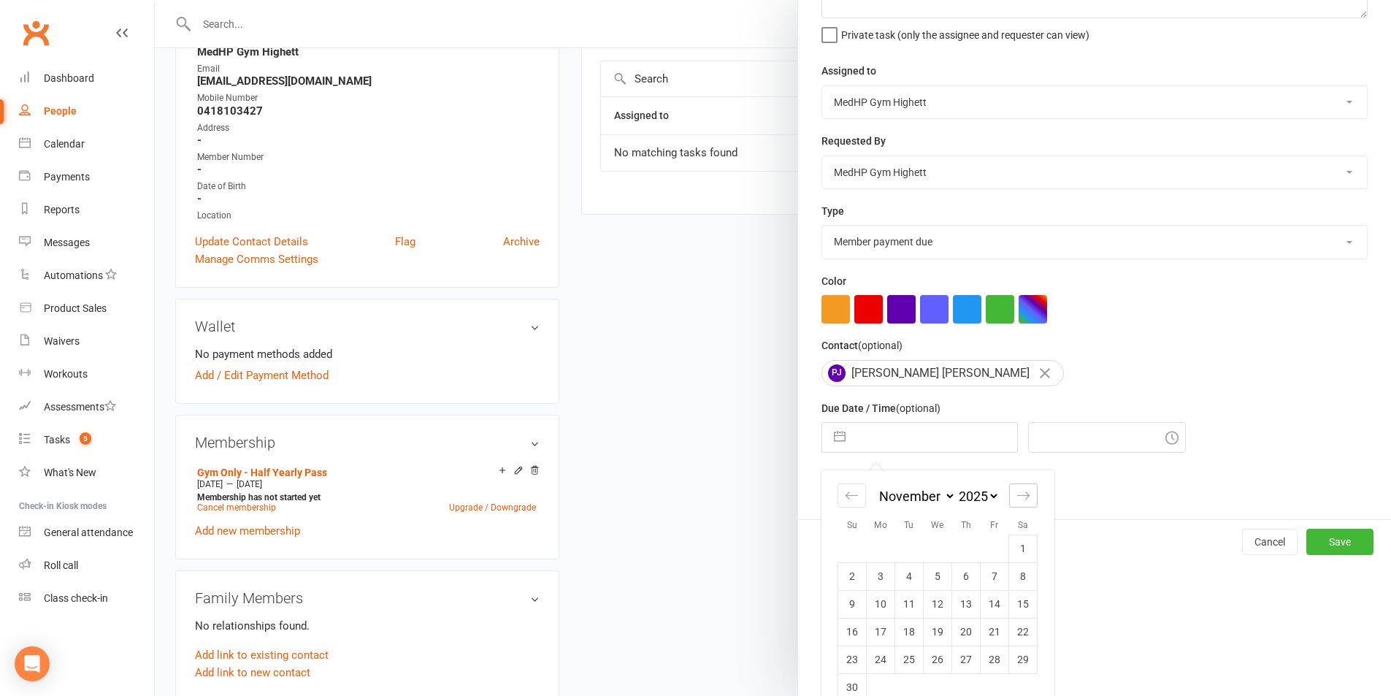
click at [1017, 499] on icon "Move forward to switch to the next month." at bounding box center [1024, 496] width 14 height 14
select select "2026"
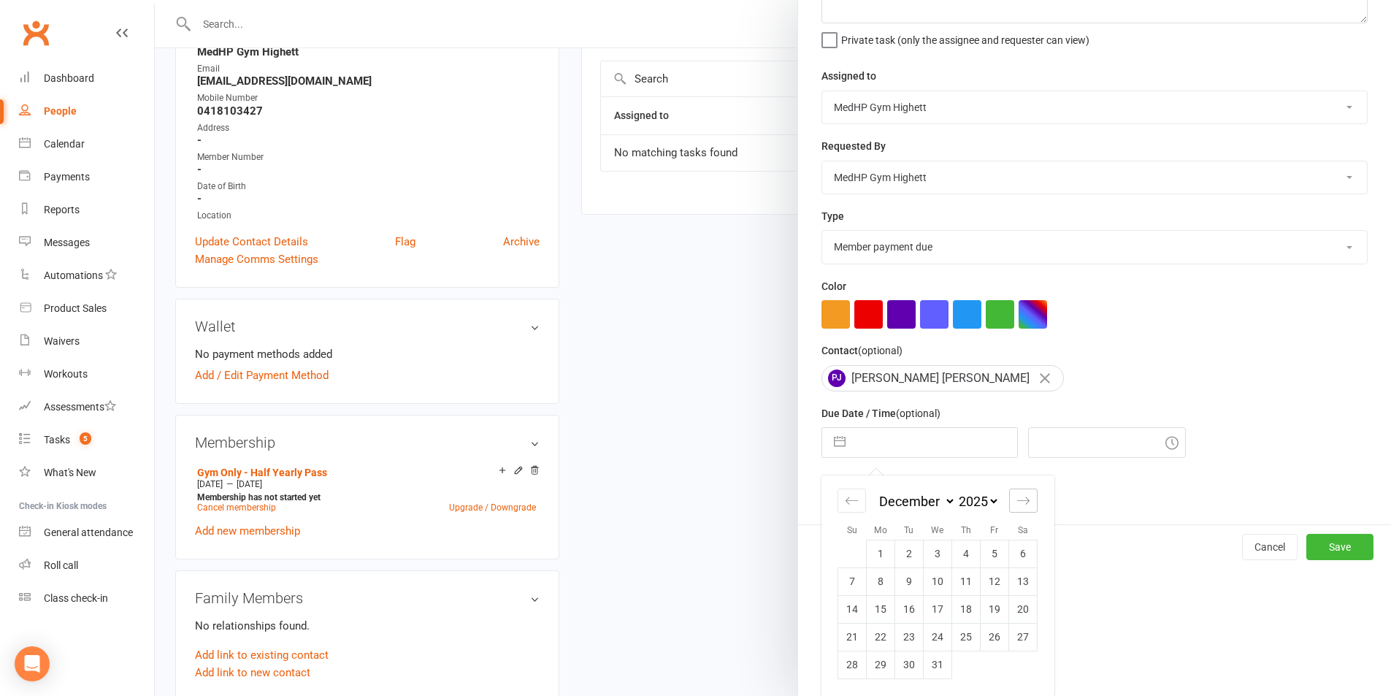
click at [1017, 499] on icon "Move forward to switch to the next month." at bounding box center [1024, 501] width 14 height 14
select select "1"
select select "2026"
click at [1017, 499] on icon "Move forward to switch to the next month." at bounding box center [1024, 501] width 14 height 14
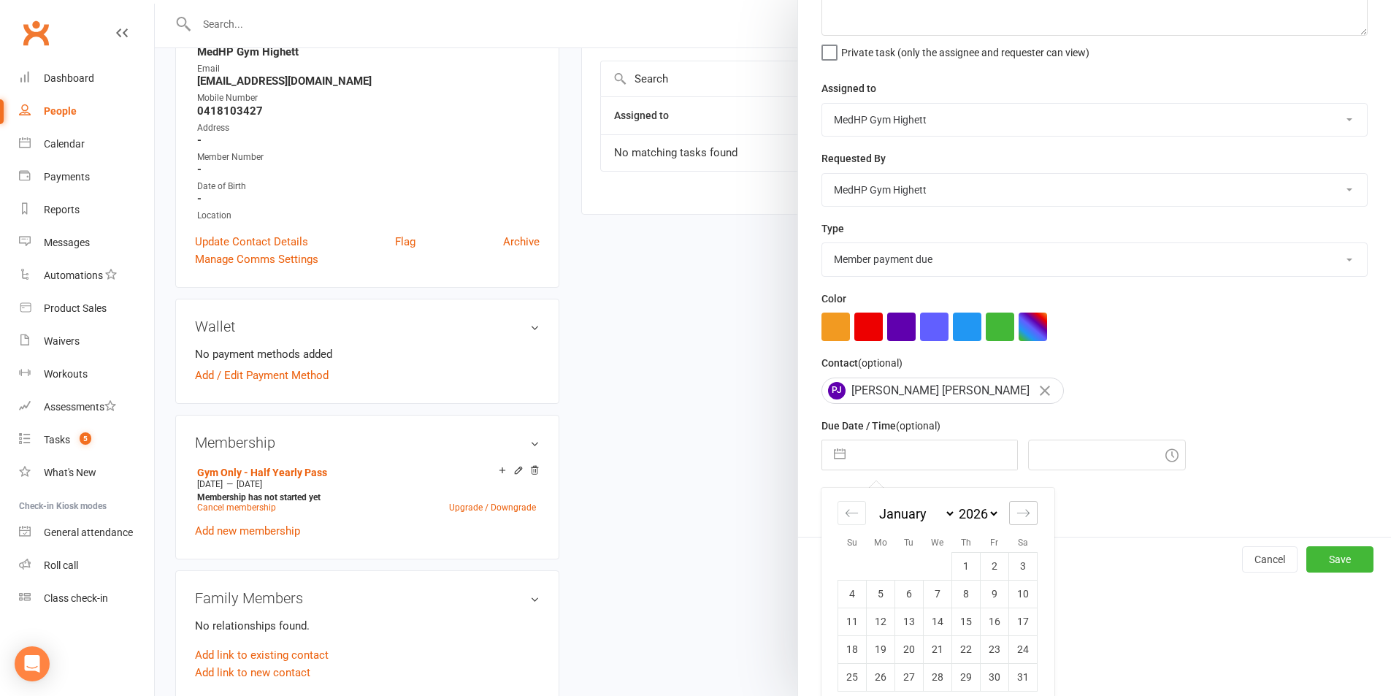
select select "2"
select select "2026"
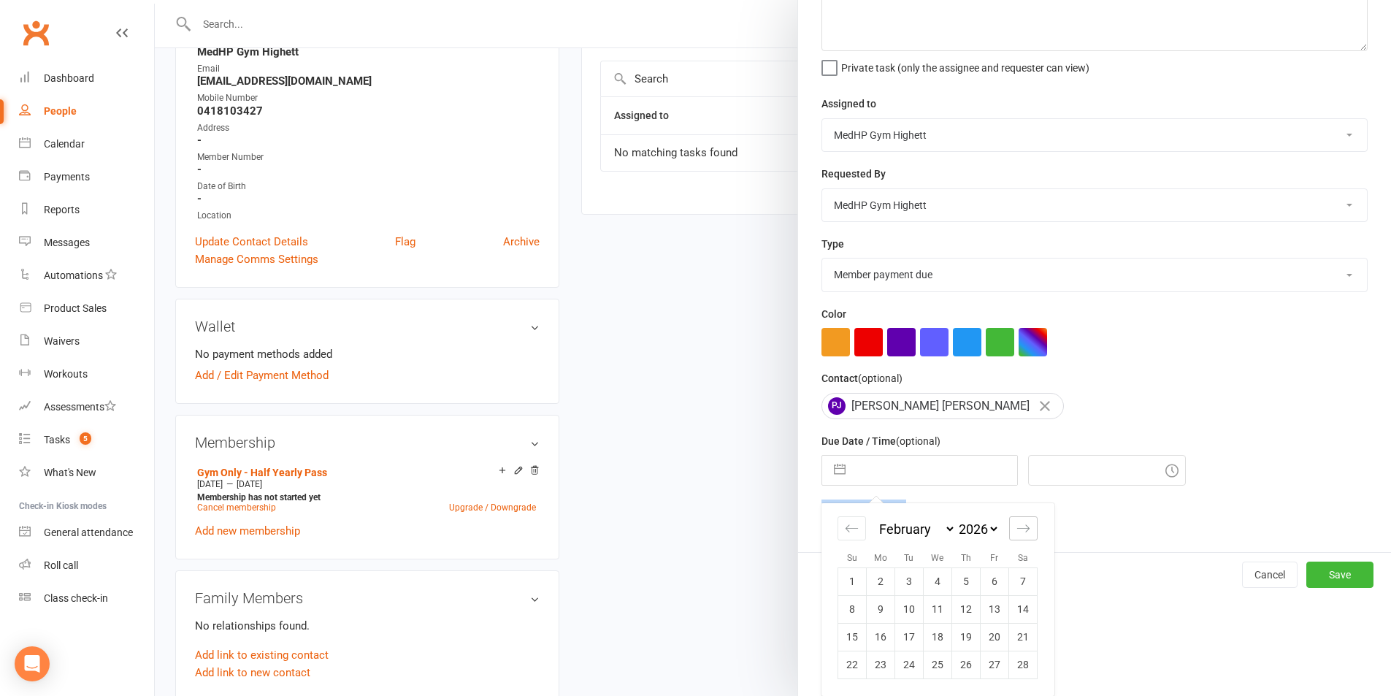
click at [1013, 499] on div "Email preferences Send reminder email" at bounding box center [1095, 519] width 546 height 40
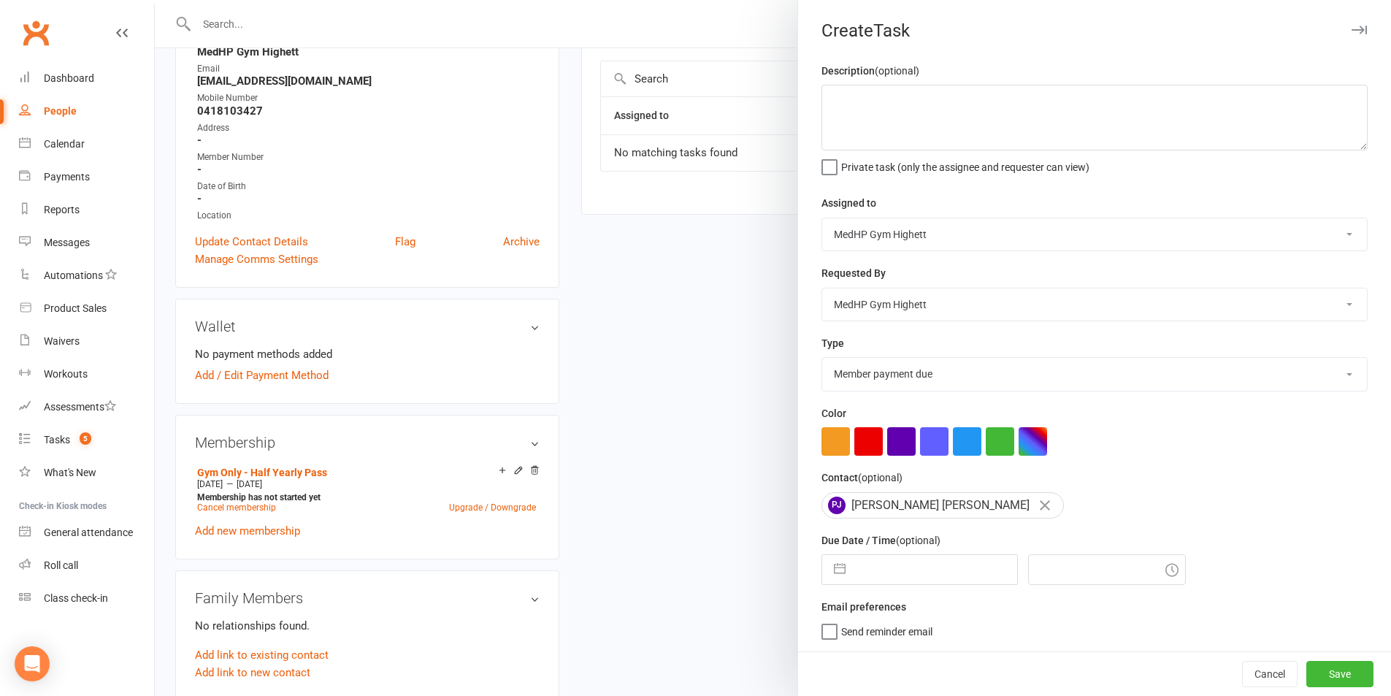
click at [936, 578] on input "text" at bounding box center [935, 569] width 164 height 29
select select "7"
select select "2025"
select select "8"
select select "2025"
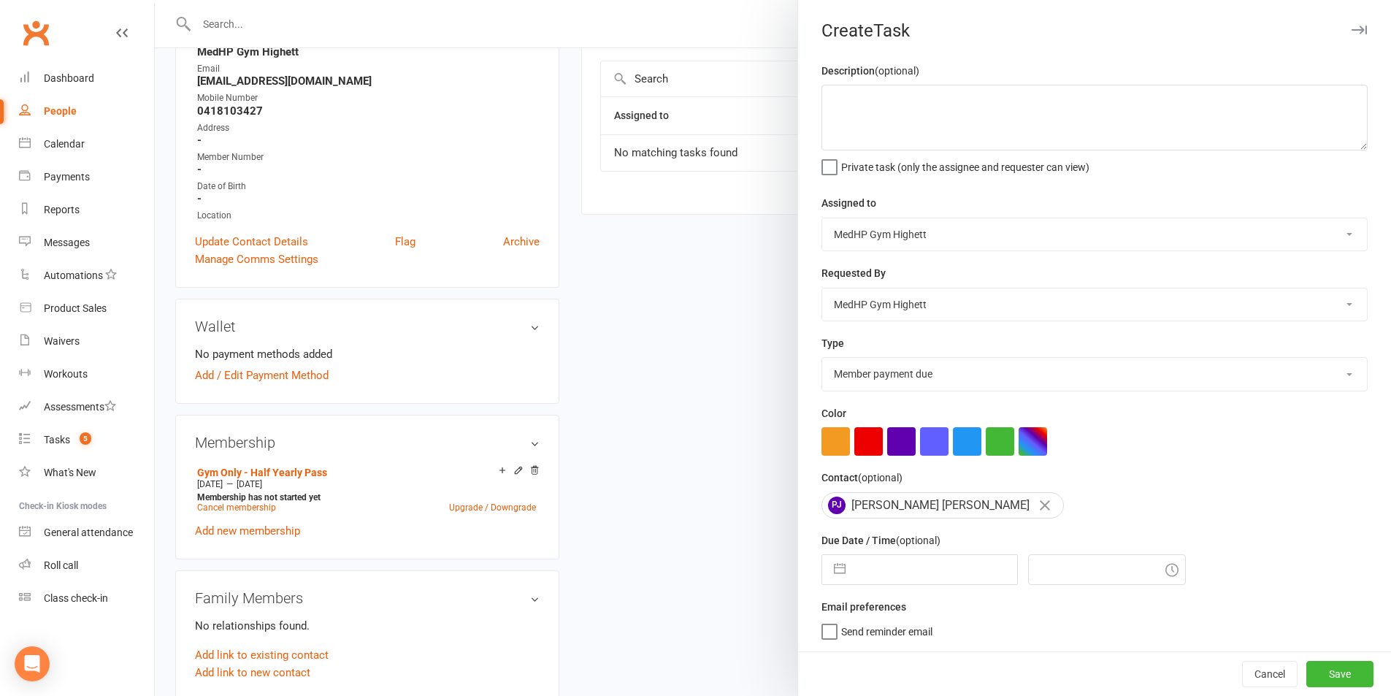
select select "9"
select select "2025"
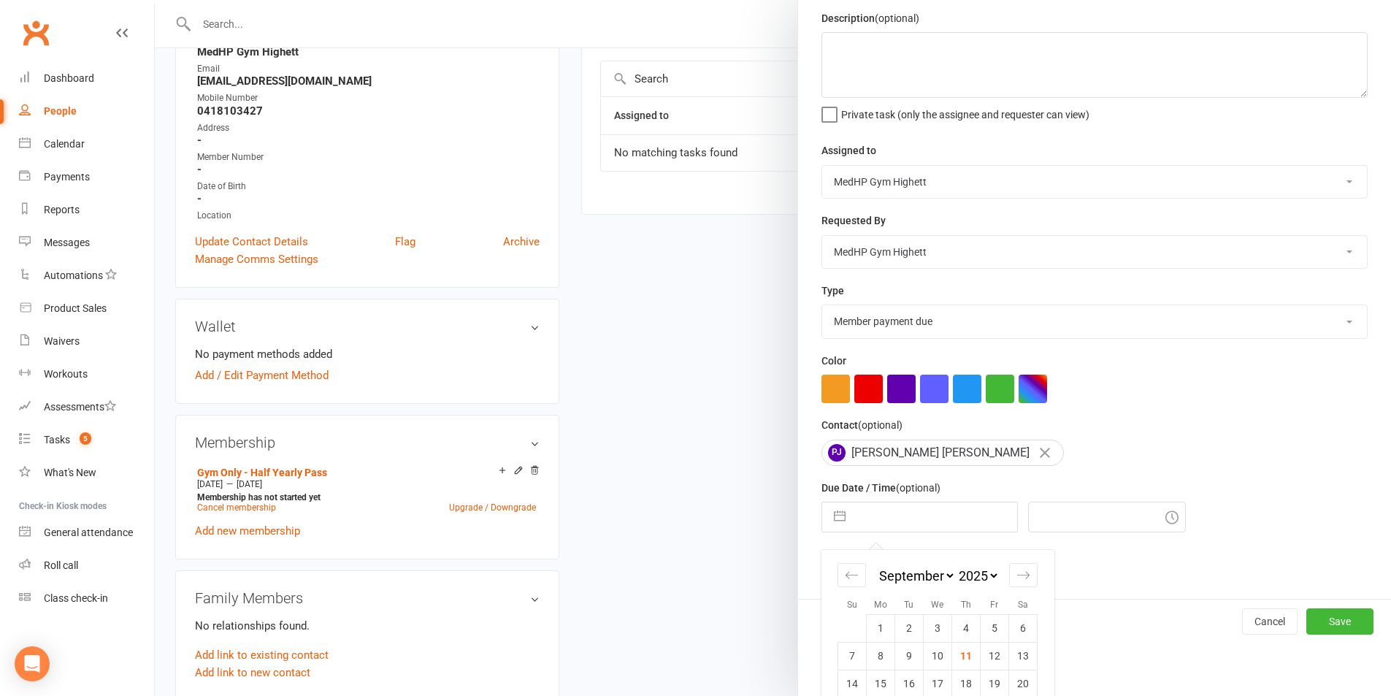
scroll to position [132, 0]
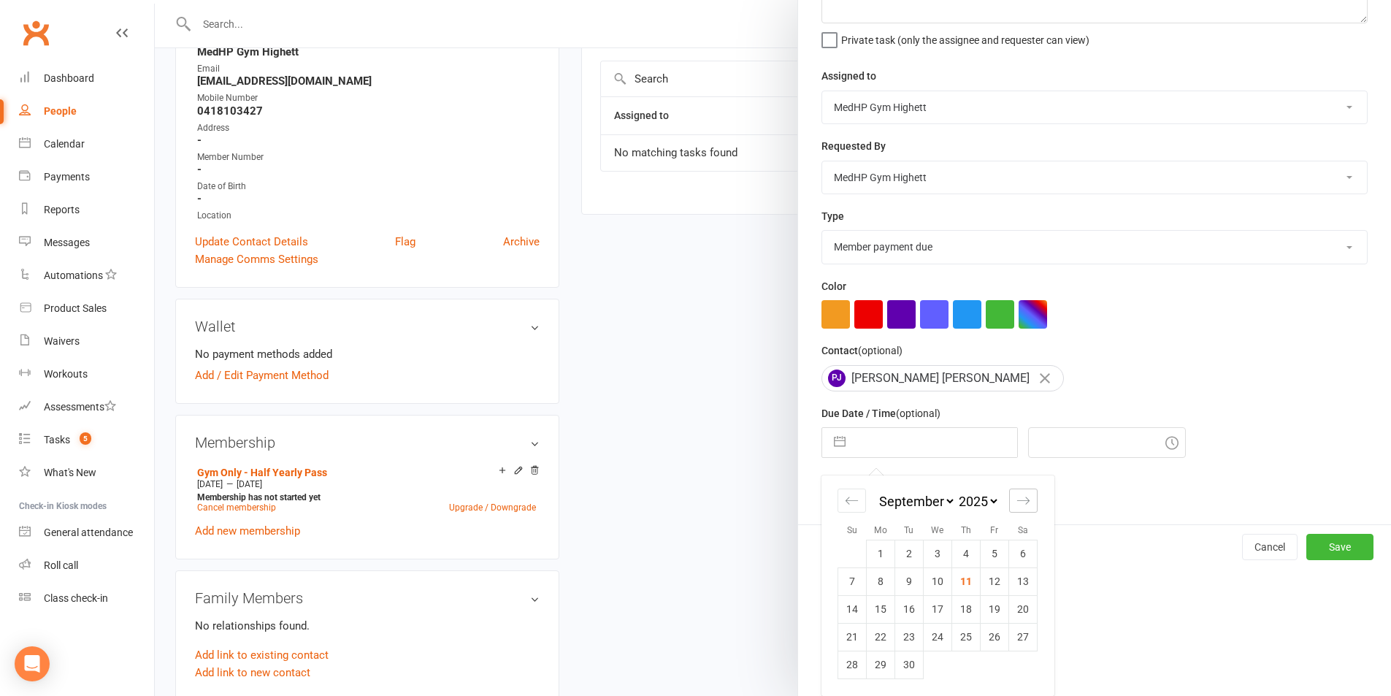
click at [1029, 500] on div "Move forward to switch to the next month." at bounding box center [1023, 501] width 28 height 24
select select "10"
select select "2025"
click at [1029, 500] on div "Move forward to switch to the next month." at bounding box center [1023, 501] width 28 height 24
select select "11"
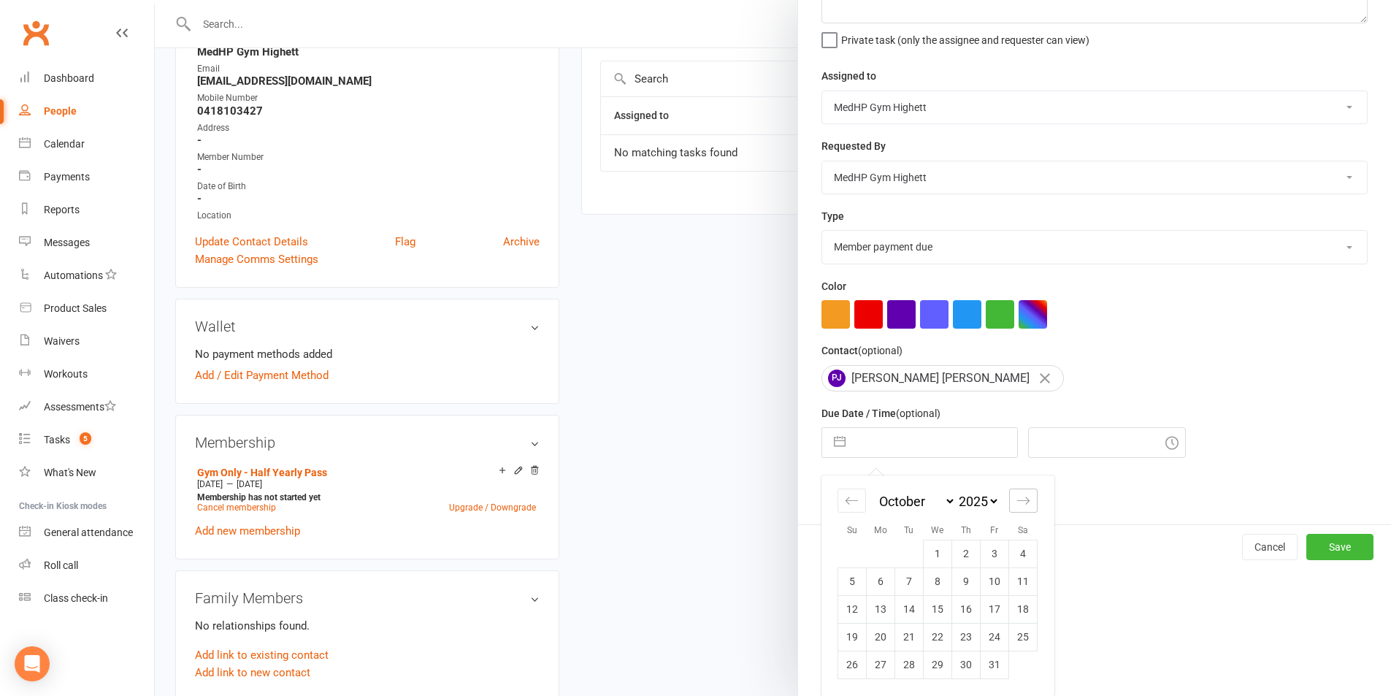
select select "2025"
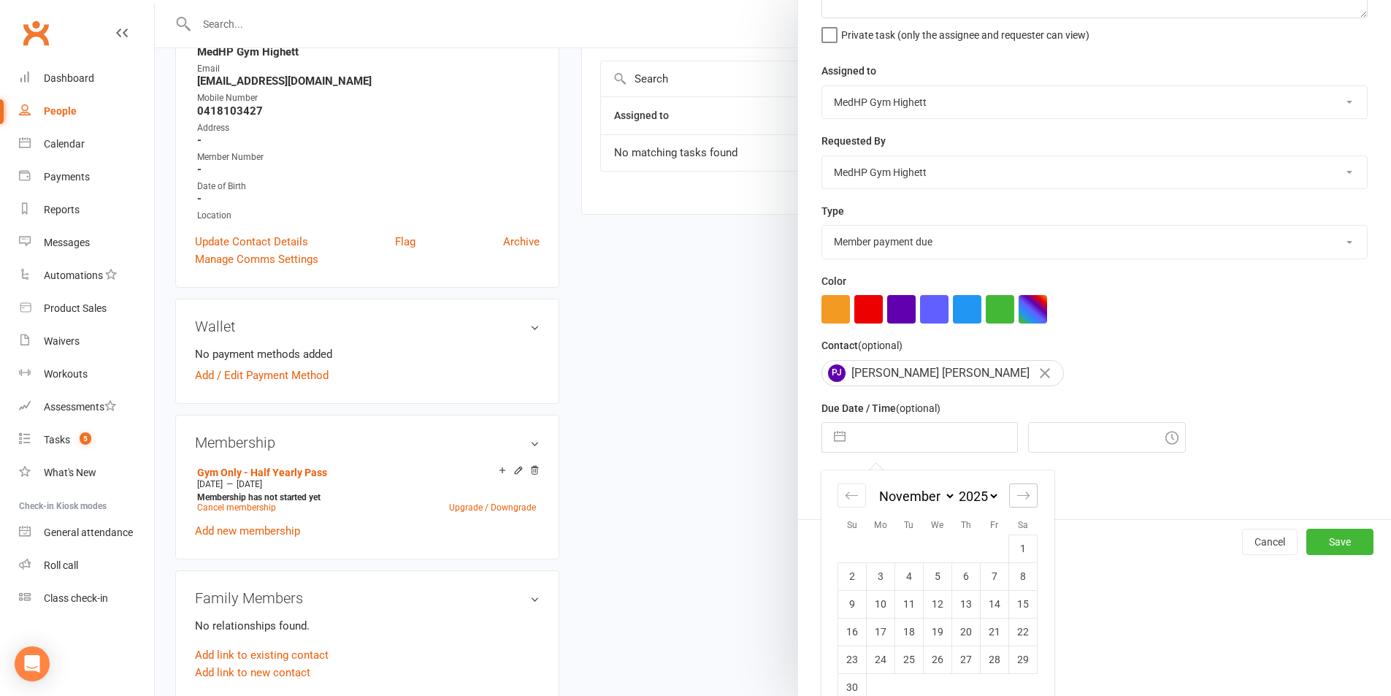
click at [1029, 500] on div "Move forward to switch to the next month." at bounding box center [1023, 496] width 28 height 24
select select "2026"
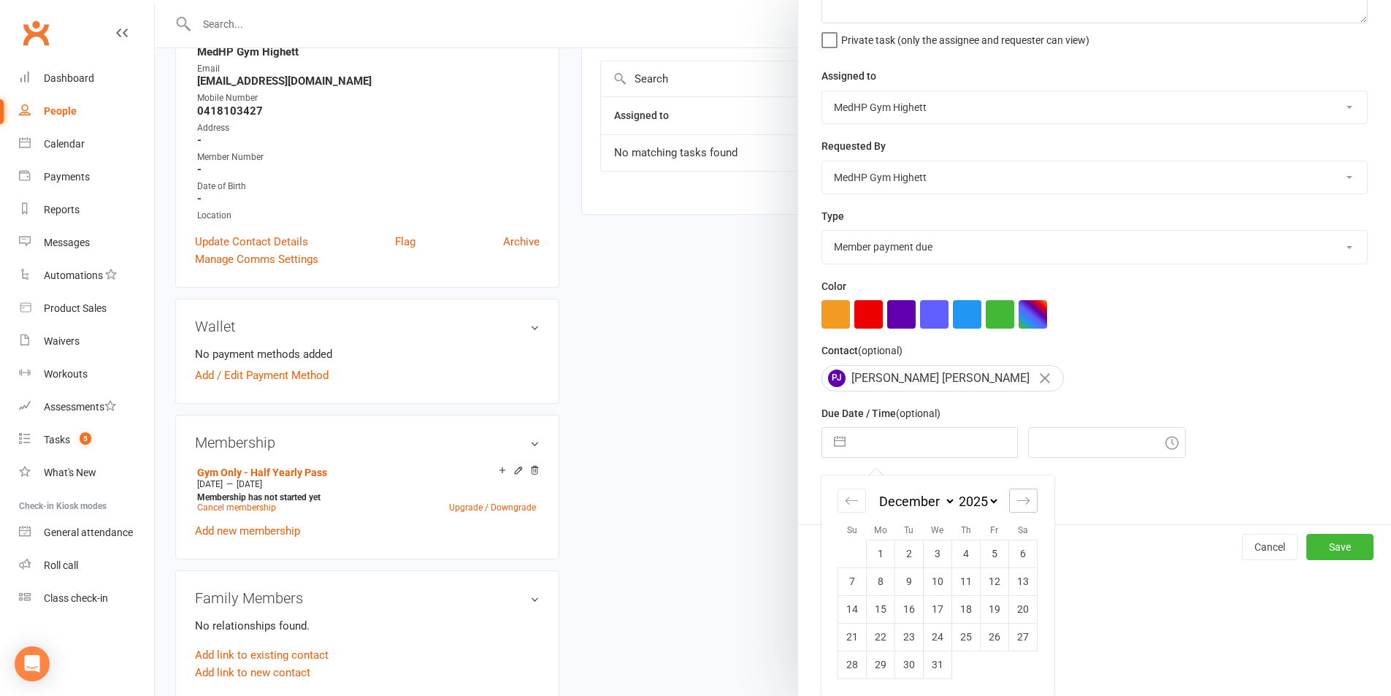
click at [1029, 500] on div "Move forward to switch to the next month." at bounding box center [1023, 501] width 28 height 24
select select "1"
select select "2026"
click at [1029, 500] on div "Move forward to switch to the next month." at bounding box center [1023, 501] width 28 height 24
select select "2"
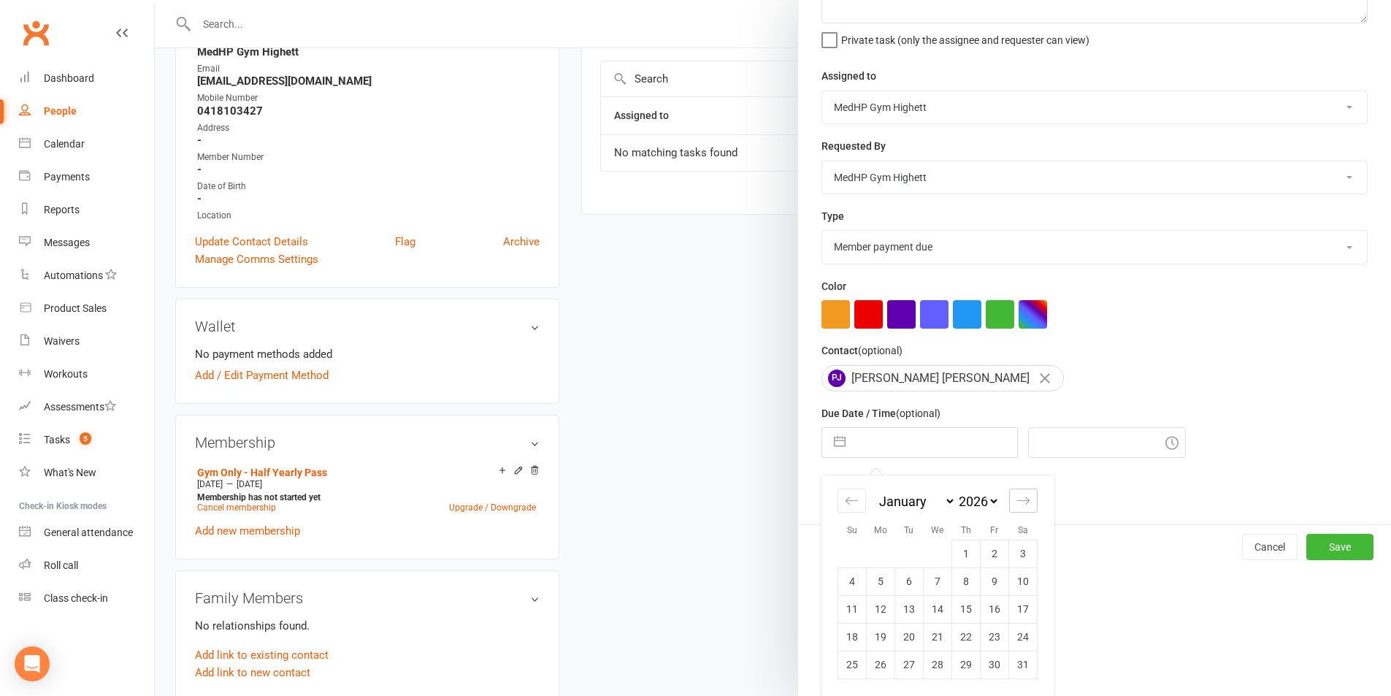
select select "2026"
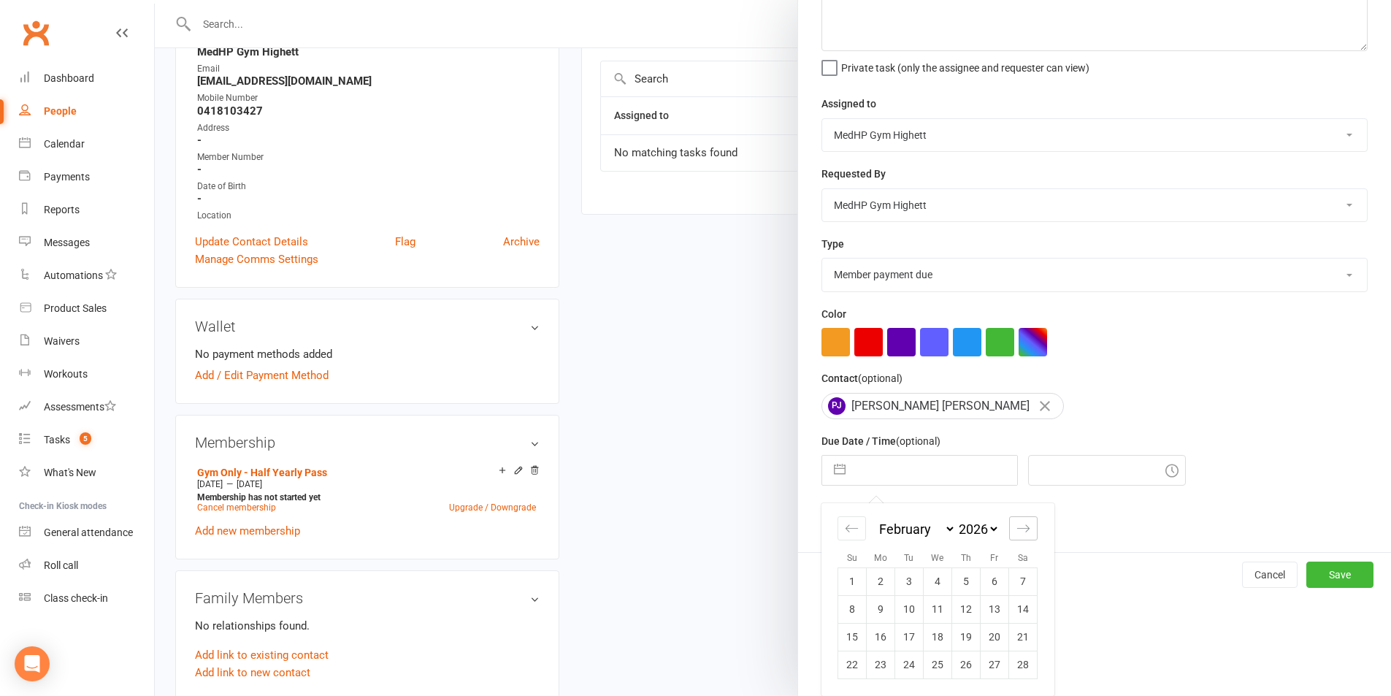
scroll to position [104, 0]
click at [1015, 535] on div "Move forward to switch to the next month." at bounding box center [1023, 528] width 28 height 24
select select "3"
select select "2026"
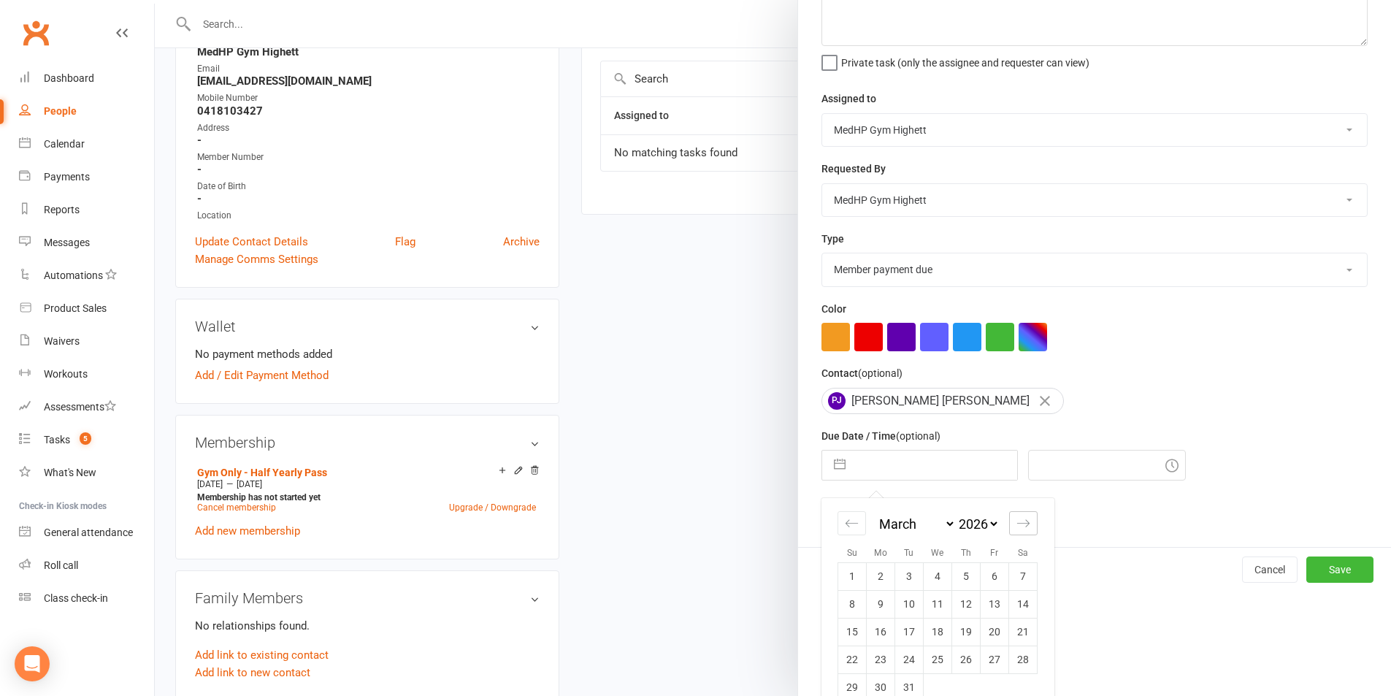
scroll to position [132, 0]
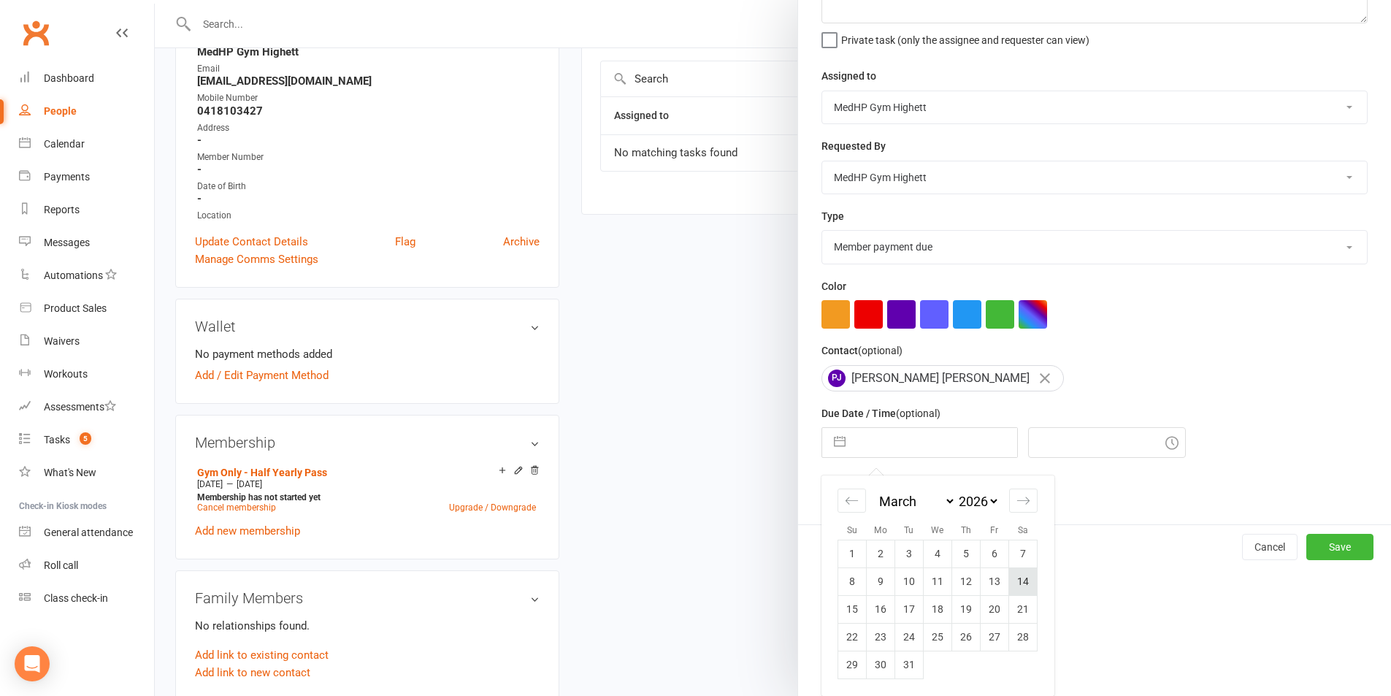
click at [1020, 578] on td "14" at bounding box center [1023, 582] width 28 height 28
type input "[DATE]"
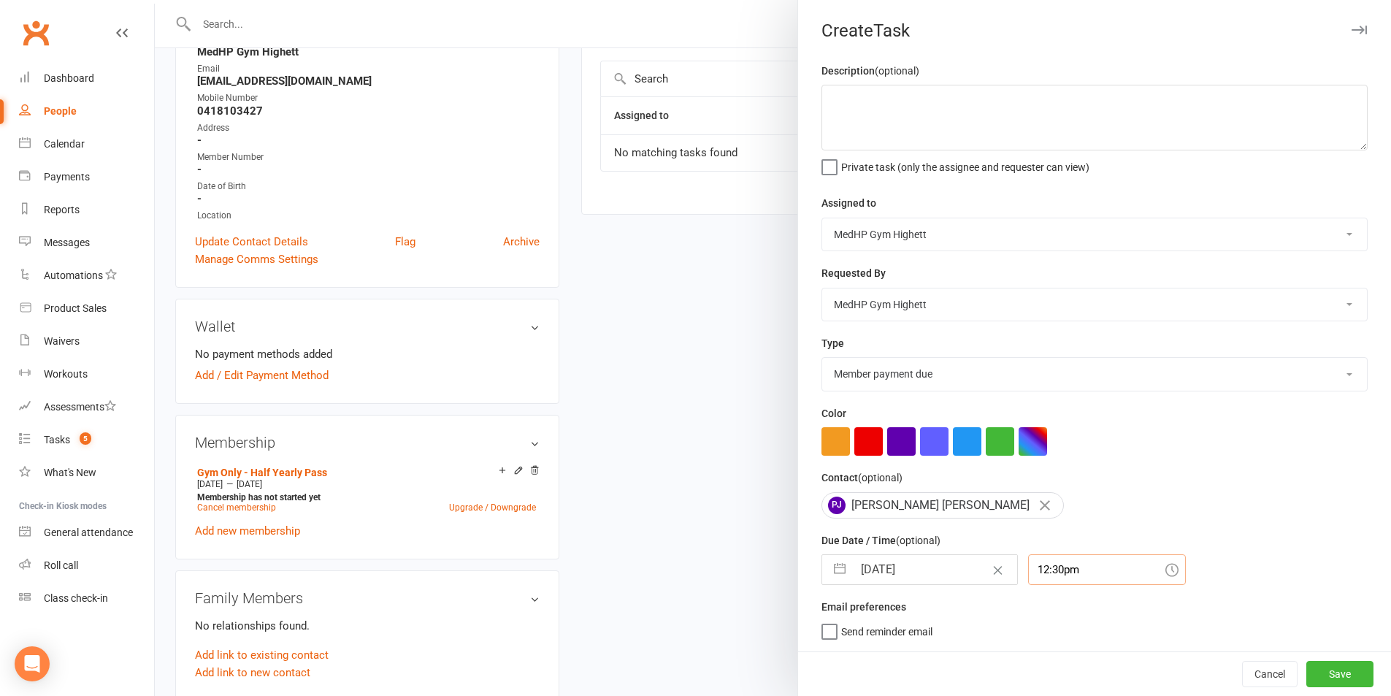
click at [1063, 572] on div "12:30pm" at bounding box center [1107, 569] width 158 height 31
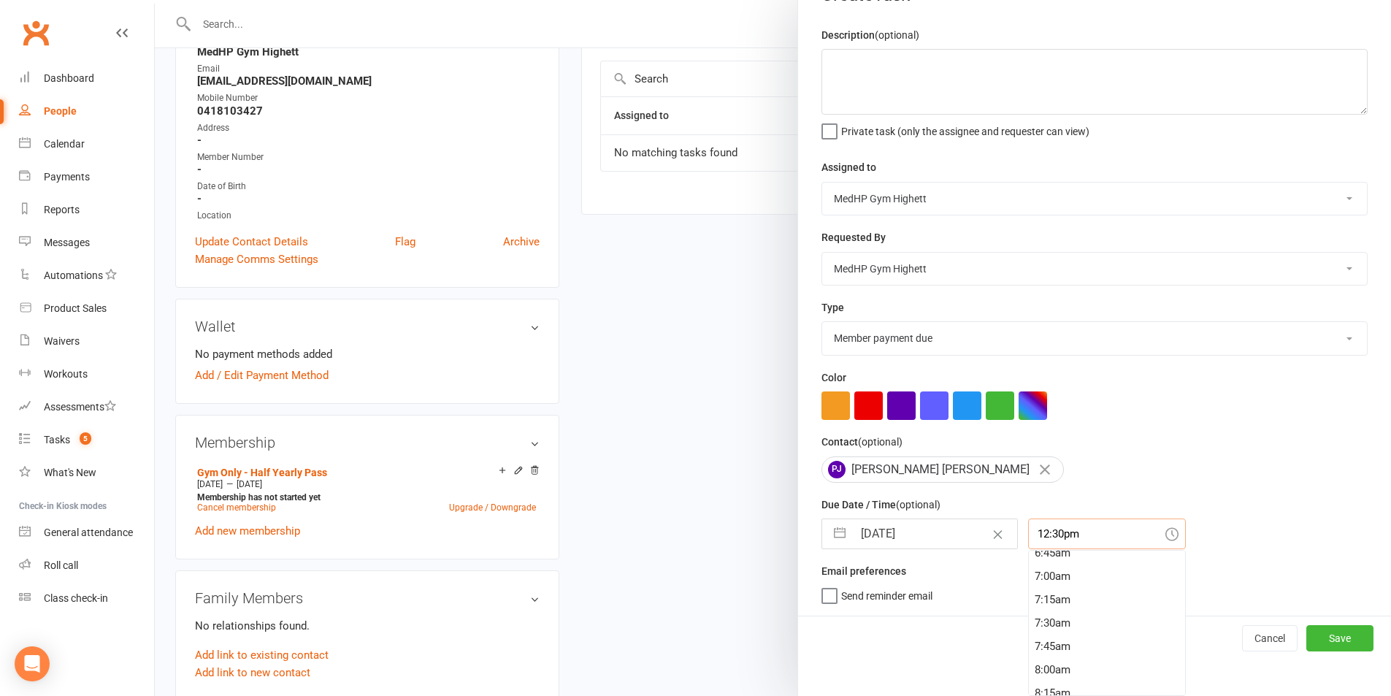
scroll to position [634, 0]
click at [1063, 576] on div "7:00am" at bounding box center [1107, 582] width 156 height 23
type input "7:00am"
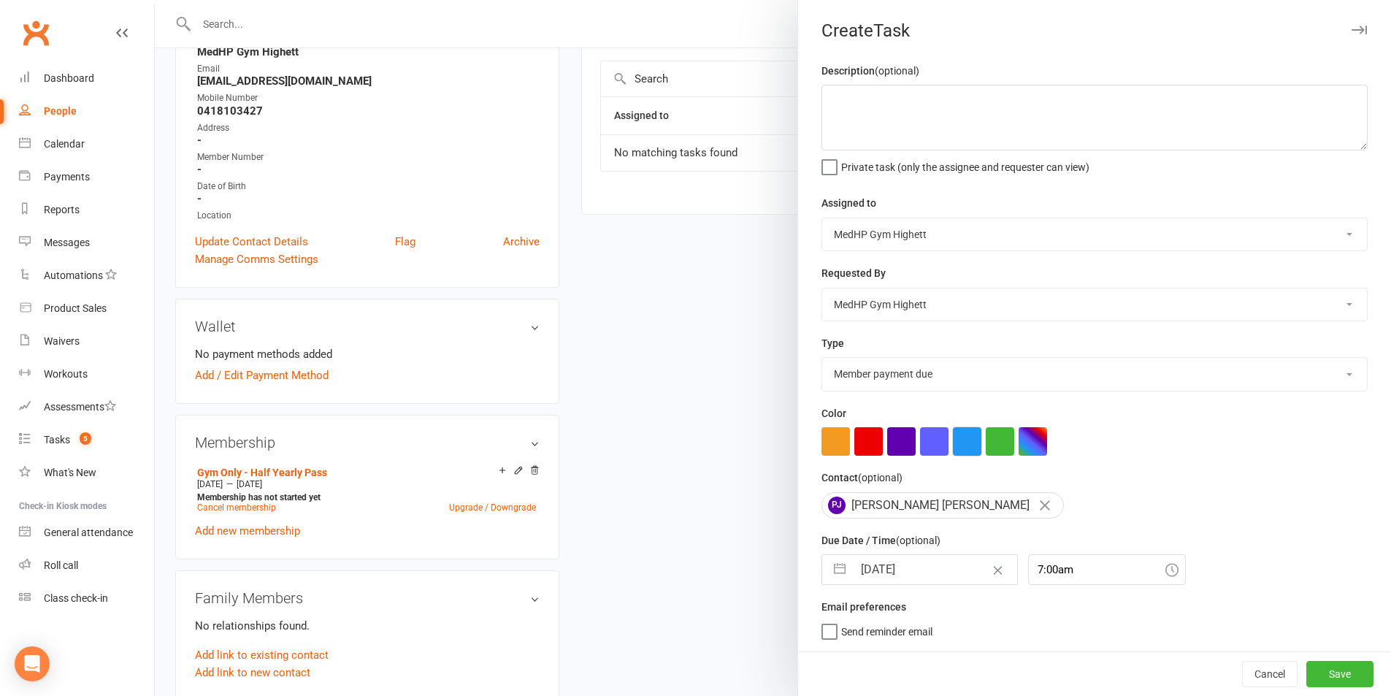
click at [960, 440] on button "button" at bounding box center [967, 441] width 28 height 28
click at [1307, 674] on button "Save" at bounding box center [1340, 674] width 67 height 26
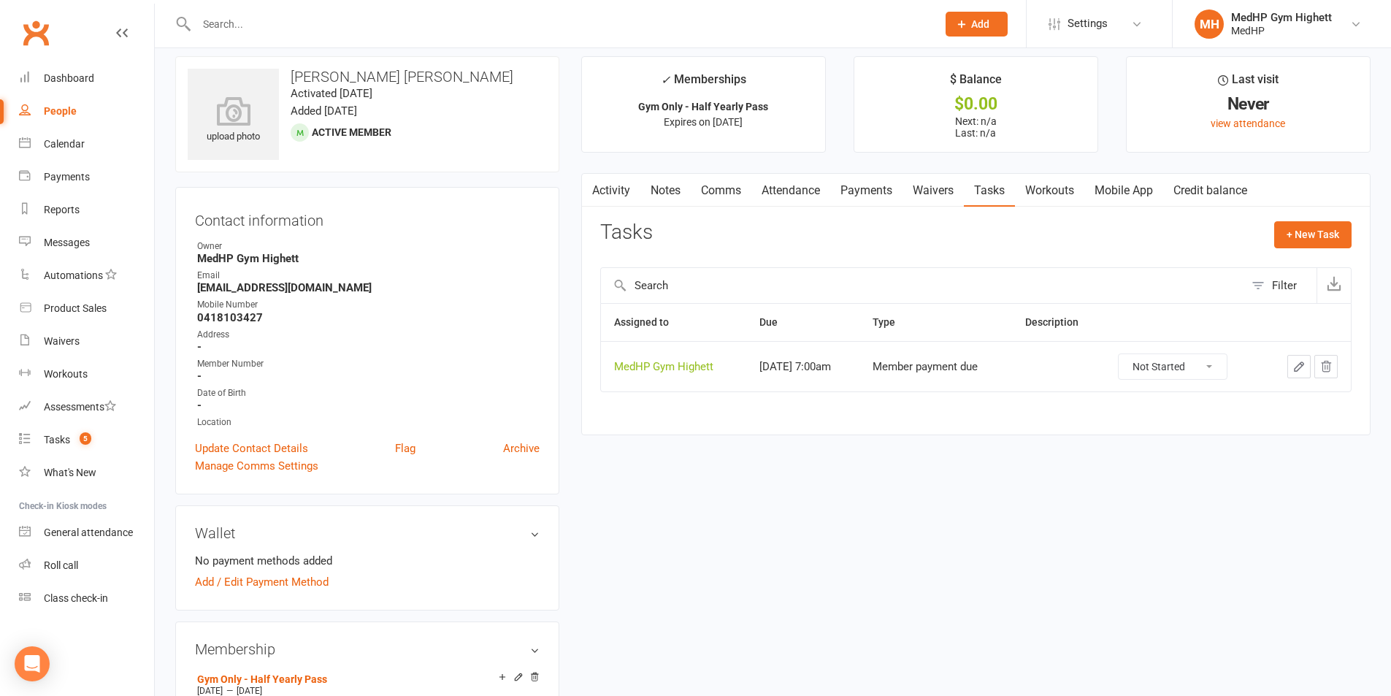
scroll to position [0, 0]
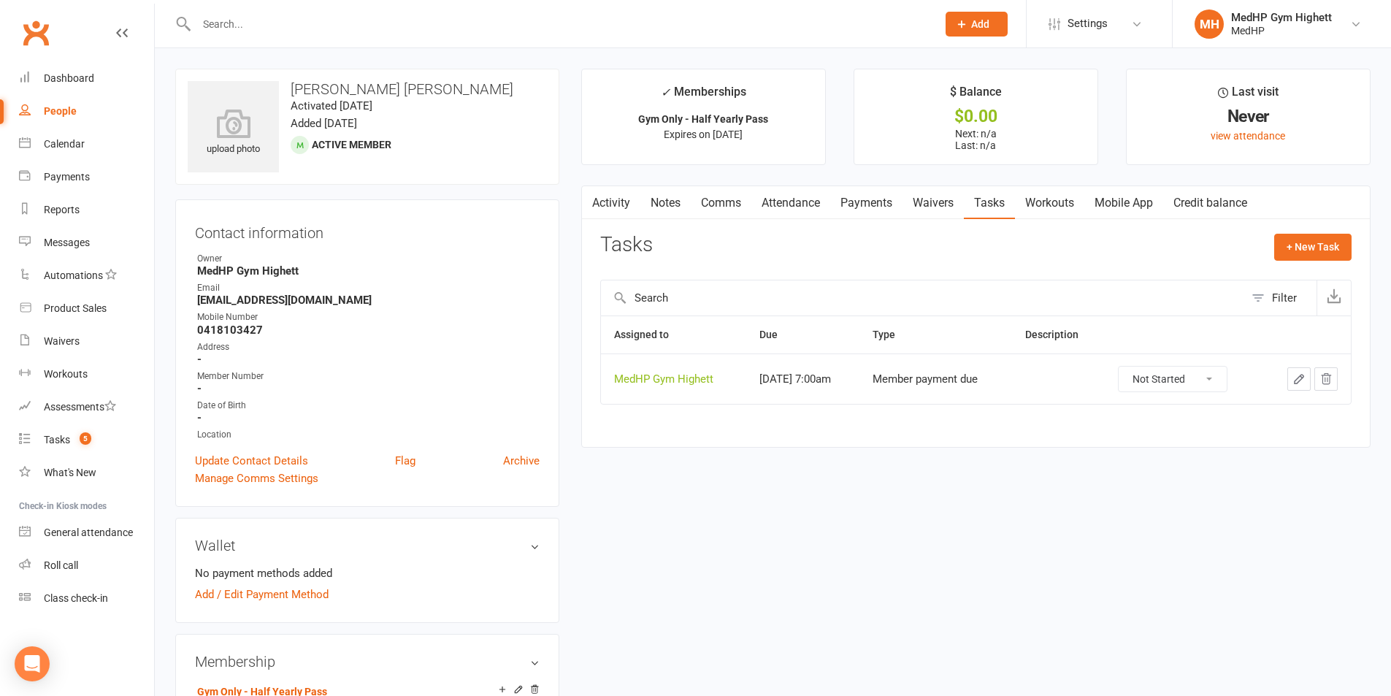
click at [490, 18] on input "text" at bounding box center [559, 24] width 735 height 20
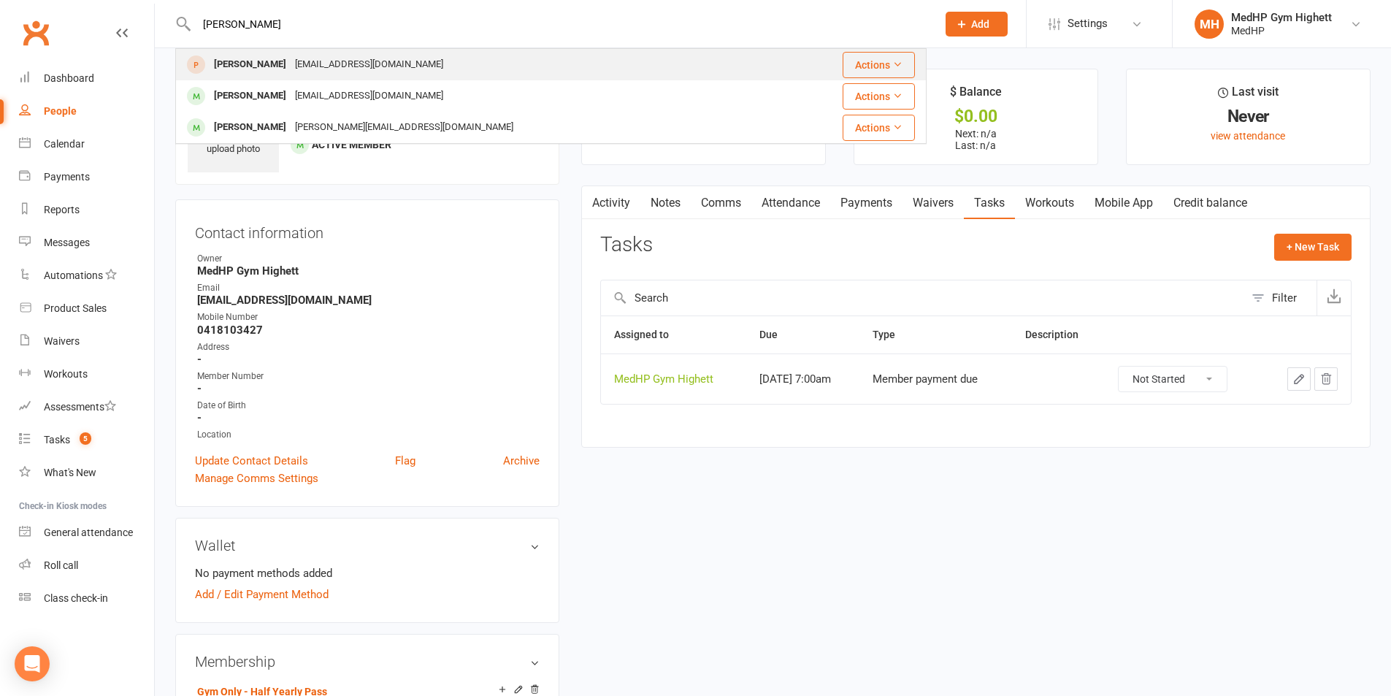
type input "[PERSON_NAME]"
click at [470, 69] on div "[PERSON_NAME] [PERSON_NAME][EMAIL_ADDRESS][DOMAIN_NAME]" at bounding box center [478, 65] width 603 height 30
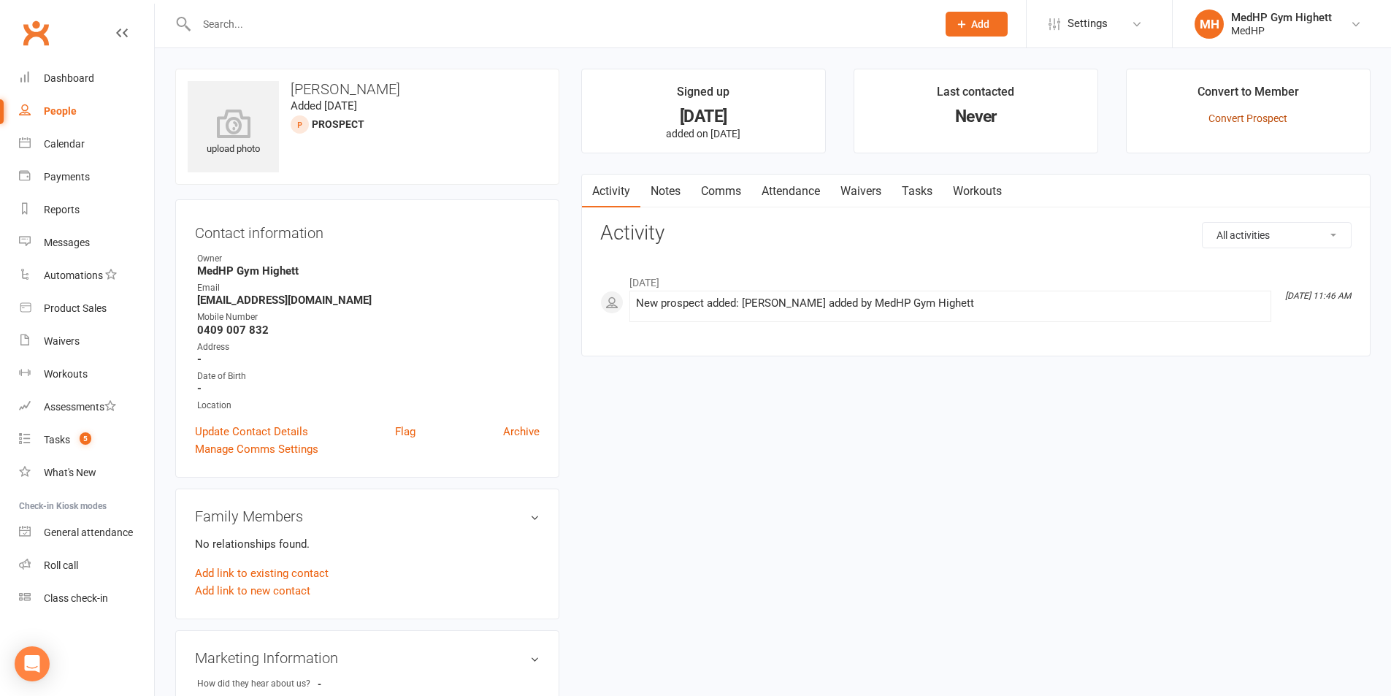
click at [1252, 118] on link "Convert Prospect" at bounding box center [1248, 118] width 79 height 12
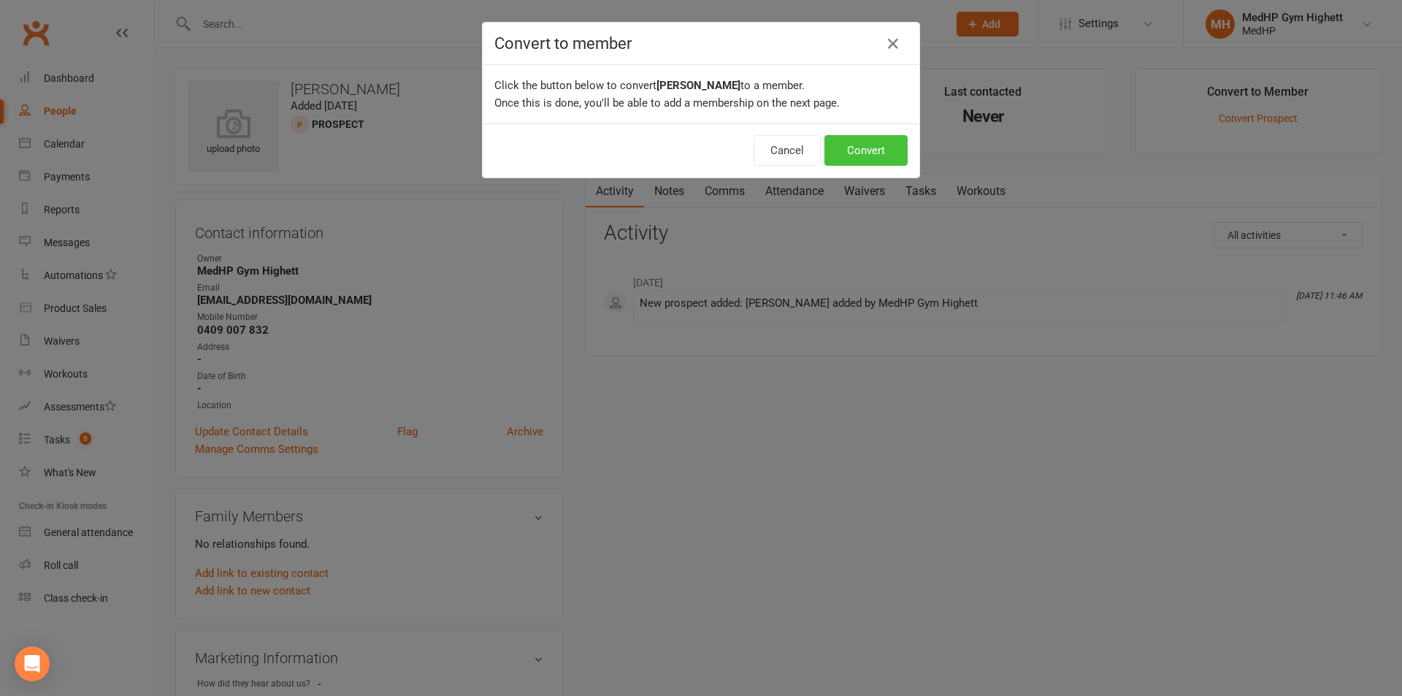
click at [866, 156] on button "Convert" at bounding box center [866, 150] width 83 height 31
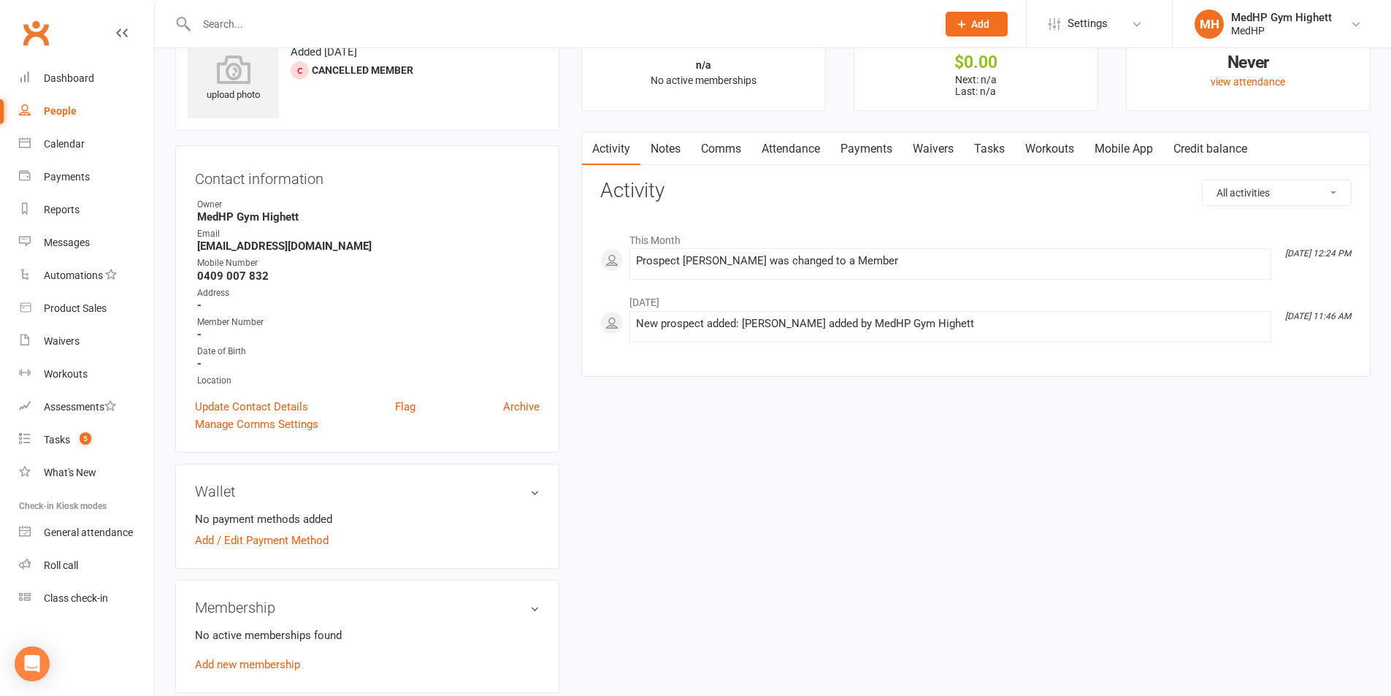
scroll to position [219, 0]
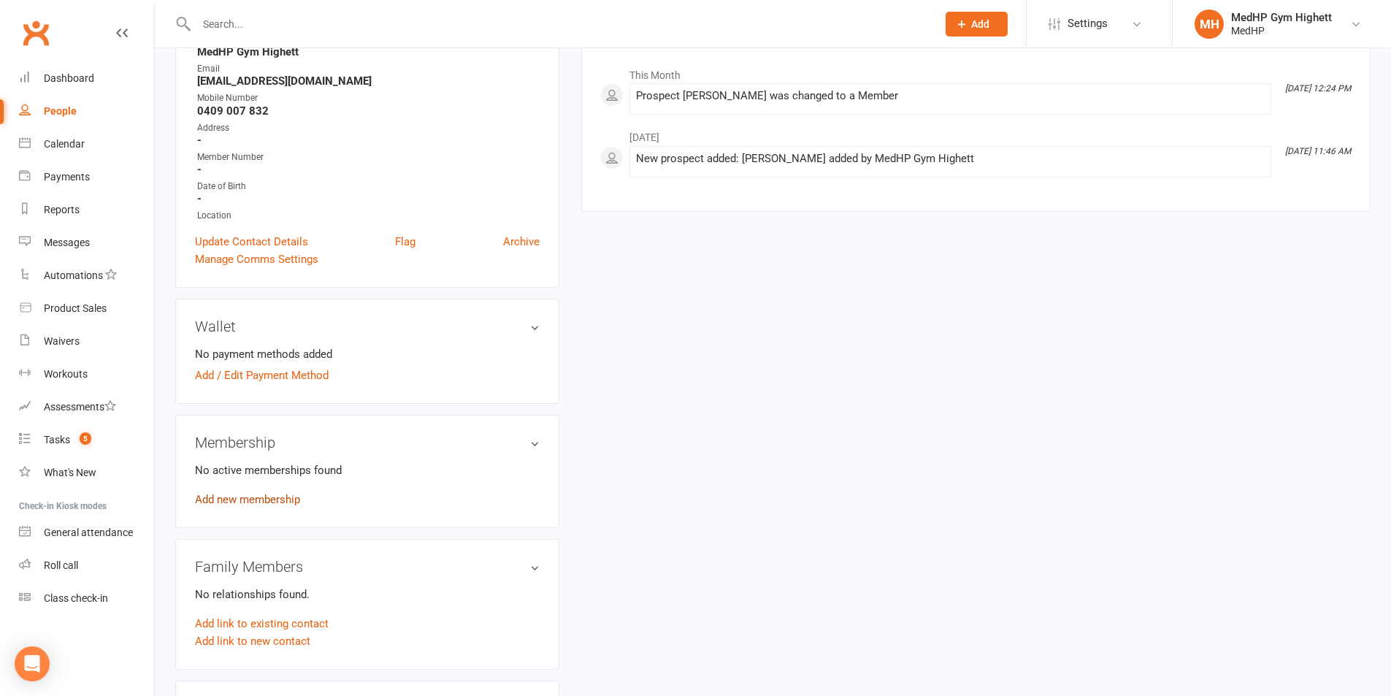
click at [276, 497] on link "Add new membership" at bounding box center [247, 499] width 105 height 13
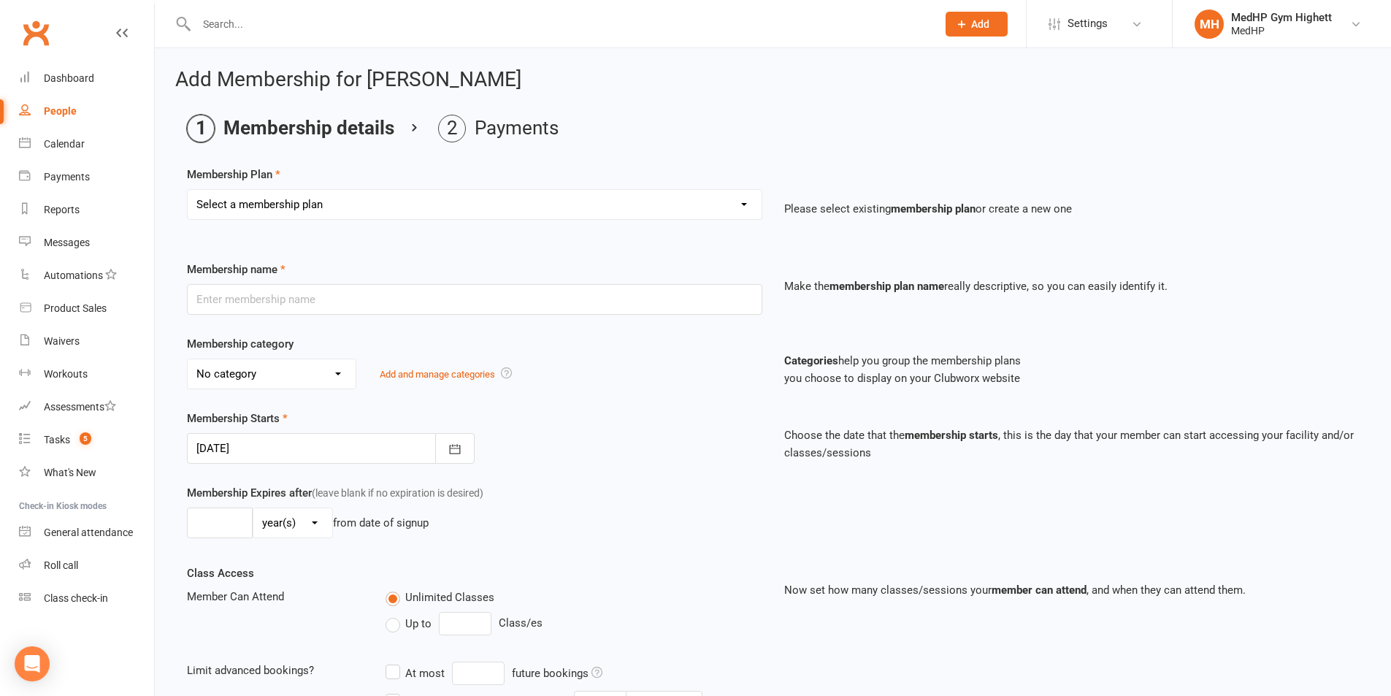
click at [299, 212] on select "Select a membership plan Create new Membership Plan Gym Only - Direct Debit Gym…" at bounding box center [475, 204] width 574 height 29
select select "4"
click at [188, 190] on select "Select a membership plan Create new Membership Plan Gym Only - Direct Debit Gym…" at bounding box center [475, 204] width 574 height 29
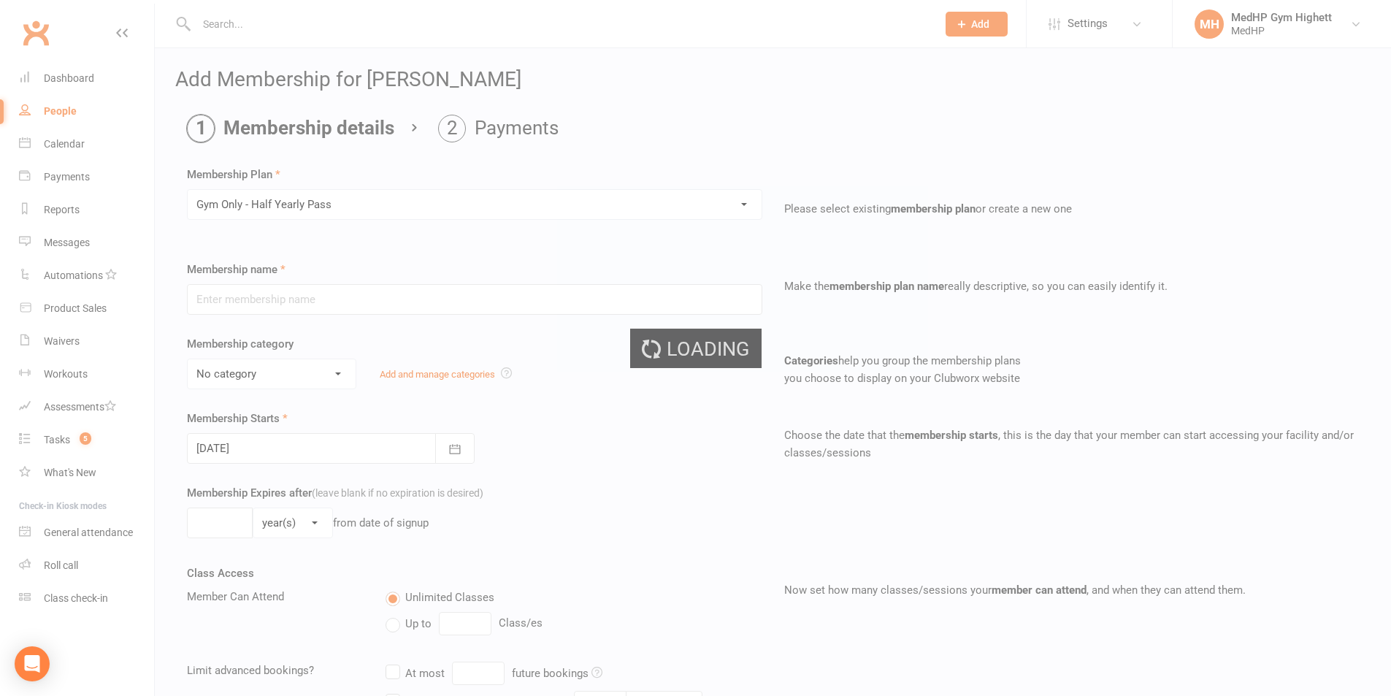
type input "Gym Only - Half Yearly Pass"
select select "7"
type input "0"
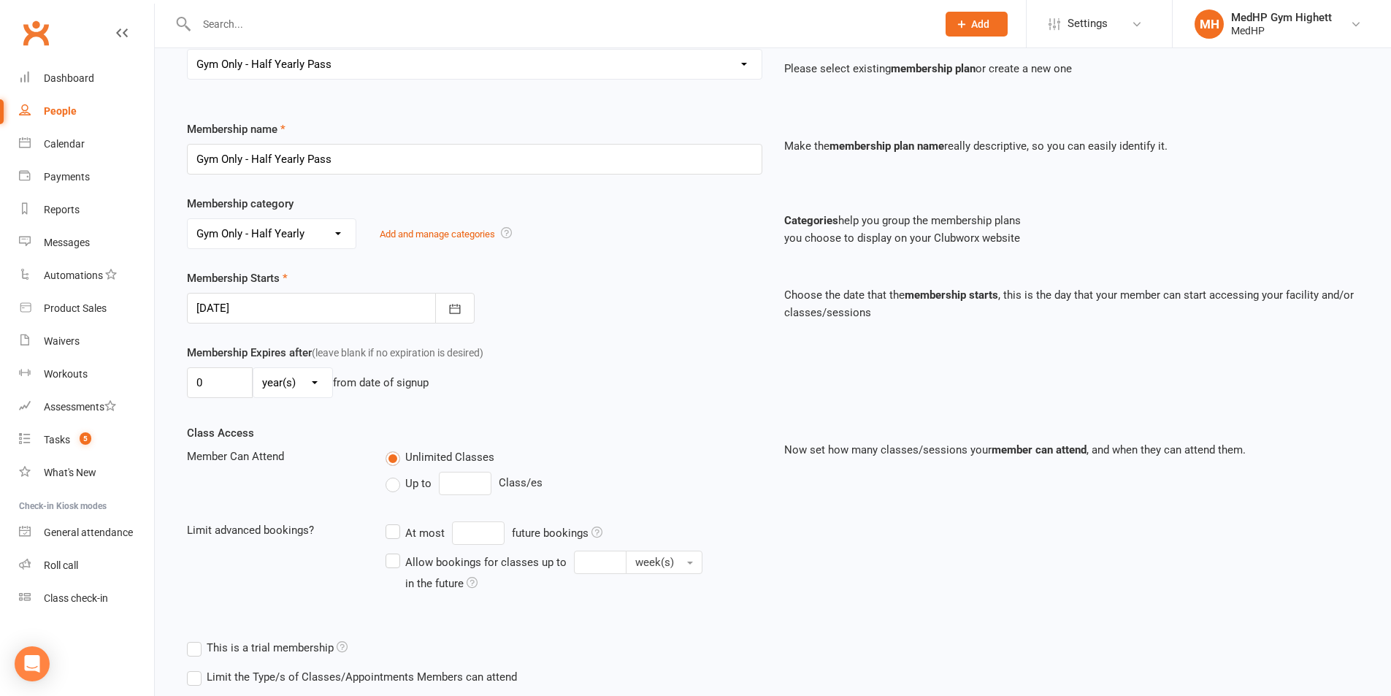
scroll to position [146, 0]
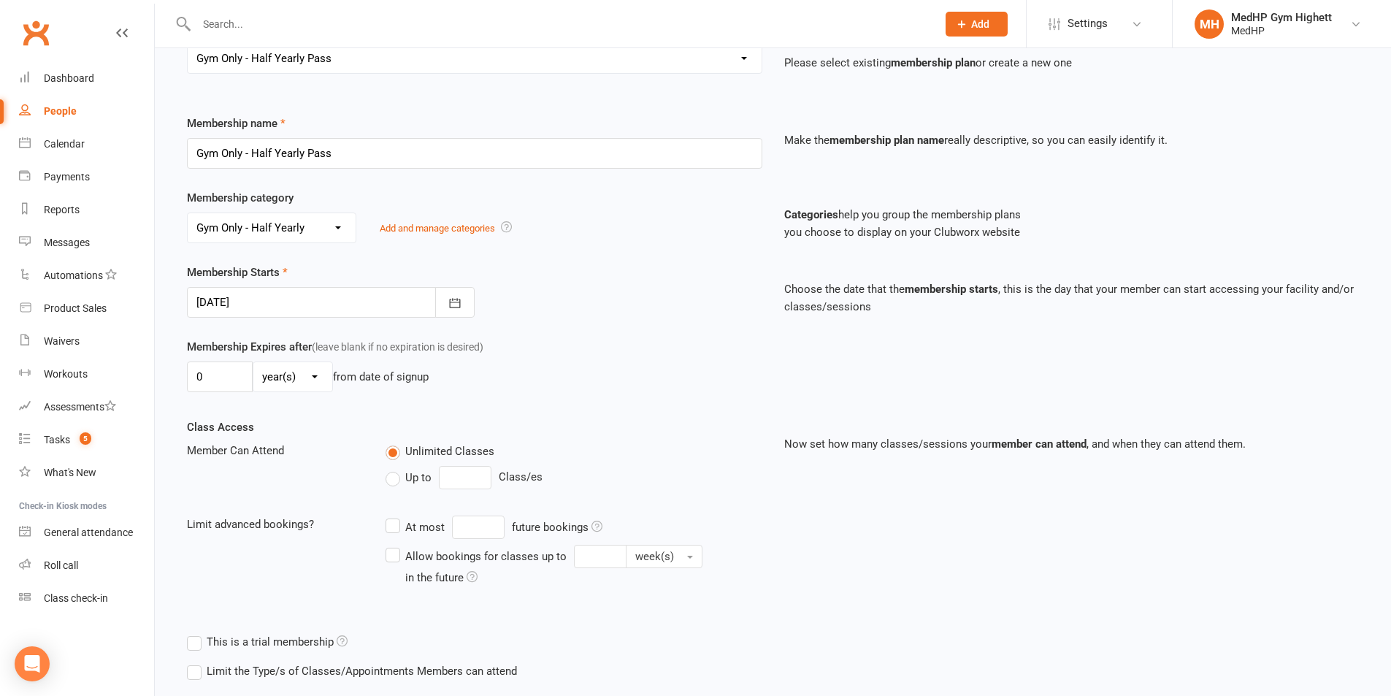
click at [274, 302] on div at bounding box center [331, 302] width 288 height 31
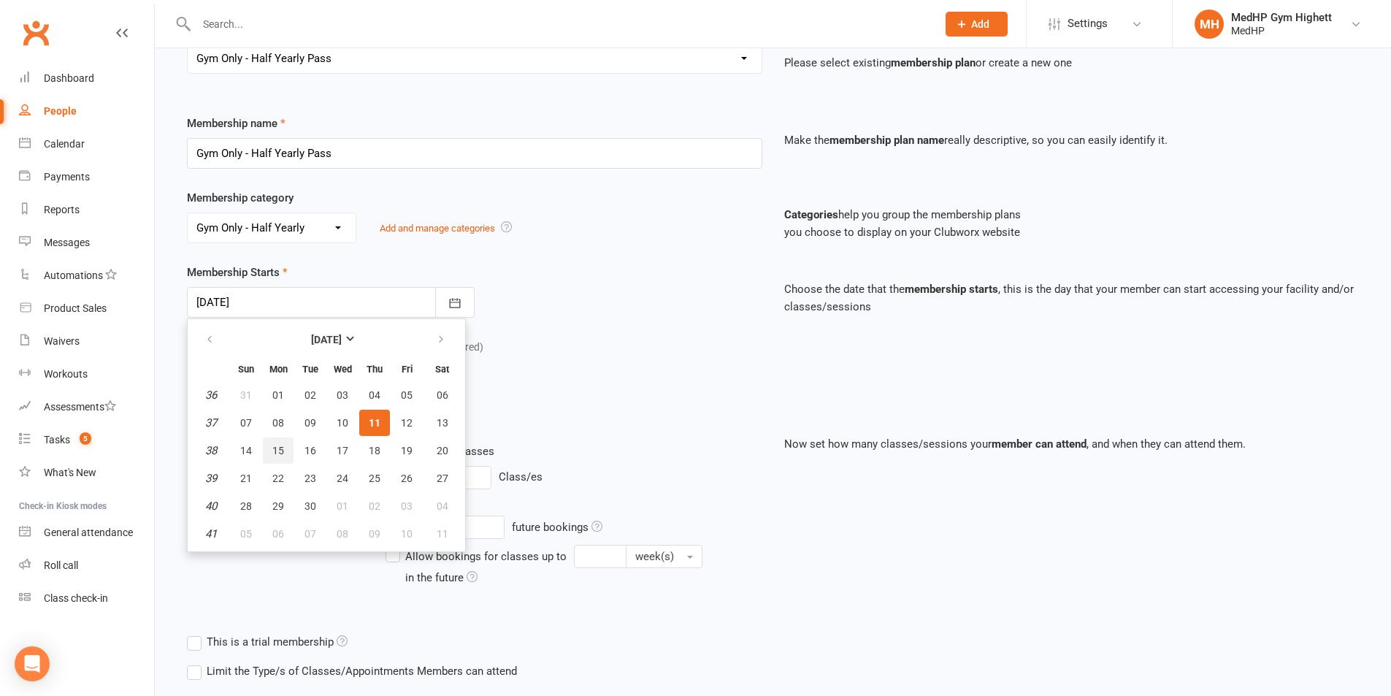
click at [283, 455] on span "15" at bounding box center [278, 451] width 12 height 12
type input "[DATE]"
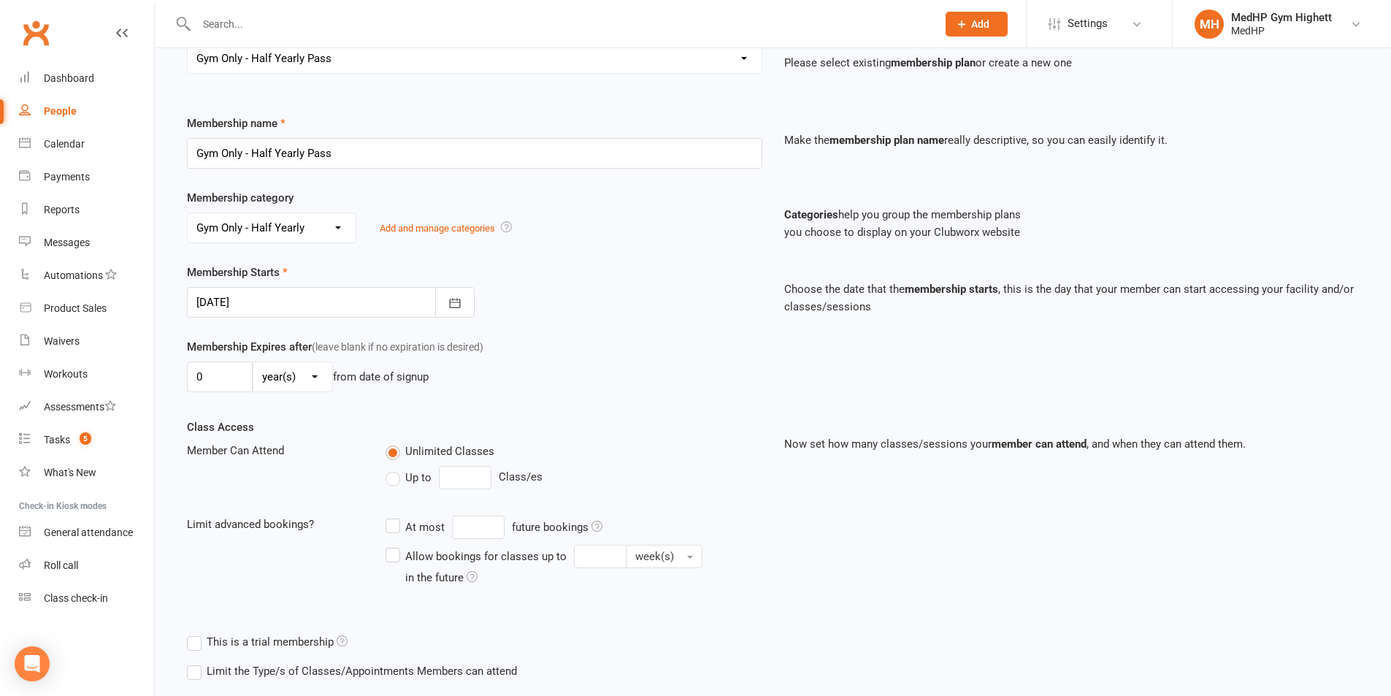
click at [292, 383] on select "day(s) week(s) month(s) year(s)" at bounding box center [292, 376] width 79 height 29
select select "2"
click at [253, 362] on select "day(s) week(s) month(s) year(s)" at bounding box center [292, 376] width 79 height 29
click at [217, 381] on input "0" at bounding box center [220, 377] width 66 height 31
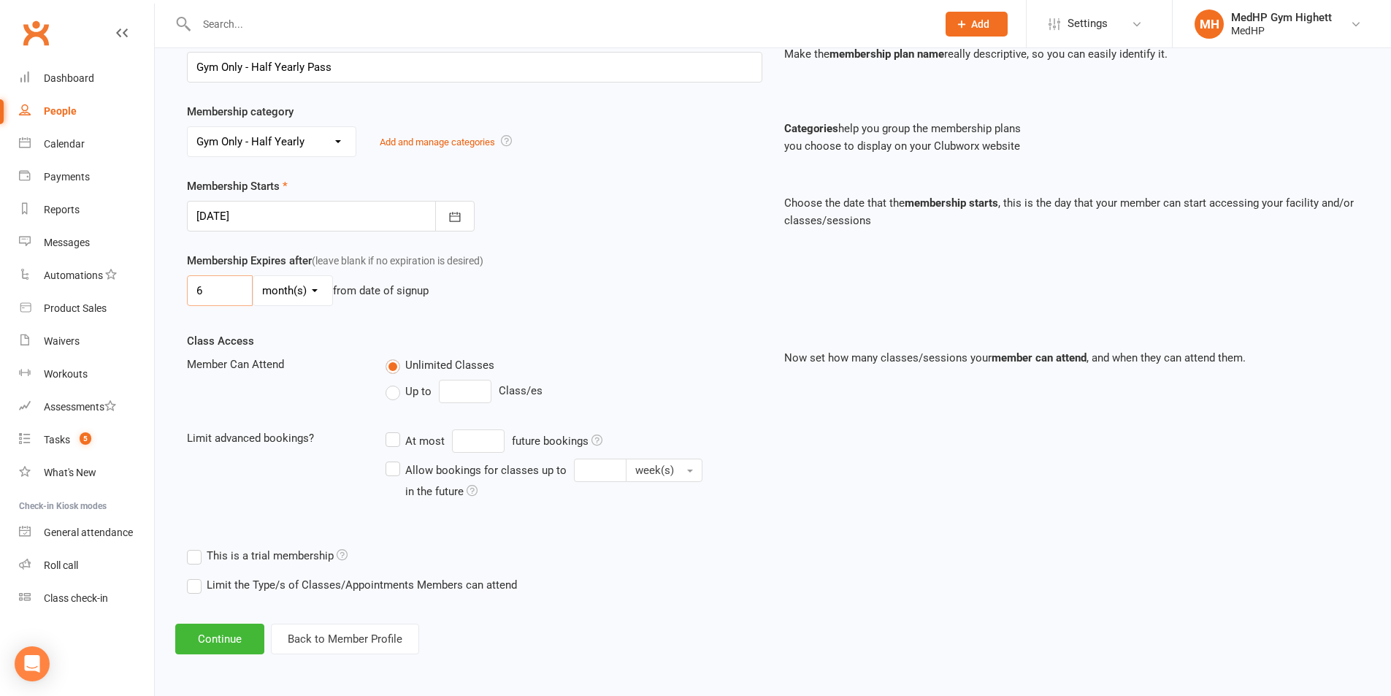
type input "6"
click at [408, 388] on span "Up to" at bounding box center [418, 390] width 26 height 15
click at [395, 383] on input "Up to" at bounding box center [390, 383] width 9 height 0
type input "0"
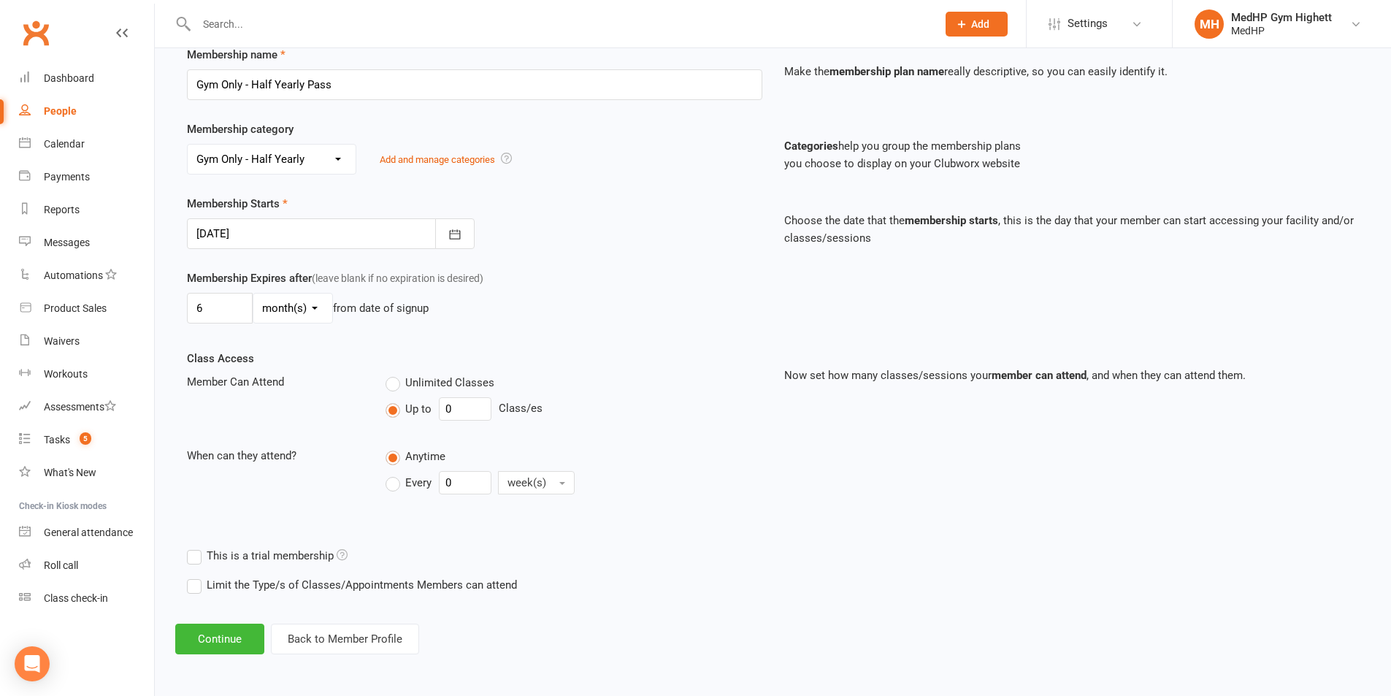
scroll to position [215, 0]
click at [216, 654] on button "Continue" at bounding box center [219, 639] width 89 height 31
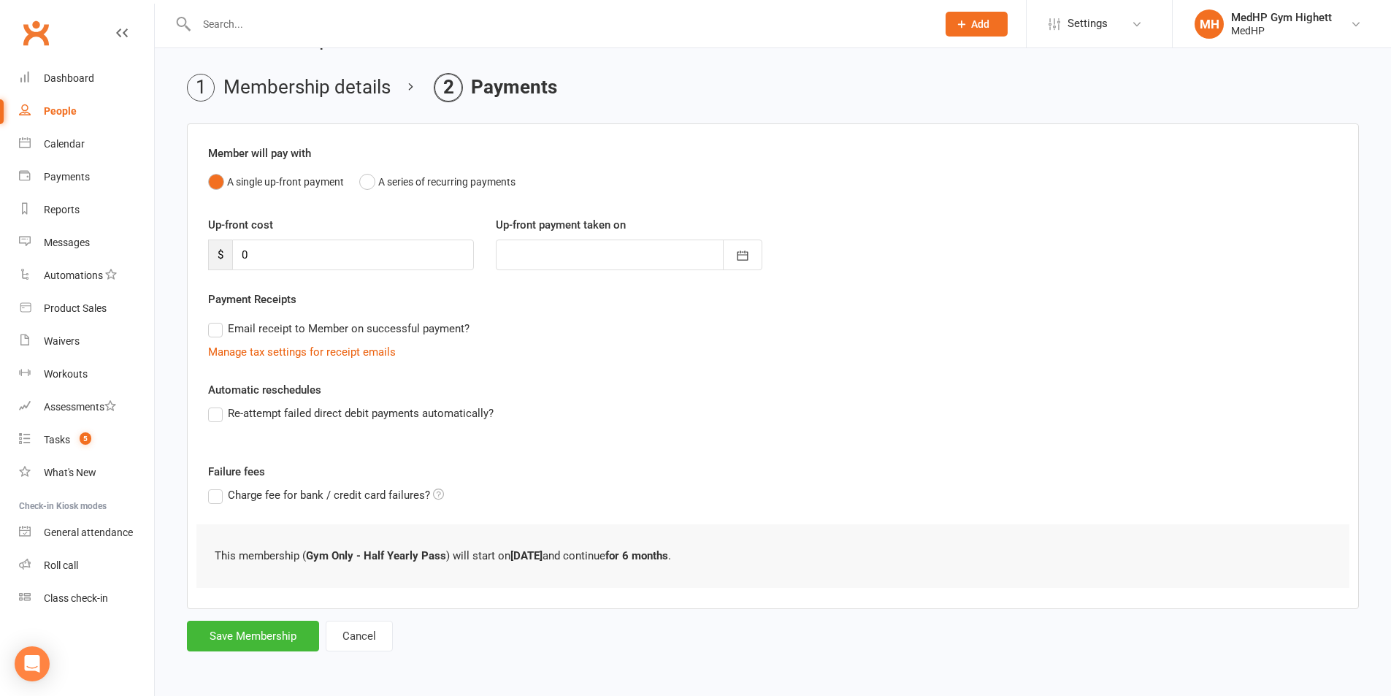
scroll to position [0, 0]
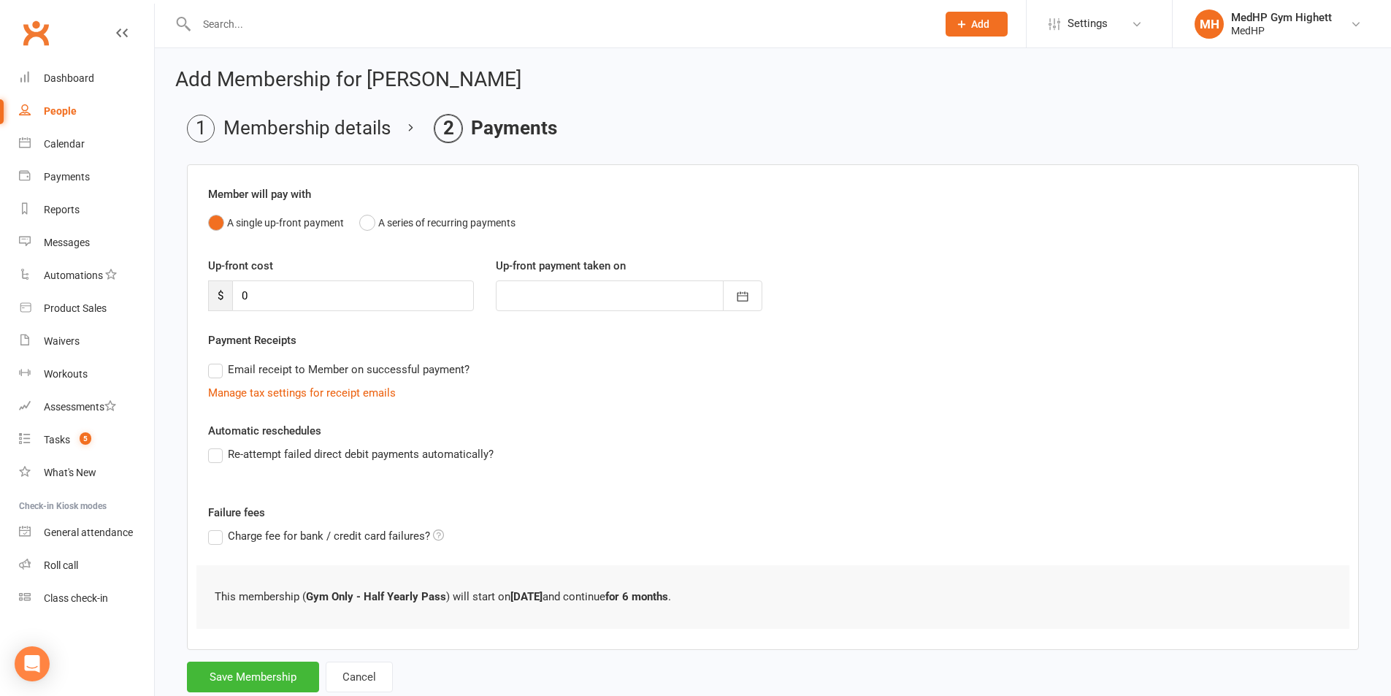
click at [221, 643] on div "Member will pay with A single up-front payment A series of recurring payments U…" at bounding box center [773, 407] width 1172 height 486
click at [243, 668] on button "Save Membership" at bounding box center [253, 677] width 132 height 31
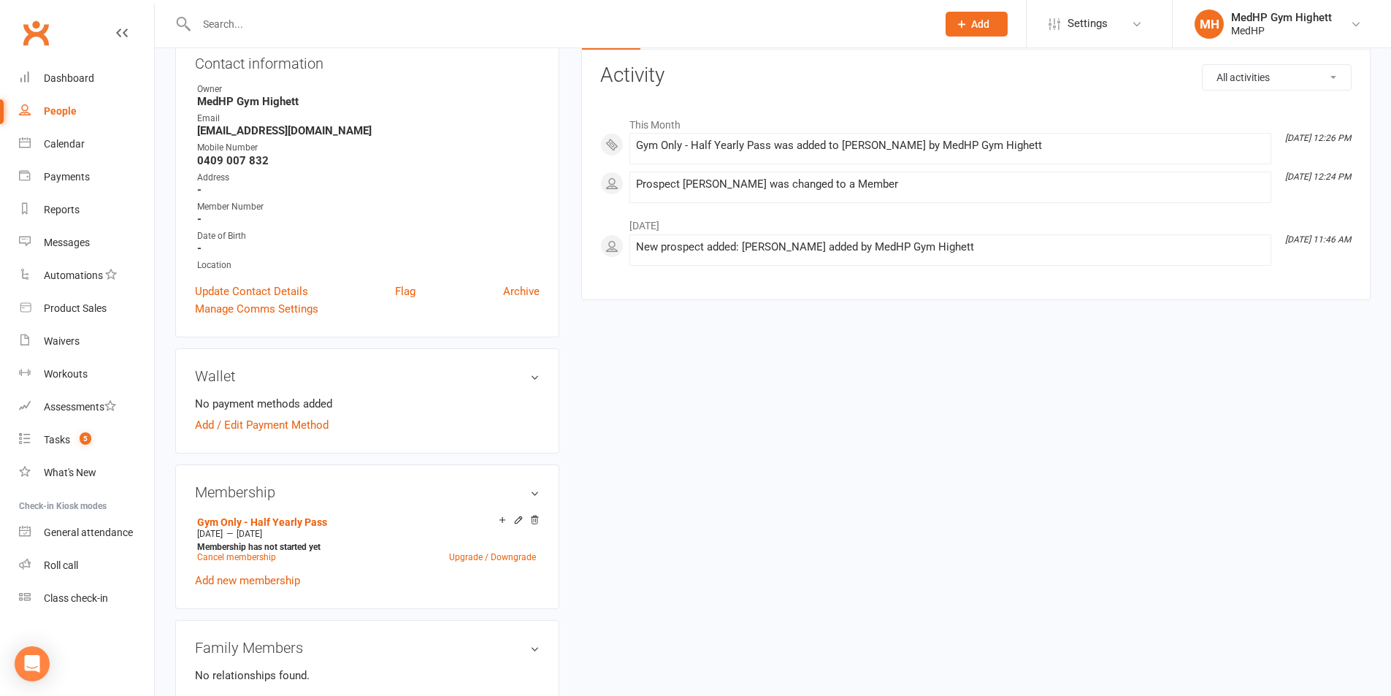
scroll to position [146, 0]
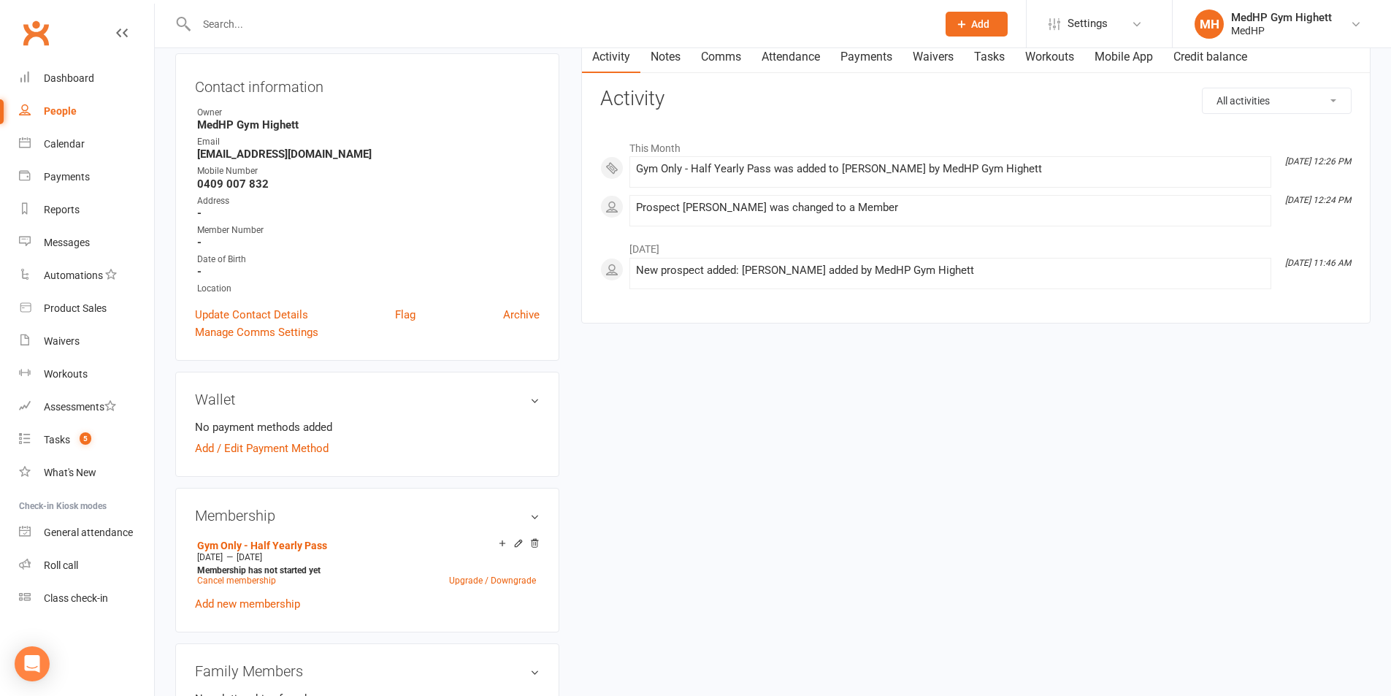
click at [996, 63] on link "Tasks" at bounding box center [989, 57] width 51 height 34
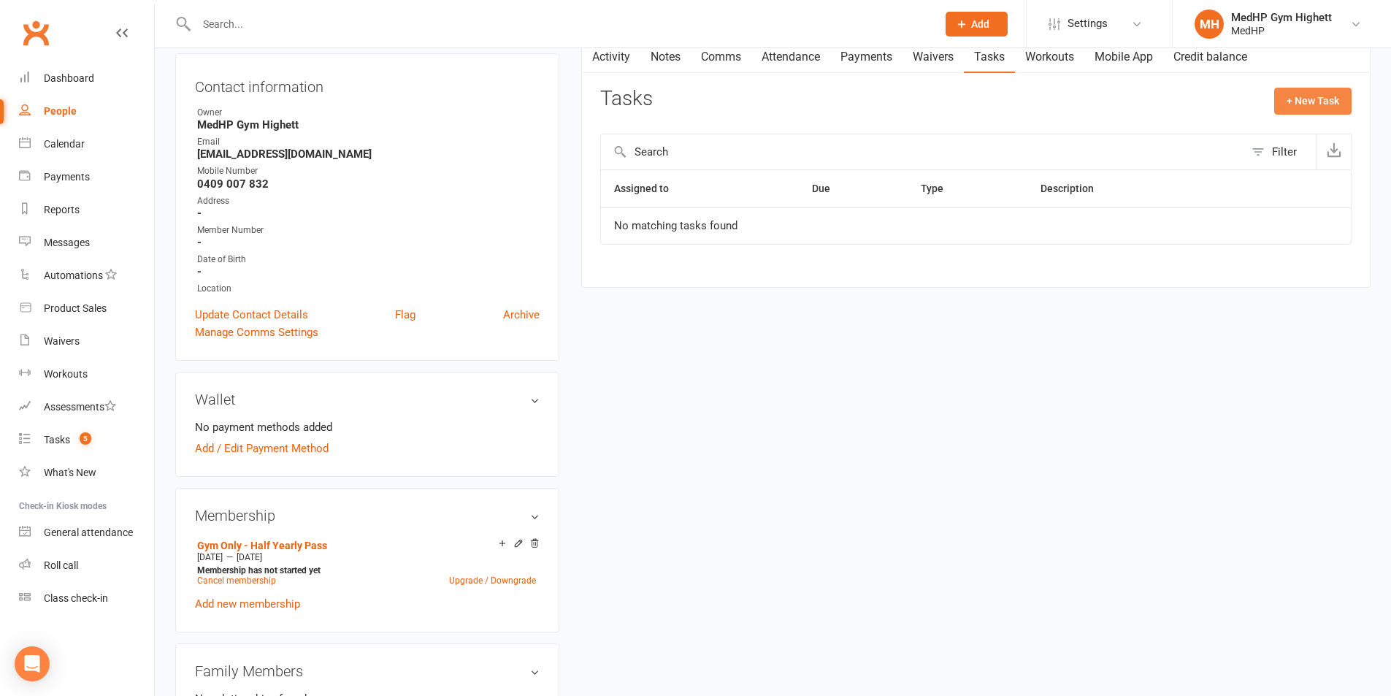
click at [1318, 96] on button "+ New Task" at bounding box center [1313, 101] width 77 height 26
select select "46188"
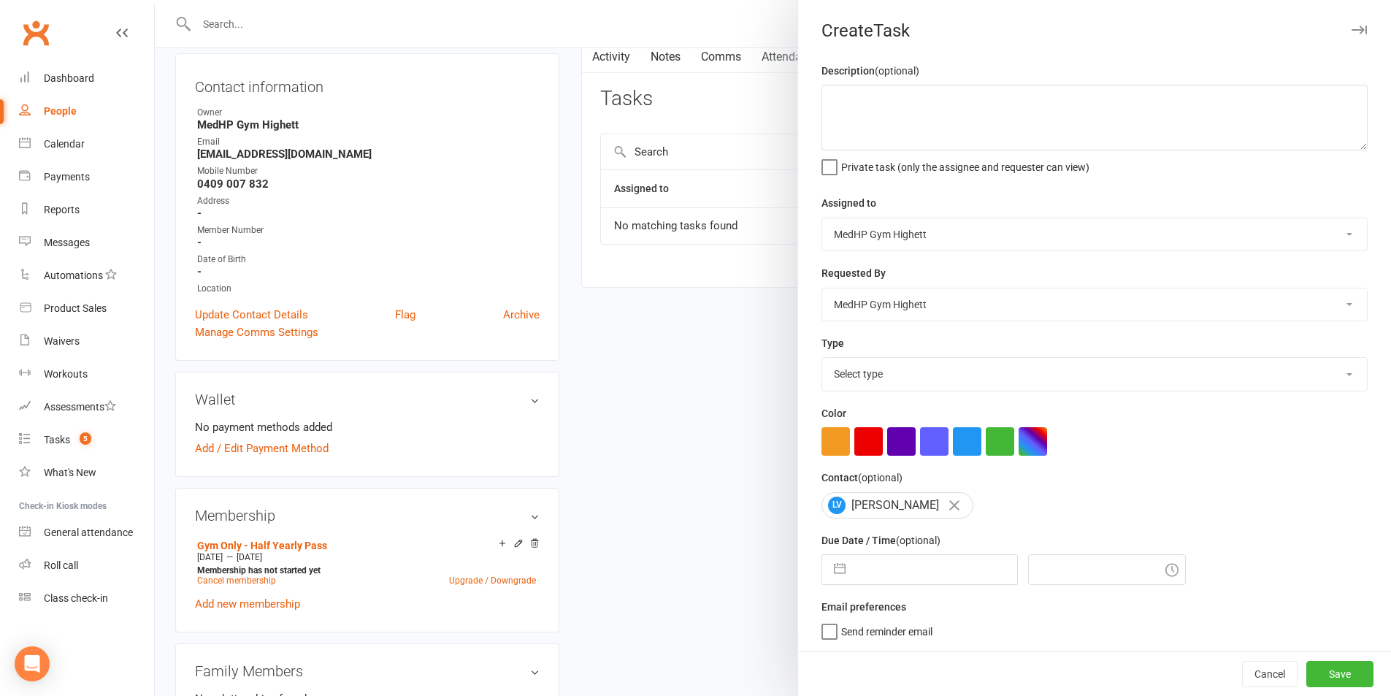
click at [909, 386] on select "Select type 10 class pack finished 6 week program review 6 week review 8 week c…" at bounding box center [1094, 374] width 545 height 32
select select "23040"
click at [822, 361] on select "Select type 10 class pack finished 6 week program review 6 week review 8 week c…" at bounding box center [1094, 374] width 545 height 32
click at [920, 581] on input "text" at bounding box center [935, 569] width 164 height 29
select select "7"
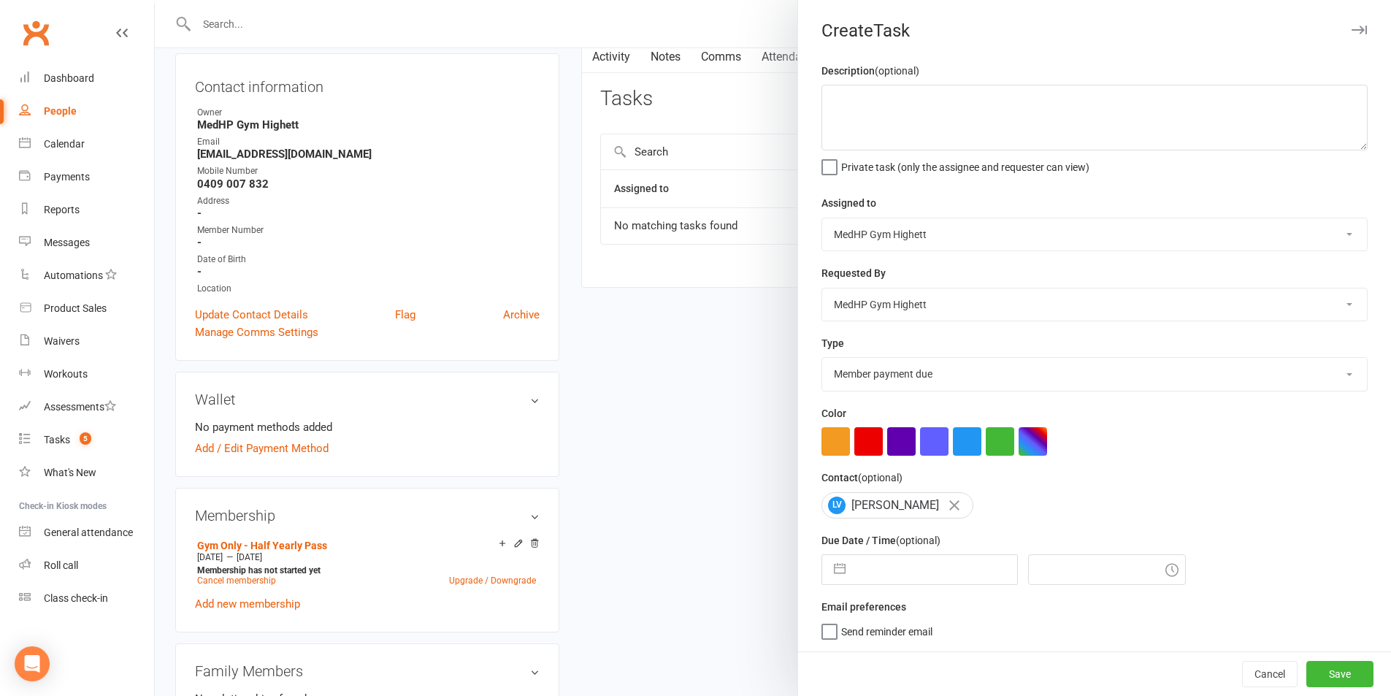
select select "2025"
select select "8"
select select "2025"
select select "9"
select select "2025"
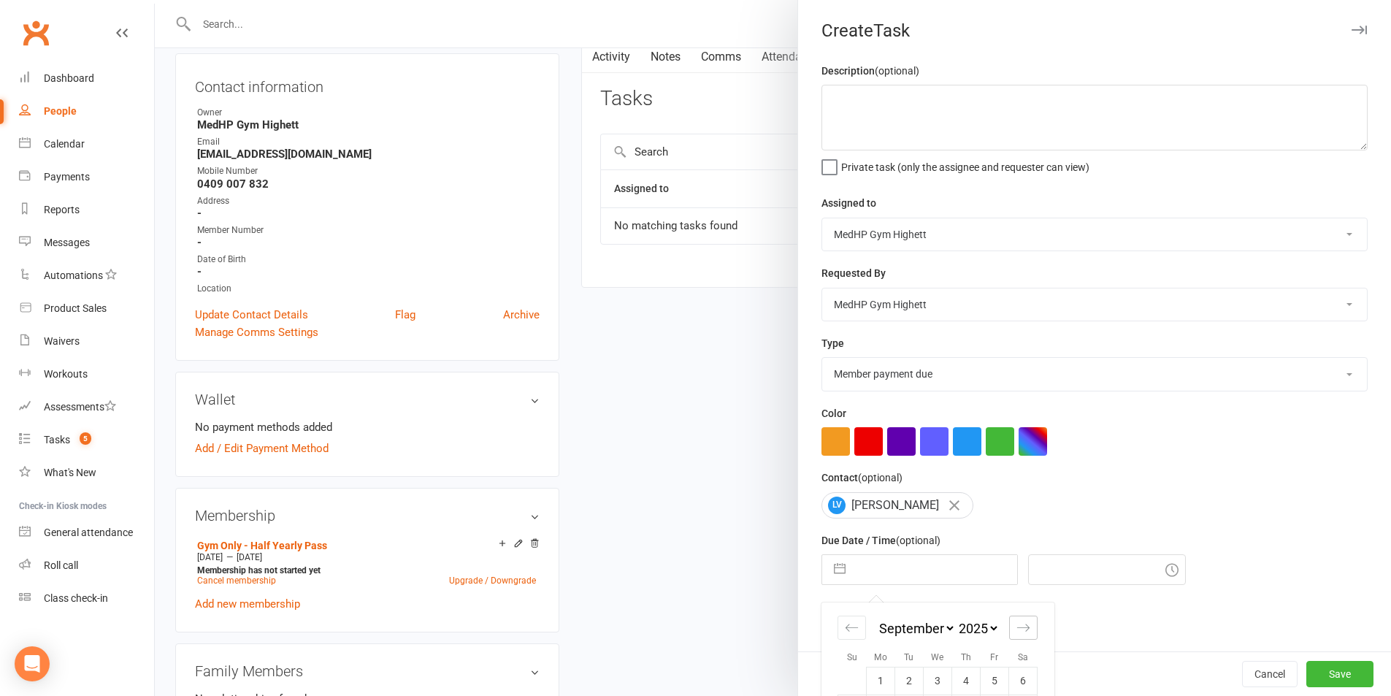
click at [1027, 640] on div "Move forward to switch to the next month." at bounding box center [1023, 628] width 28 height 24
select select "10"
select select "2025"
click at [1027, 640] on div "Move forward to switch to the next month." at bounding box center [1023, 628] width 28 height 24
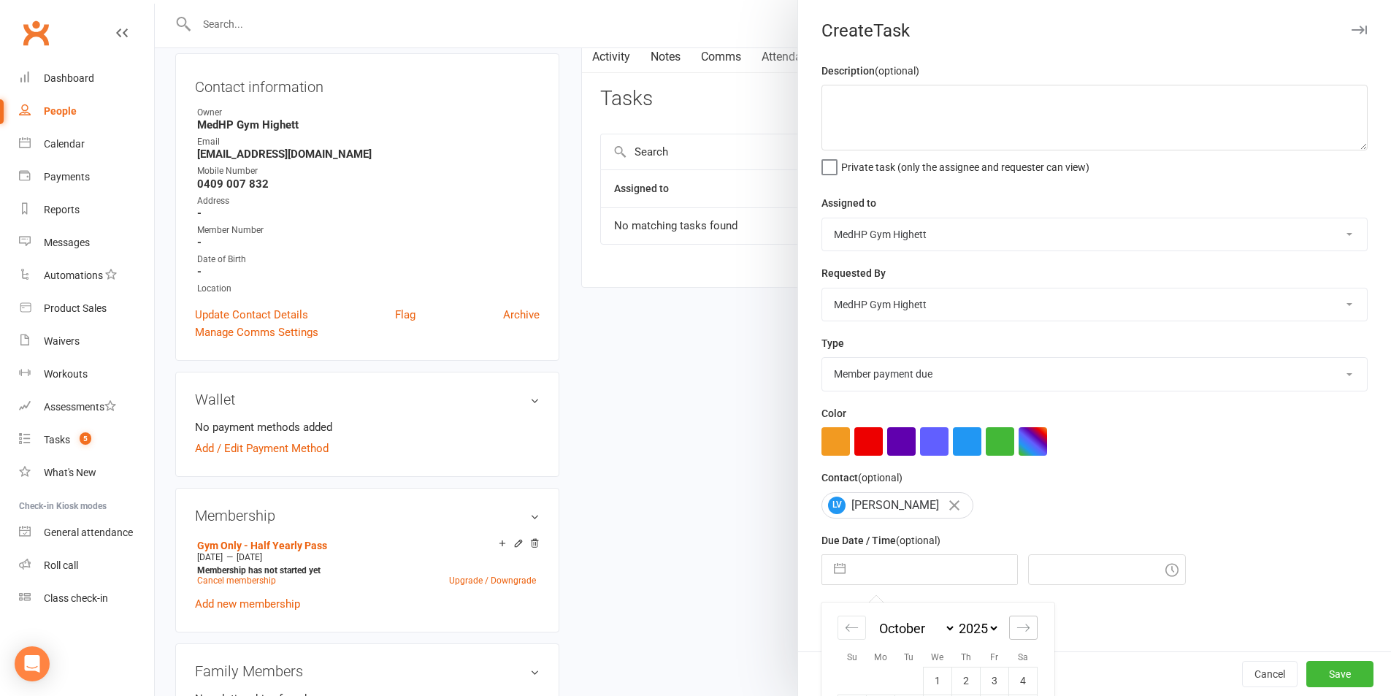
select select "11"
select select "2025"
select select "2026"
click at [1026, 640] on div "Move forward to switch to the next month." at bounding box center [1023, 628] width 28 height 24
select select "1"
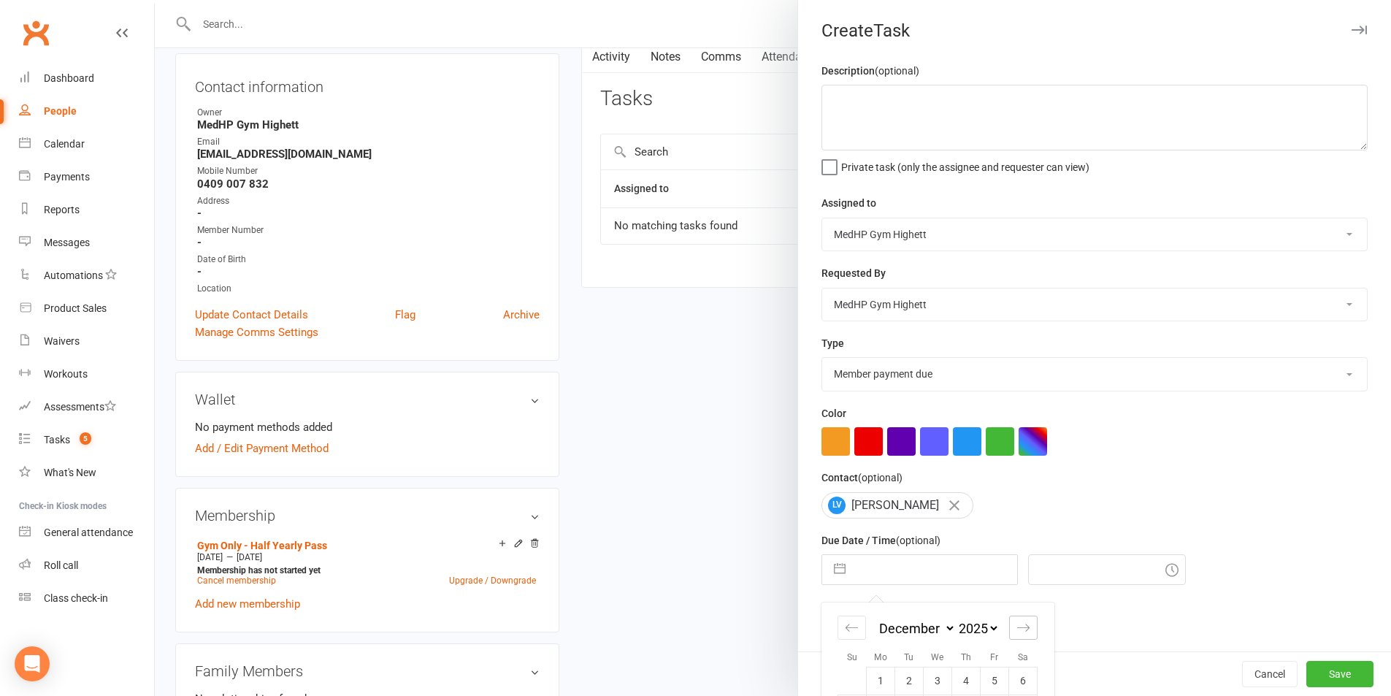
select select "2026"
click at [1026, 640] on div "Move forward to switch to the next month." at bounding box center [1023, 628] width 28 height 24
select select "2"
select select "2026"
click at [1026, 640] on div "Move forward to switch to the next month." at bounding box center [1023, 628] width 28 height 24
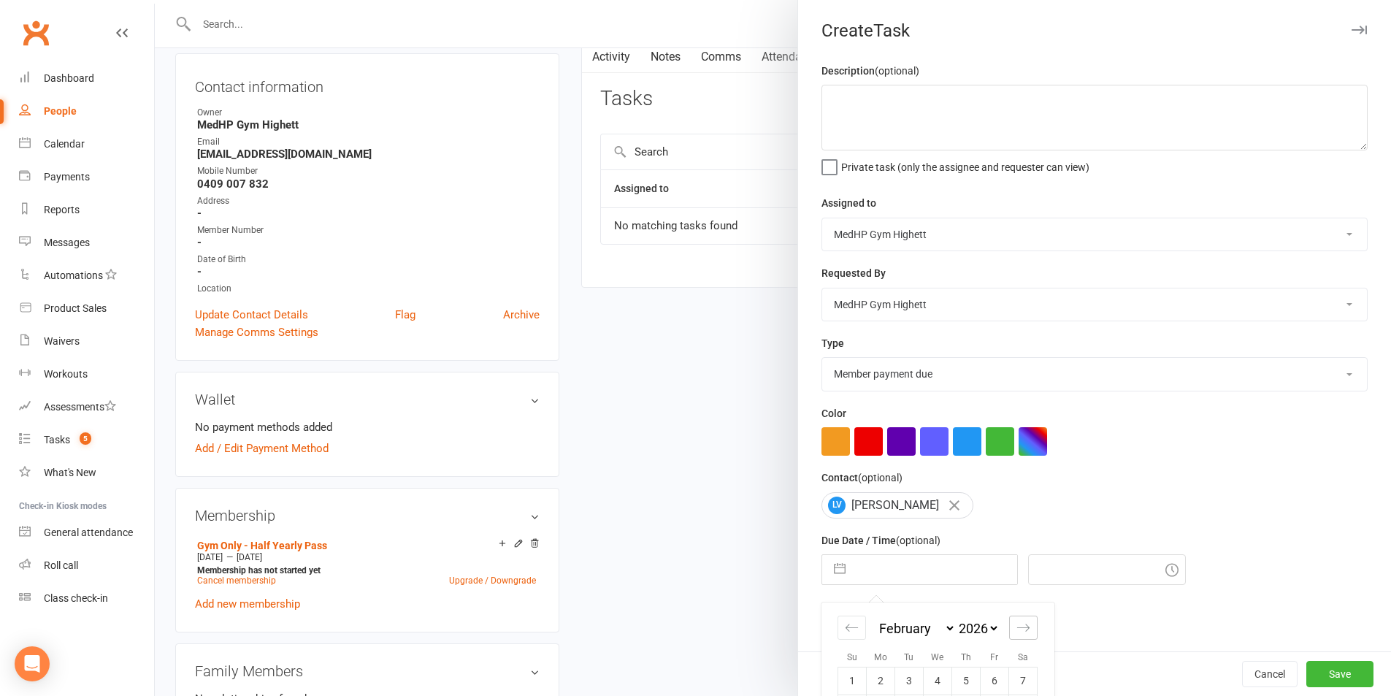
select select "3"
select select "2026"
click at [1026, 640] on div "Move forward to switch to the next month." at bounding box center [1023, 628] width 28 height 24
select select "4"
select select "2026"
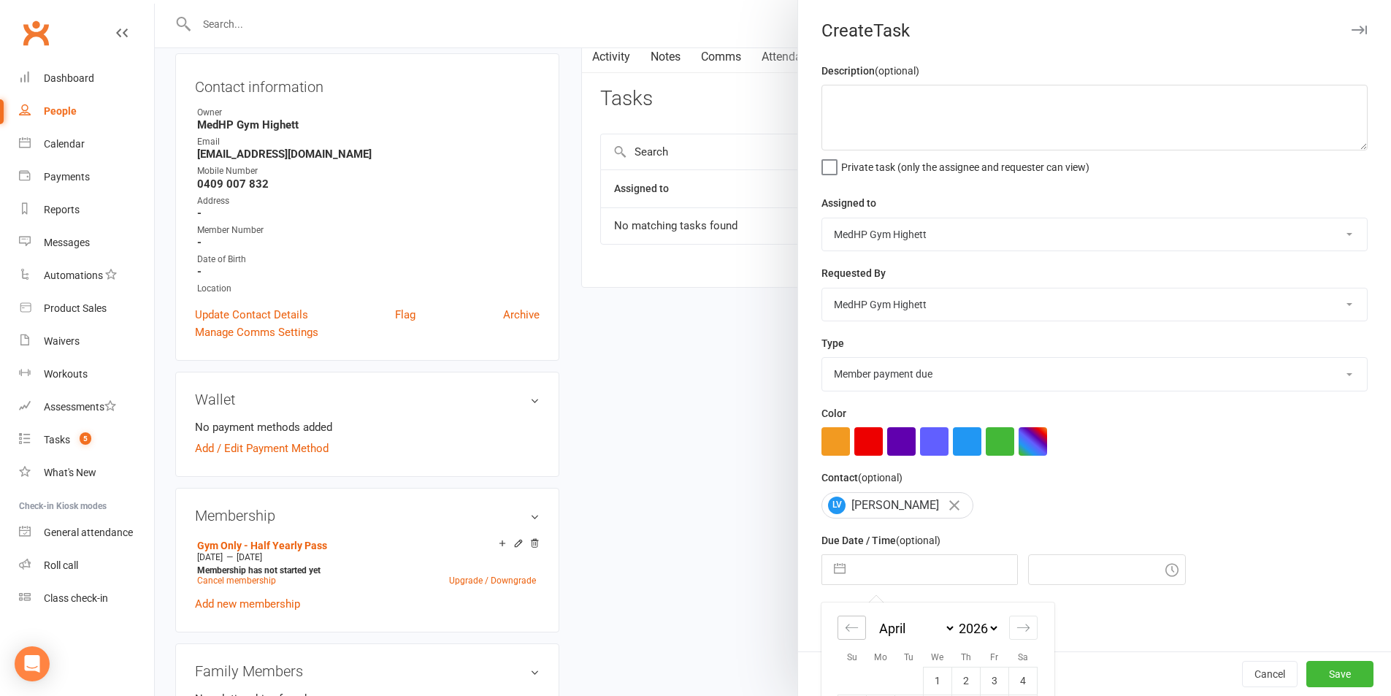
click at [860, 635] on div "Move backward to switch to the previous month." at bounding box center [852, 628] width 28 height 24
select select "1"
select select "2026"
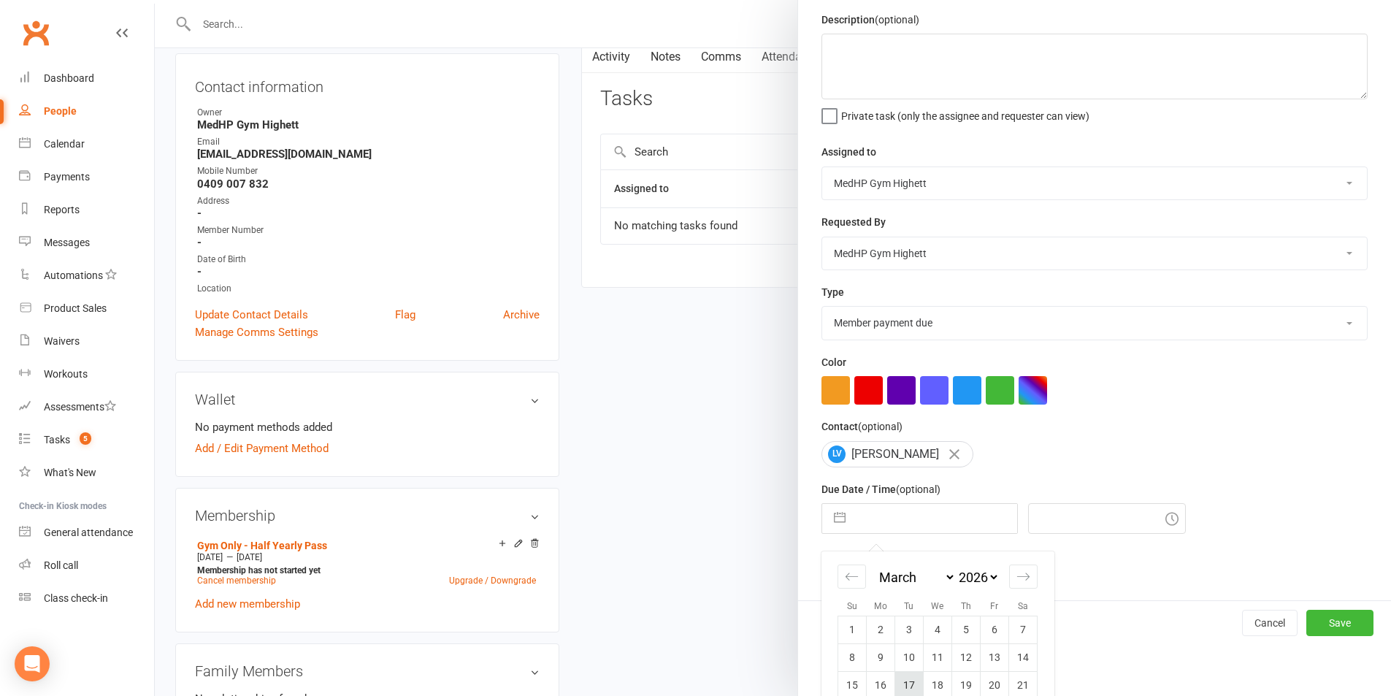
scroll to position [132, 0]
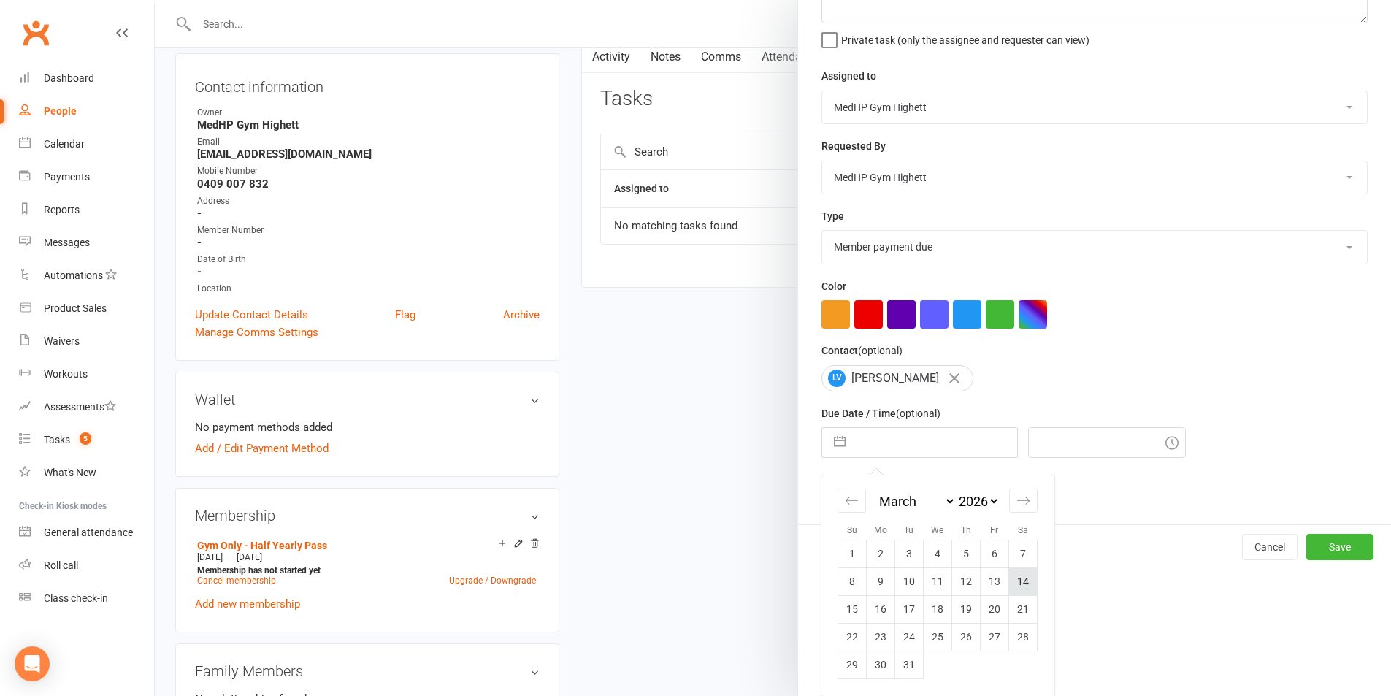
click at [1017, 587] on td "14" at bounding box center [1023, 582] width 28 height 28
type input "[DATE]"
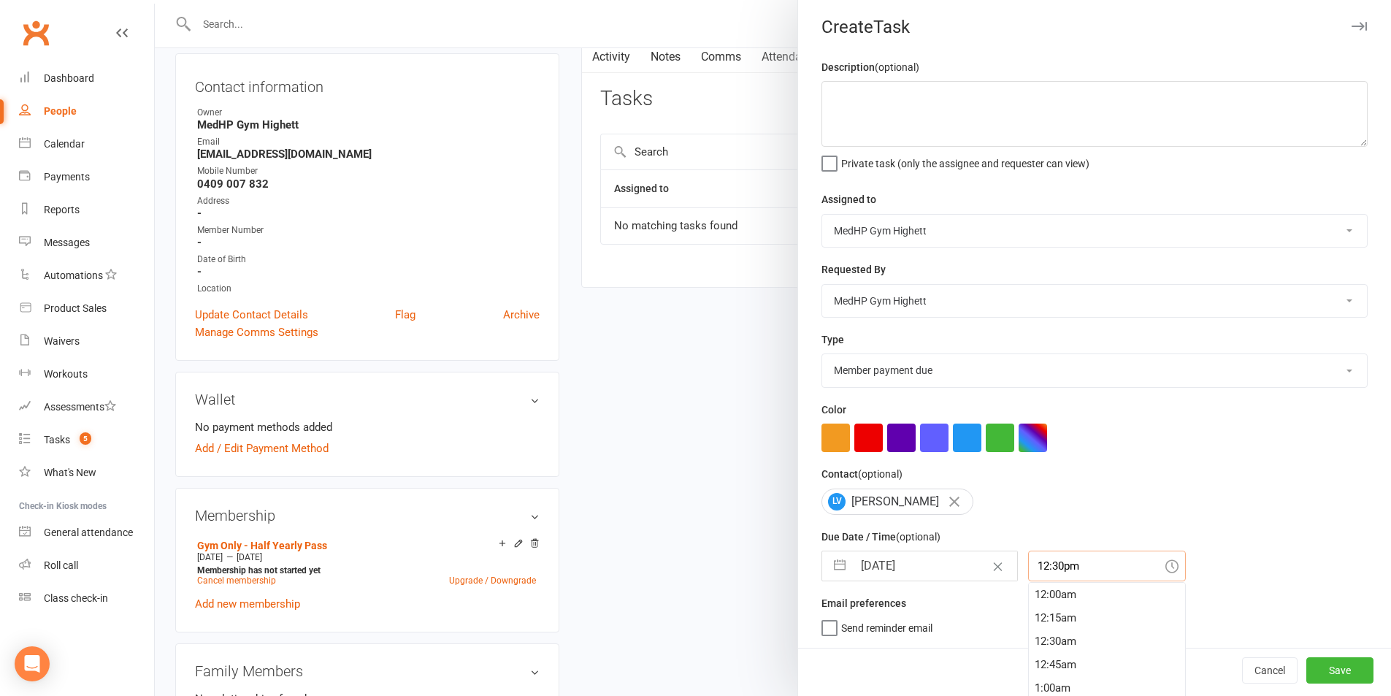
click at [1051, 578] on div "12:30pm 12:00am 12:15am 12:30am 12:45am 1:00am 1:15am 1:30am 1:45am 2:00am 2:15…" at bounding box center [1107, 566] width 158 height 31
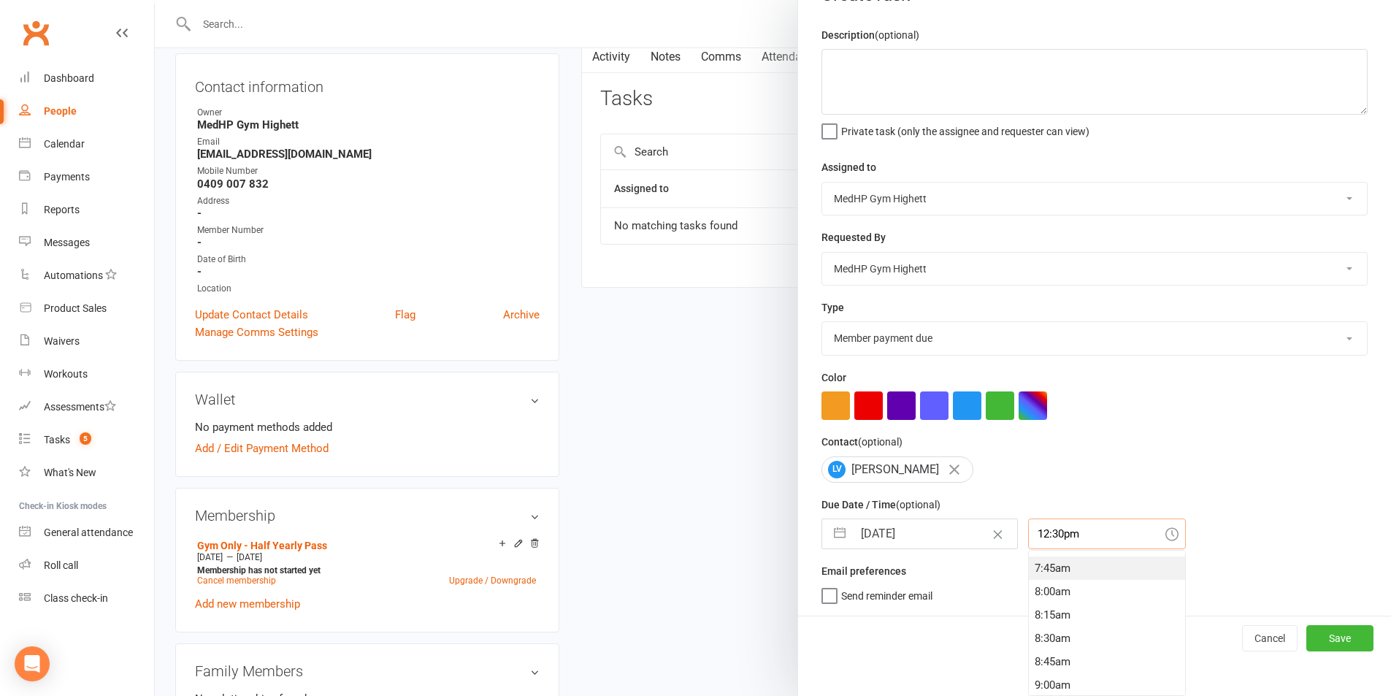
scroll to position [707, 0]
click at [1052, 589] on div "7:45am" at bounding box center [1107, 579] width 156 height 23
type input "7:45am"
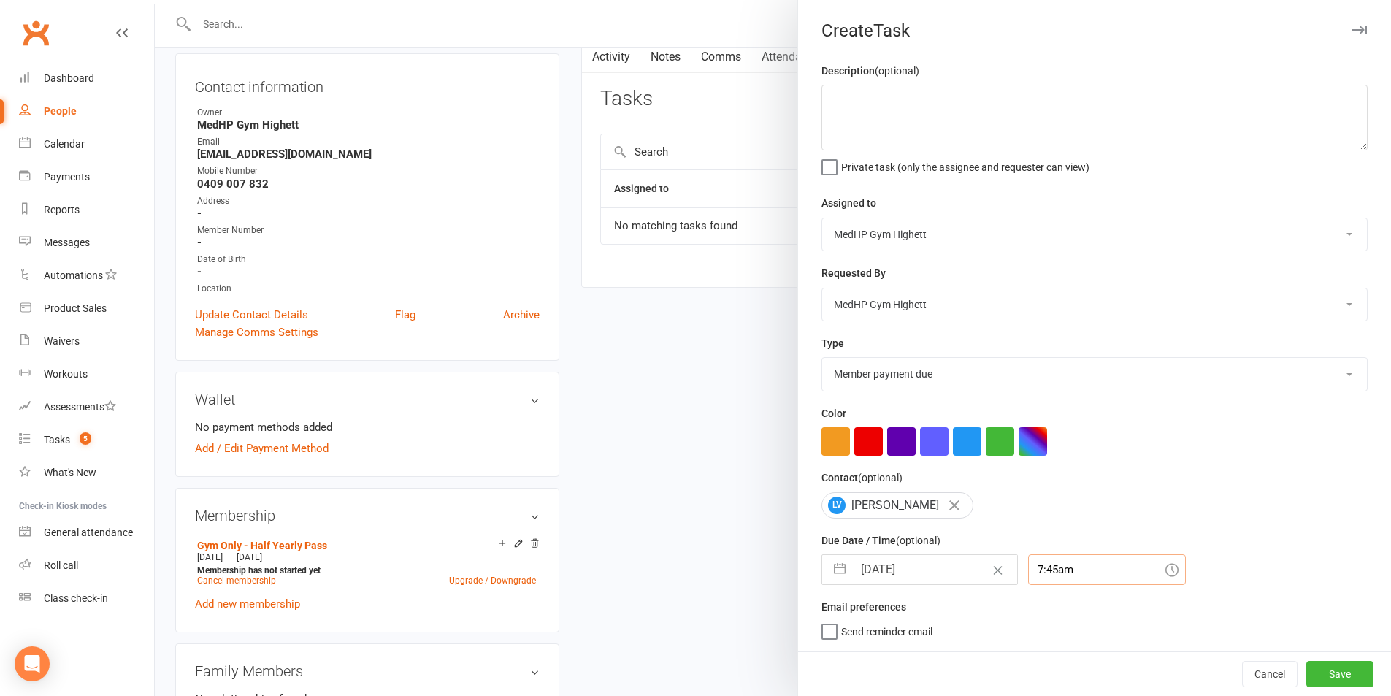
scroll to position [4, 0]
click at [960, 450] on button "button" at bounding box center [967, 441] width 28 height 28
click at [1325, 677] on button "Save" at bounding box center [1340, 674] width 67 height 26
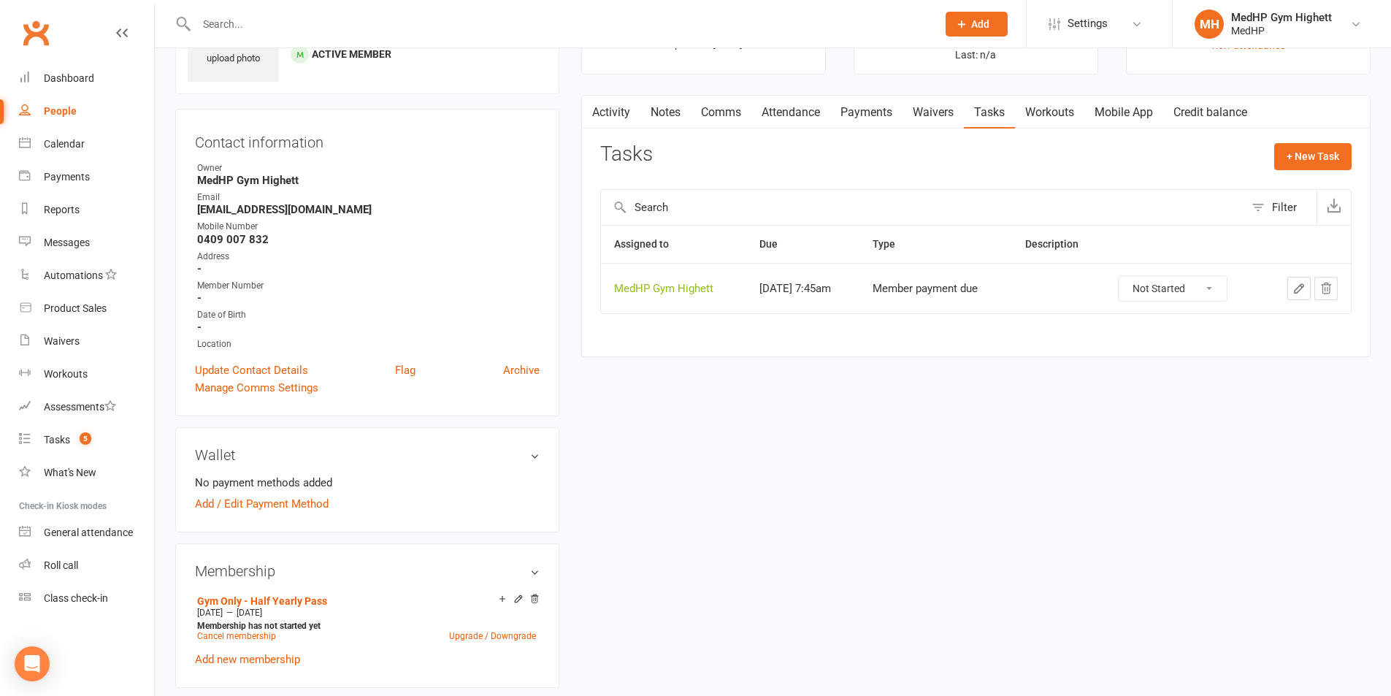
scroll to position [0, 0]
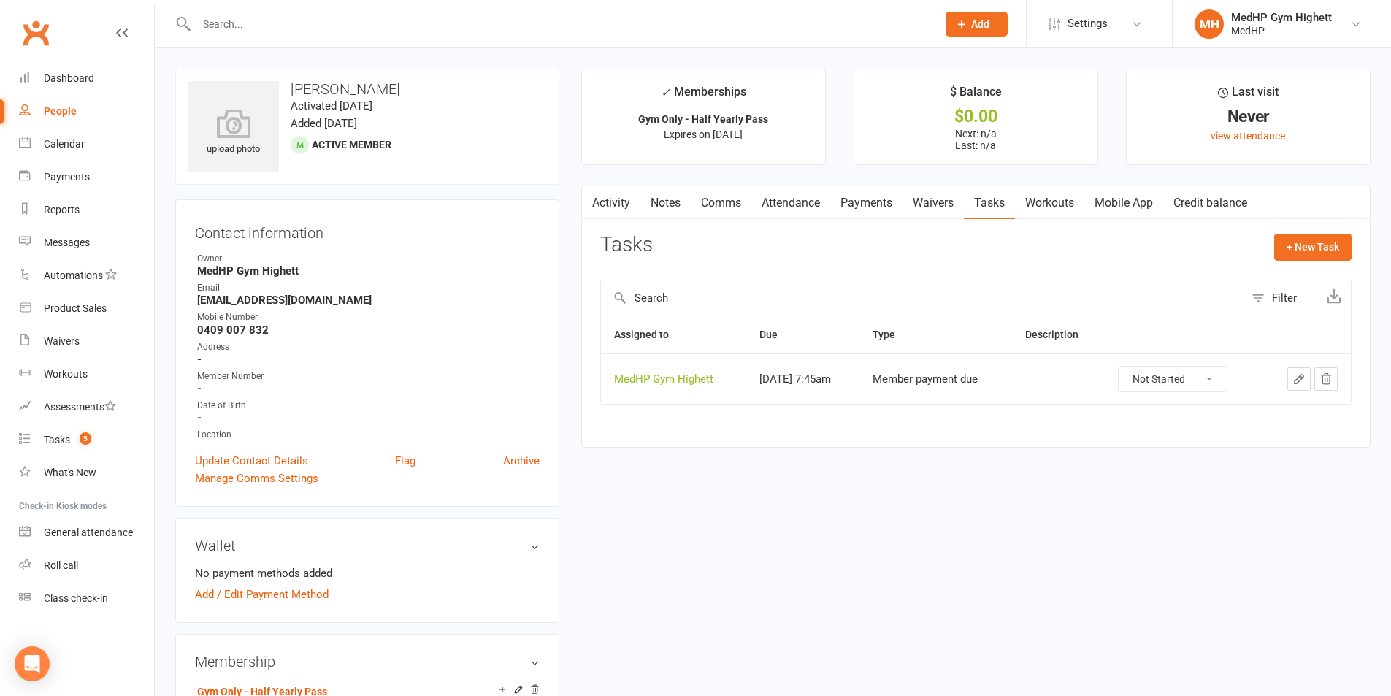
click at [291, 39] on div at bounding box center [551, 23] width 752 height 47
click at [291, 32] on input "text" at bounding box center [559, 24] width 735 height 20
paste input "[PERSON_NAME]"
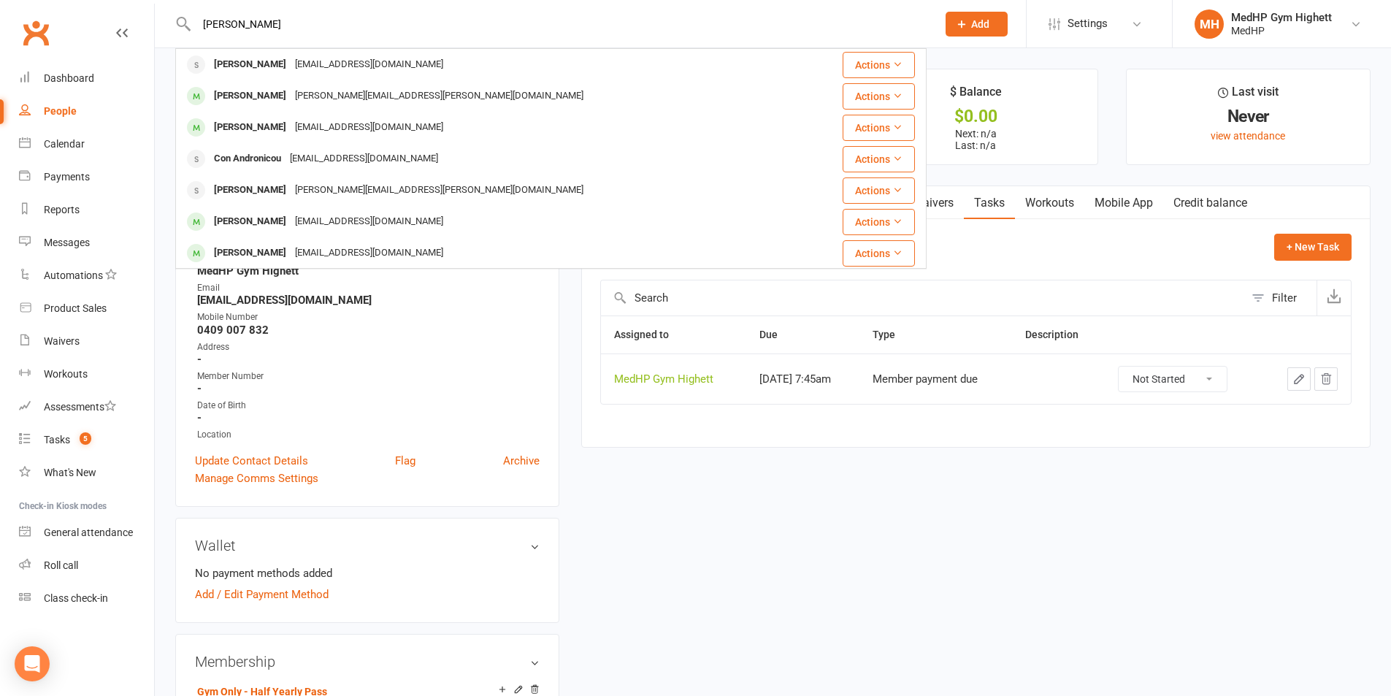
click at [232, 23] on input "[PERSON_NAME]" at bounding box center [559, 24] width 735 height 20
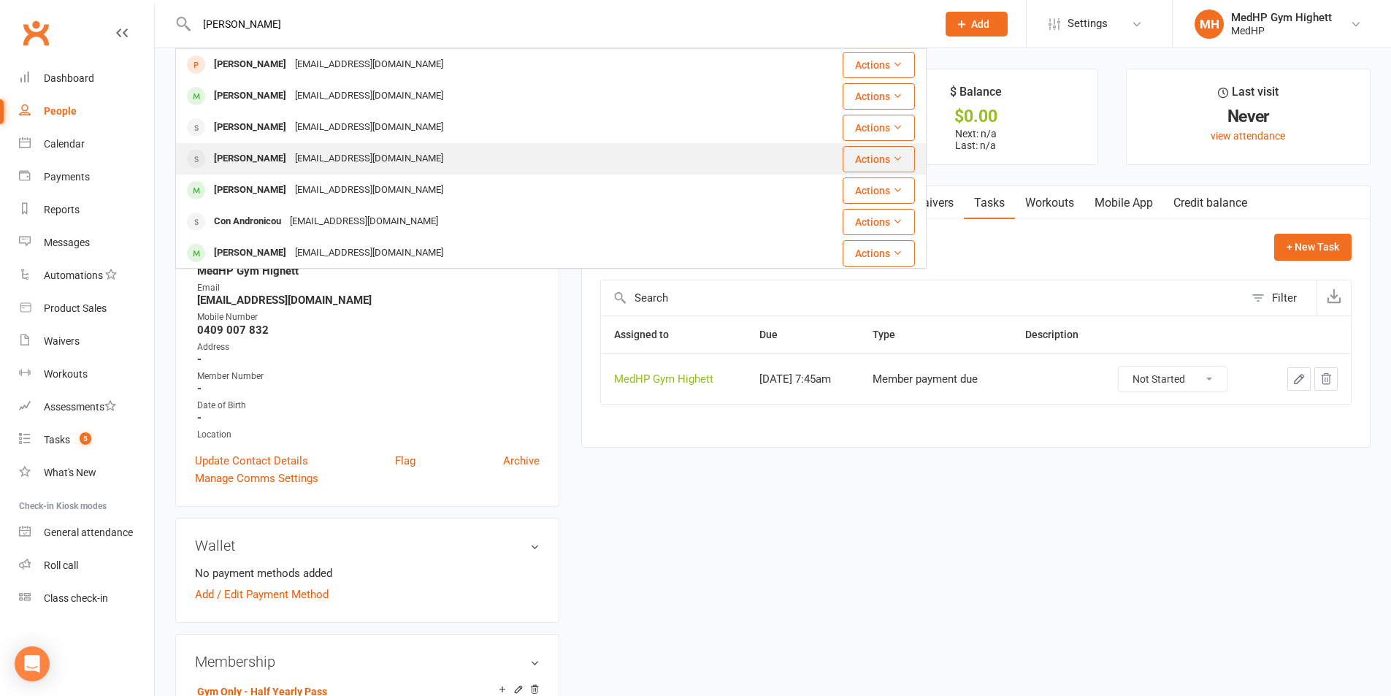
type input "[PERSON_NAME]"
click at [291, 162] on div "[EMAIL_ADDRESS][DOMAIN_NAME]" at bounding box center [369, 158] width 157 height 21
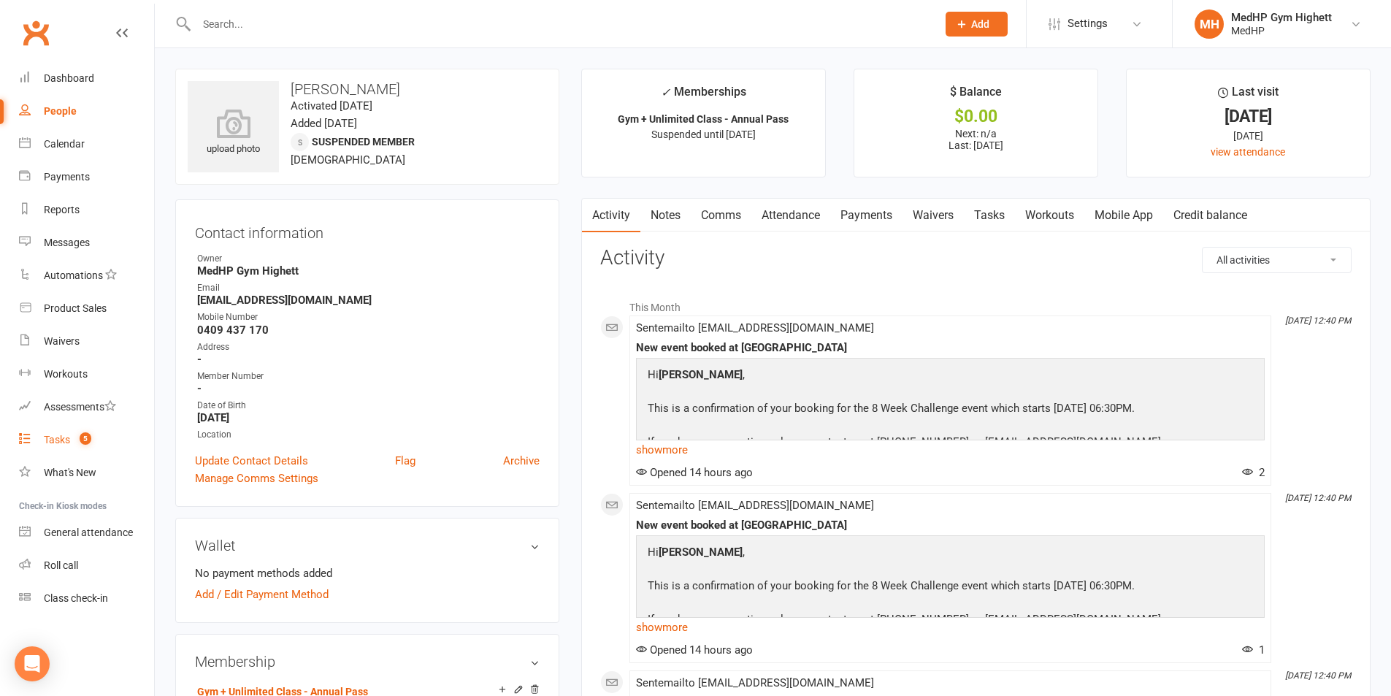
click at [110, 427] on link "Tasks 5" at bounding box center [86, 440] width 135 height 33
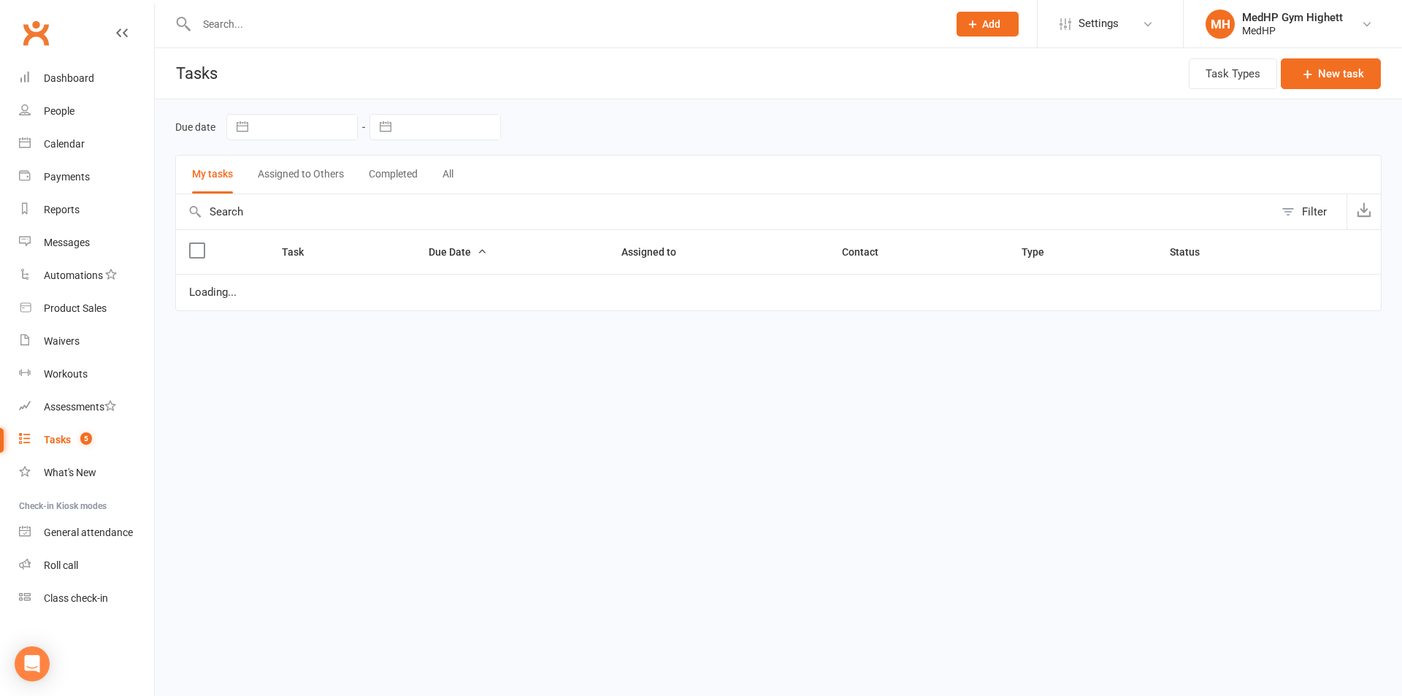
select select "started"
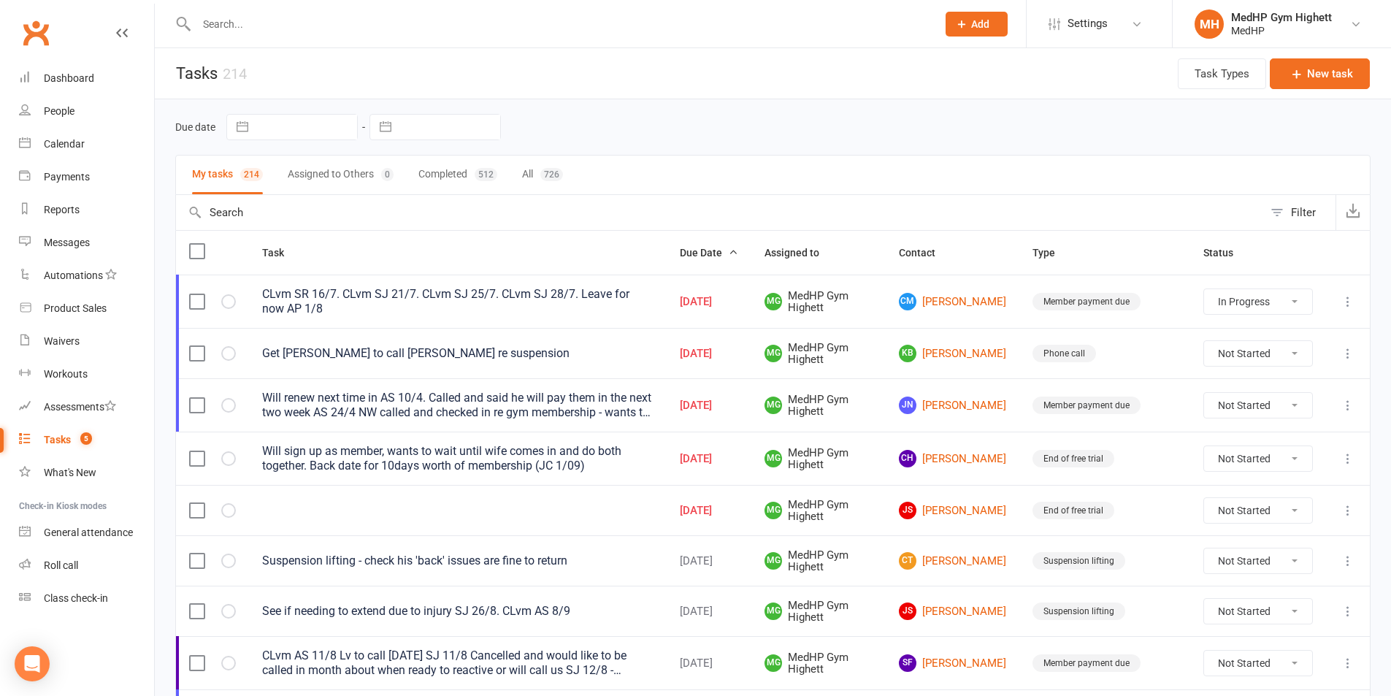
click at [478, 12] on div at bounding box center [551, 23] width 752 height 47
click at [445, 20] on input "text" at bounding box center [559, 24] width 735 height 20
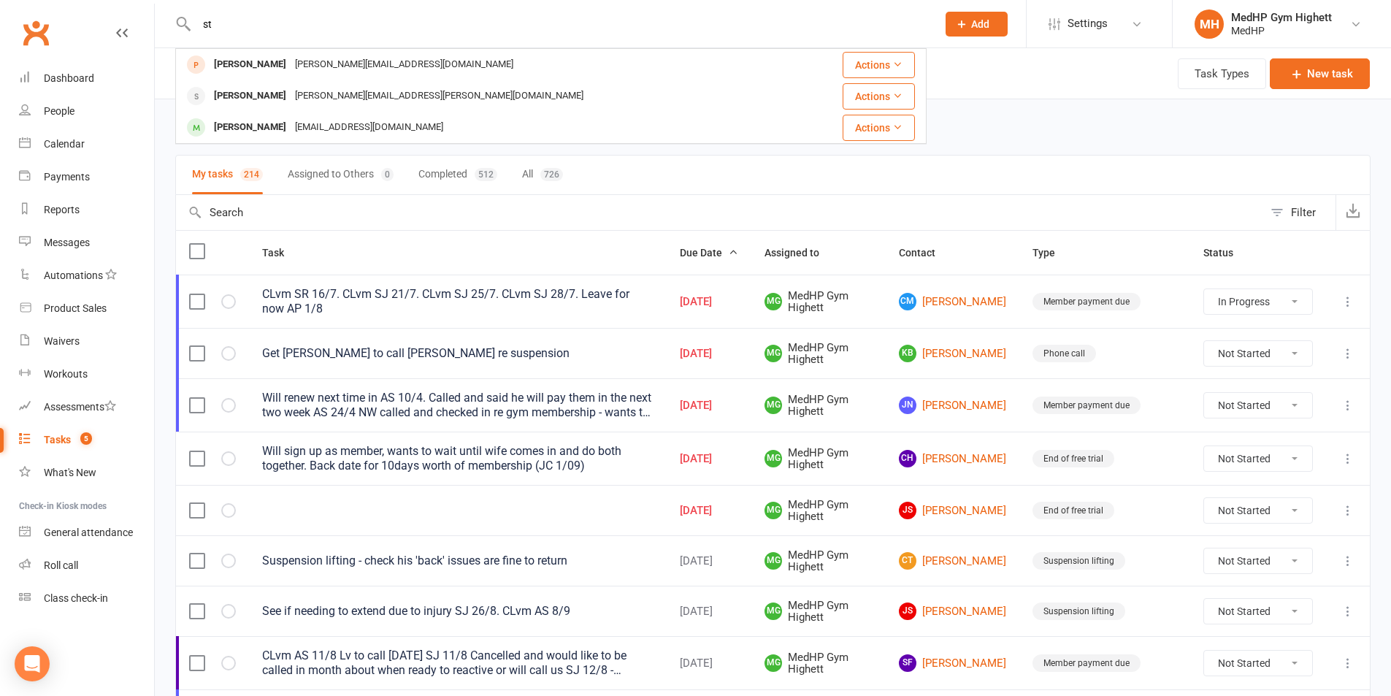
type input "s"
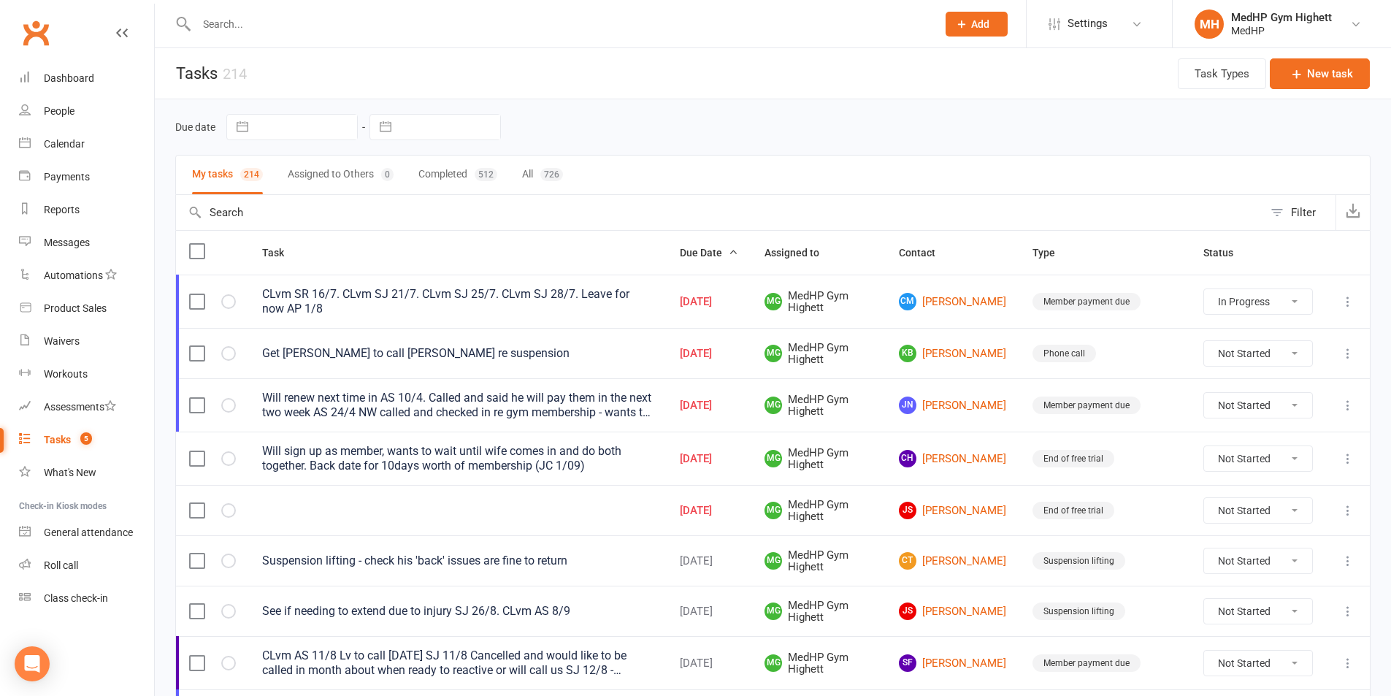
click at [645, 113] on div "Due date Navigate forward to interact with the calendar and select a date. Pres…" at bounding box center [773, 127] width 1196 height 56
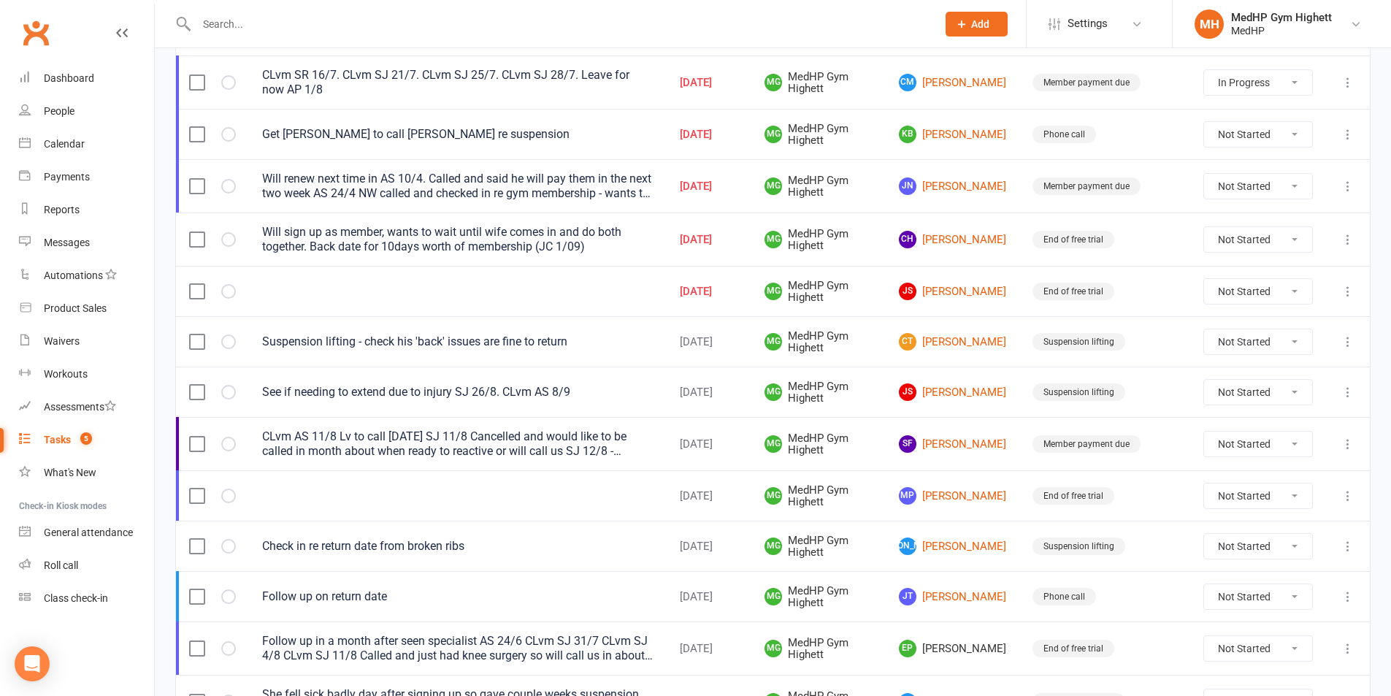
scroll to position [146, 0]
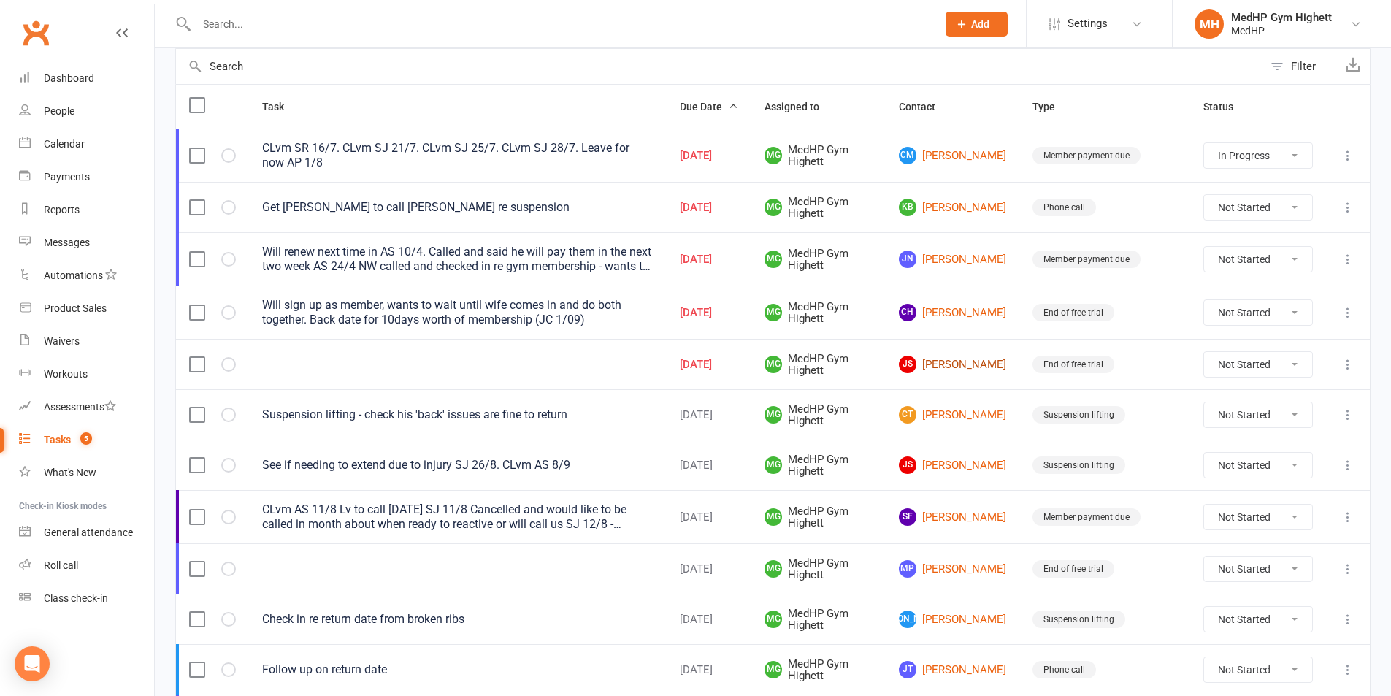
click at [977, 366] on link "JS [PERSON_NAME]" at bounding box center [952, 365] width 107 height 18
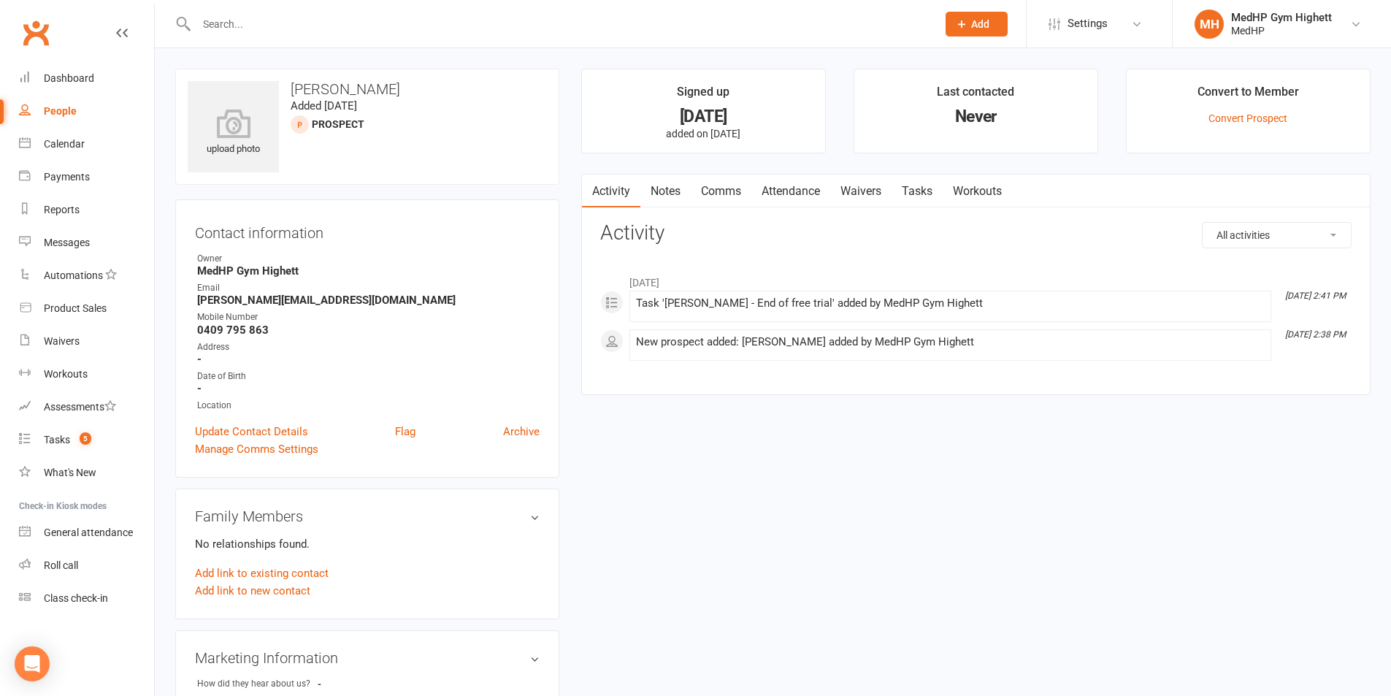
click at [915, 187] on link "Tasks" at bounding box center [917, 192] width 51 height 34
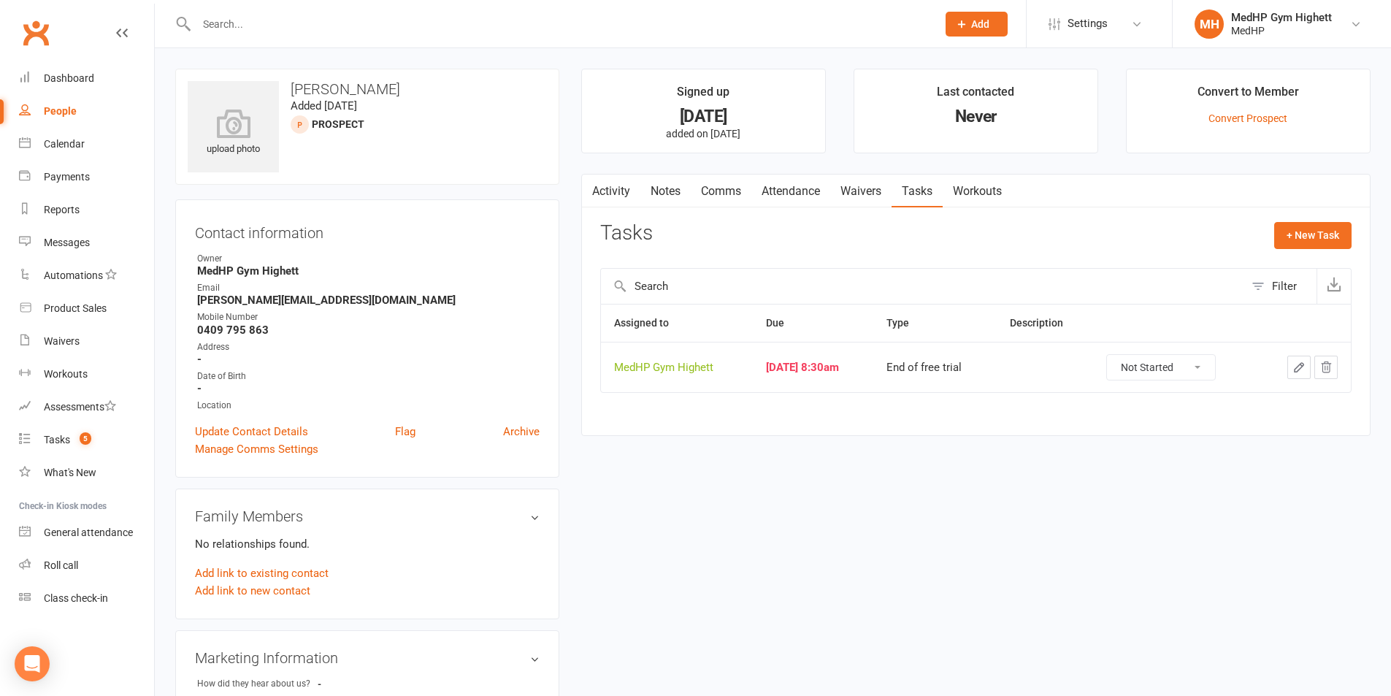
click at [1169, 375] on select "Not Started In Progress Waiting Complete" at bounding box center [1161, 367] width 108 height 25
click at [1119, 355] on select "Not Started In Progress Waiting Complete" at bounding box center [1161, 367] width 108 height 25
select select "unstarted"
click at [38, 432] on link "Tasks 4" at bounding box center [86, 440] width 135 height 33
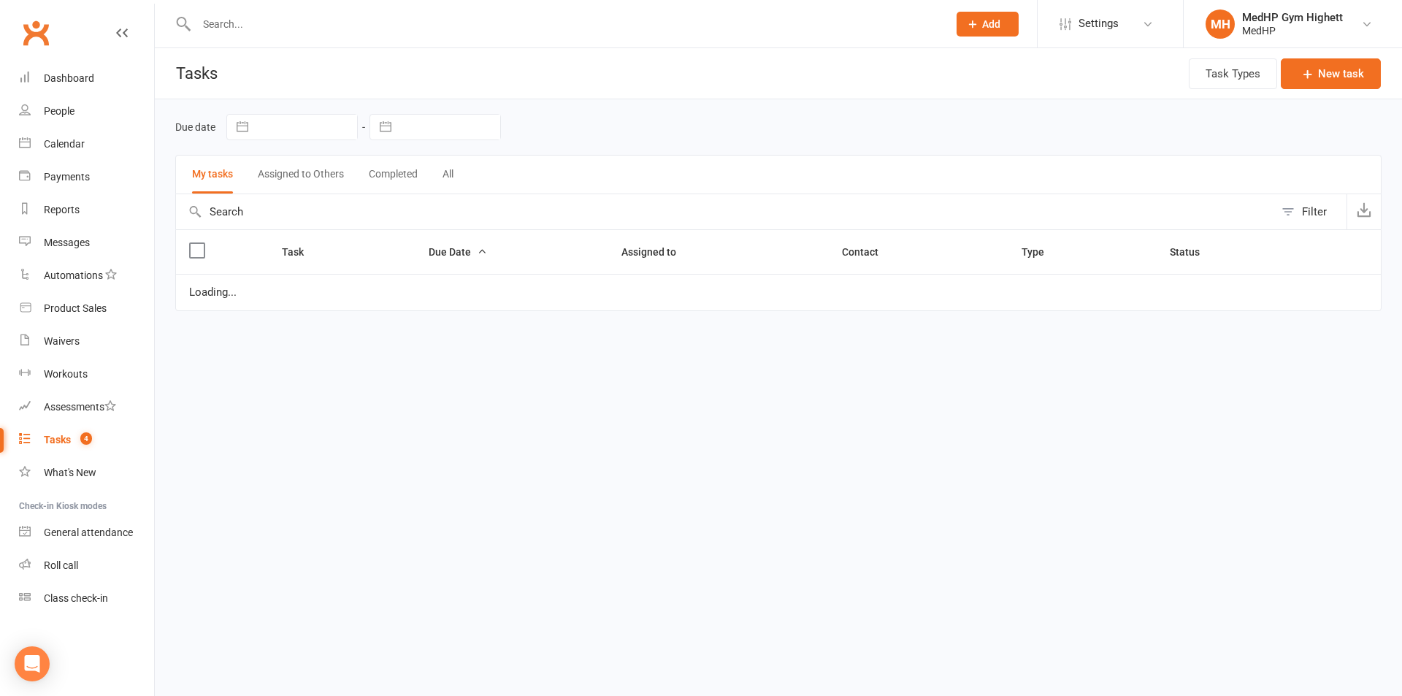
select select "started"
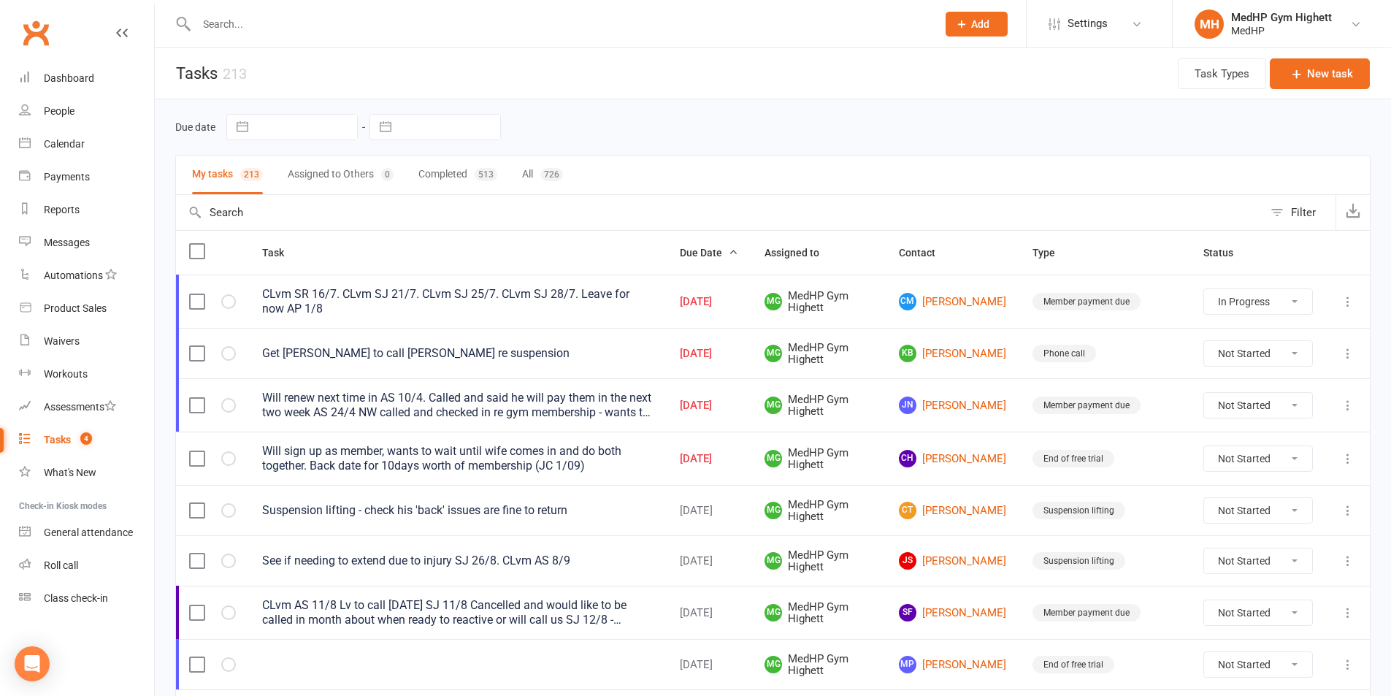
click at [633, 404] on div "Will renew next time in AS 10/4. Called and said he will pay them in the next t…" at bounding box center [458, 405] width 392 height 29
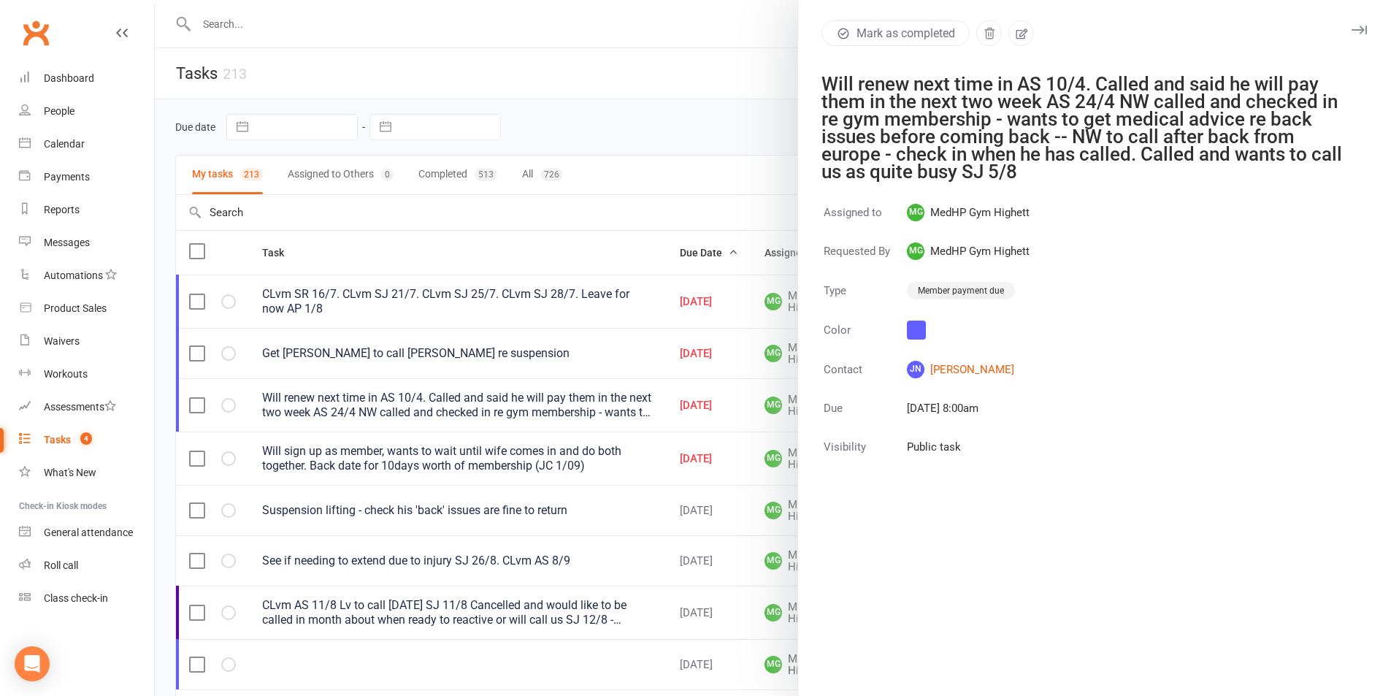
click at [634, 138] on div at bounding box center [773, 348] width 1237 height 696
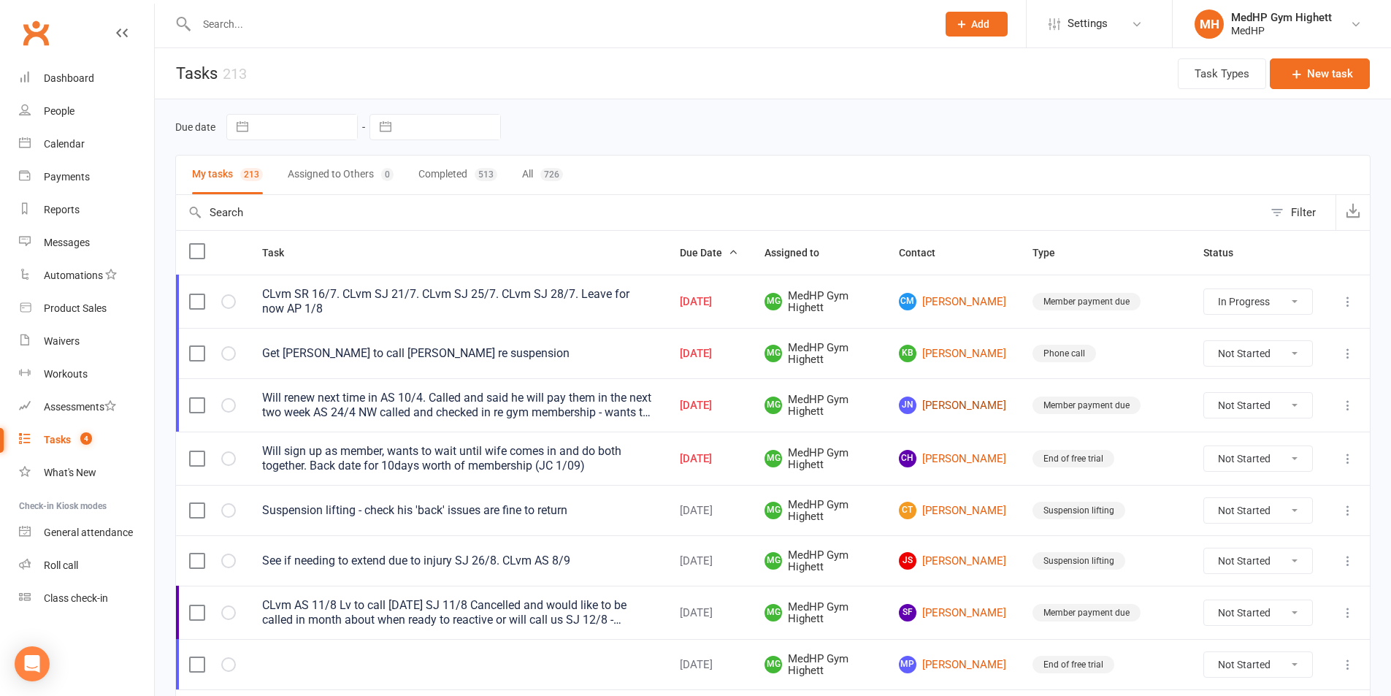
click at [959, 406] on link "JN [PERSON_NAME]" at bounding box center [952, 406] width 107 height 18
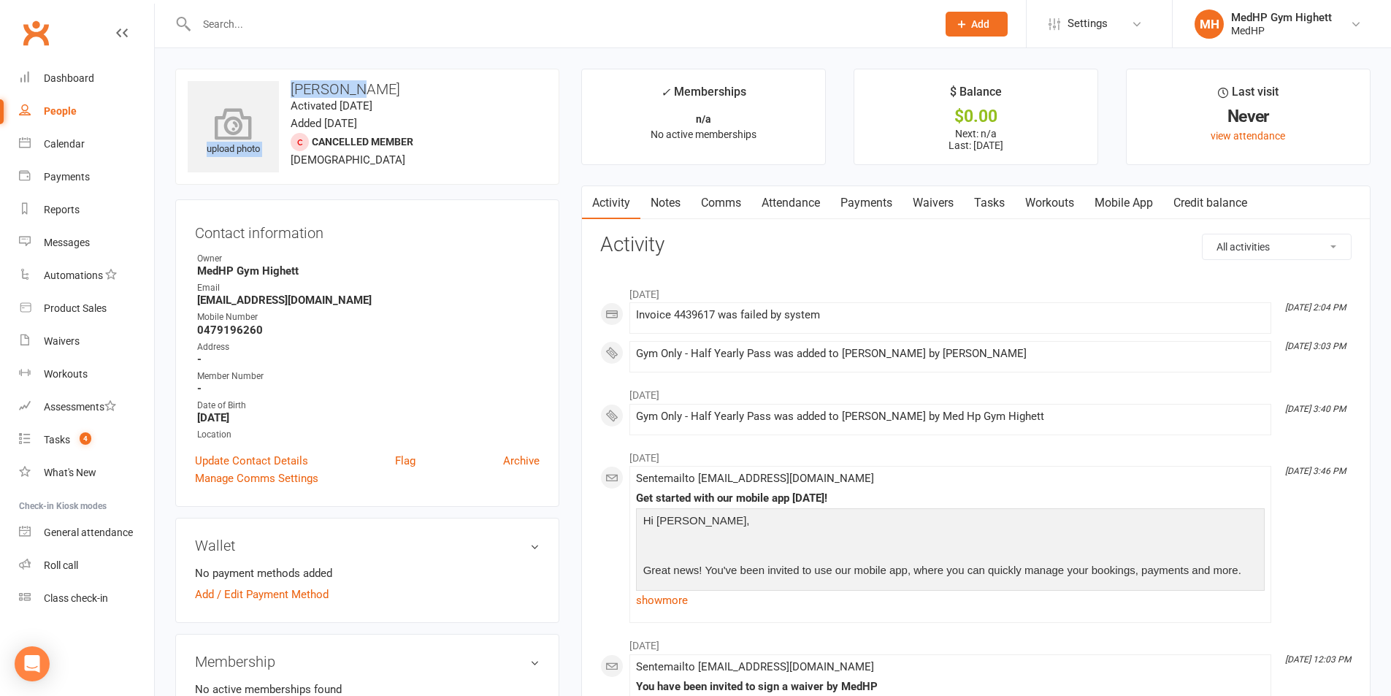
drag, startPoint x: 348, startPoint y: 87, endPoint x: 278, endPoint y: 88, distance: 70.9
click at [278, 88] on div "upload photo [PERSON_NAME] Activated [DATE] Added [DATE] Cancelled member [DEMO…" at bounding box center [367, 127] width 384 height 116
drag, startPoint x: 306, startPoint y: 91, endPoint x: 345, endPoint y: 88, distance: 38.8
click at [307, 91] on h3 "[PERSON_NAME]" at bounding box center [367, 89] width 359 height 16
click at [355, 93] on h3 "[PERSON_NAME]" at bounding box center [367, 89] width 359 height 16
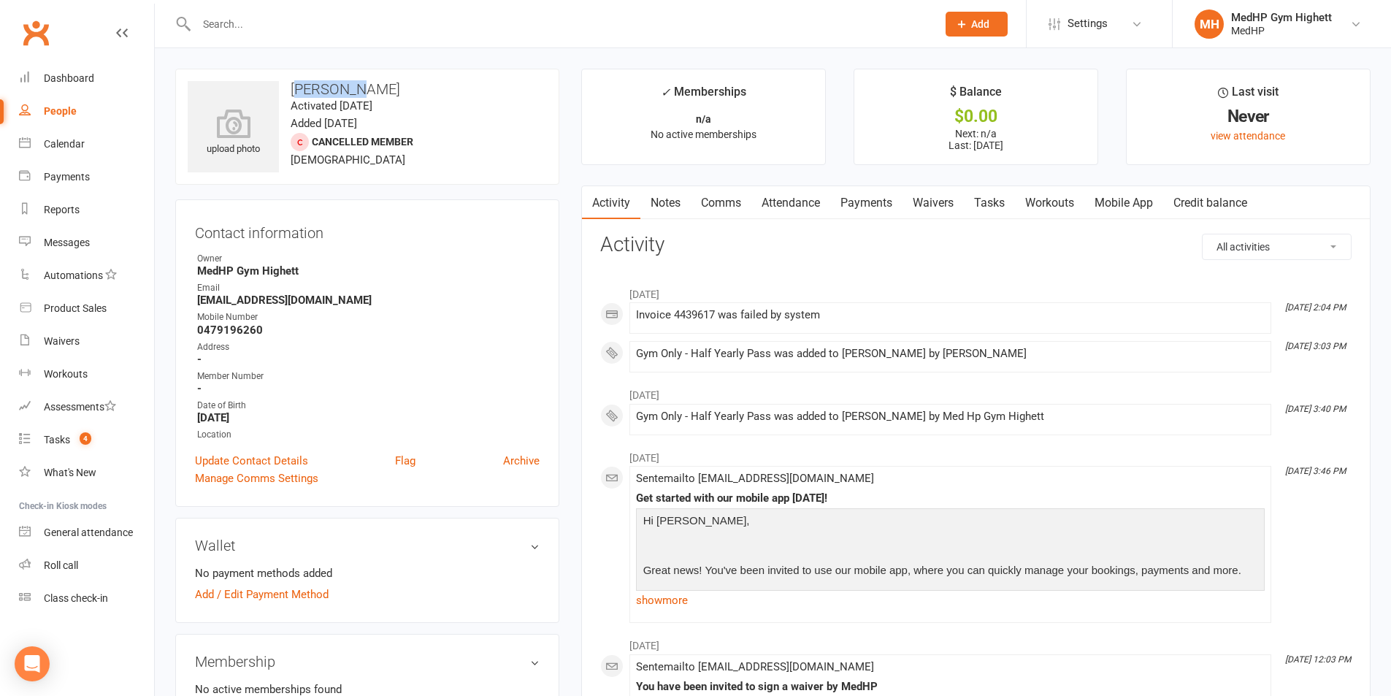
drag, startPoint x: 377, startPoint y: 94, endPoint x: 296, endPoint y: 91, distance: 81.1
click at [296, 91] on h3 "[PERSON_NAME]" at bounding box center [367, 89] width 359 height 16
click at [293, 91] on h3 "[PERSON_NAME]" at bounding box center [367, 89] width 359 height 16
drag, startPoint x: 292, startPoint y: 91, endPoint x: 356, endPoint y: 84, distance: 64.7
click at [356, 84] on h3 "[PERSON_NAME]" at bounding box center [367, 89] width 359 height 16
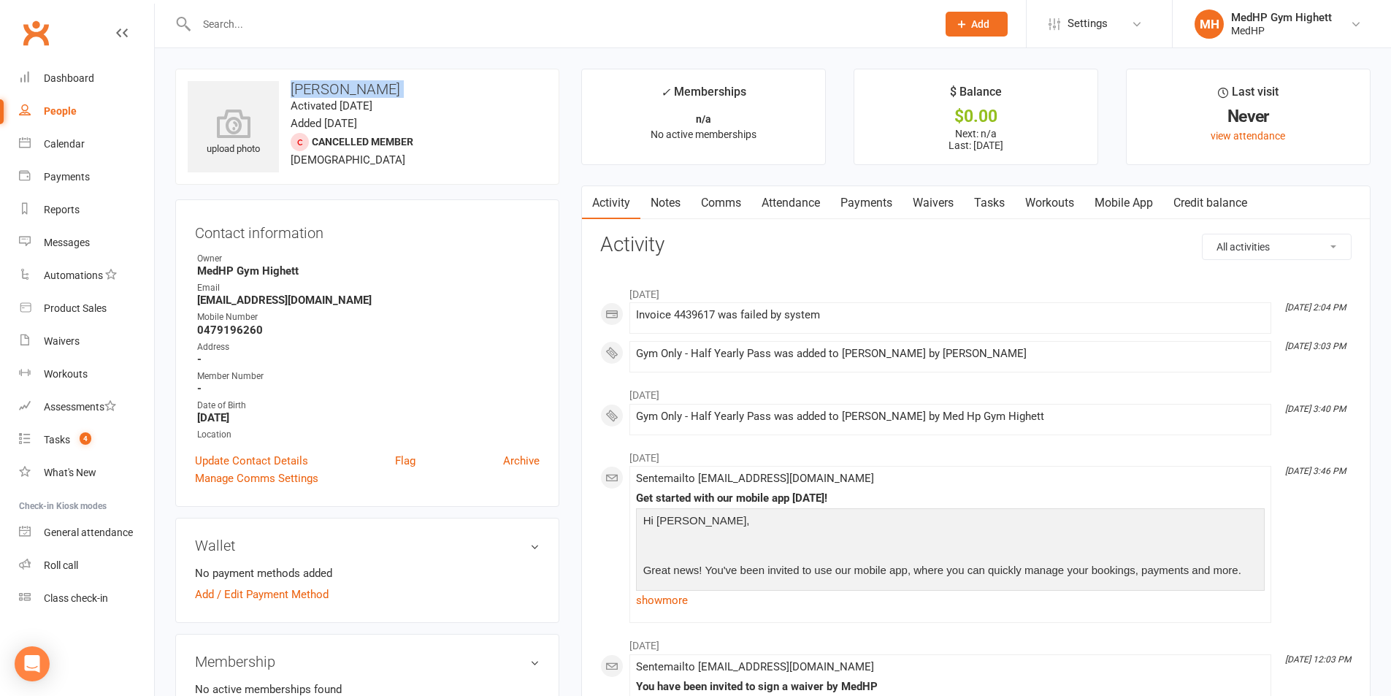
copy h3 "[PERSON_NAME]"
click at [400, 83] on h3 "[PERSON_NAME]" at bounding box center [367, 89] width 359 height 16
click at [87, 439] on span "4" at bounding box center [86, 438] width 12 height 12
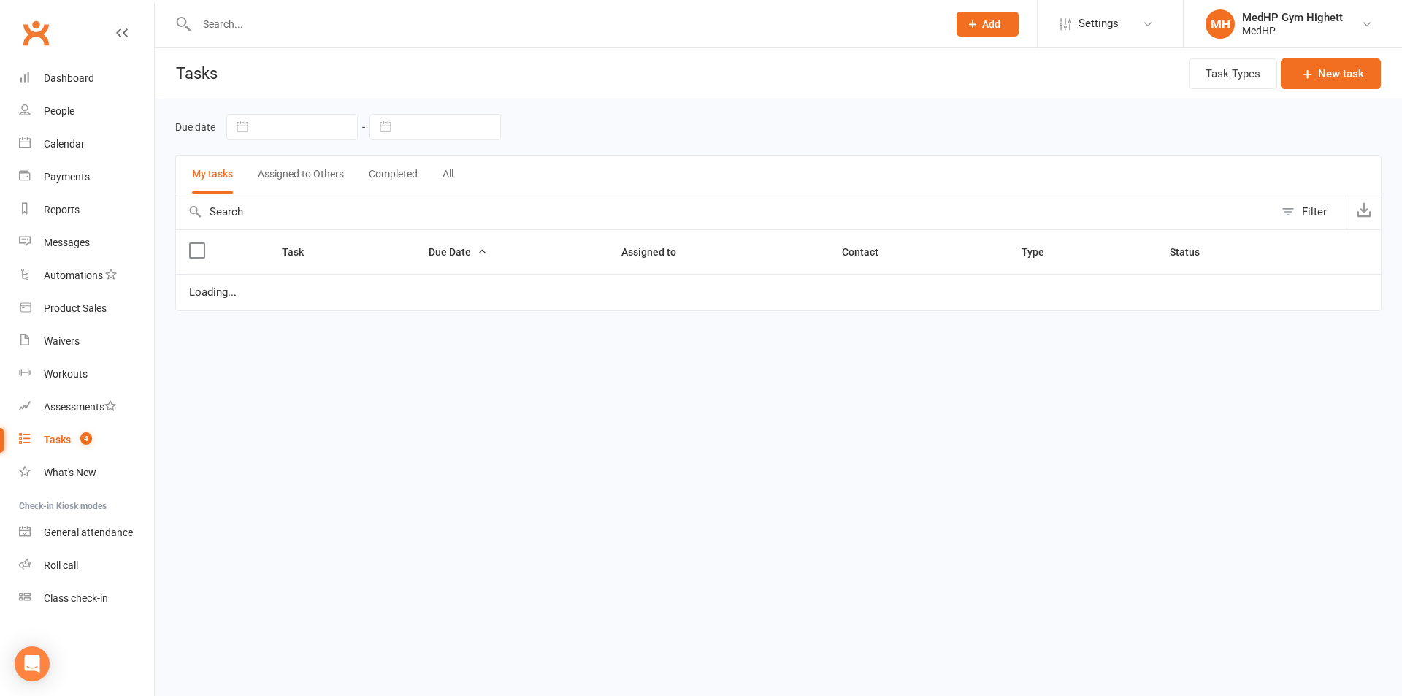
select select "started"
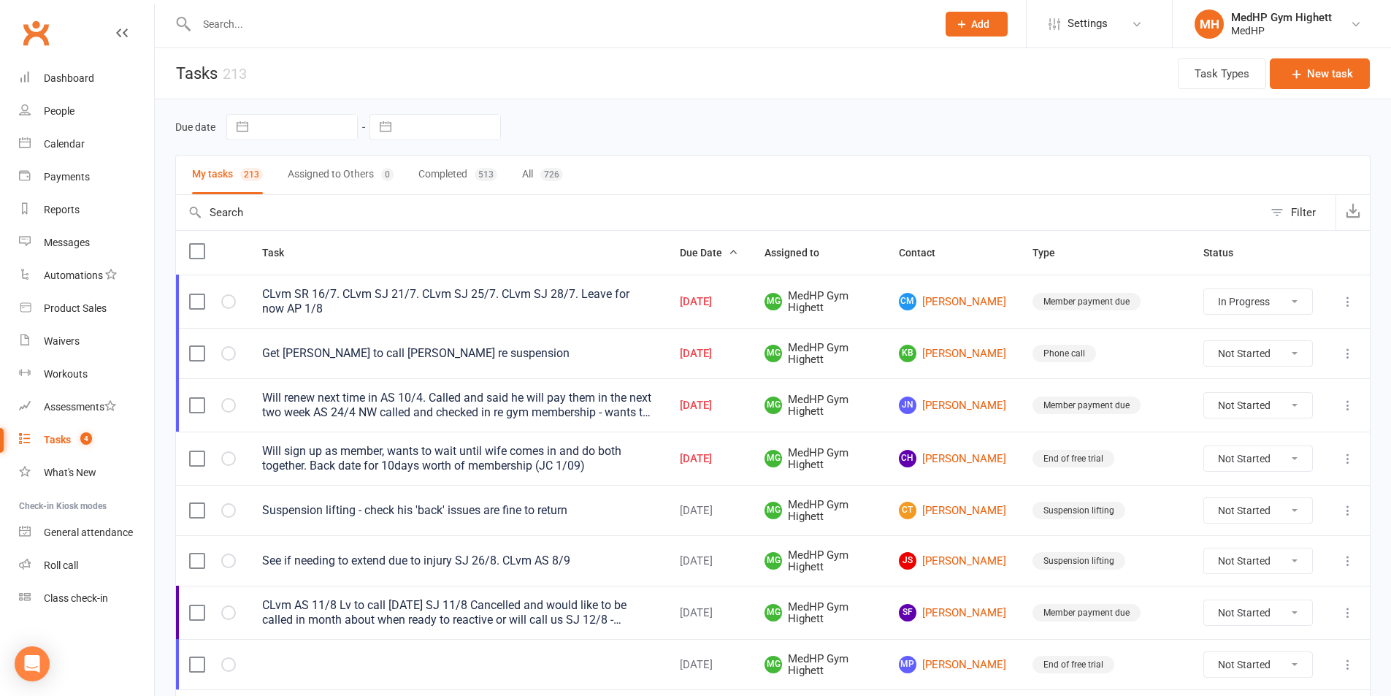
click at [615, 405] on div "Will renew next time in AS 10/4. Called and said he will pay them in the next t…" at bounding box center [458, 405] width 392 height 29
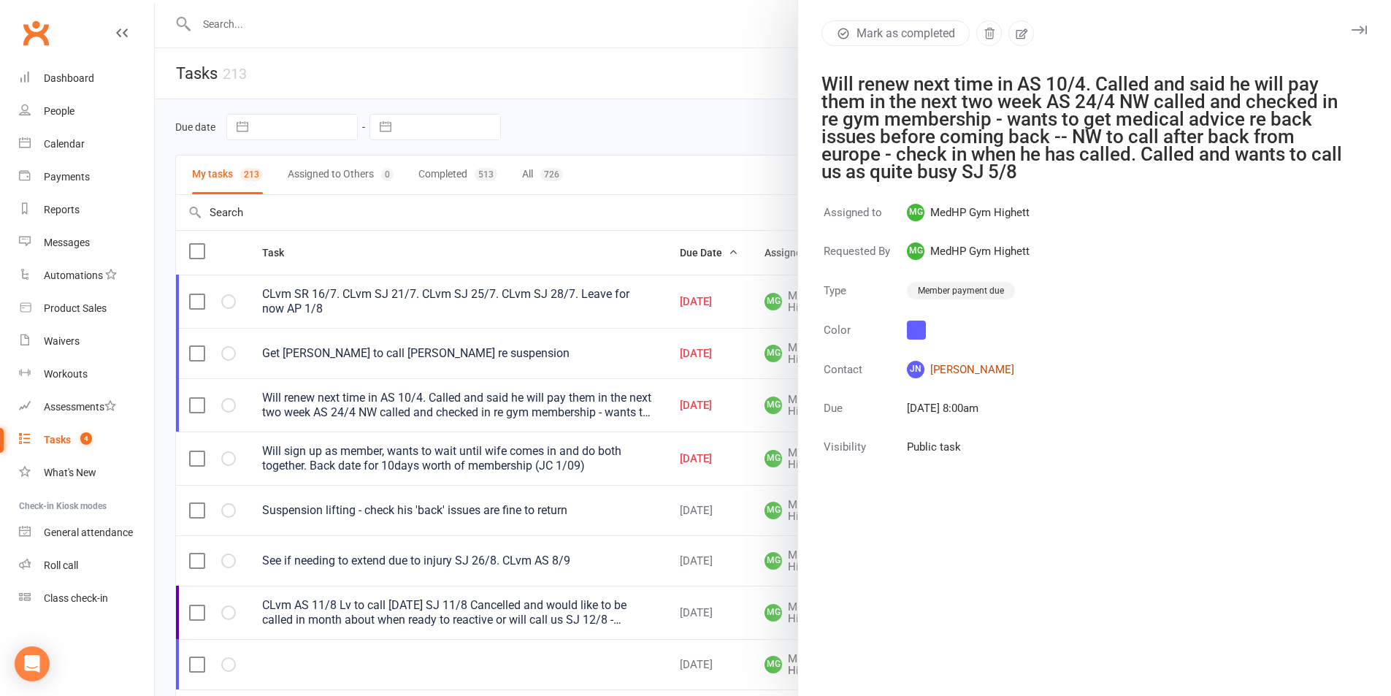
click at [949, 375] on link "JN [PERSON_NAME]" at bounding box center [968, 370] width 123 height 18
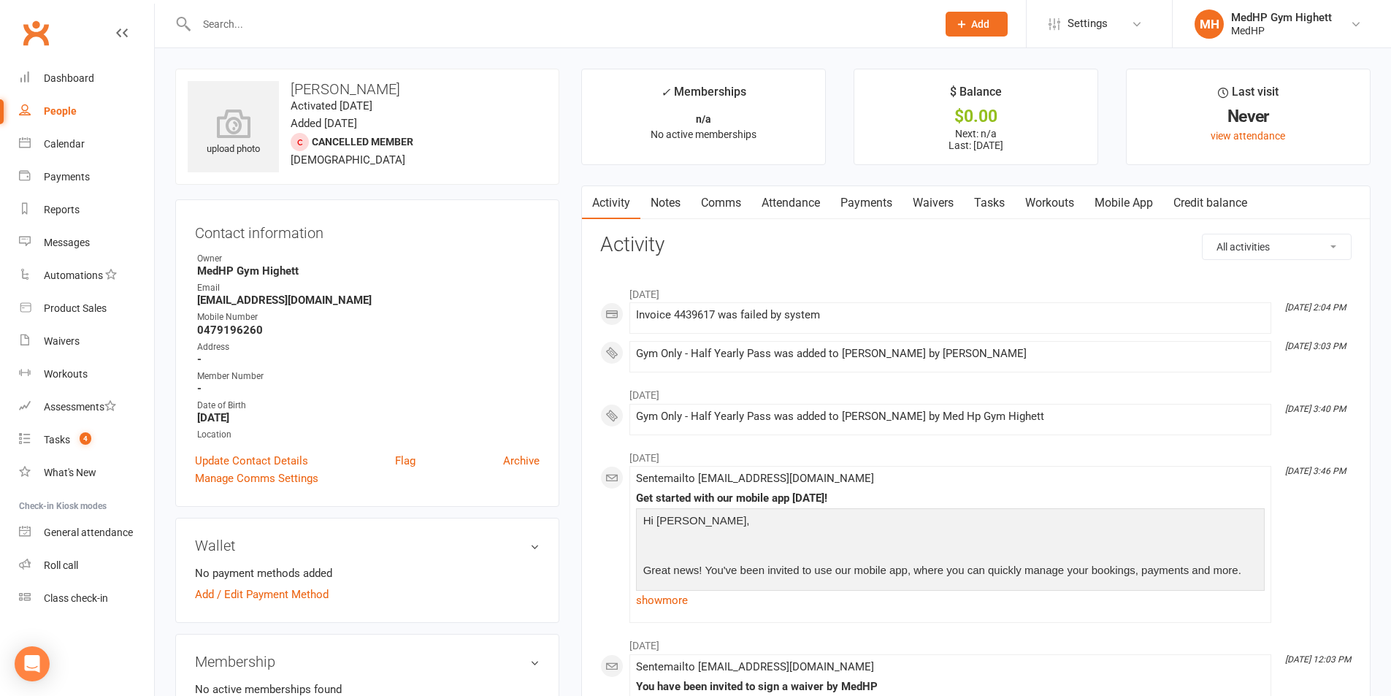
drag, startPoint x: 467, startPoint y: 36, endPoint x: 422, endPoint y: 18, distance: 48.8
click at [423, 18] on input "text" at bounding box center [559, 24] width 735 height 20
paste input "[PERSON_NAME]"
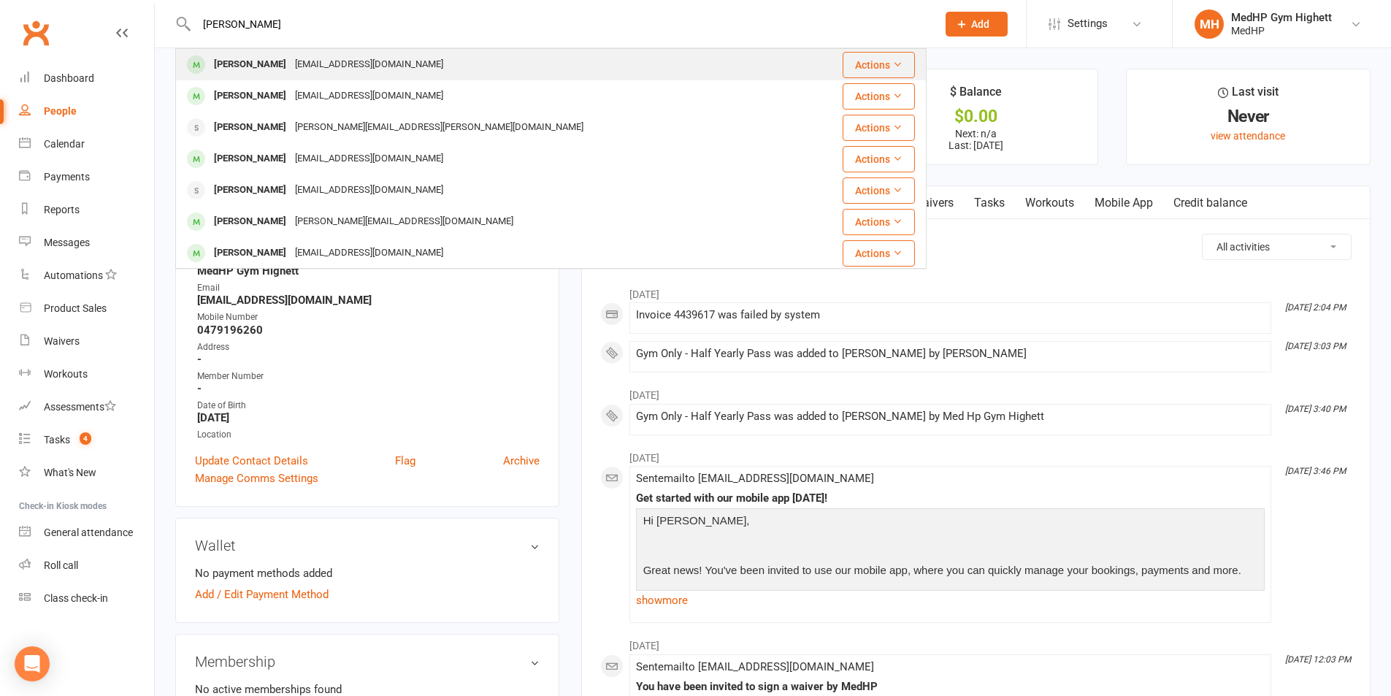
type input "[PERSON_NAME]"
click at [371, 61] on div "[EMAIL_ADDRESS][DOMAIN_NAME]" at bounding box center [369, 64] width 157 height 21
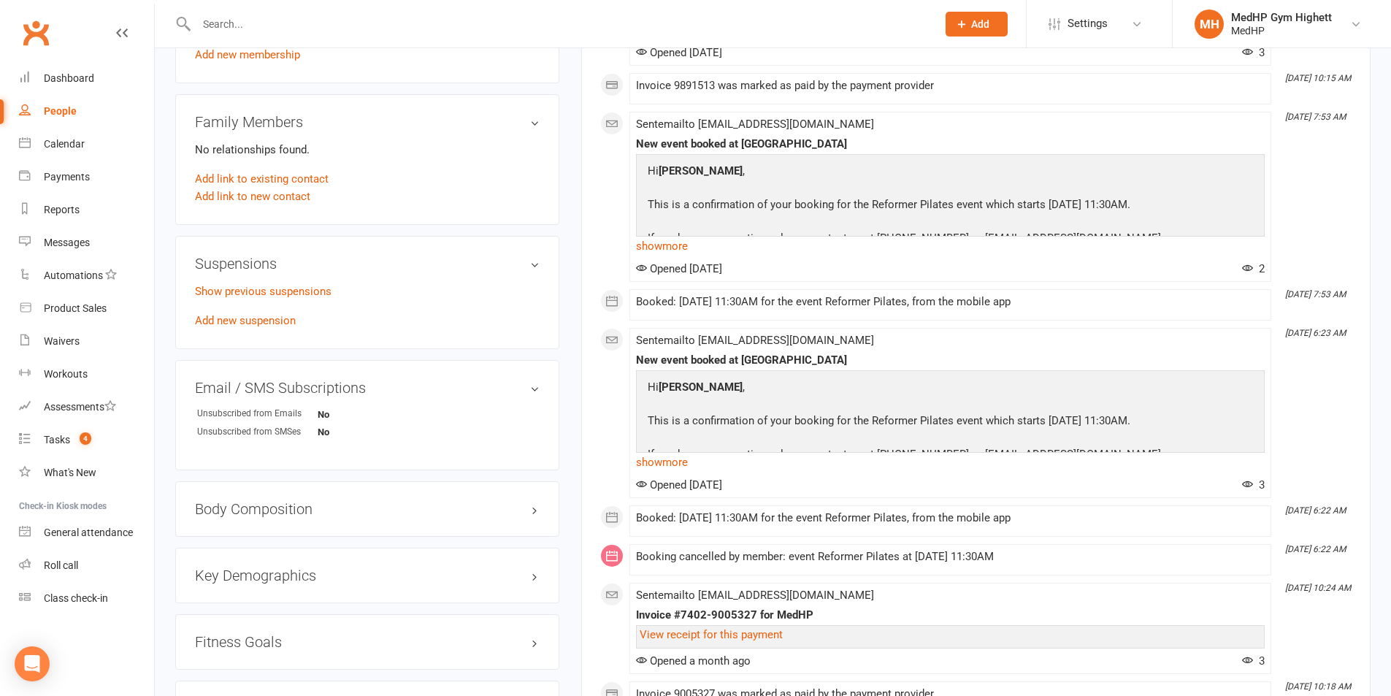
scroll to position [730, 0]
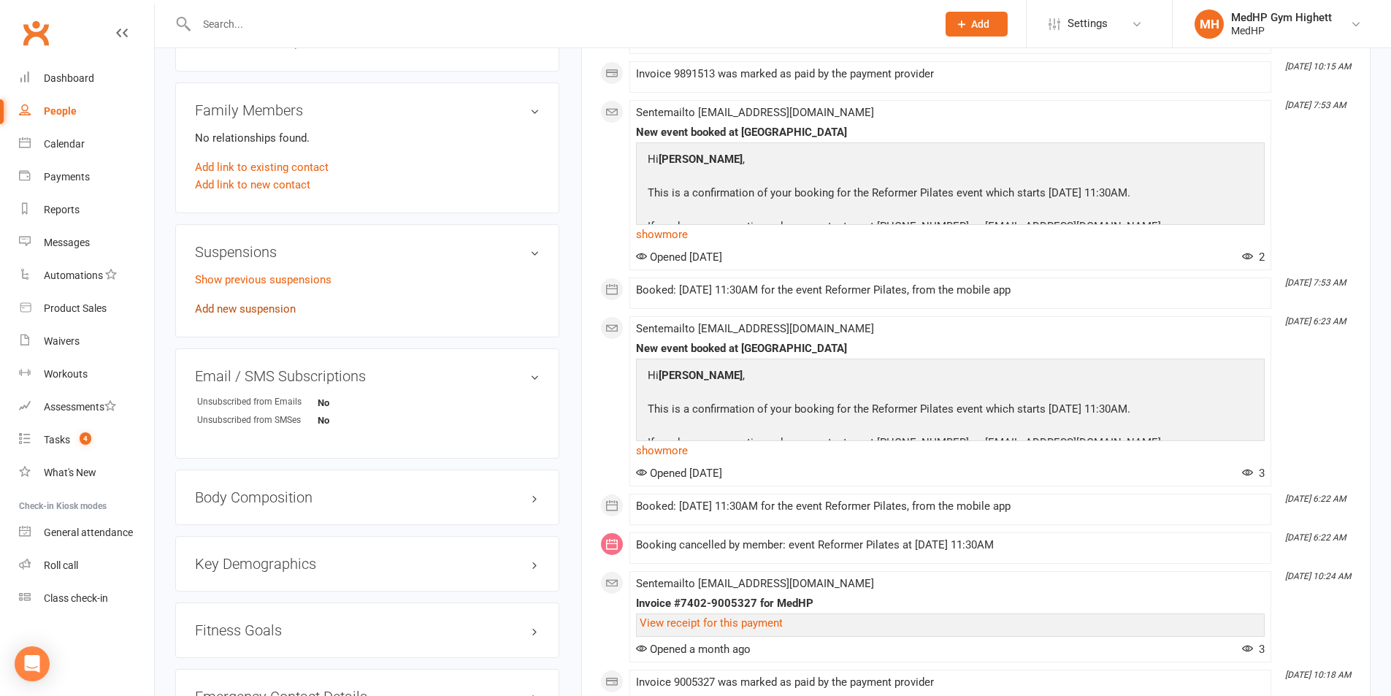
click at [270, 310] on link "Add new suspension" at bounding box center [245, 308] width 101 height 13
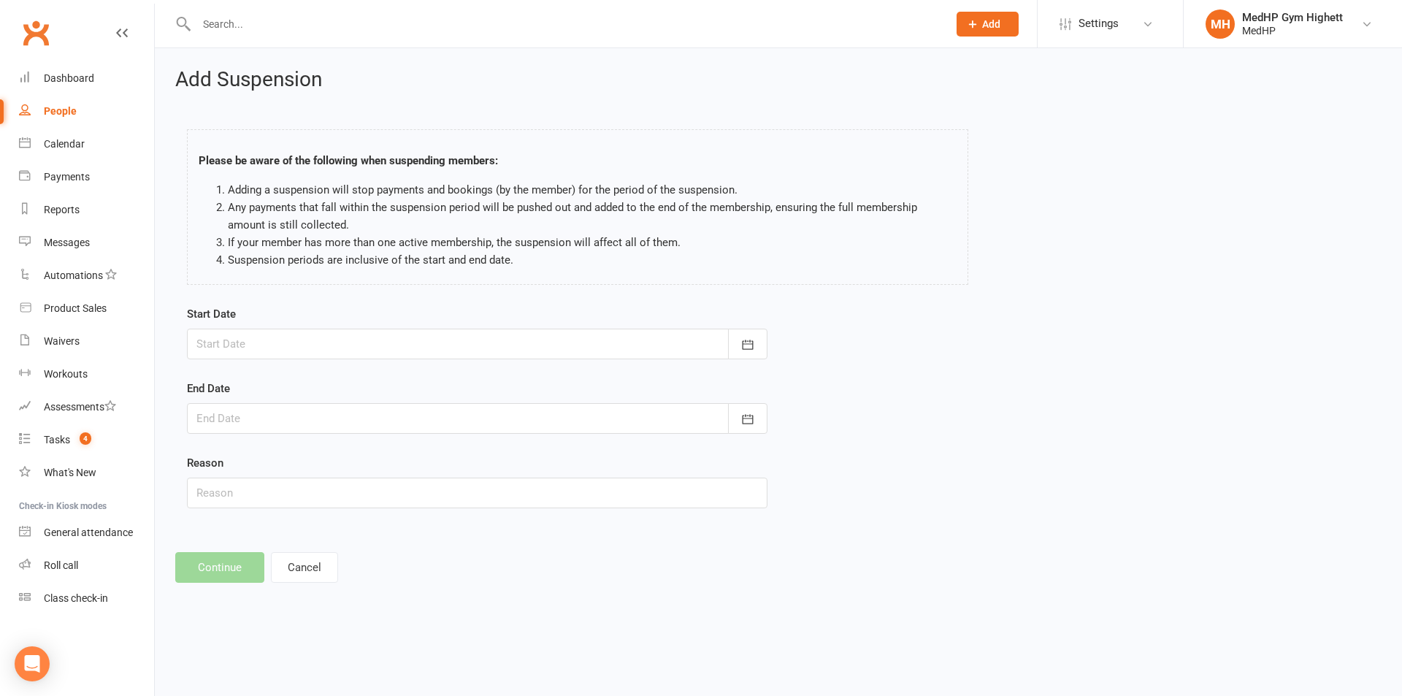
click at [386, 362] on form "Start Date [DATE] Sun Mon Tue Wed Thu Fri Sat 36 31 01 02 03 04 05 06 37 07 08 …" at bounding box center [477, 406] width 581 height 203
click at [386, 347] on div at bounding box center [477, 344] width 581 height 31
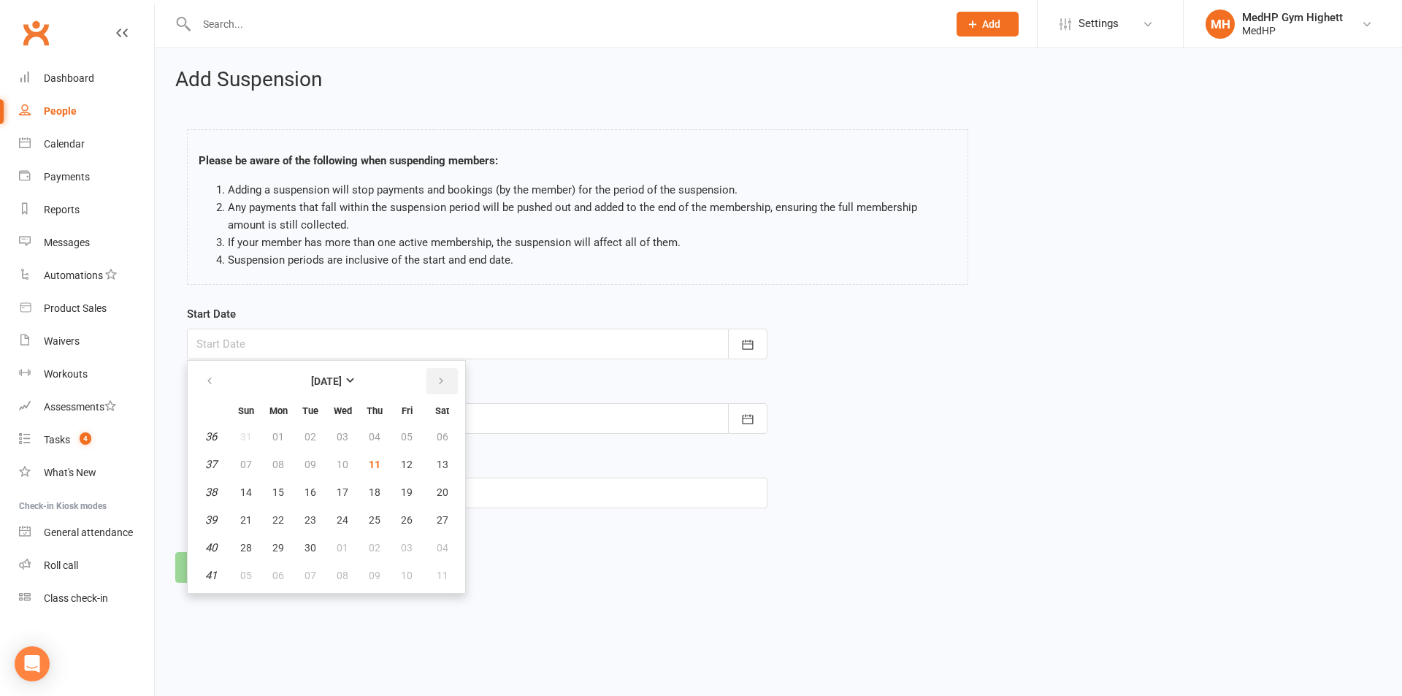
click at [440, 380] on icon "button" at bounding box center [441, 381] width 10 height 12
click at [434, 440] on button "04" at bounding box center [442, 437] width 37 height 26
type input "[DATE]"
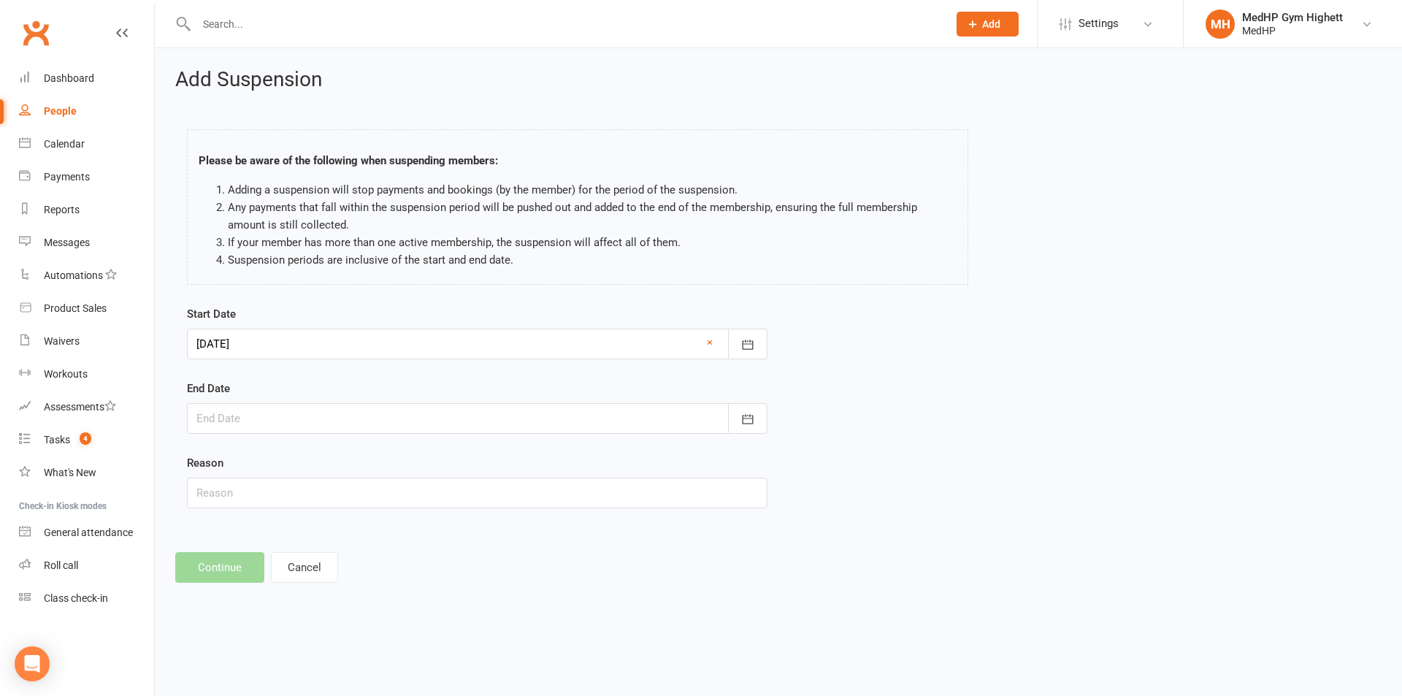
click at [407, 412] on div at bounding box center [477, 418] width 581 height 31
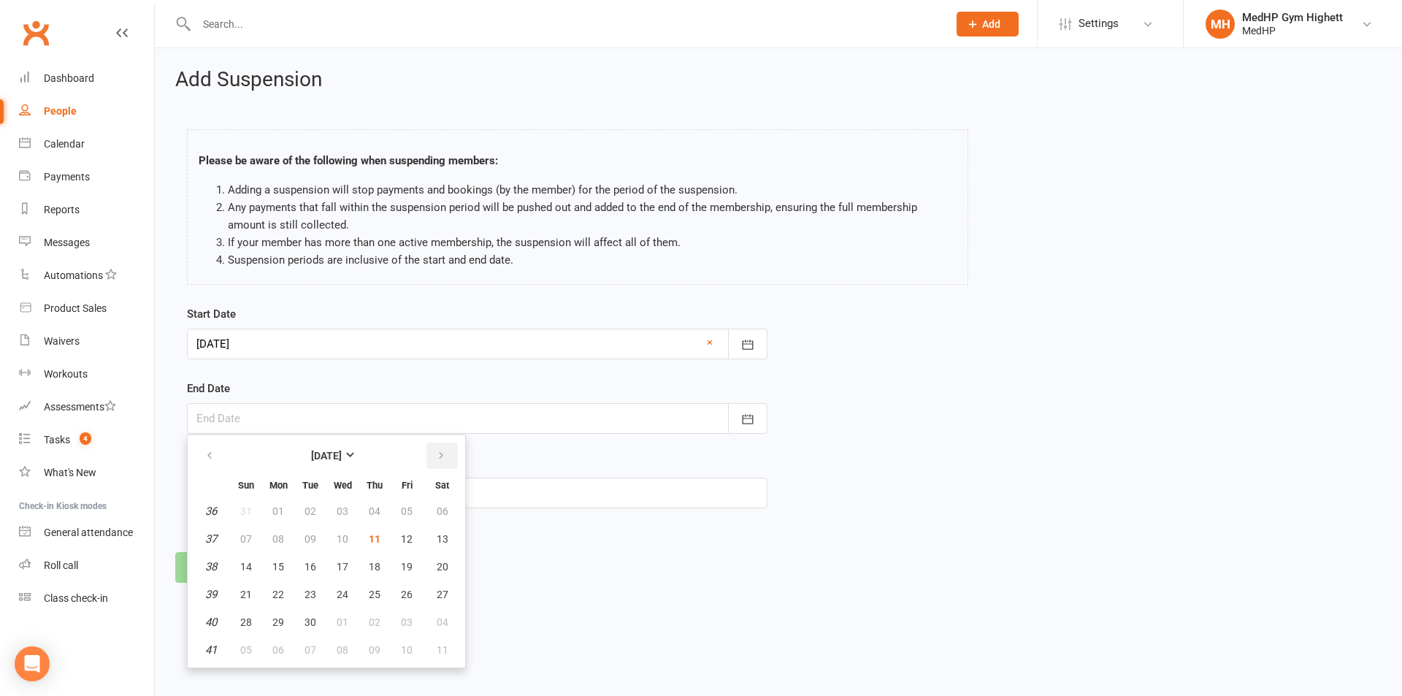
click at [431, 462] on button "button" at bounding box center [442, 456] width 31 height 26
click at [437, 457] on icon "button" at bounding box center [441, 456] width 10 height 12
click at [270, 504] on button "01" at bounding box center [278, 511] width 31 height 26
type input "[DATE]"
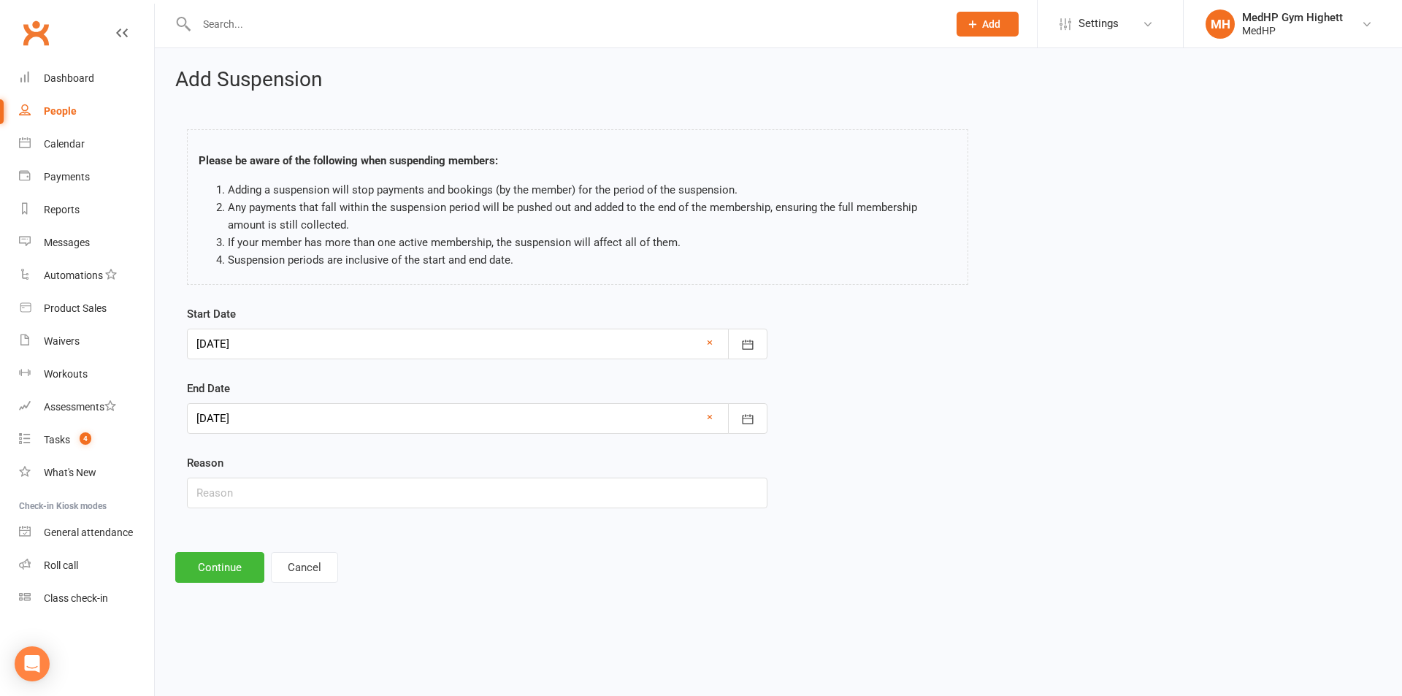
click at [337, 509] on div "Start Date [DATE] [DATE] Sun Mon Tue Wed Thu Fri Sat 40 28 29 30 01 02 03 04 41…" at bounding box center [477, 417] width 603 height 224
click at [335, 497] on input "text" at bounding box center [477, 493] width 581 height 31
type input "Away"
click at [229, 562] on button "Continue" at bounding box center [219, 567] width 89 height 31
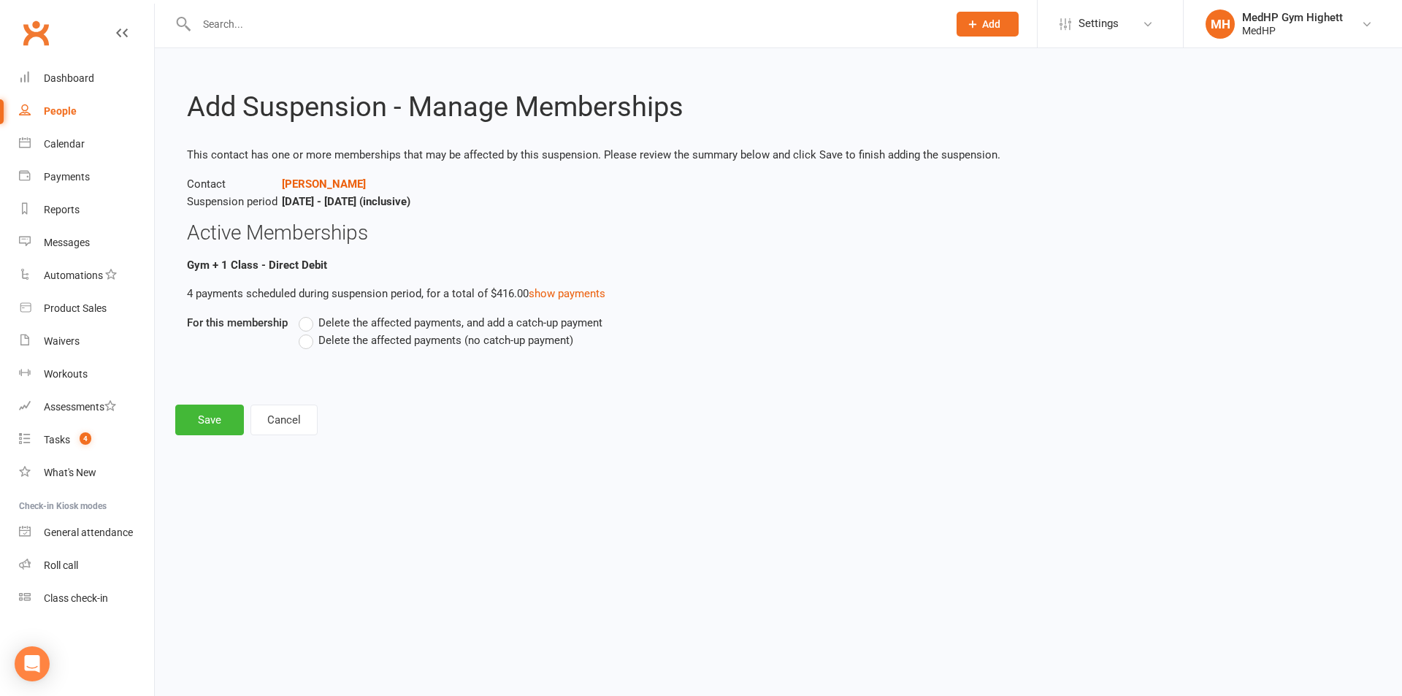
click at [344, 338] on span "Delete the affected payments (no catch-up payment)" at bounding box center [445, 339] width 255 height 15
click at [308, 332] on input "Delete the affected payments (no catch-up payment)" at bounding box center [303, 332] width 9 height 0
click at [224, 416] on button "Save" at bounding box center [209, 420] width 69 height 31
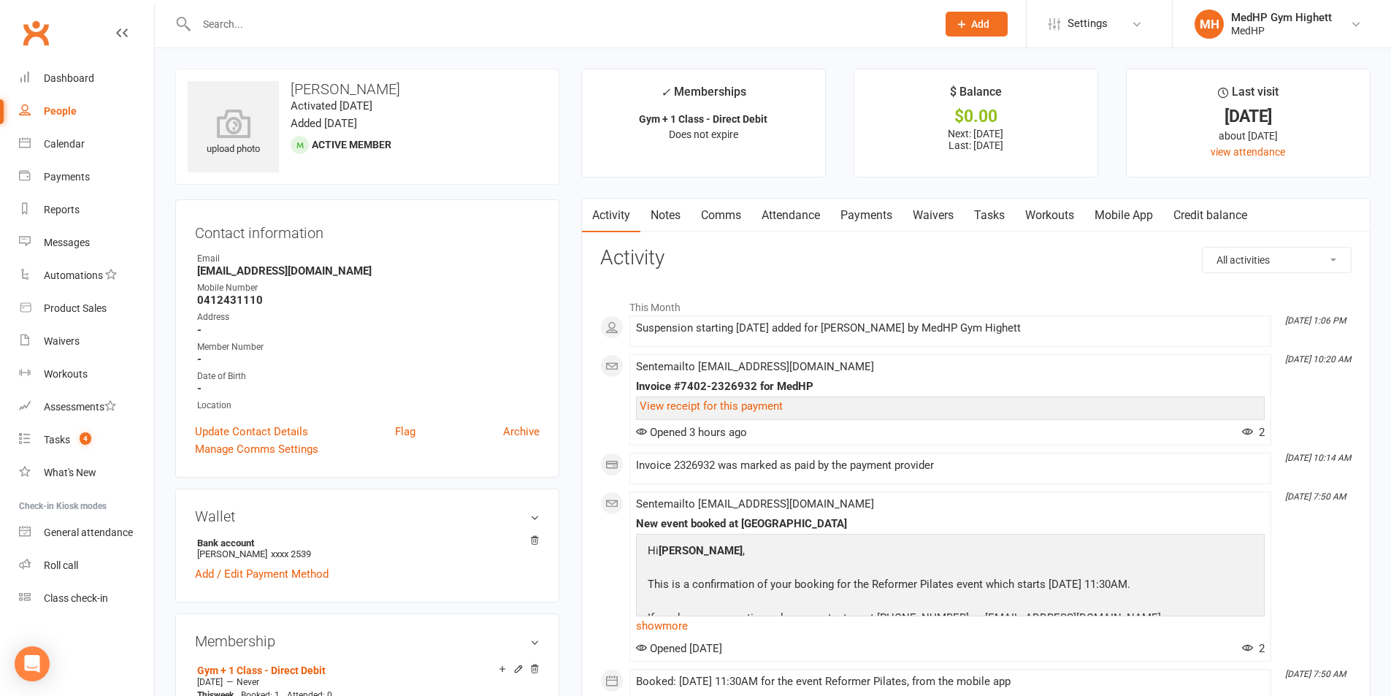
click at [987, 218] on link "Tasks" at bounding box center [989, 216] width 51 height 34
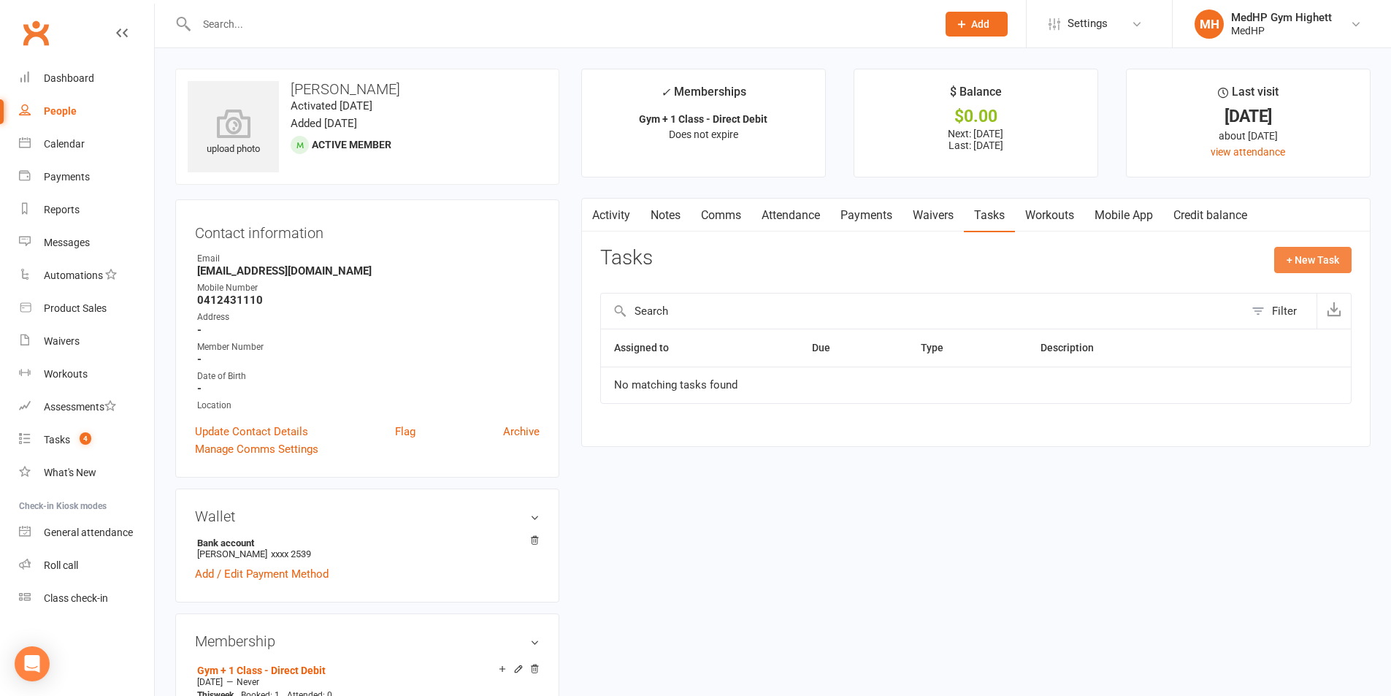
click at [1316, 251] on button "+ New Task" at bounding box center [1313, 260] width 77 height 26
select select "46188"
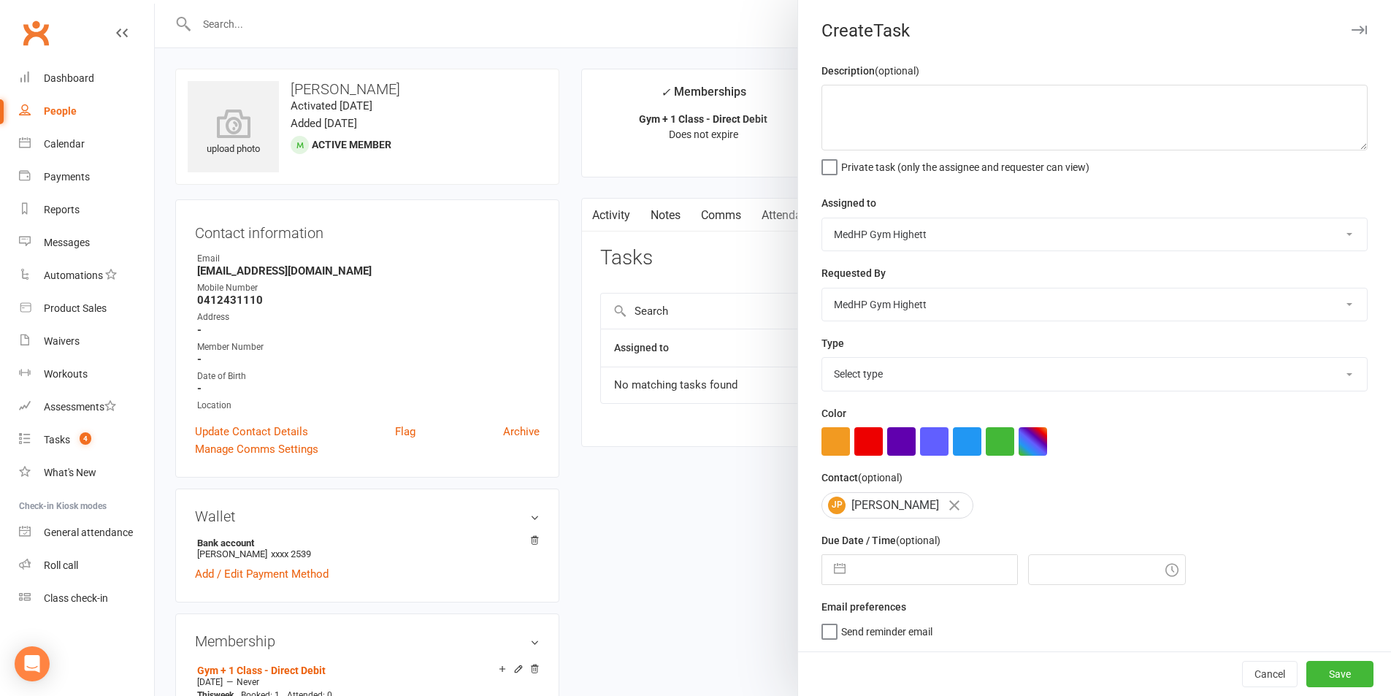
click at [925, 372] on select "Select type 10 class pack finished 6 week program review 6 week review 8 week c…" at bounding box center [1094, 374] width 545 height 32
select select "25832"
click at [822, 361] on select "Select type 10 class pack finished 6 week program review 6 week review 8 week c…" at bounding box center [1094, 374] width 545 height 32
click at [902, 568] on input "text" at bounding box center [935, 569] width 164 height 29
select select "7"
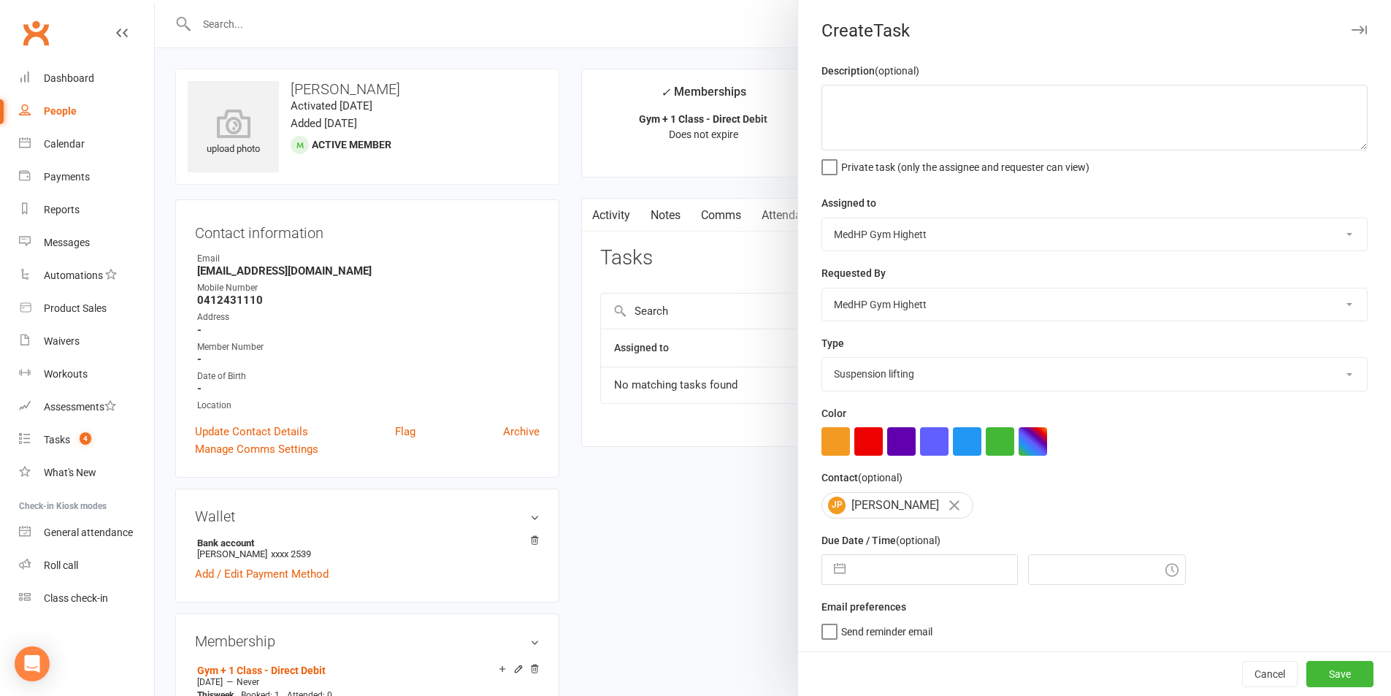
select select "2025"
select select "8"
select select "2025"
select select "9"
select select "2025"
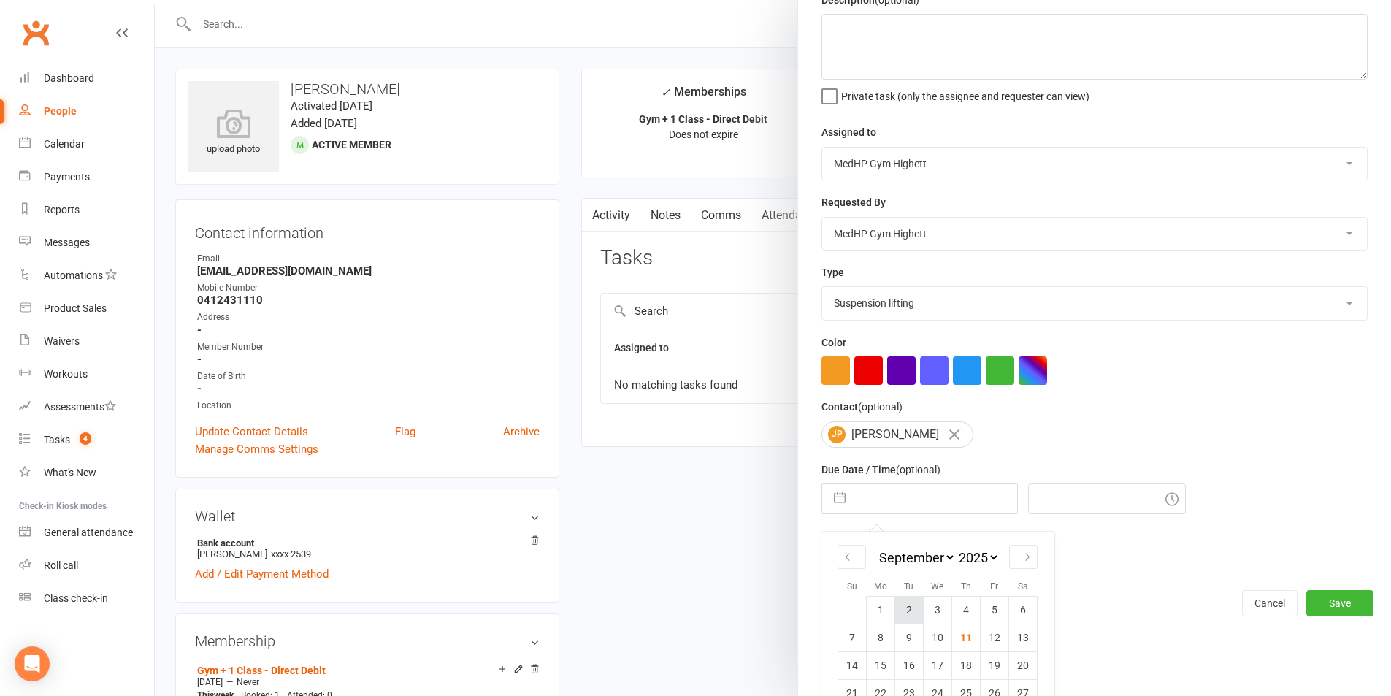
scroll to position [132, 0]
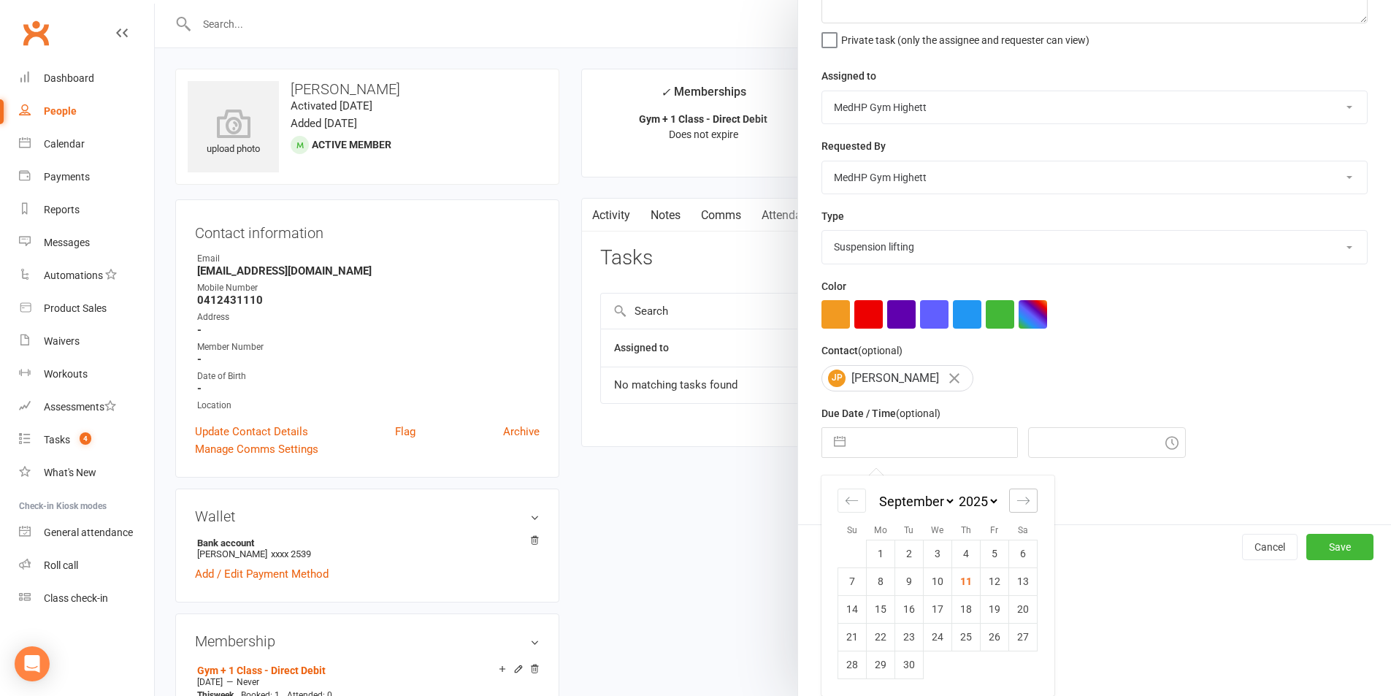
click at [1021, 506] on icon "Move forward to switch to the next month." at bounding box center [1024, 501] width 14 height 14
select select "10"
select select "2025"
click at [1021, 506] on icon "Move forward to switch to the next month." at bounding box center [1024, 501] width 14 height 14
select select "11"
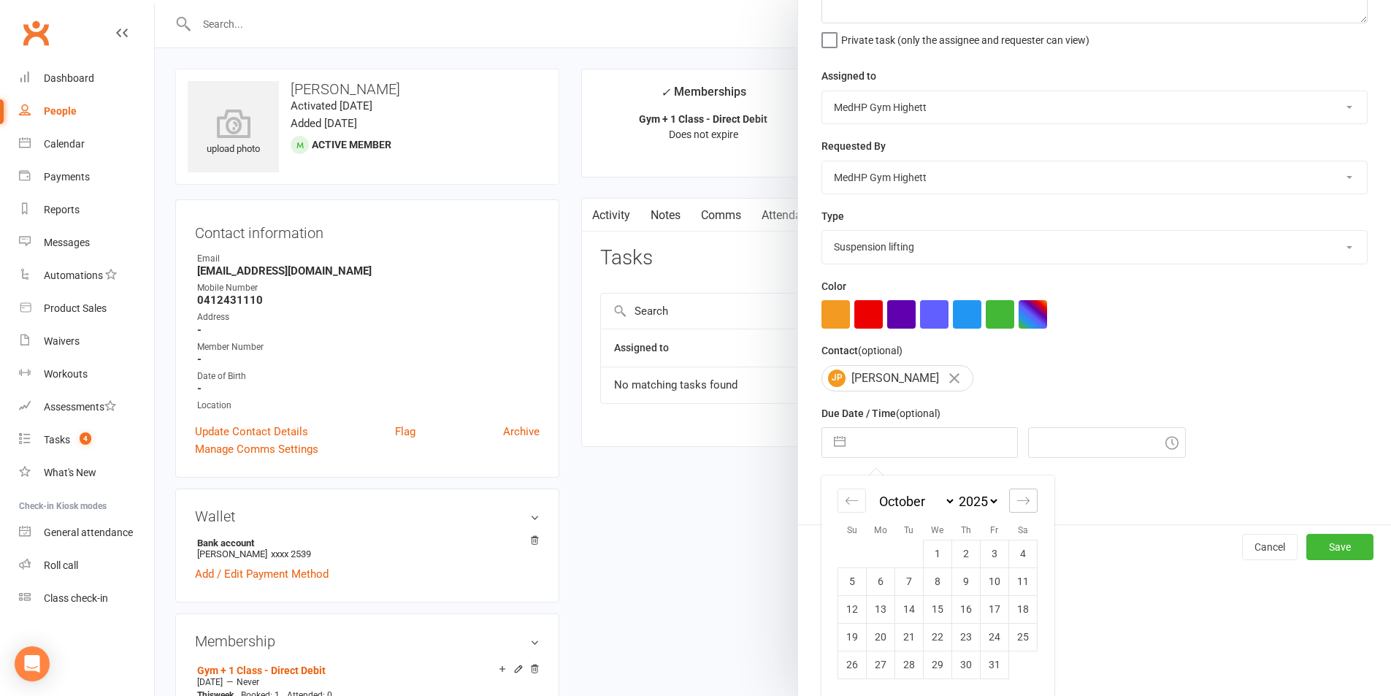
select select "2025"
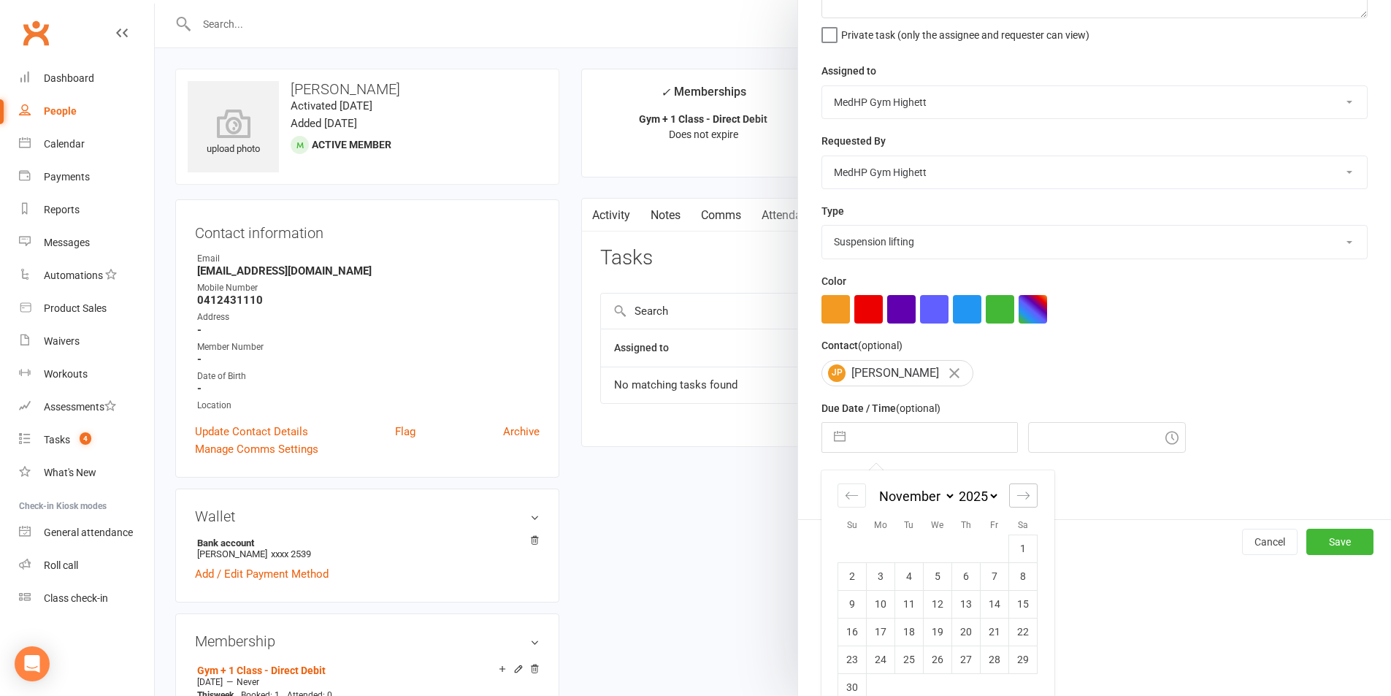
click at [1021, 503] on icon "Move forward to switch to the next month." at bounding box center [1024, 496] width 14 height 14
select select "2026"
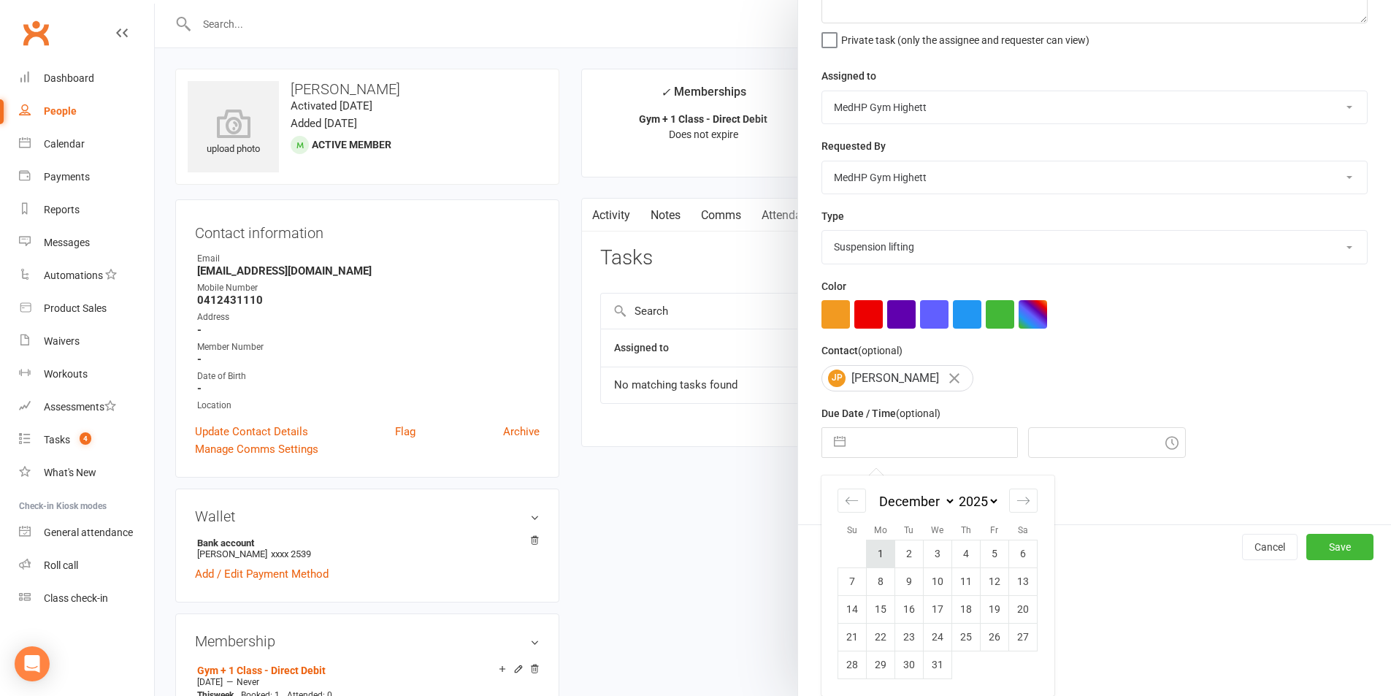
click at [880, 545] on td "1" at bounding box center [881, 554] width 28 height 28
type input "[DATE]"
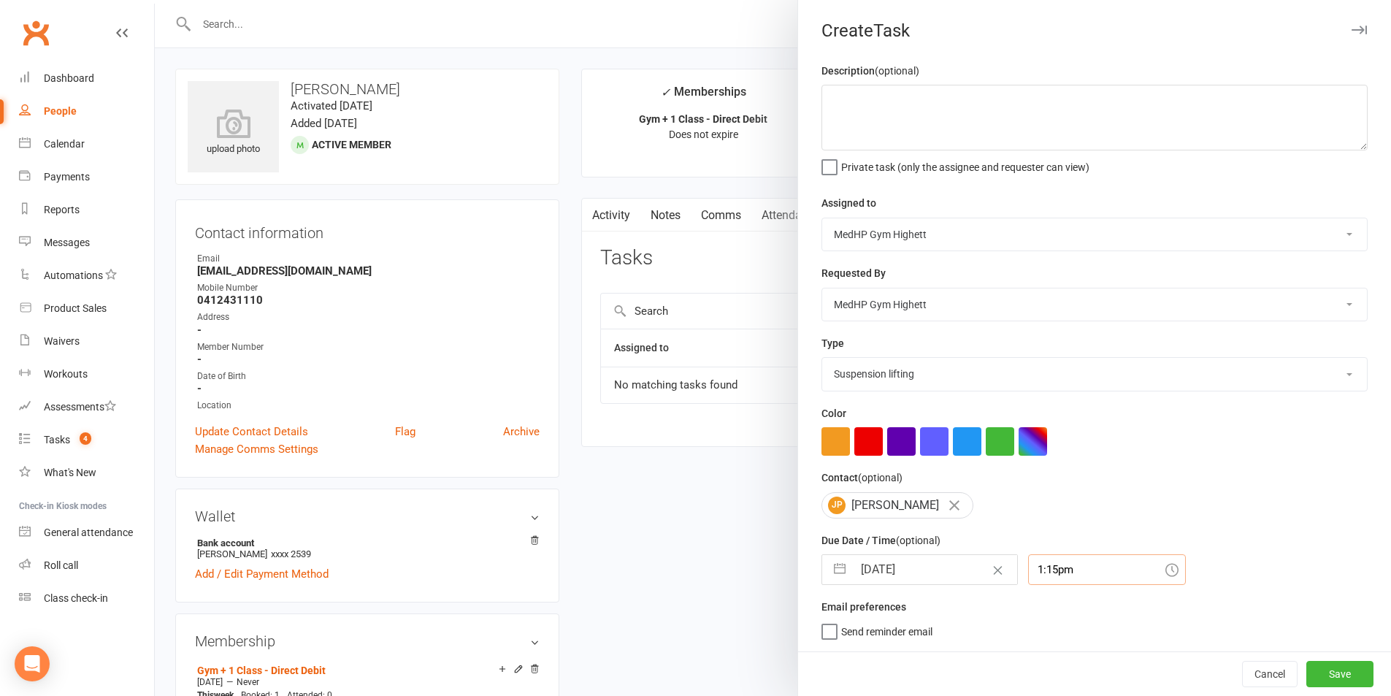
click at [1053, 572] on div "1:15pm" at bounding box center [1107, 569] width 158 height 31
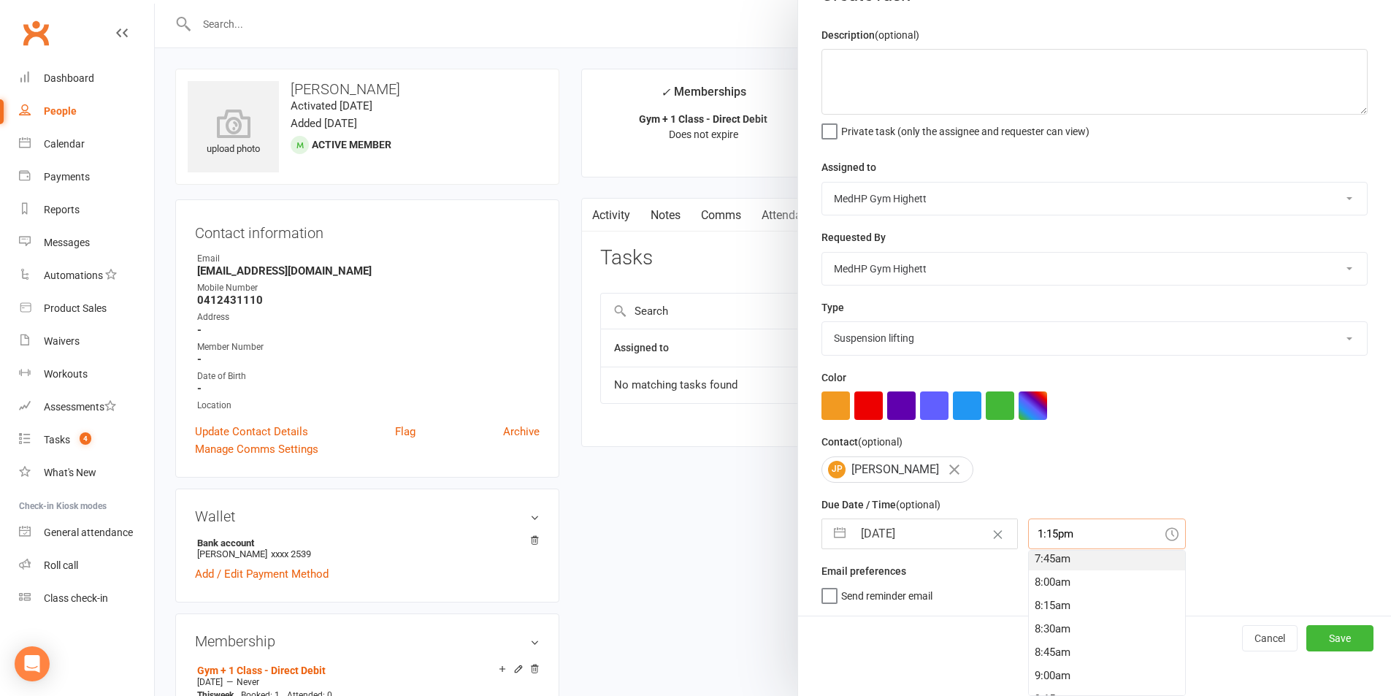
scroll to position [704, 0]
click at [1056, 607] on div "8:00am" at bounding box center [1107, 606] width 156 height 23
type input "8:00am"
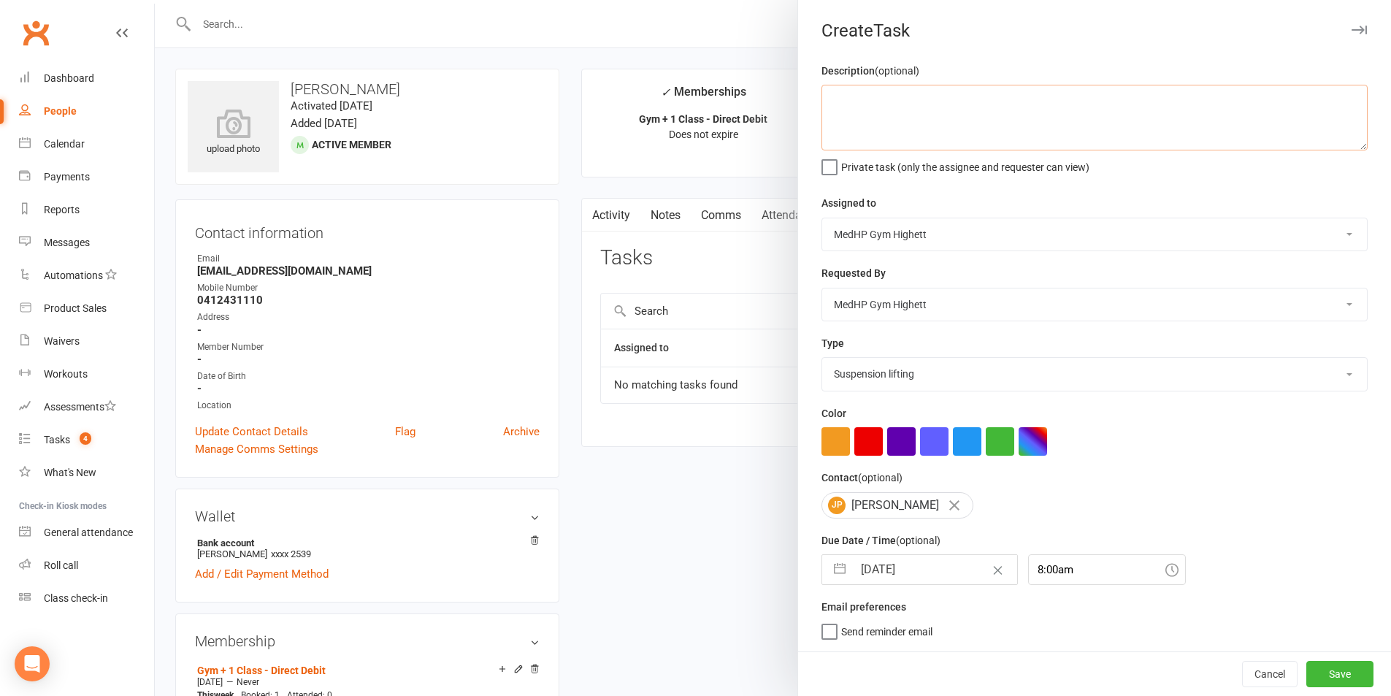
click at [950, 117] on textarea at bounding box center [1095, 118] width 546 height 66
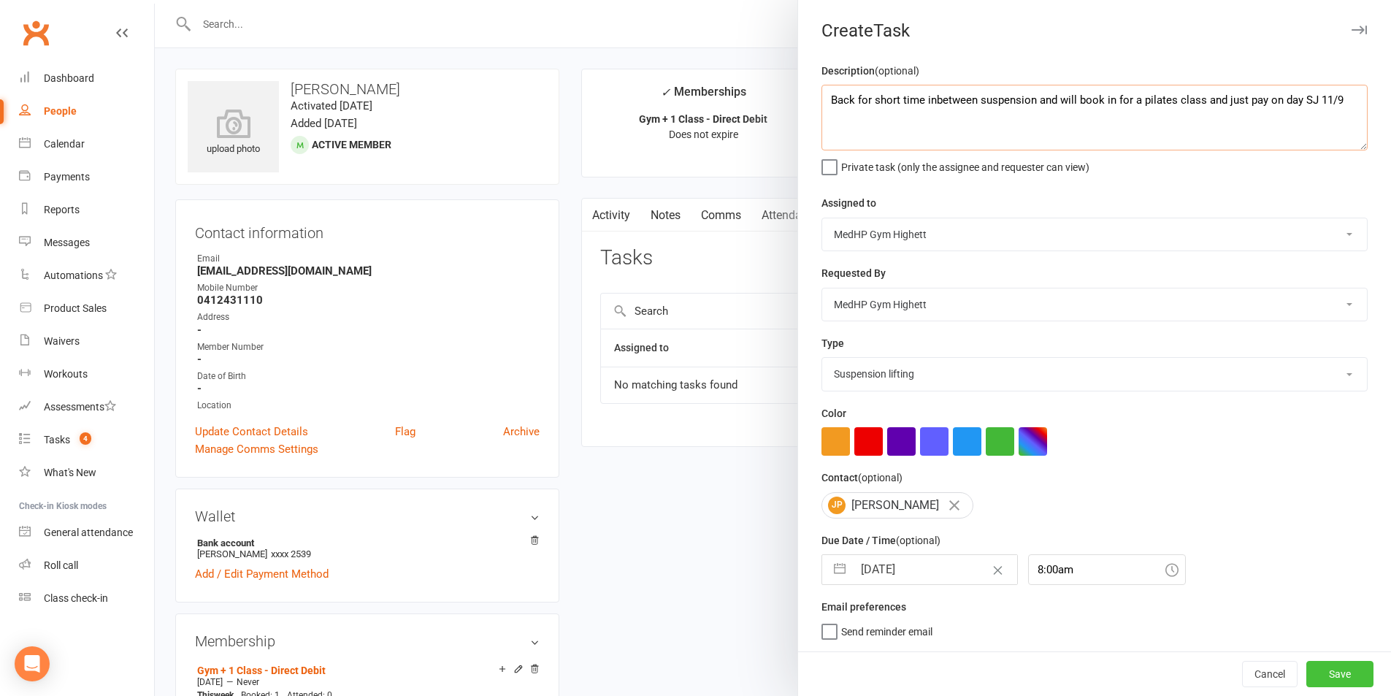
type textarea "Back for short time inbetween suspension and will book in for a pilates class a…"
click at [1312, 678] on button "Save" at bounding box center [1340, 674] width 67 height 26
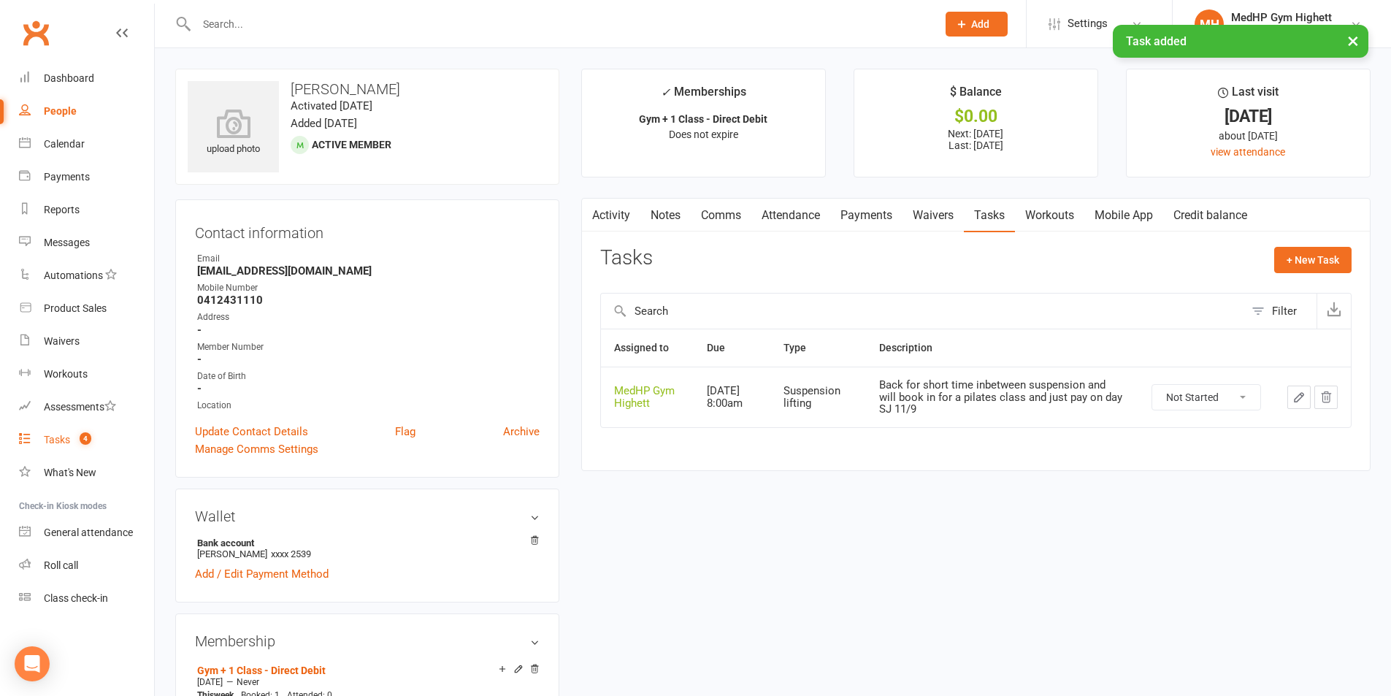
click at [112, 449] on link "Tasks 4" at bounding box center [86, 440] width 135 height 33
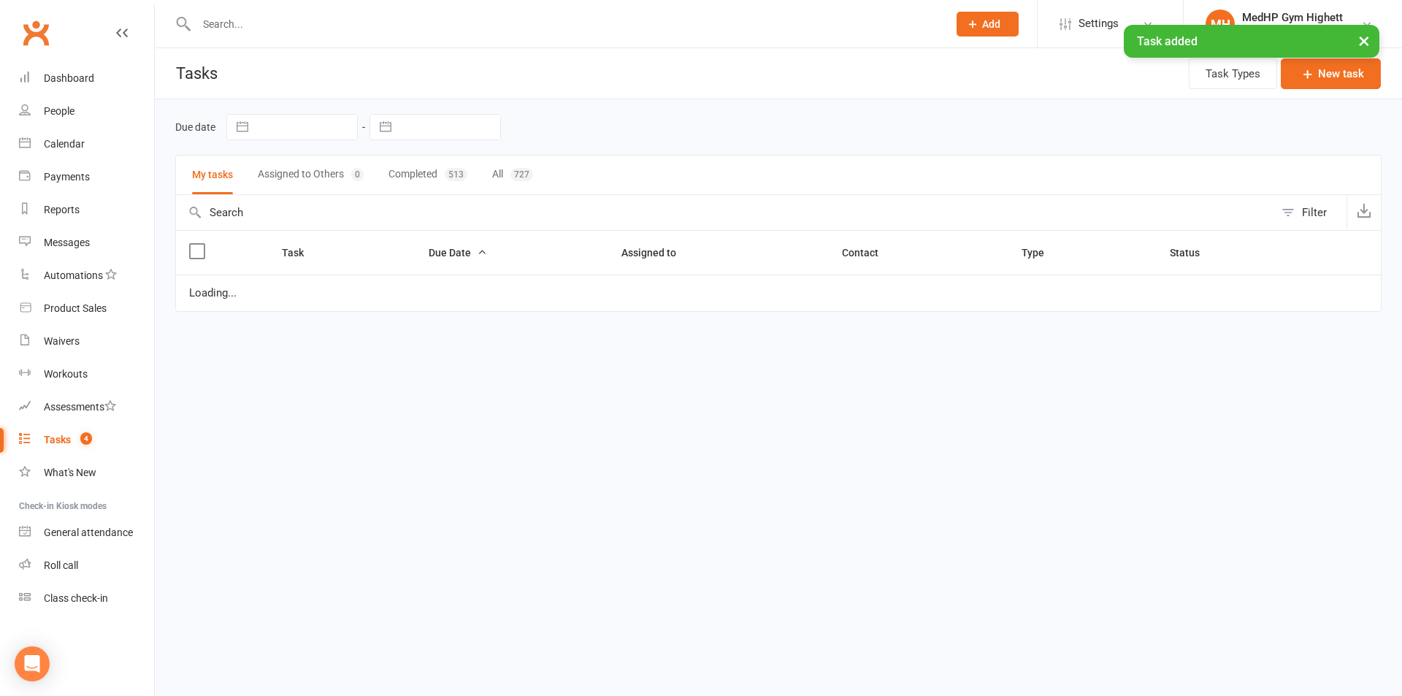
select select "started"
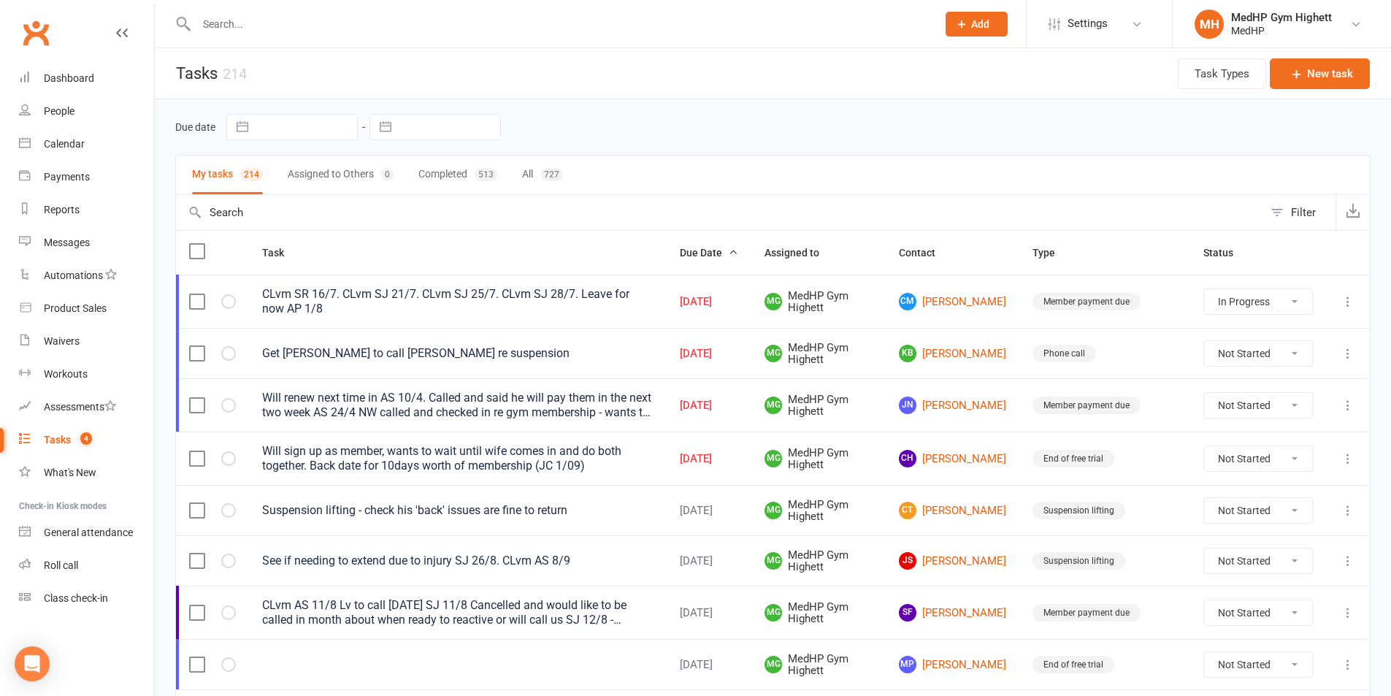
click at [418, 28] on input "text" at bounding box center [559, 24] width 735 height 20
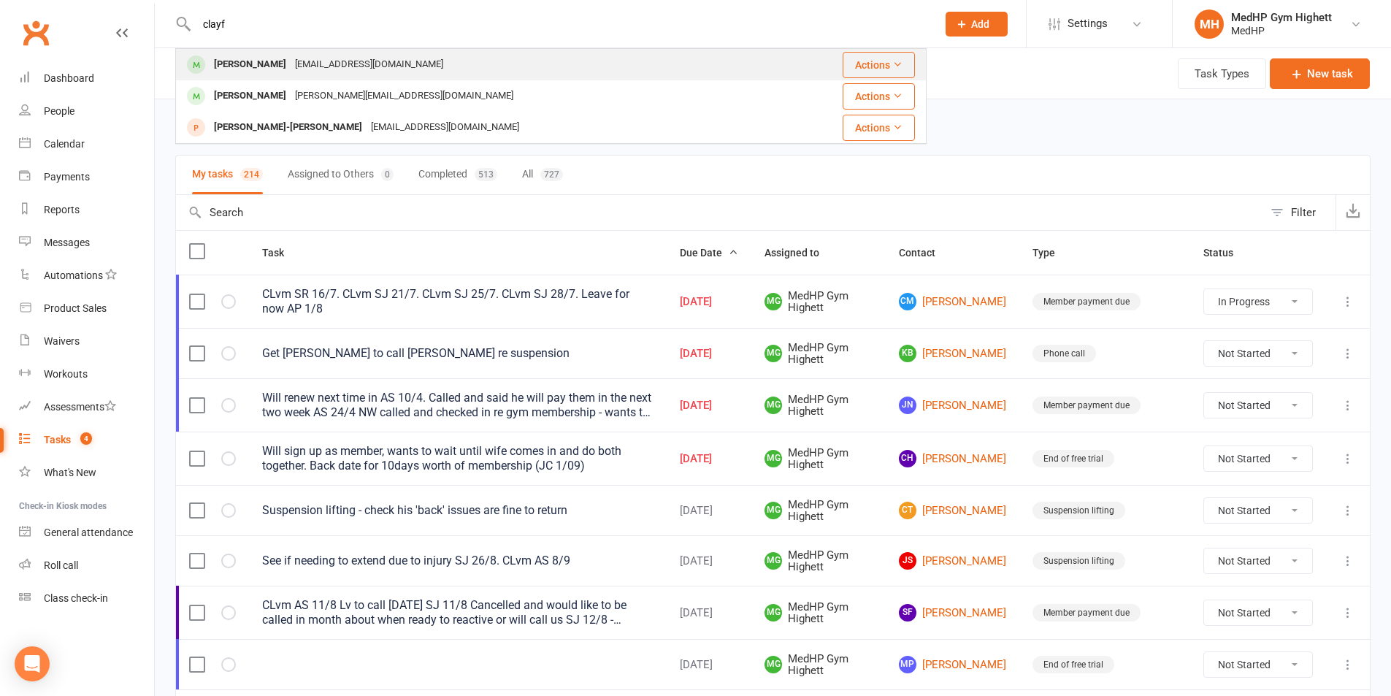
type input "clayf"
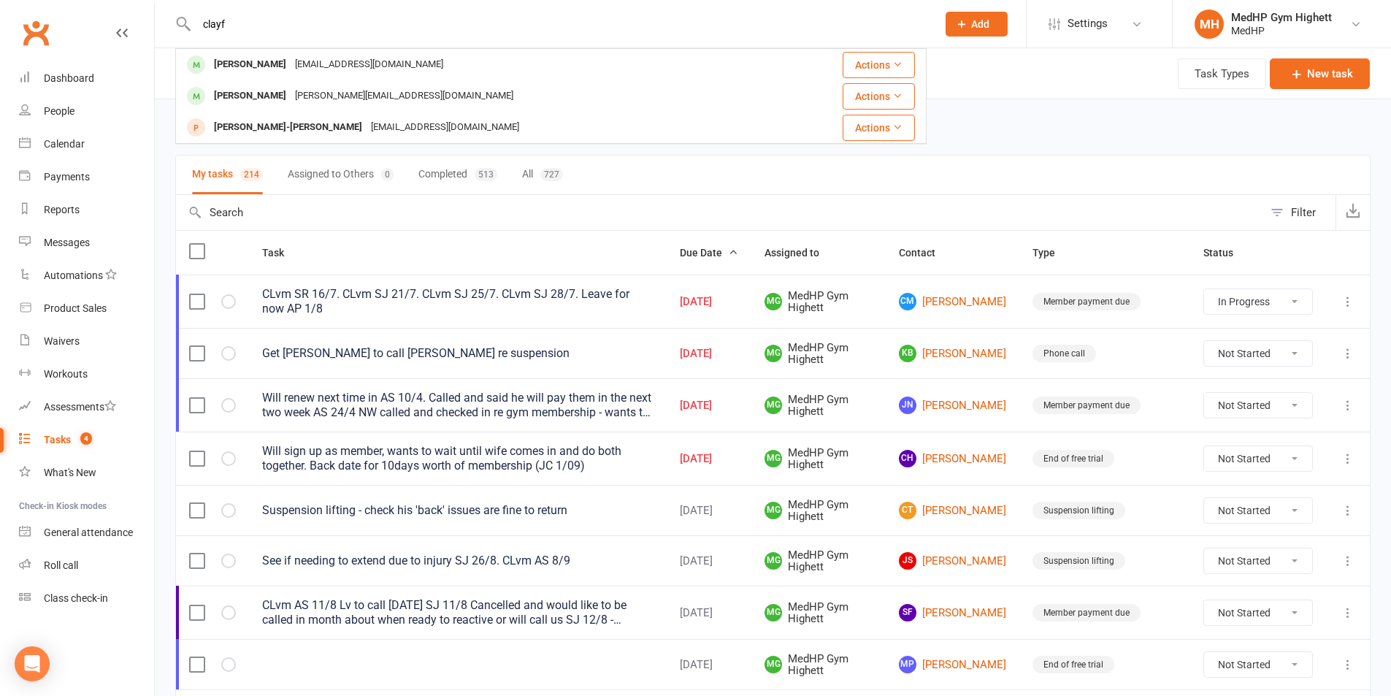
click at [425, 77] on div "[PERSON_NAME] [EMAIL_ADDRESS][DOMAIN_NAME]" at bounding box center [479, 65] width 605 height 30
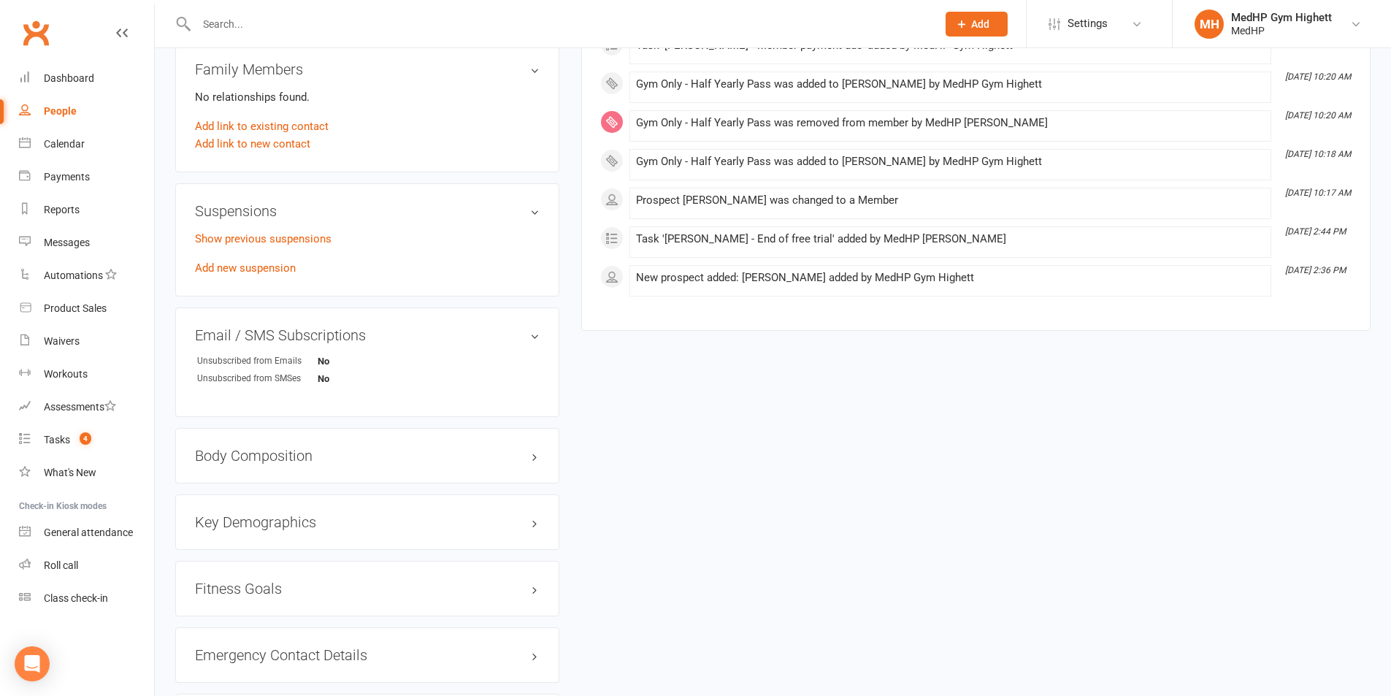
scroll to position [803, 0]
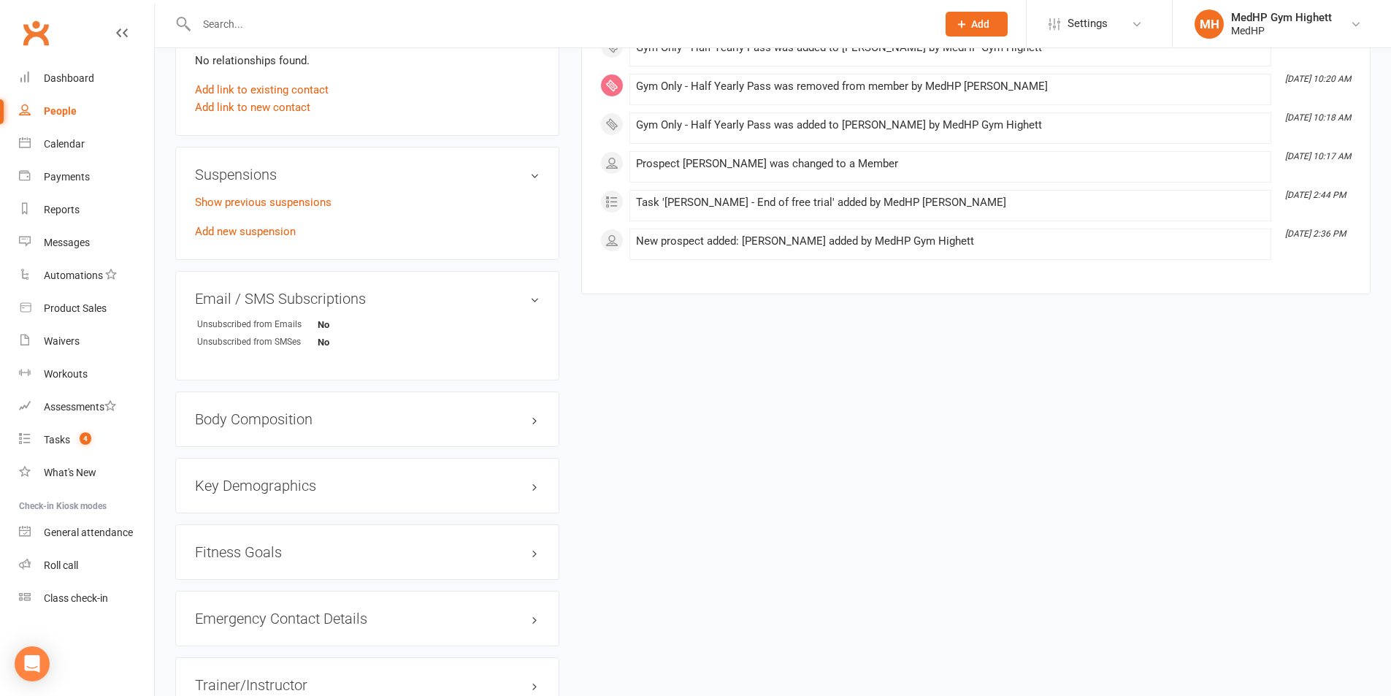
click at [305, 191] on div "Suspensions Show previous suspensions Add new suspension" at bounding box center [367, 203] width 384 height 113
click at [302, 196] on link "Show previous suspensions" at bounding box center [263, 202] width 137 height 13
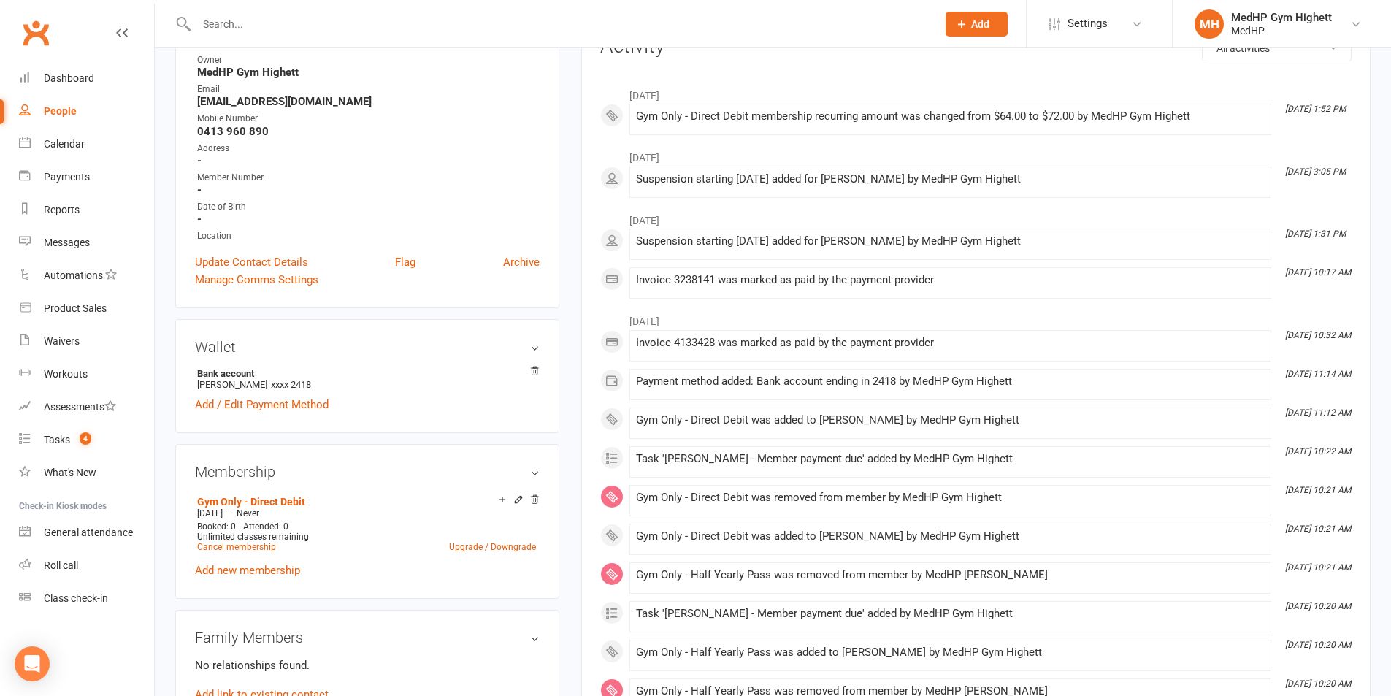
scroll to position [0, 0]
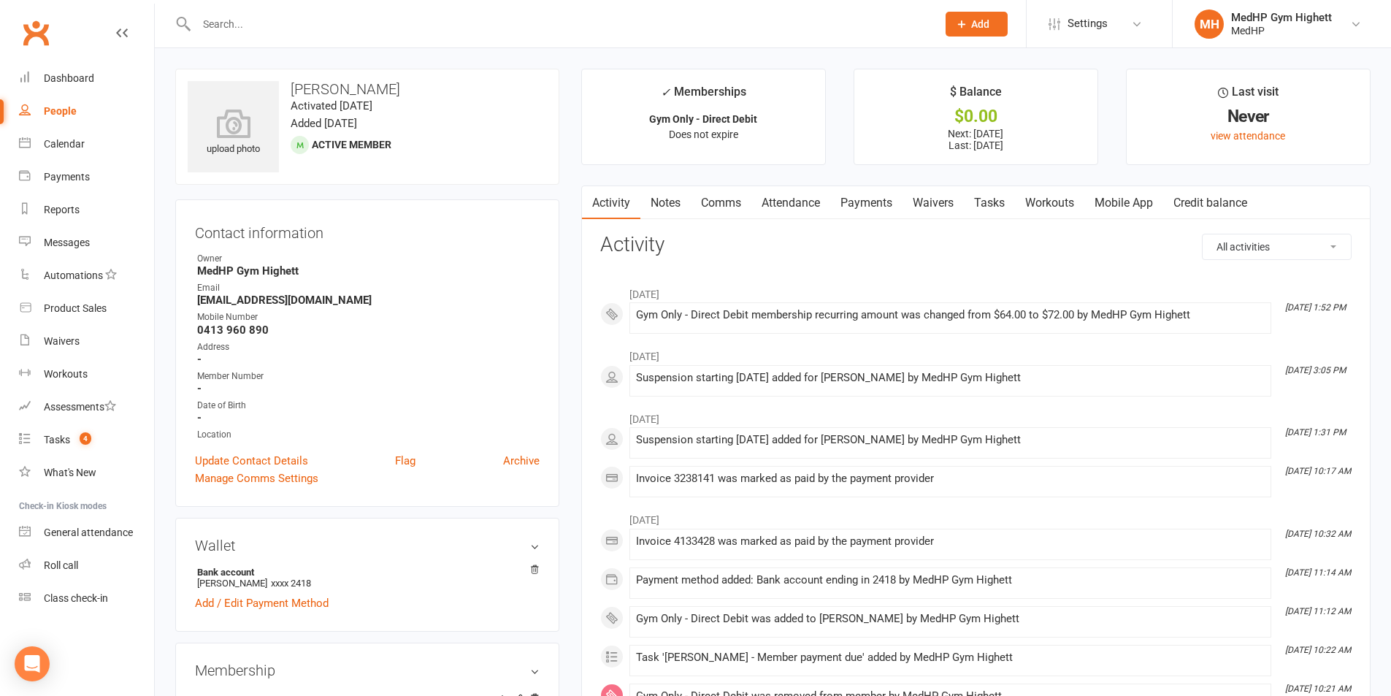
click at [871, 195] on link "Payments" at bounding box center [867, 203] width 72 height 34
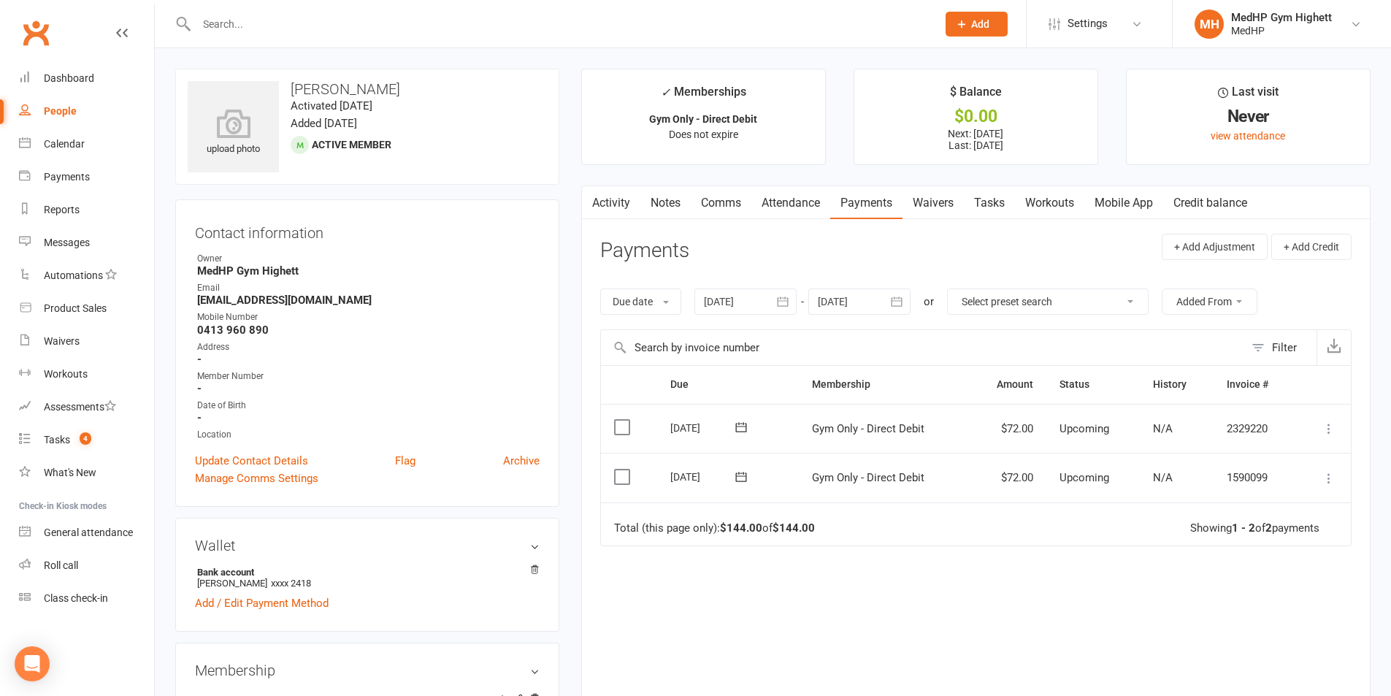
click at [999, 199] on link "Tasks" at bounding box center [989, 203] width 51 height 34
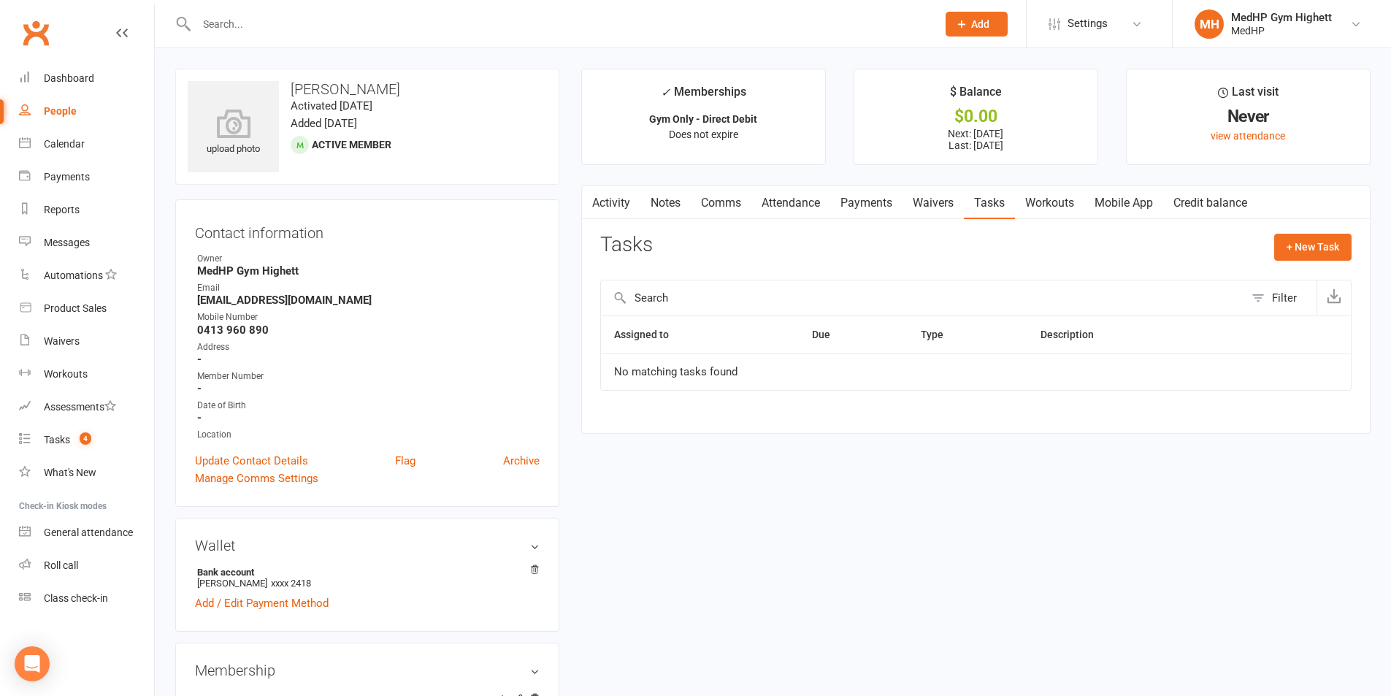
click at [867, 197] on link "Payments" at bounding box center [867, 203] width 72 height 34
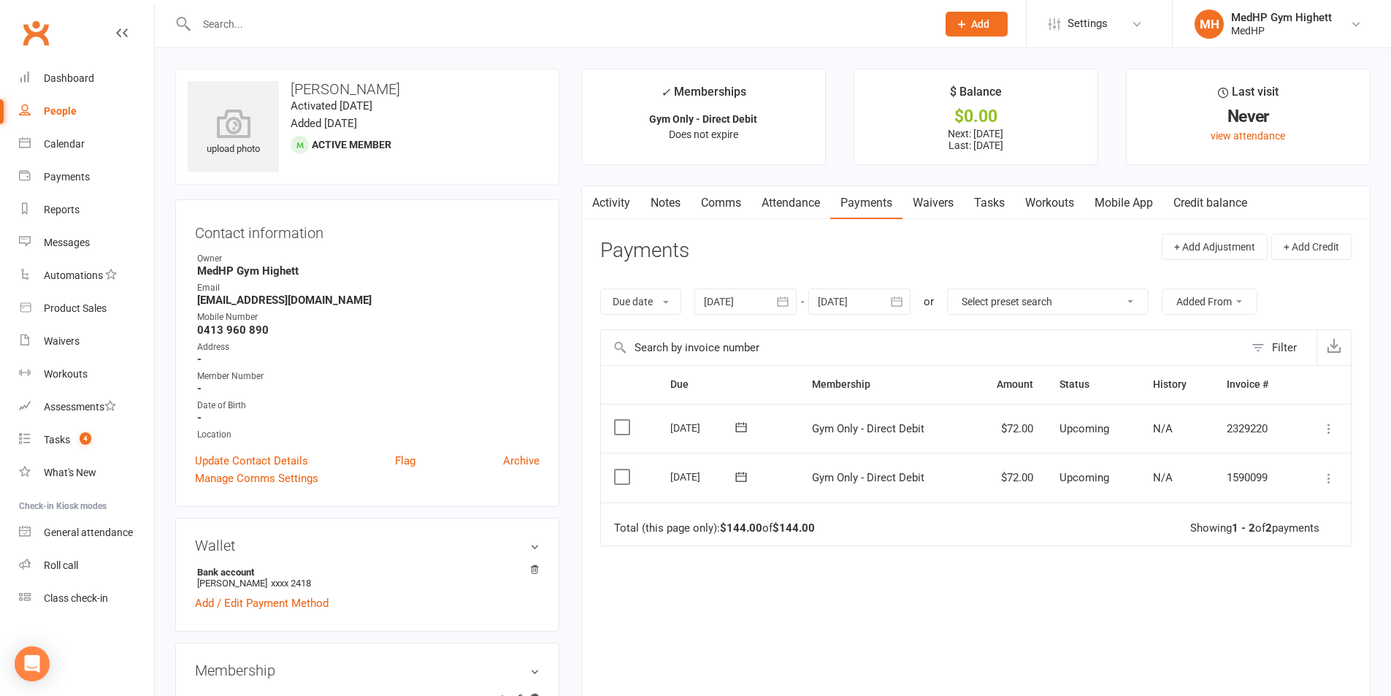
drag, startPoint x: 408, startPoint y: 83, endPoint x: 292, endPoint y: 91, distance: 116.5
click at [292, 91] on h3 "[PERSON_NAME]" at bounding box center [367, 89] width 359 height 16
copy h3 "[PERSON_NAME]"
click at [51, 444] on div "Tasks" at bounding box center [57, 440] width 26 height 12
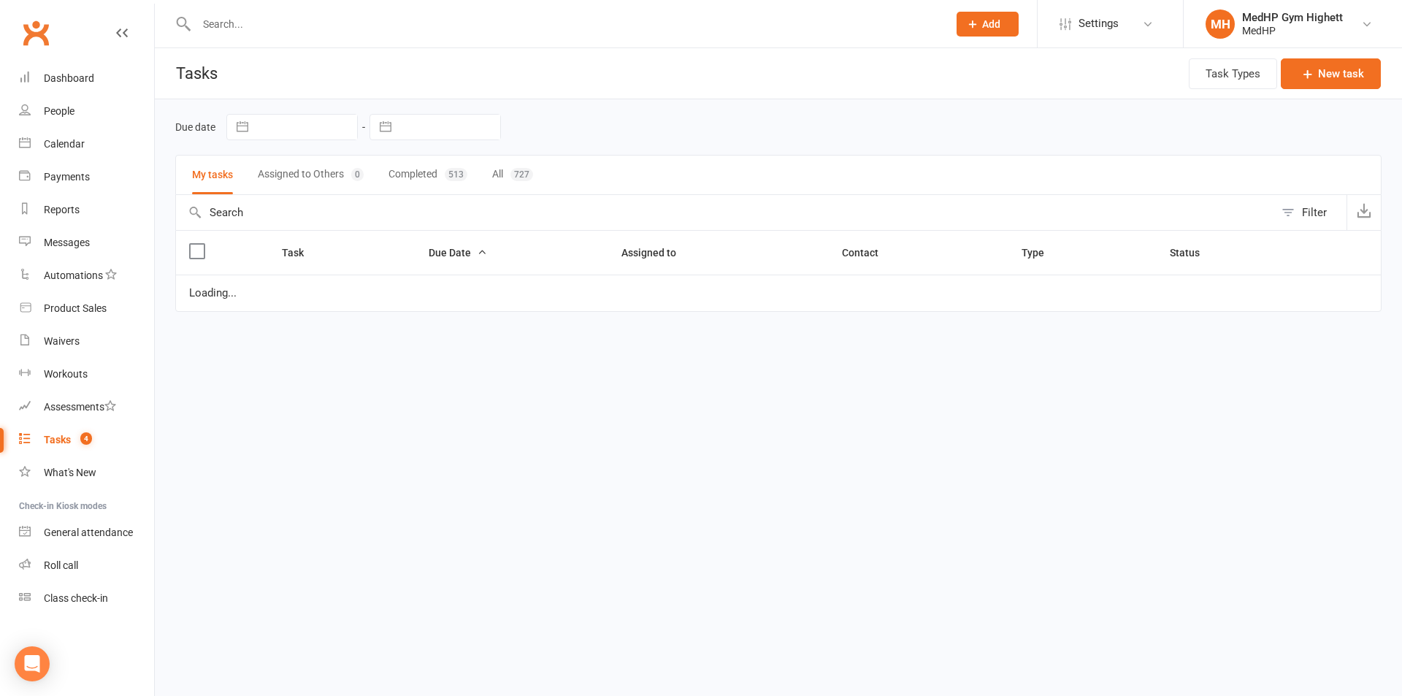
select select "started"
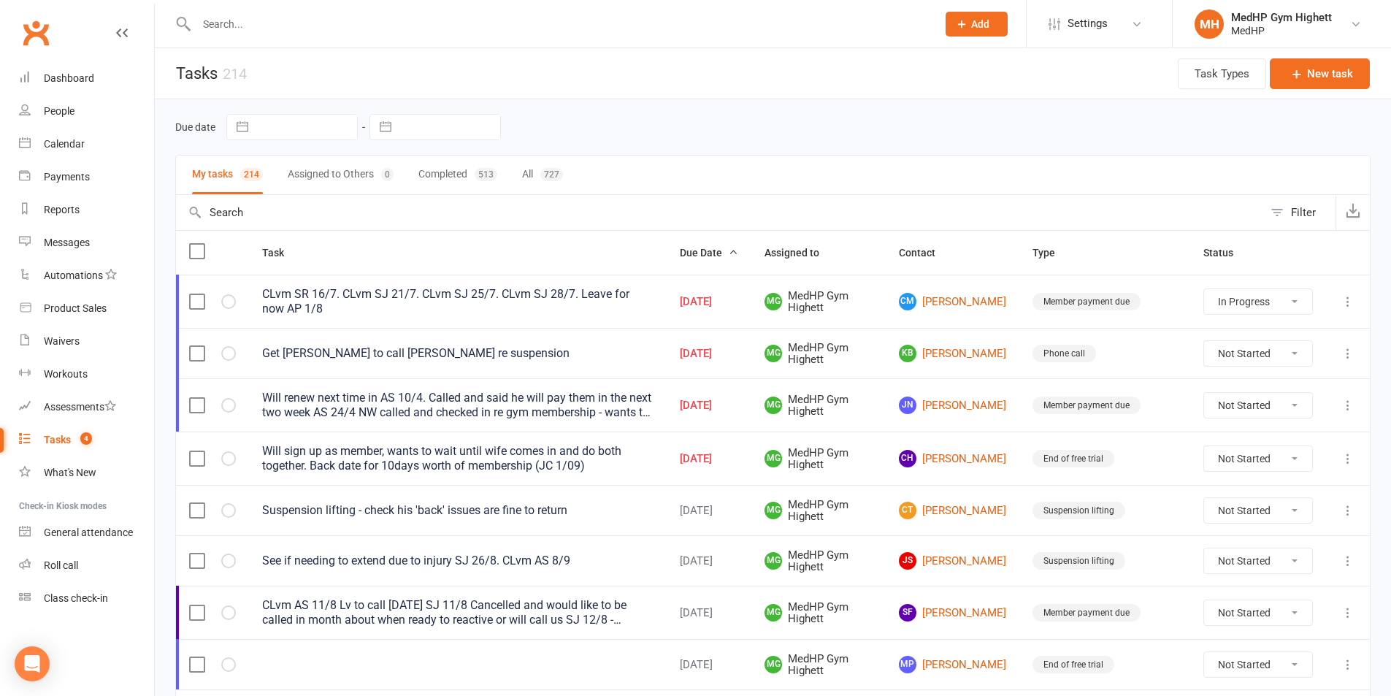
click at [589, 400] on div "Will renew next time in AS 10/4. Called and said he will pay them in the next t…" at bounding box center [458, 405] width 392 height 29
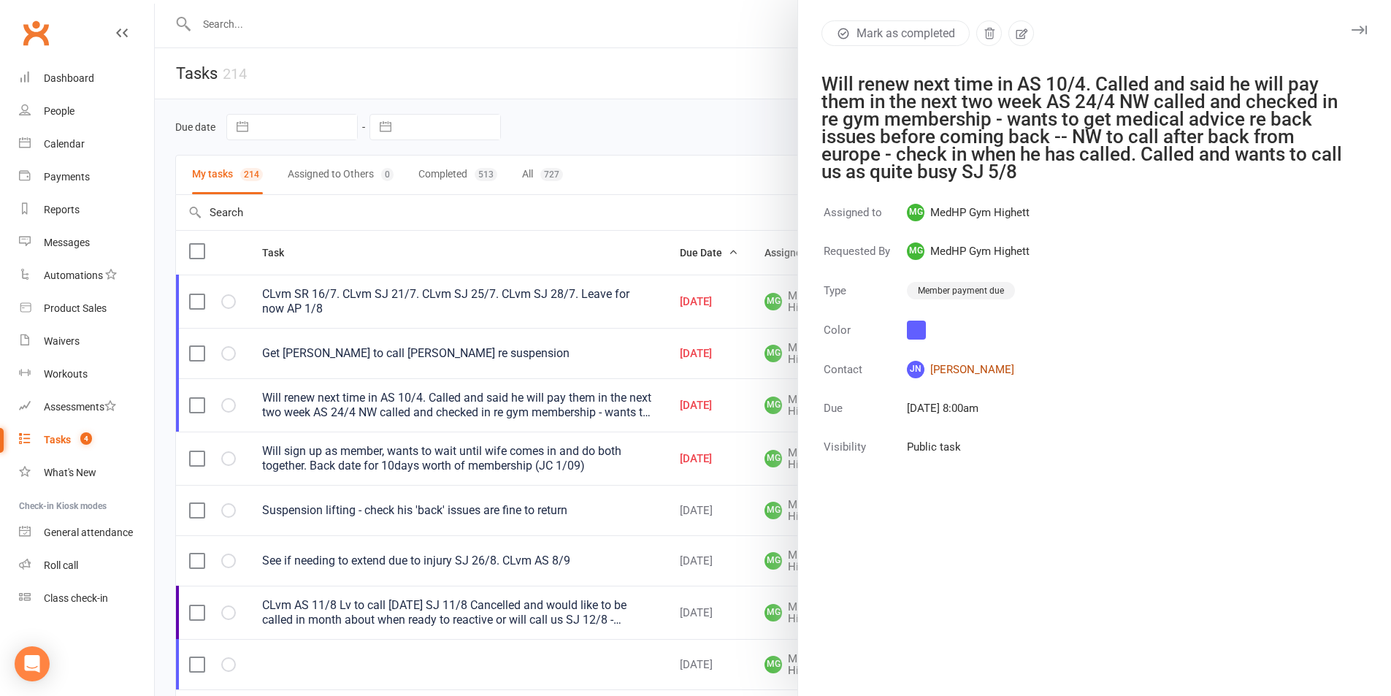
click at [965, 367] on link "JN [PERSON_NAME]" at bounding box center [968, 370] width 123 height 18
